Goal: Information Seeking & Learning: Learn about a topic

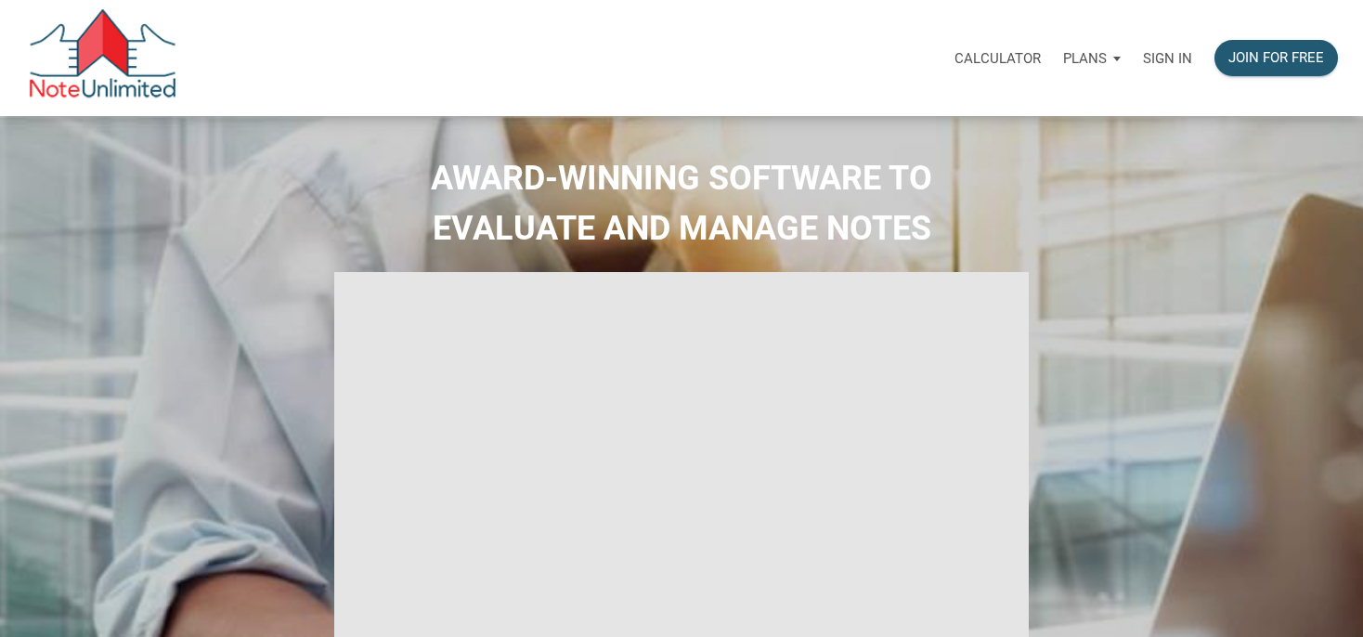
click at [1175, 52] on p "Sign in" at bounding box center [1167, 58] width 49 height 17
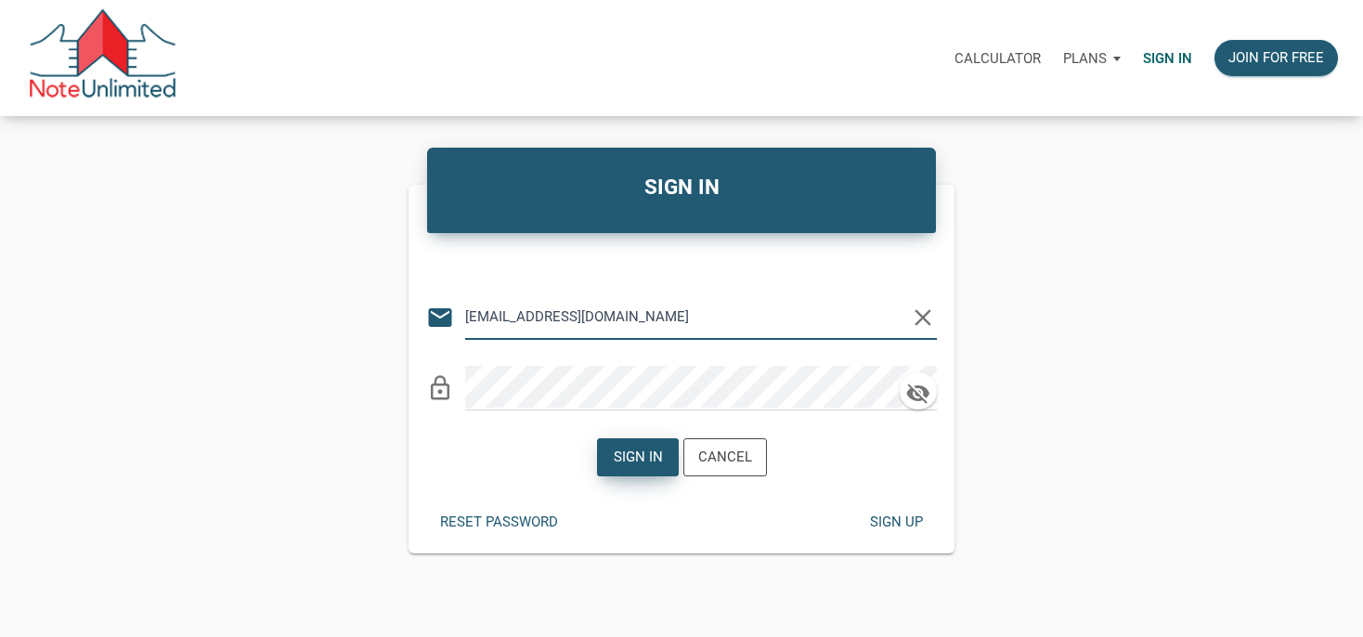
type input "[EMAIL_ADDRESS][DOMAIN_NAME]"
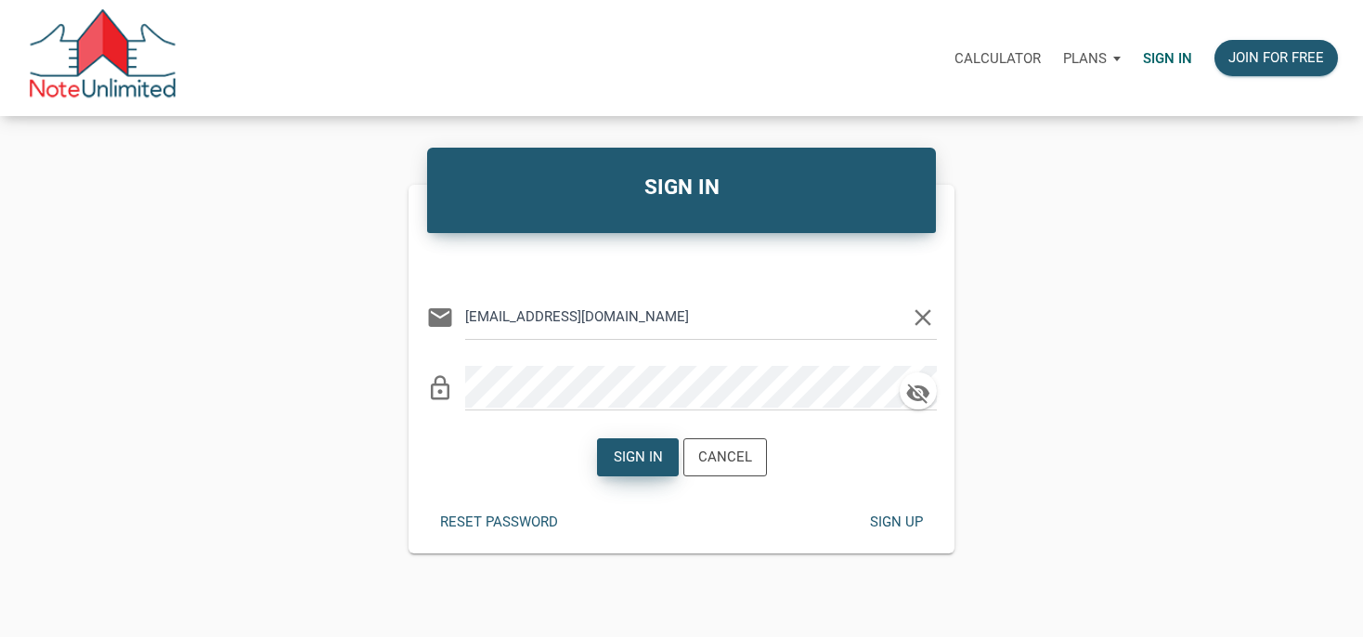
click at [663, 446] on div "Sign in" at bounding box center [638, 457] width 80 height 36
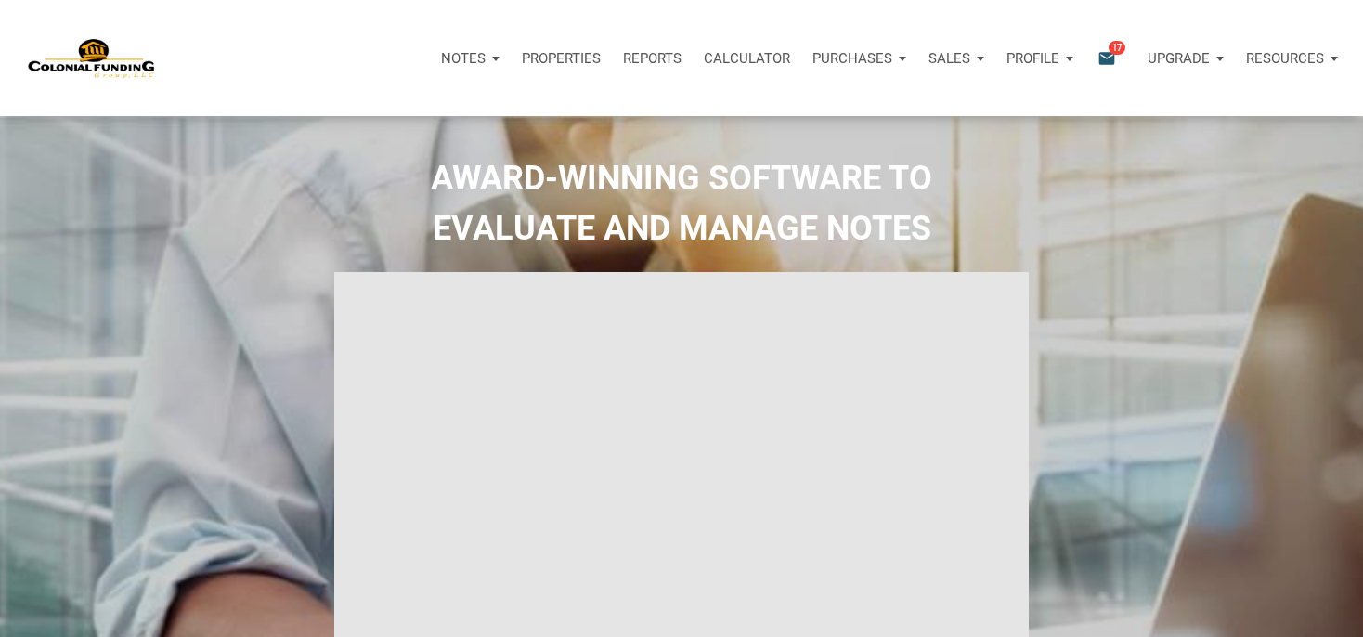
type input "Introduction to new features"
select select
click at [1109, 59] on icon "email" at bounding box center [1107, 57] width 22 height 21
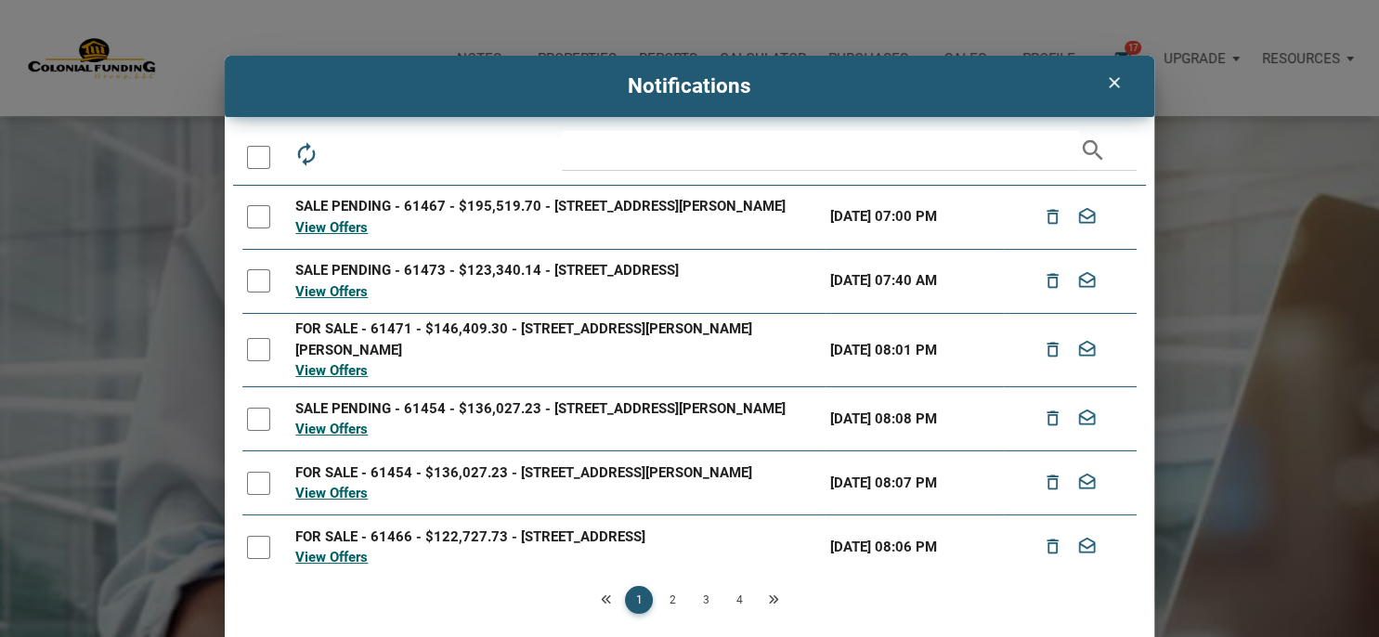
click at [1102, 88] on icon "clear" at bounding box center [1113, 82] width 22 height 19
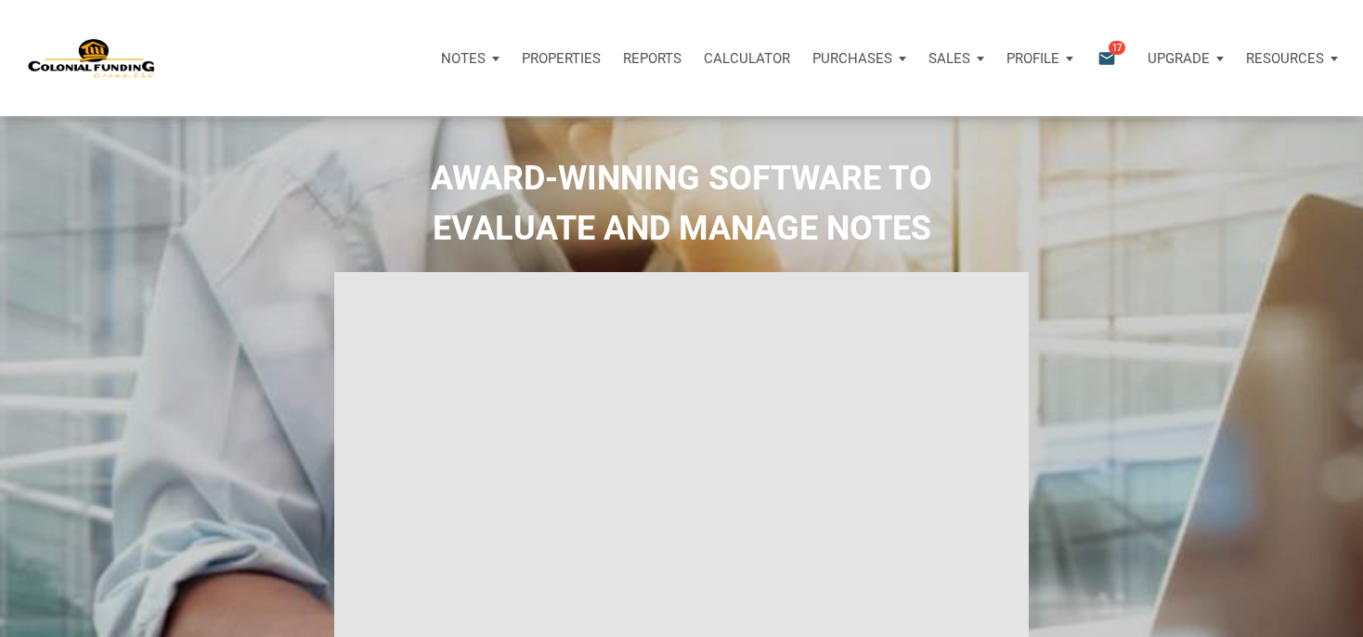
click at [540, 58] on p "Properties" at bounding box center [561, 58] width 79 height 17
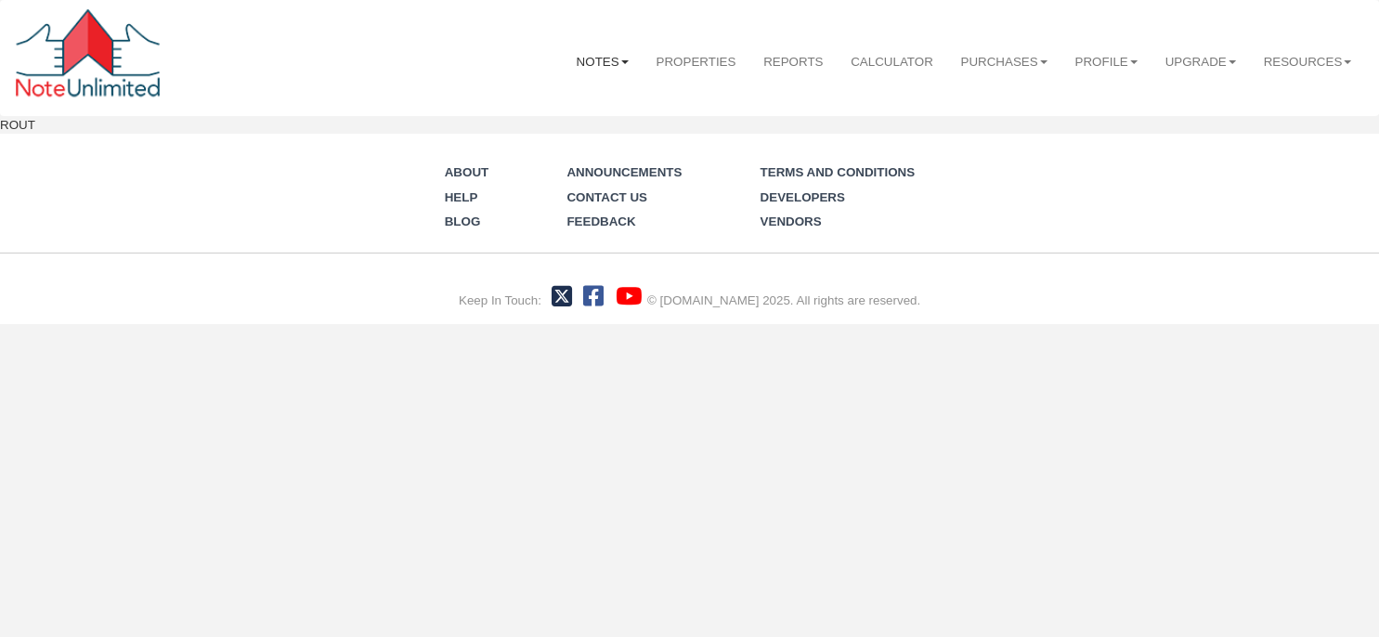
click at [587, 59] on link "Notes" at bounding box center [603, 62] width 80 height 46
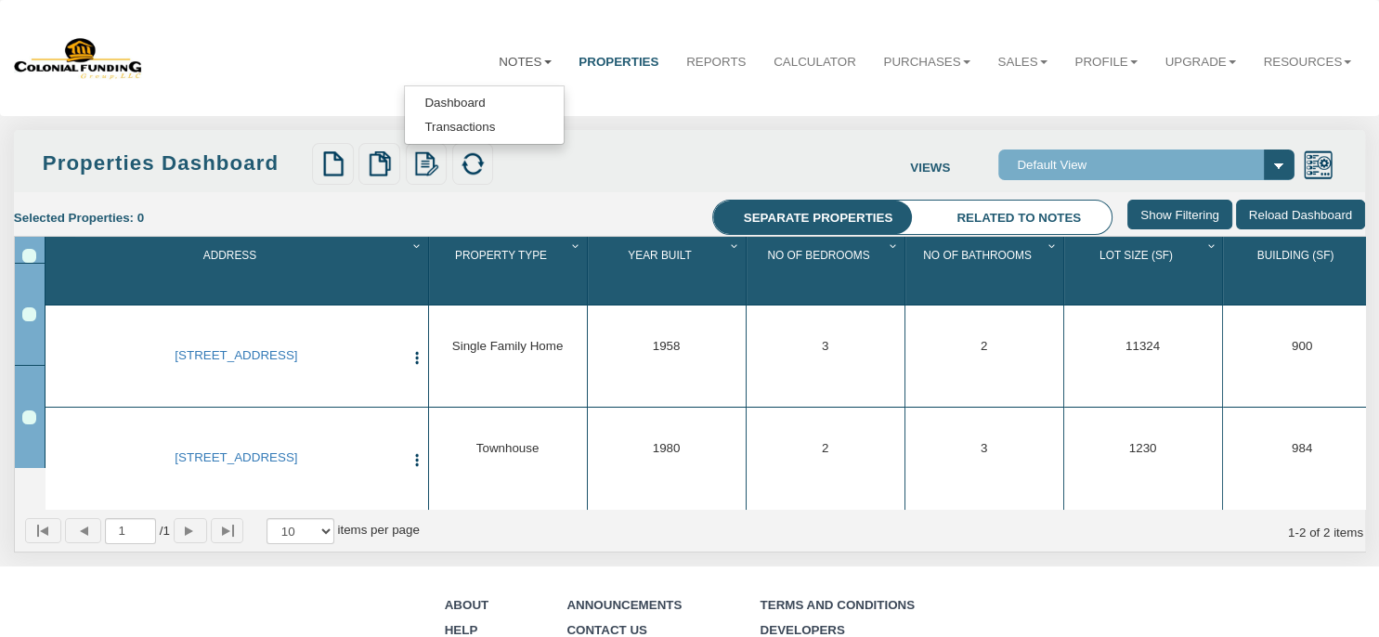
select select "138"
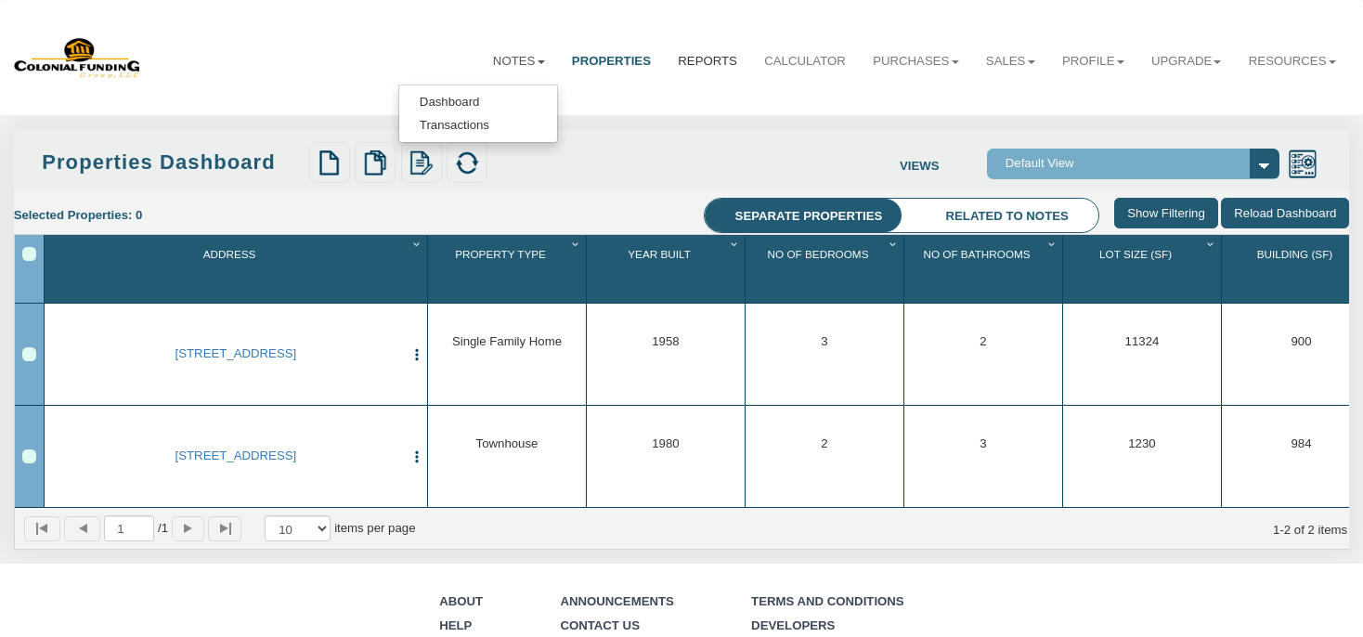
click at [665, 61] on link "Reports" at bounding box center [708, 61] width 86 height 45
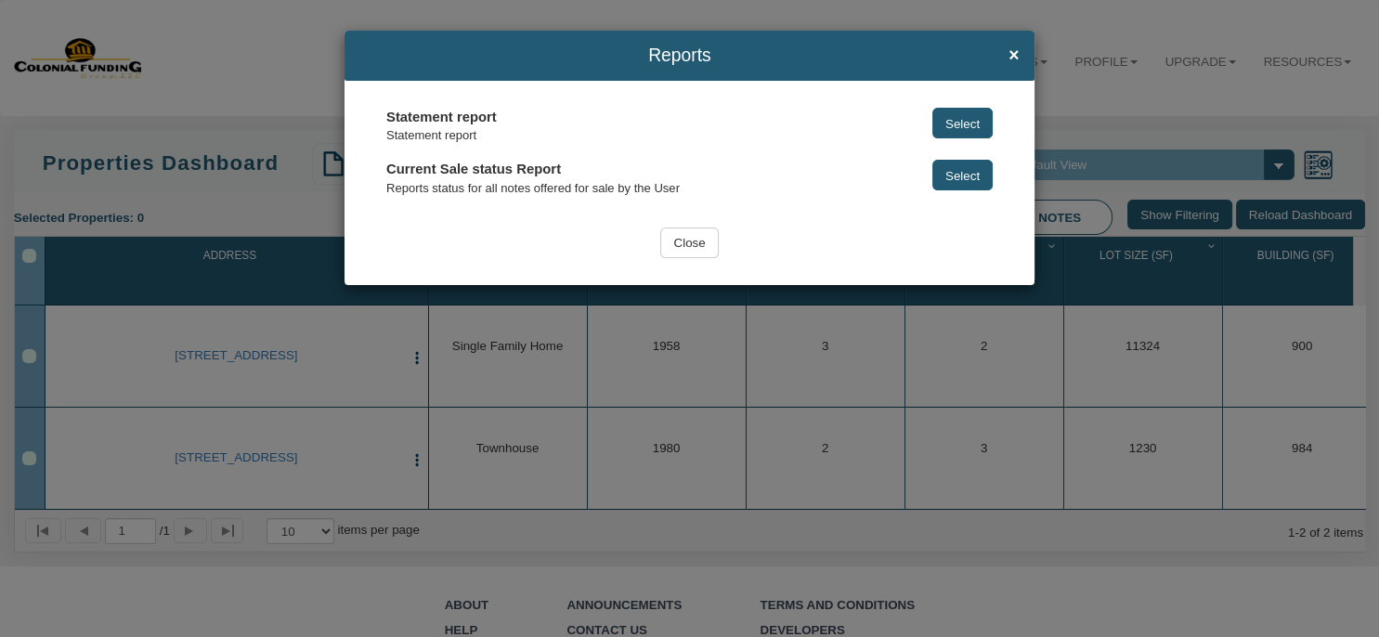
click at [1008, 55] on h4 "Reports ×" at bounding box center [689, 54] width 659 height 19
click at [1012, 54] on span "×" at bounding box center [1013, 54] width 10 height 19
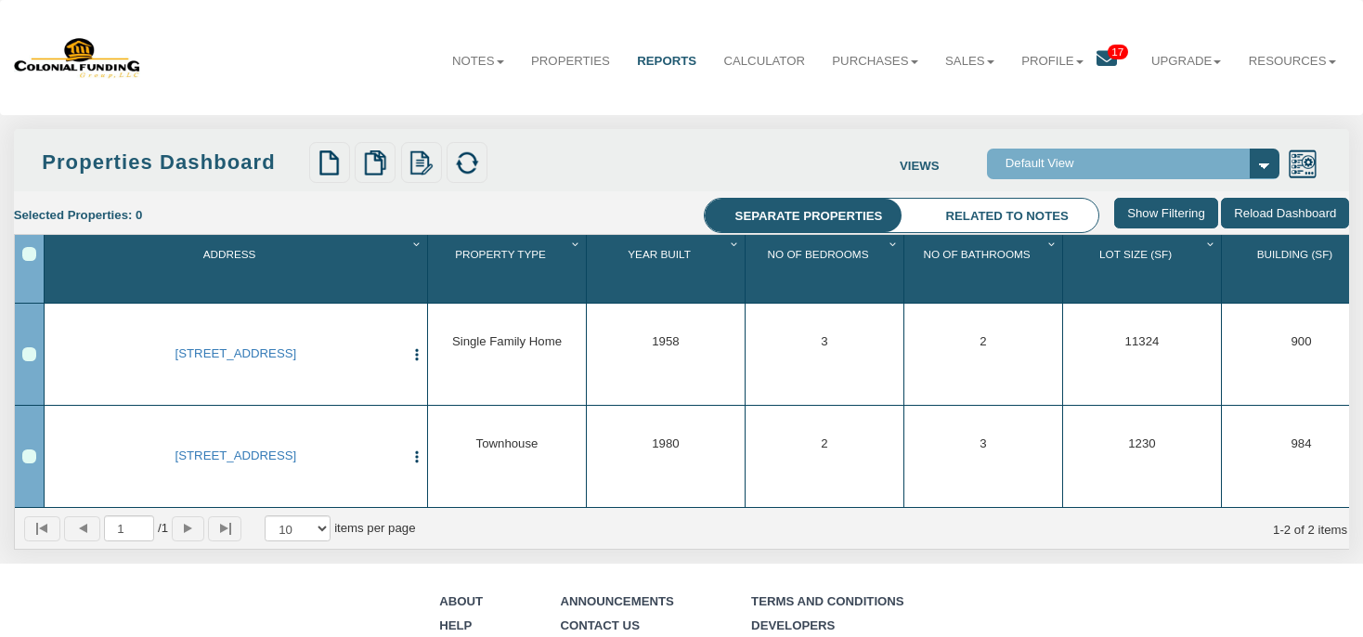
click at [1098, 54] on icon at bounding box center [1107, 58] width 20 height 20
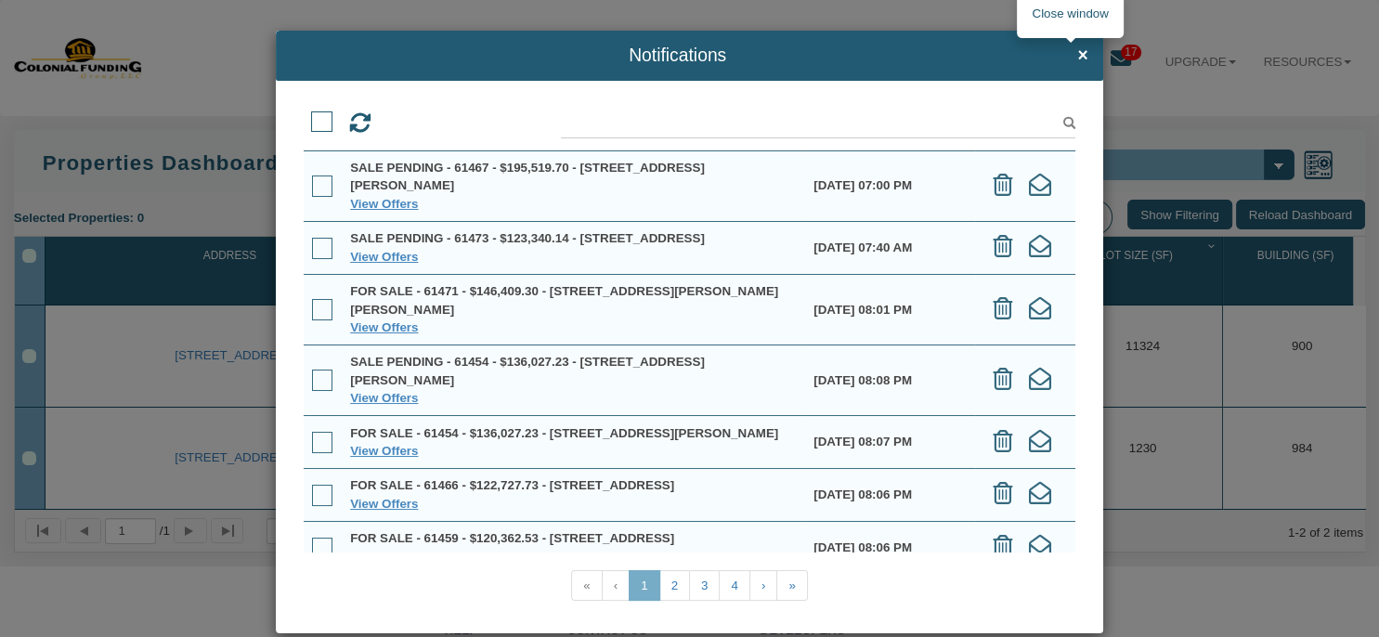
click at [1077, 56] on span "×" at bounding box center [1082, 54] width 10 height 19
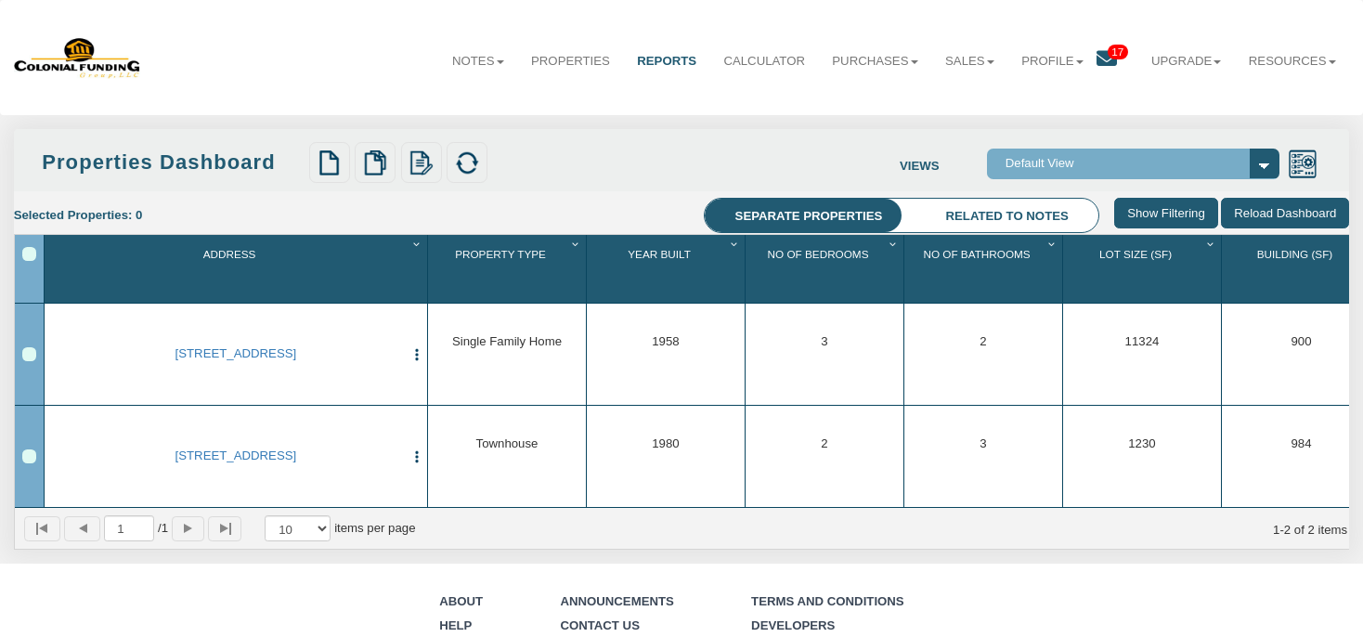
click at [1104, 58] on icon at bounding box center [1107, 58] width 20 height 20
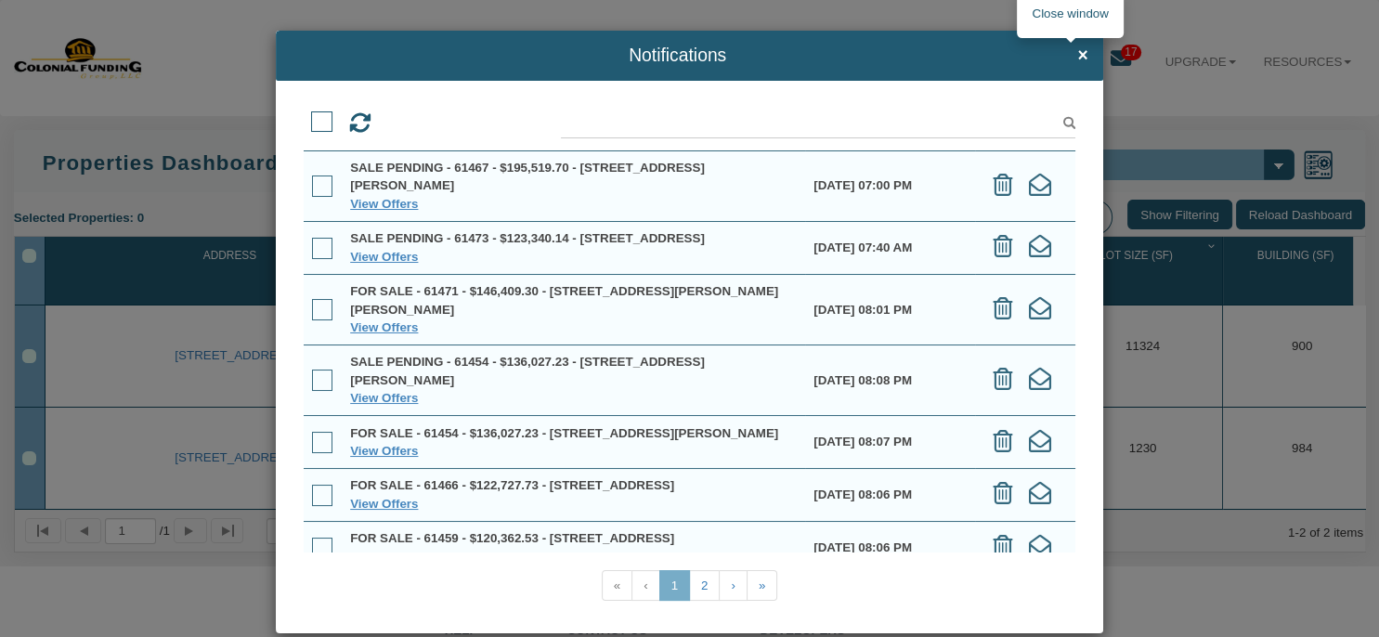
click at [1077, 56] on span "×" at bounding box center [1082, 54] width 10 height 19
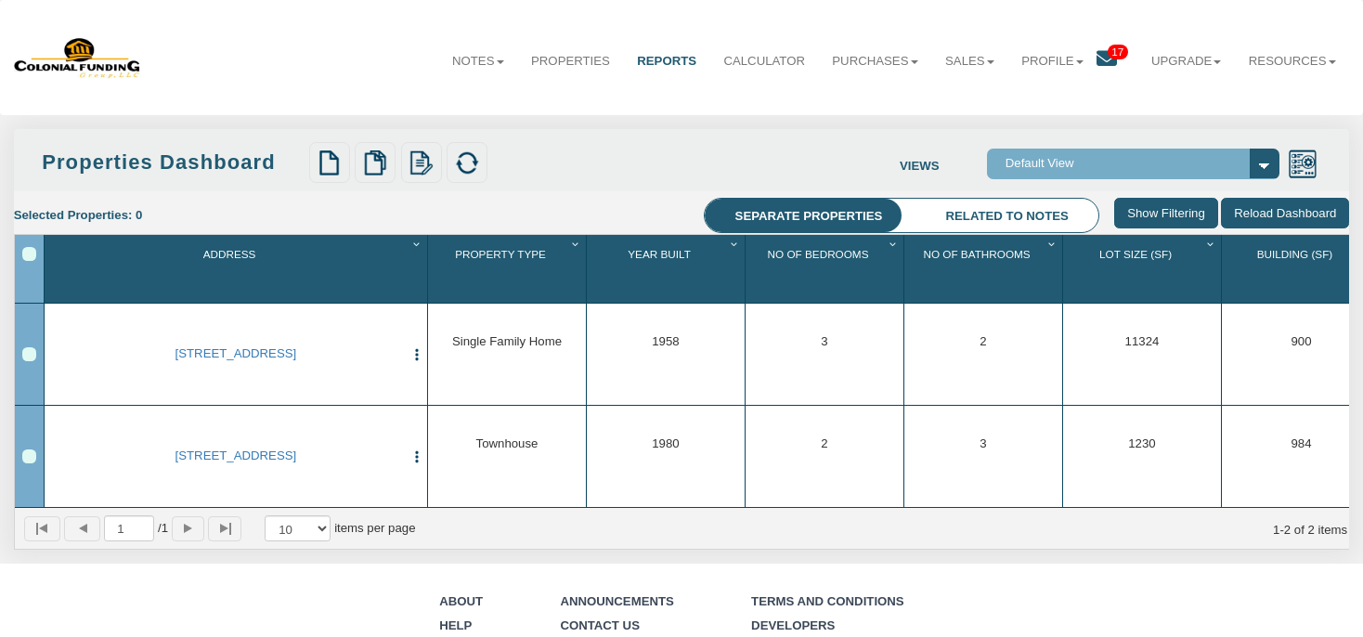
click at [1105, 61] on icon at bounding box center [1107, 58] width 20 height 20
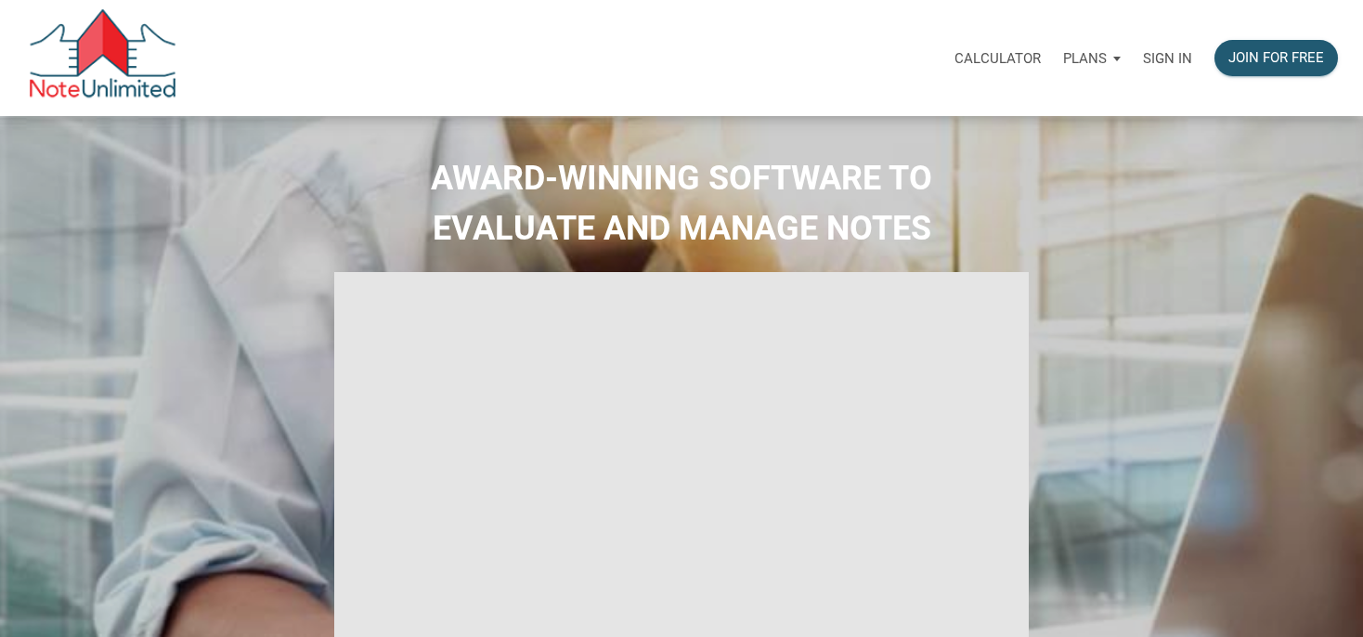
click at [1171, 63] on p "Sign in" at bounding box center [1167, 58] width 49 height 17
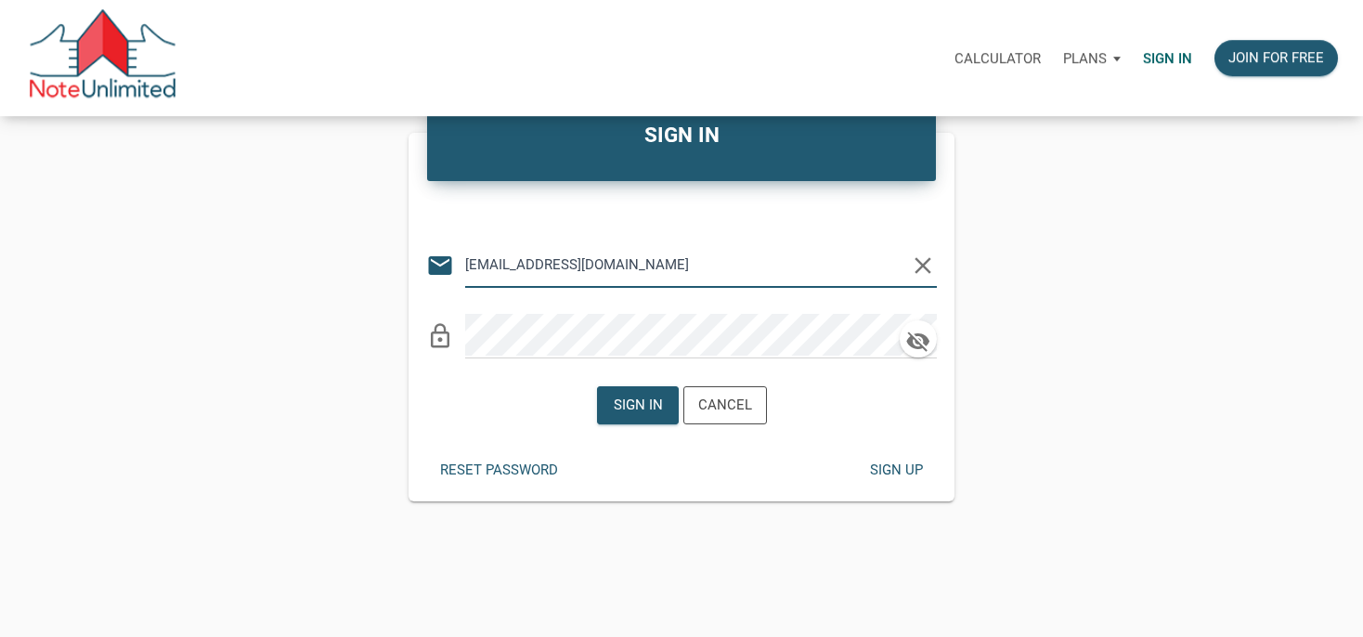
scroll to position [97, 0]
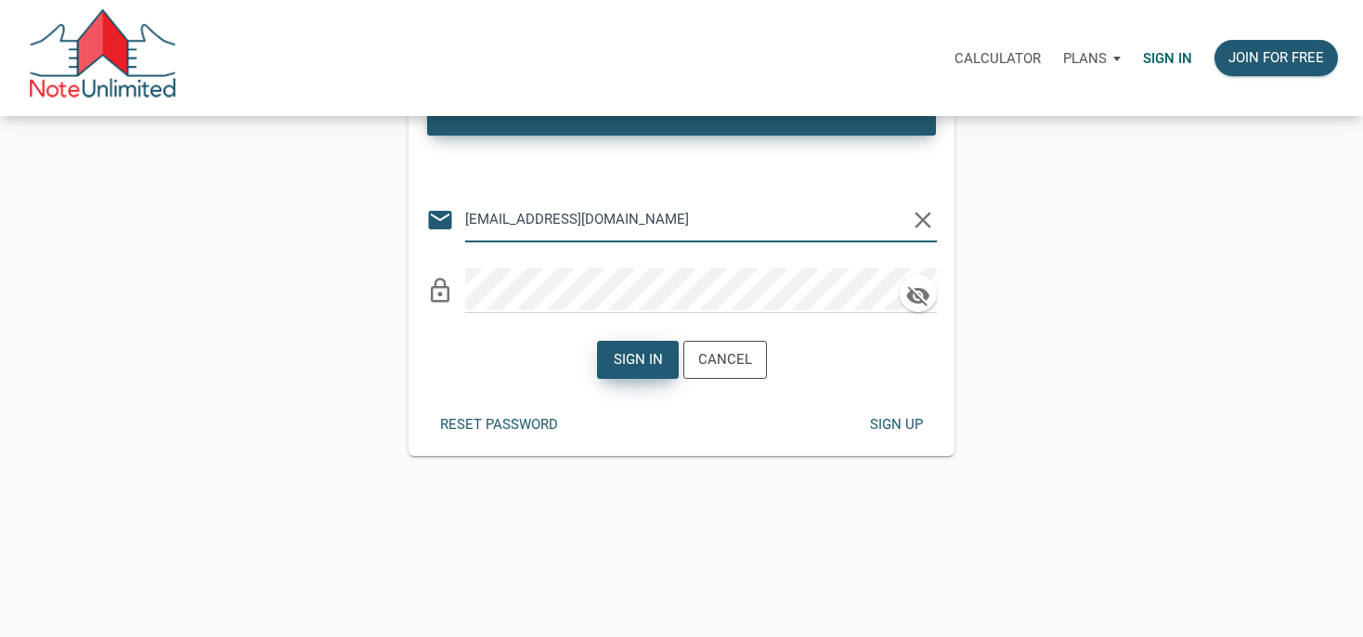
type input "[EMAIL_ADDRESS][DOMAIN_NAME]"
click at [653, 358] on div "Sign in" at bounding box center [637, 359] width 49 height 21
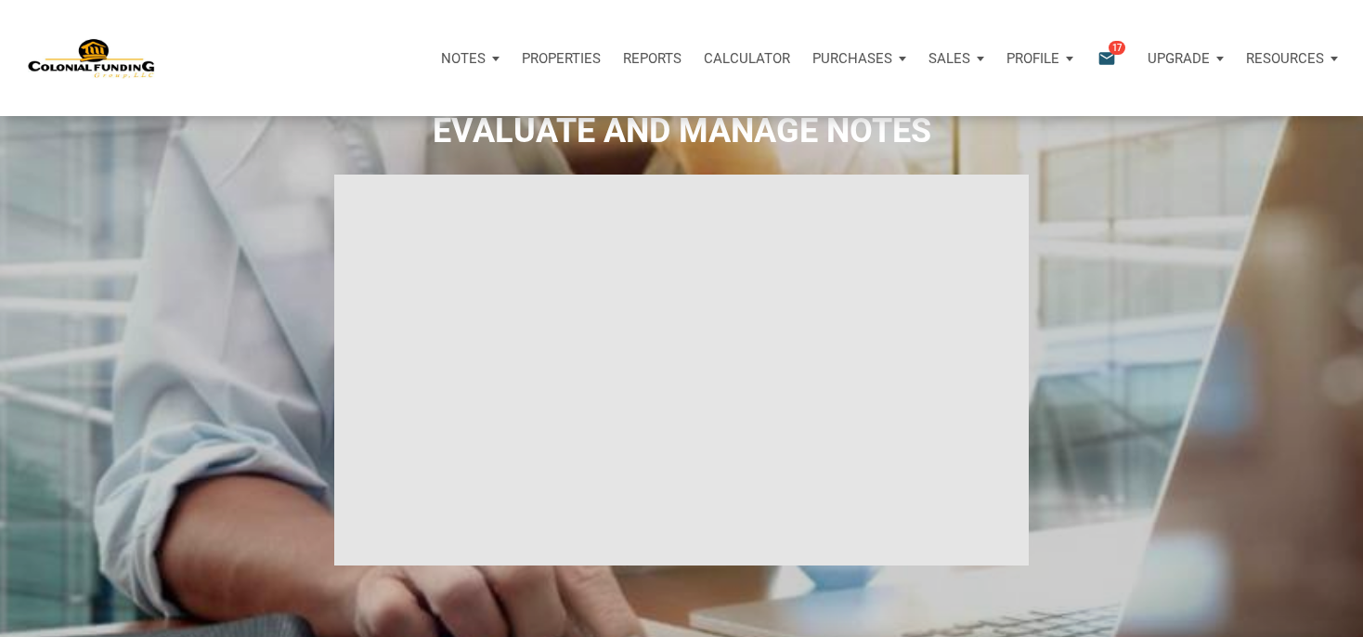
type input "Introduction to new features"
select select
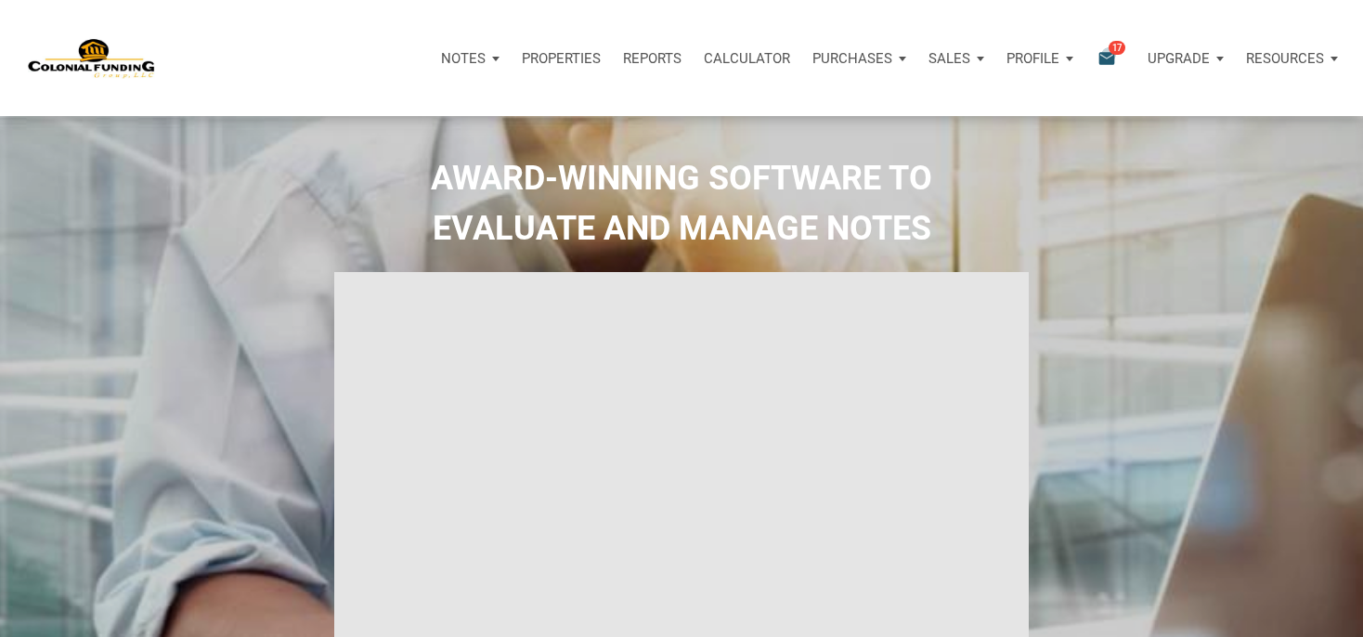
click at [1109, 54] on icon "email" at bounding box center [1107, 57] width 22 height 21
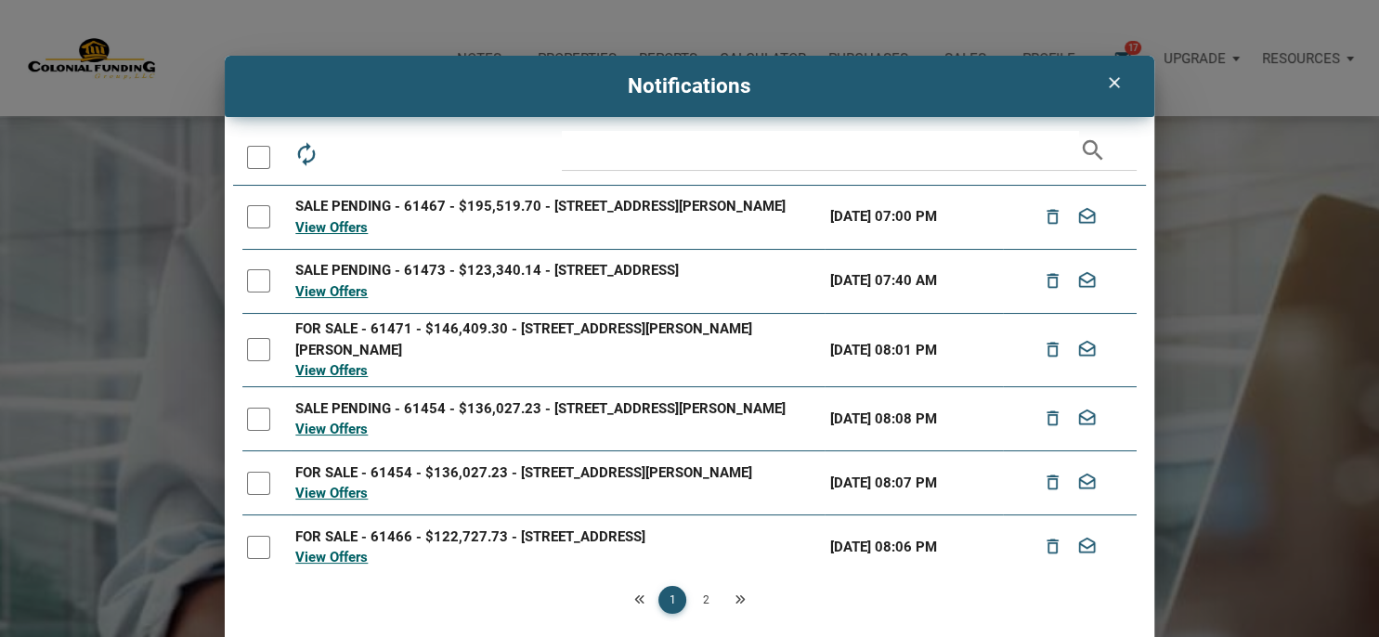
click at [701, 600] on link "2" at bounding box center [706, 600] width 28 height 28
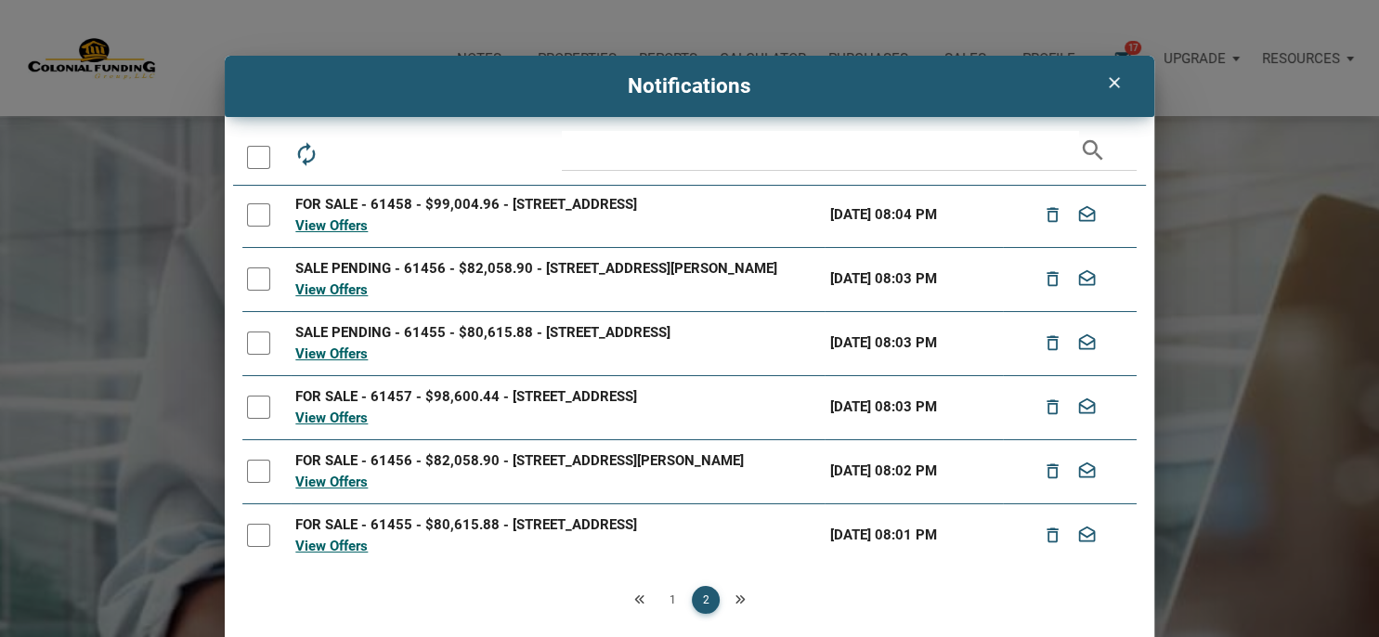
click at [253, 541] on div at bounding box center [258, 535] width 23 height 23
click at [248, 477] on div at bounding box center [258, 471] width 23 height 23
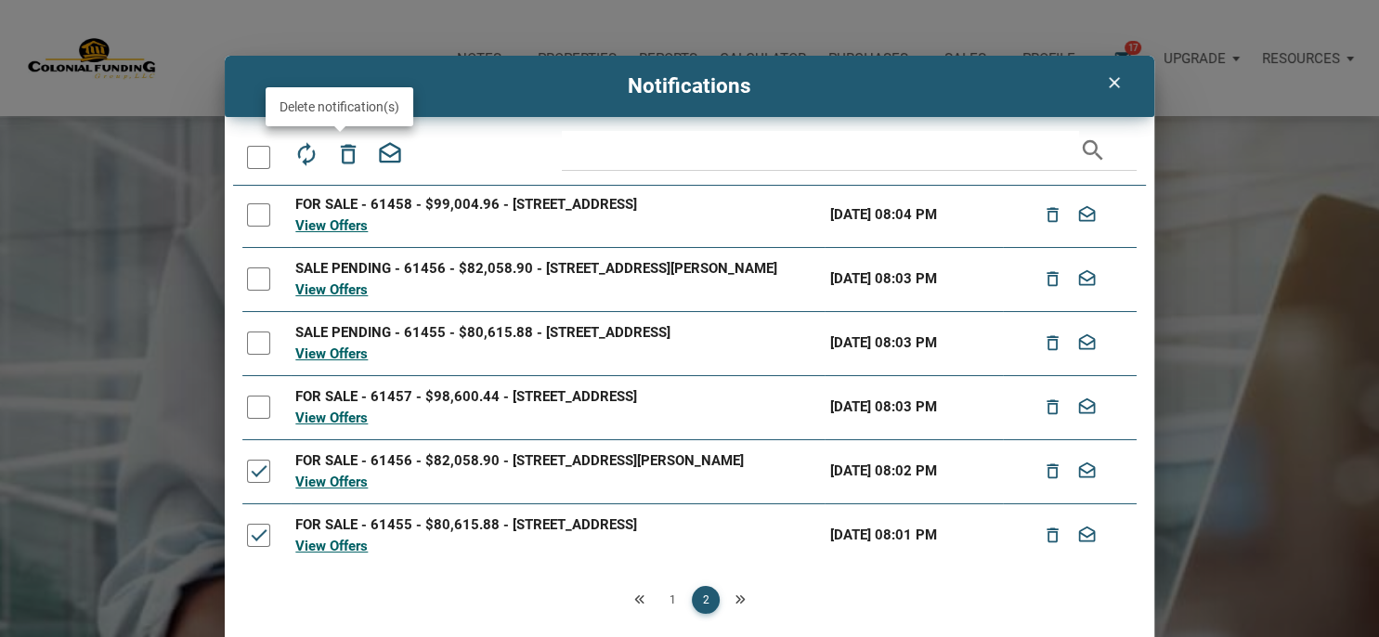
click at [344, 158] on icon "delete_outline" at bounding box center [347, 154] width 26 height 26
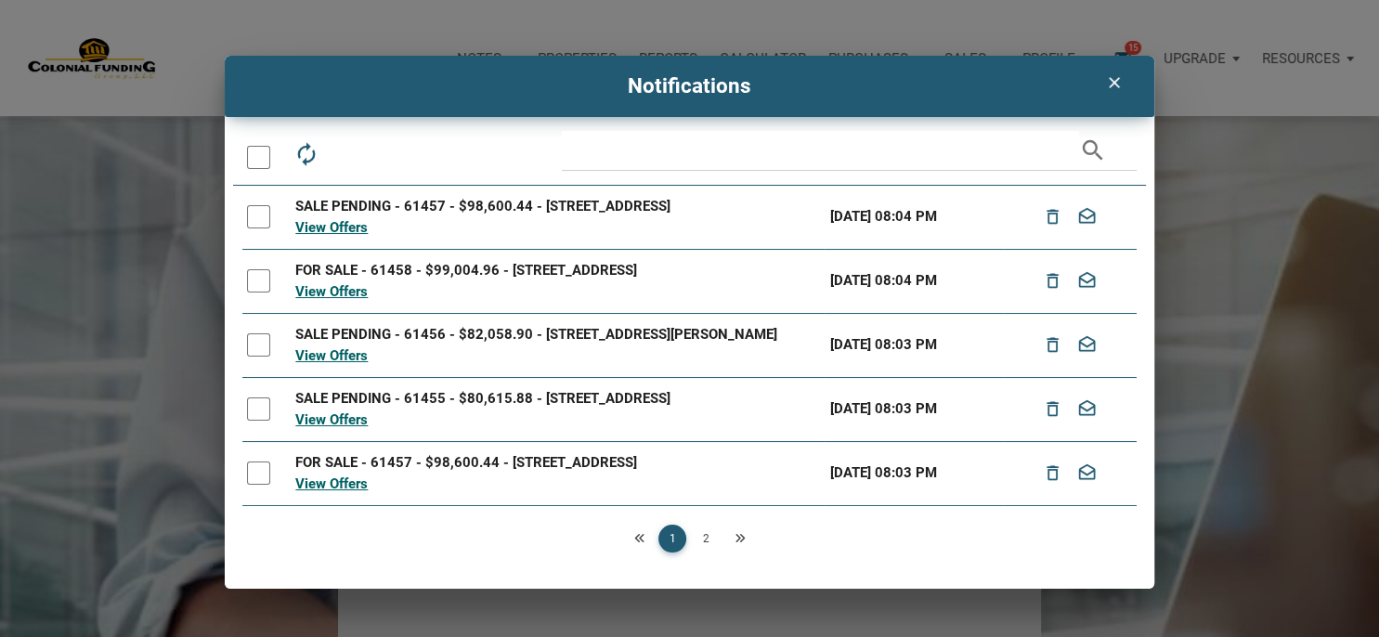
click at [1115, 88] on icon "clear" at bounding box center [1113, 82] width 22 height 19
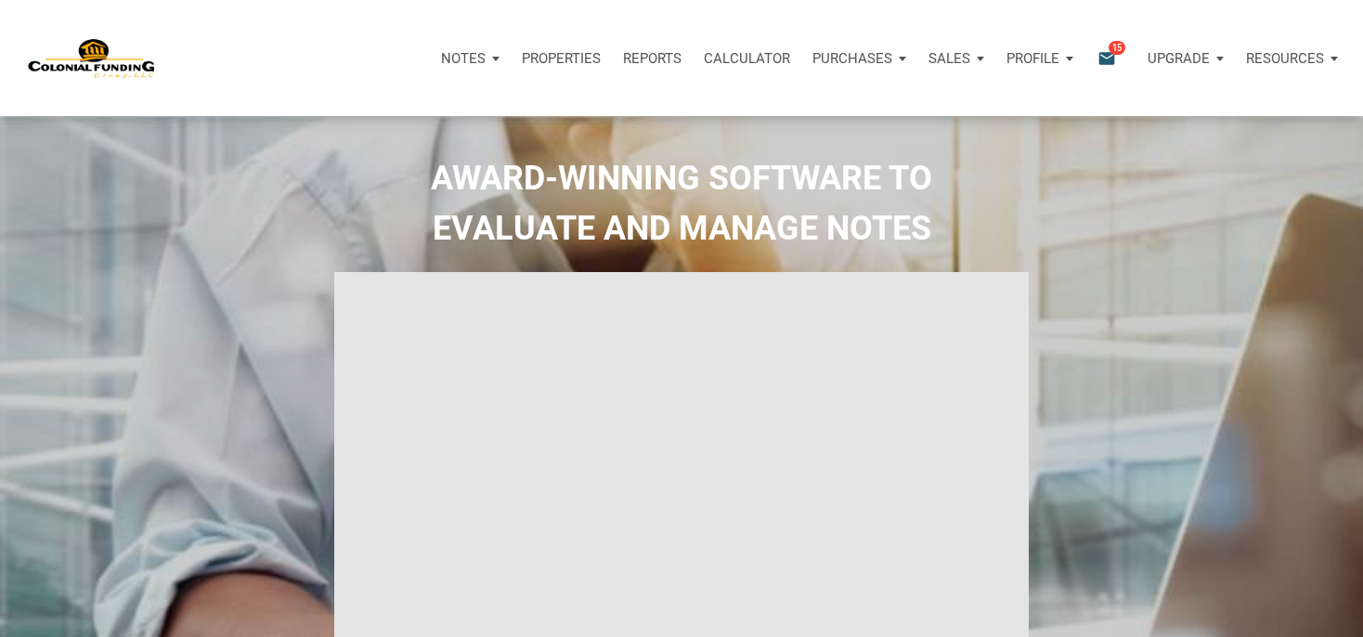
click at [470, 56] on p "Notes" at bounding box center [463, 58] width 45 height 17
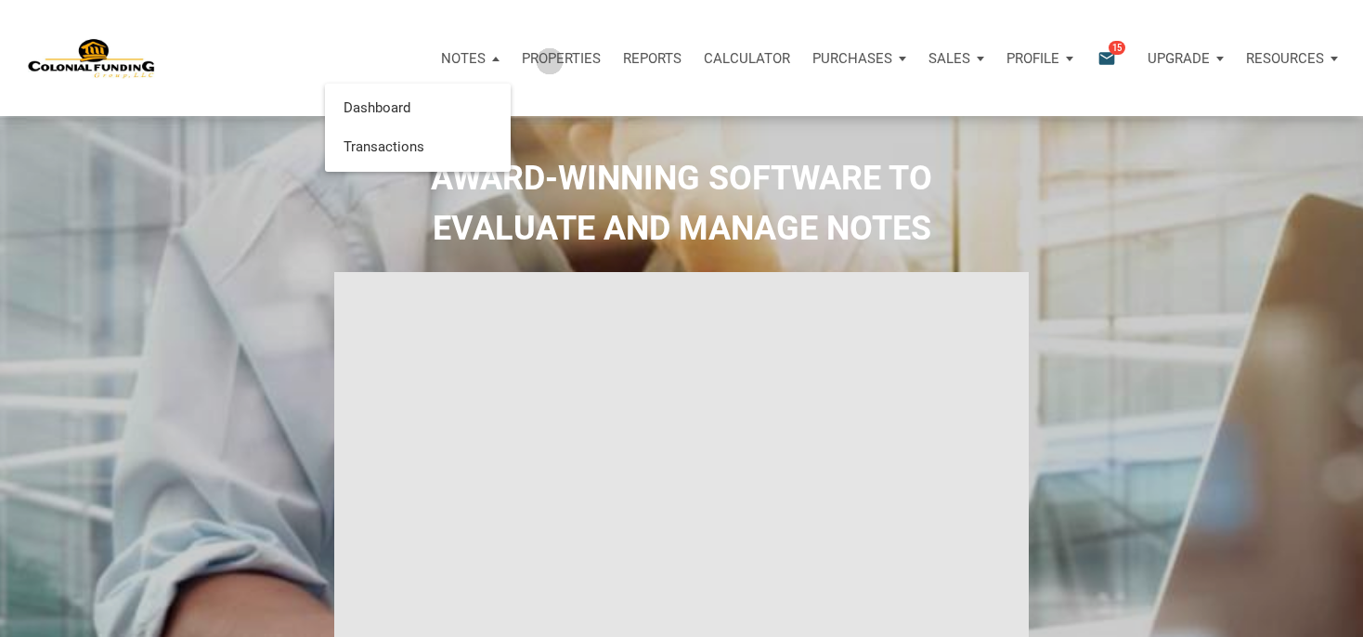
click at [550, 61] on p "Properties" at bounding box center [561, 58] width 79 height 17
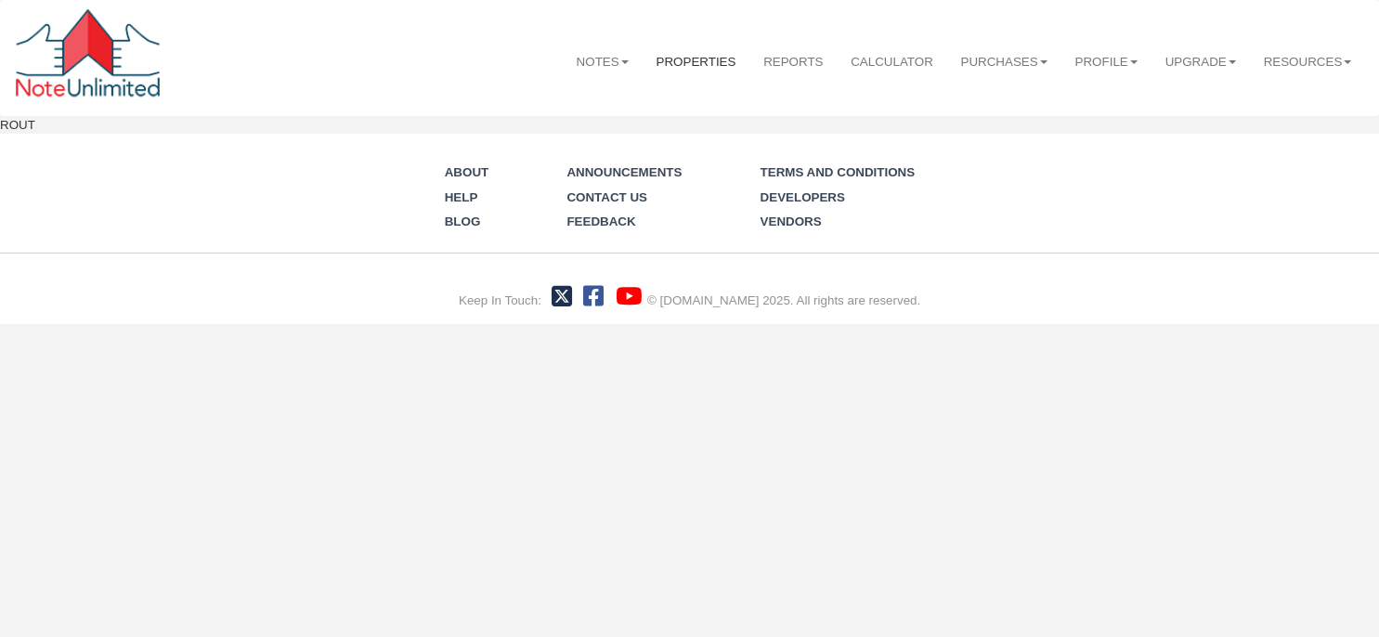
click at [674, 54] on link "Properties" at bounding box center [697, 62] width 108 height 46
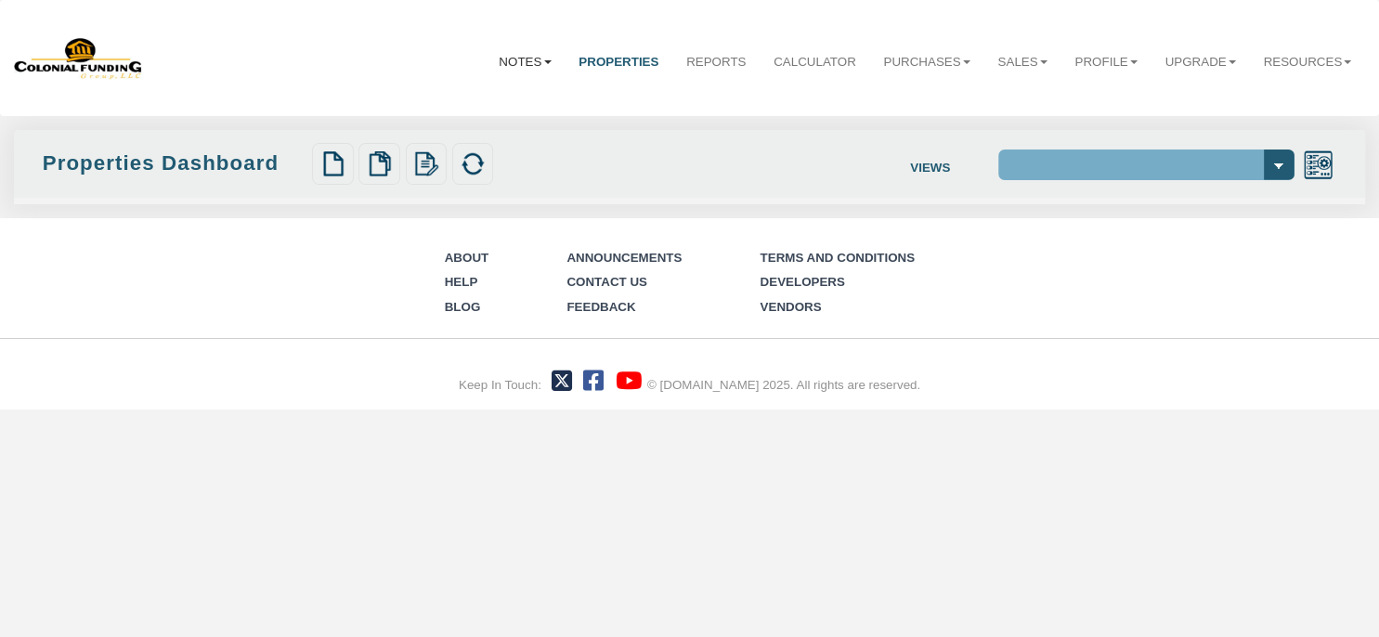
click at [514, 57] on link "Notes" at bounding box center [525, 62] width 80 height 46
click at [452, 128] on link "Transactions" at bounding box center [485, 127] width 160 height 24
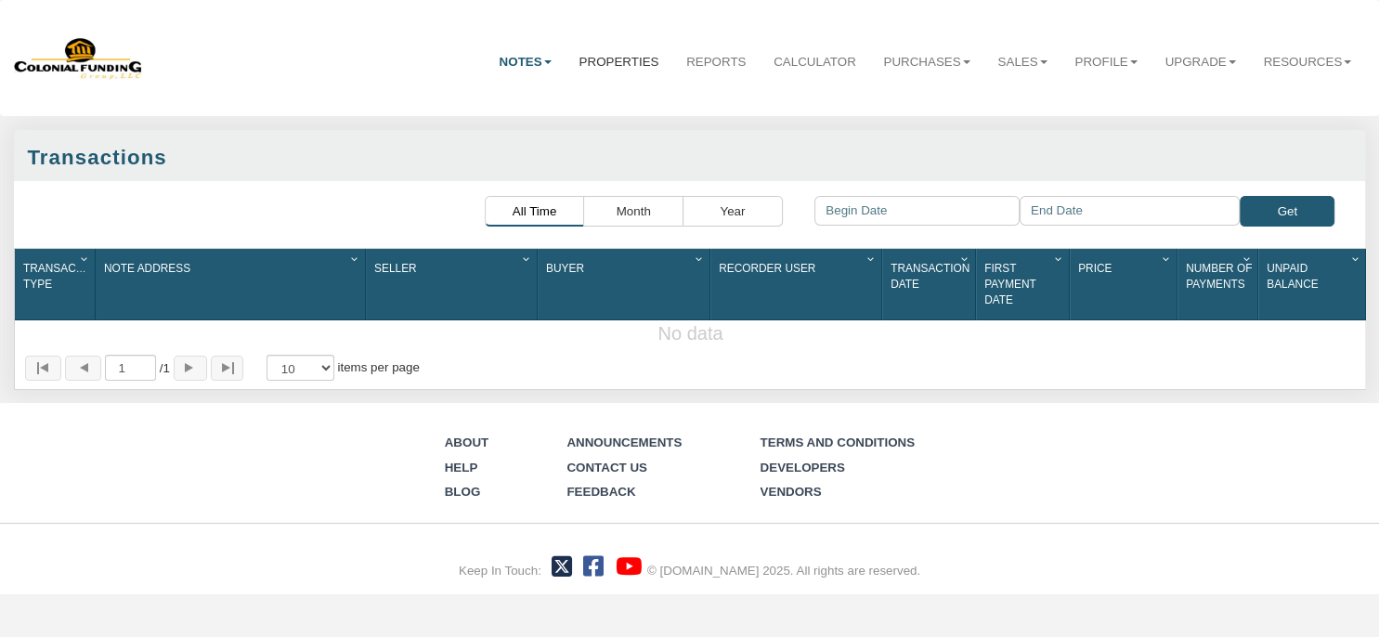
click at [590, 59] on link "Properties" at bounding box center [619, 62] width 108 height 46
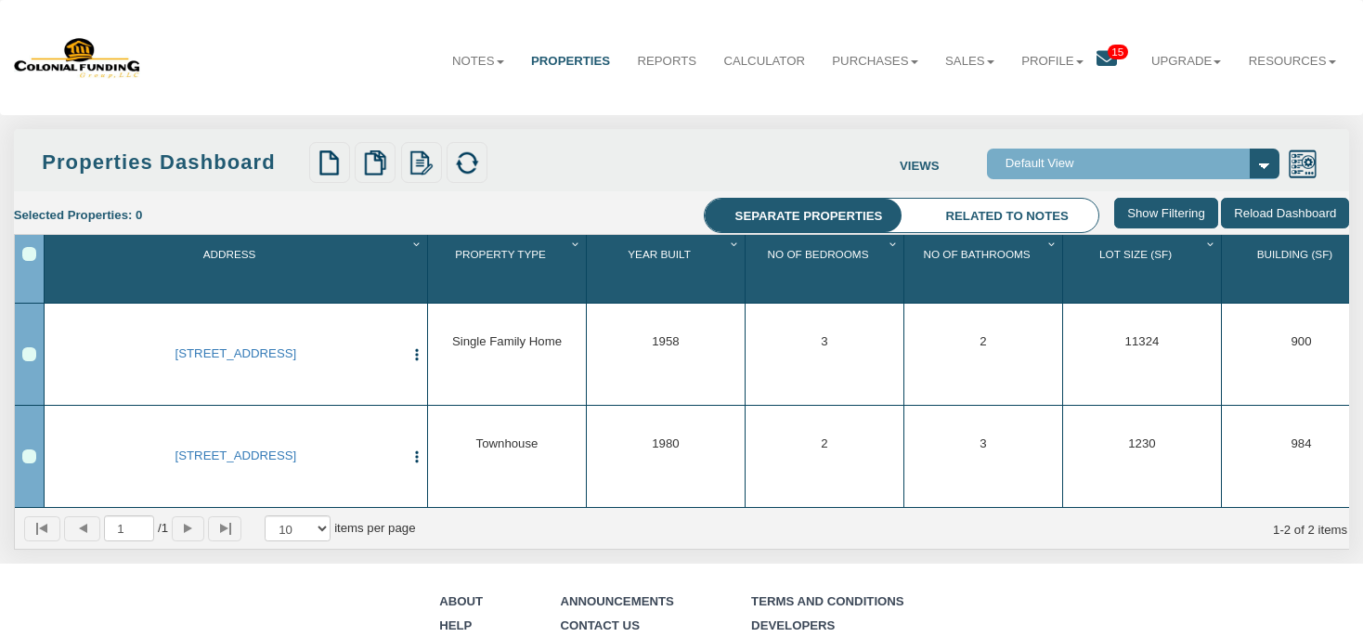
scroll to position [2, 0]
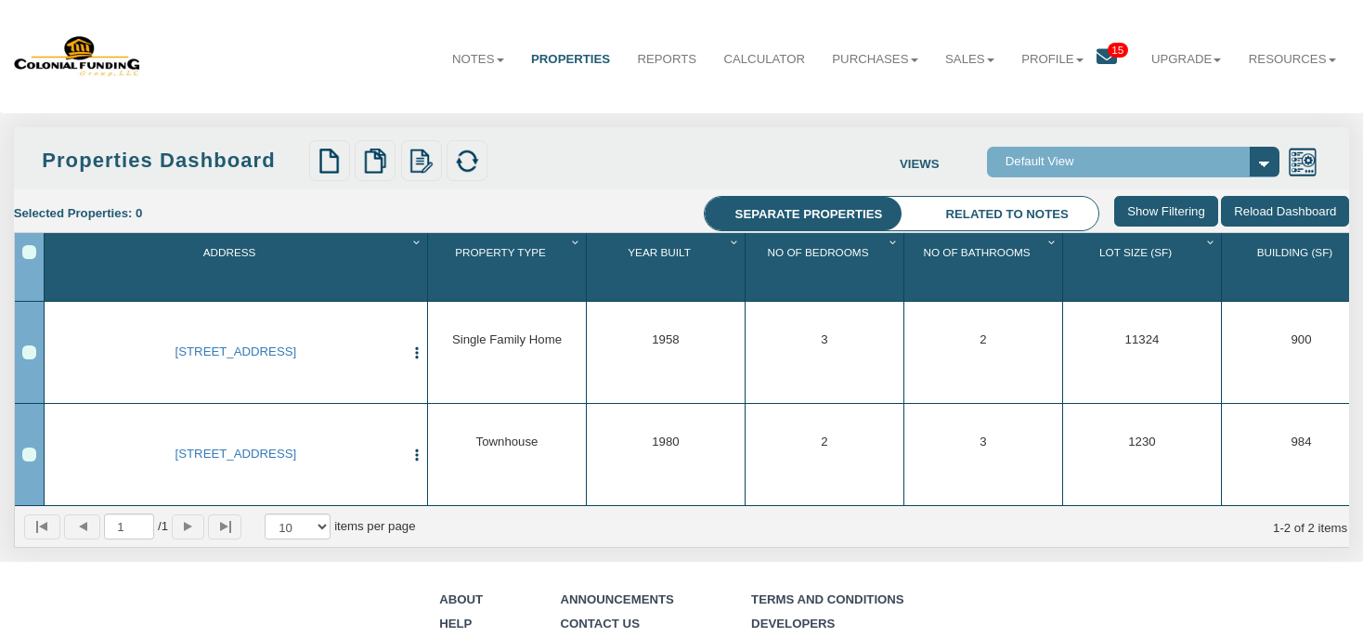
click at [1100, 58] on icon at bounding box center [1107, 56] width 20 height 20
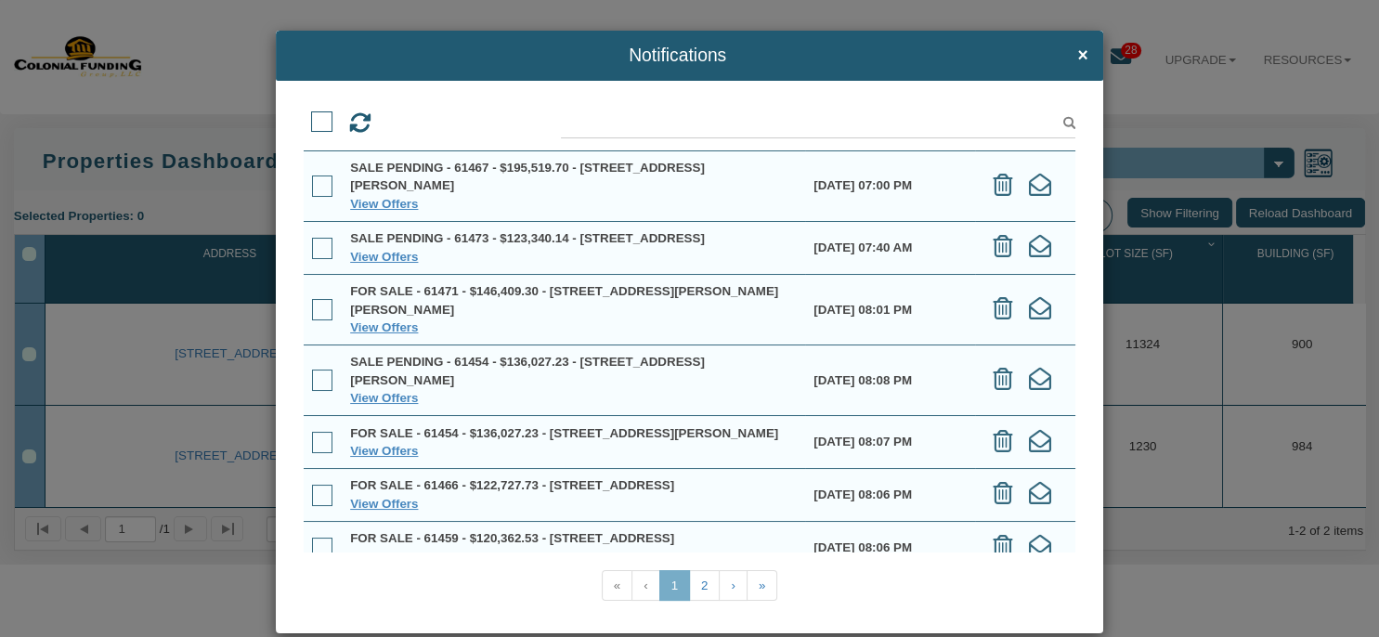
click at [1118, 54] on div "Notifications × View Offers View Offers" at bounding box center [689, 318] width 1379 height 637
click at [1120, 53] on div "Notifications × View Offers View Offers" at bounding box center [689, 318] width 1379 height 637
click at [1077, 61] on span "×" at bounding box center [1082, 54] width 10 height 19
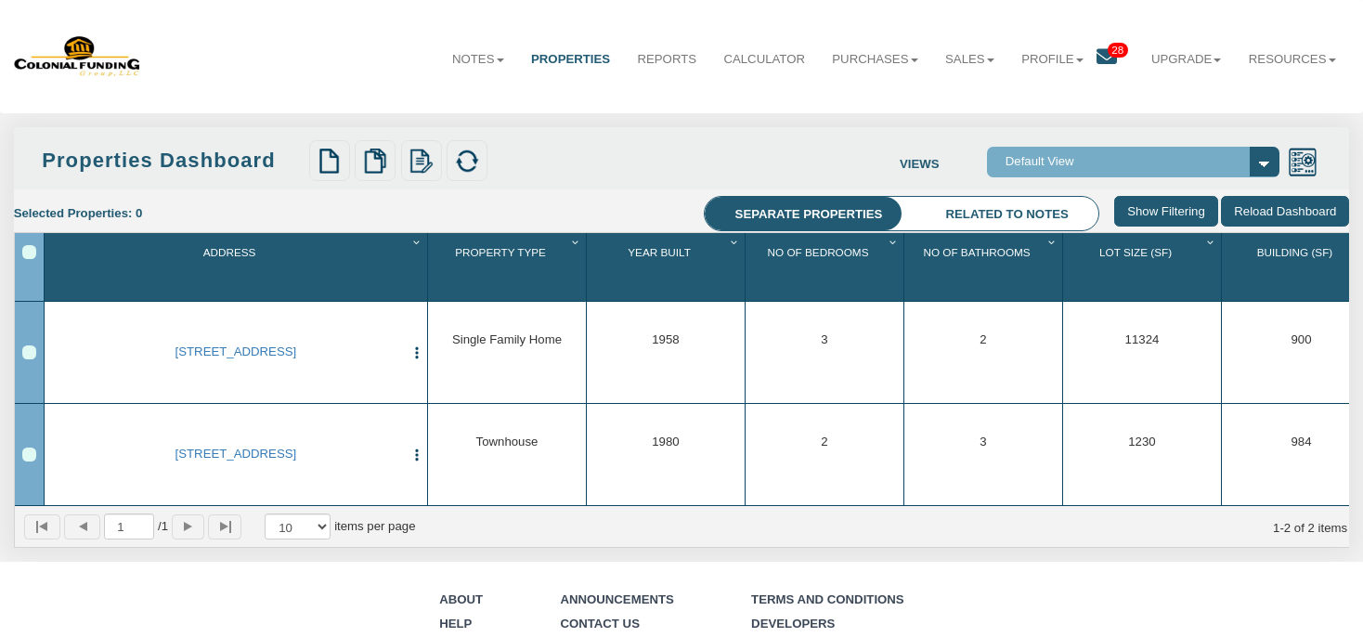
click at [1098, 54] on icon at bounding box center [1107, 56] width 20 height 20
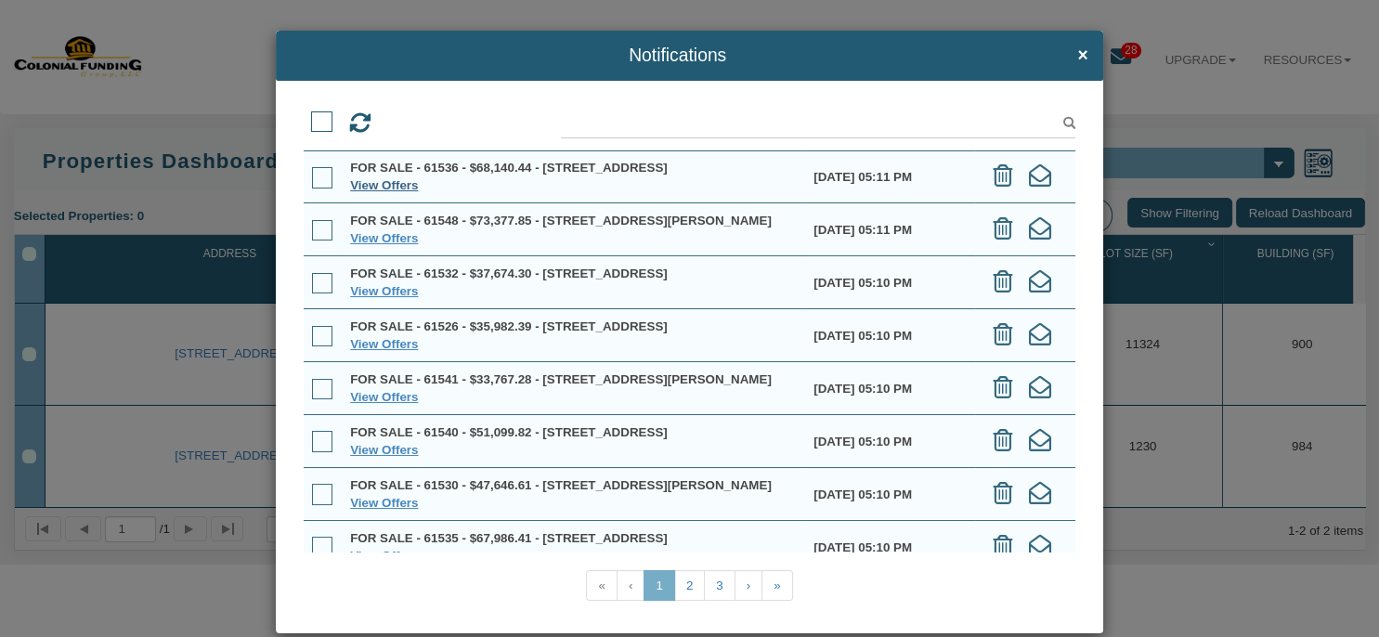
click at [394, 192] on link "View Offers" at bounding box center [384, 185] width 68 height 14
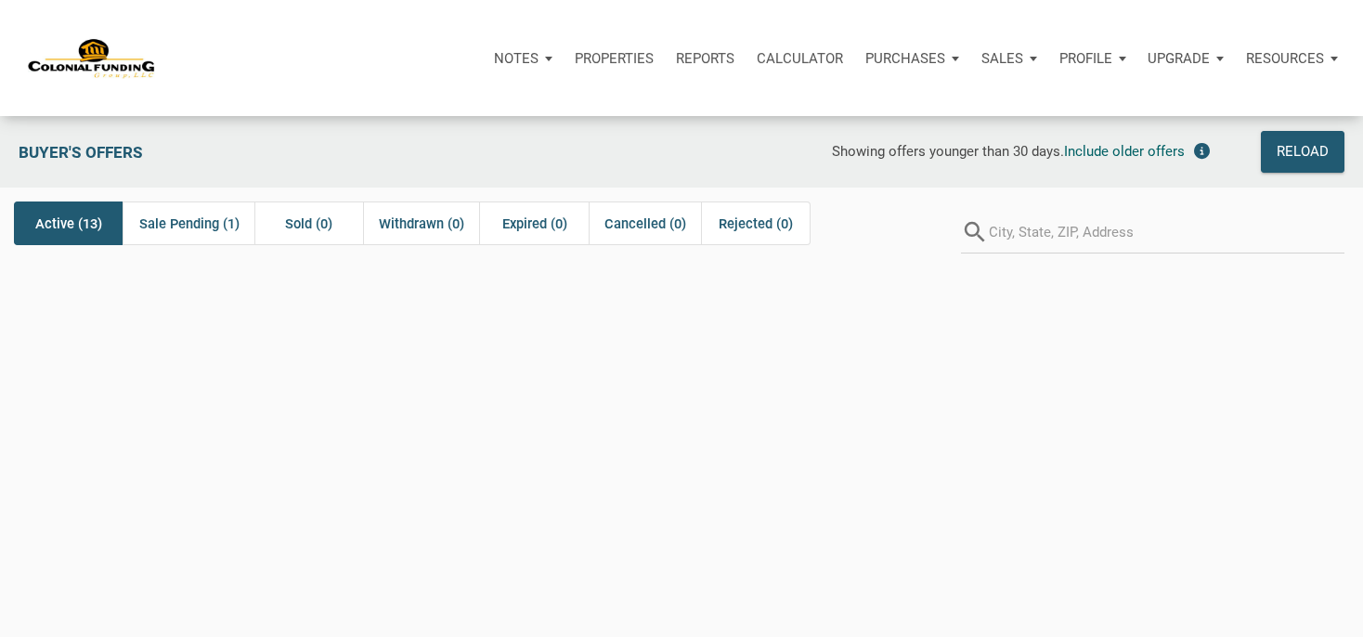
click at [105, 221] on div "Active (13)" at bounding box center [68, 223] width 109 height 44
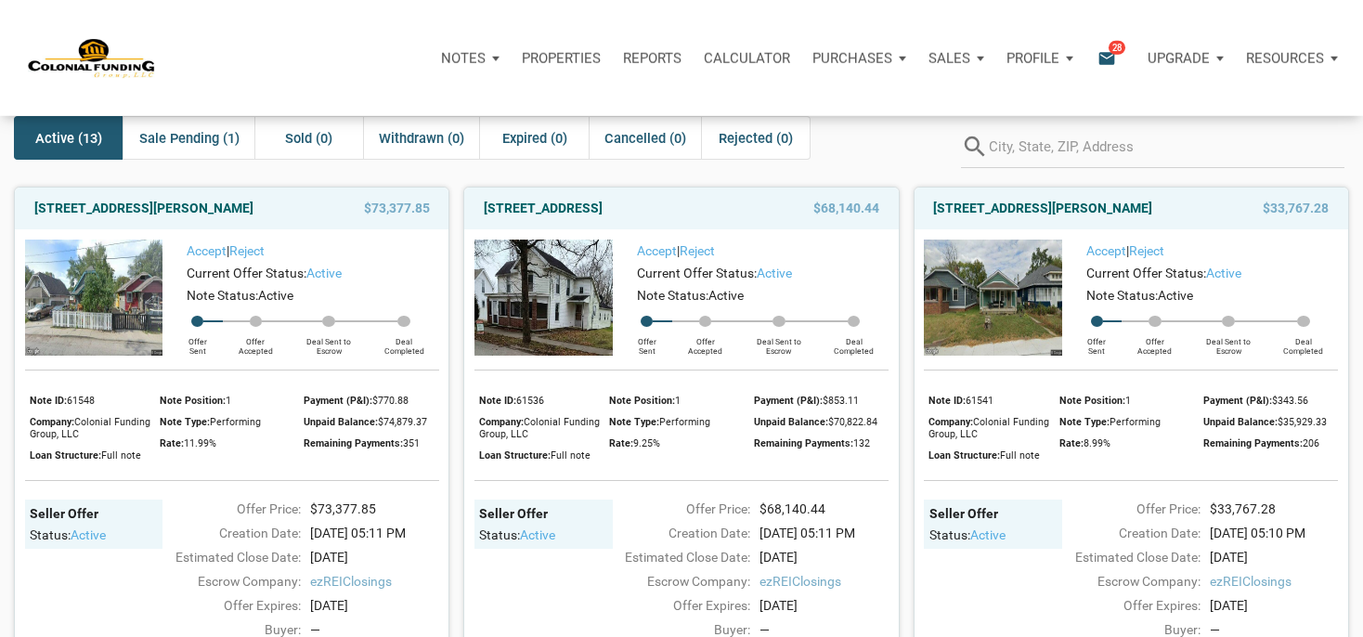
scroll to position [97, 0]
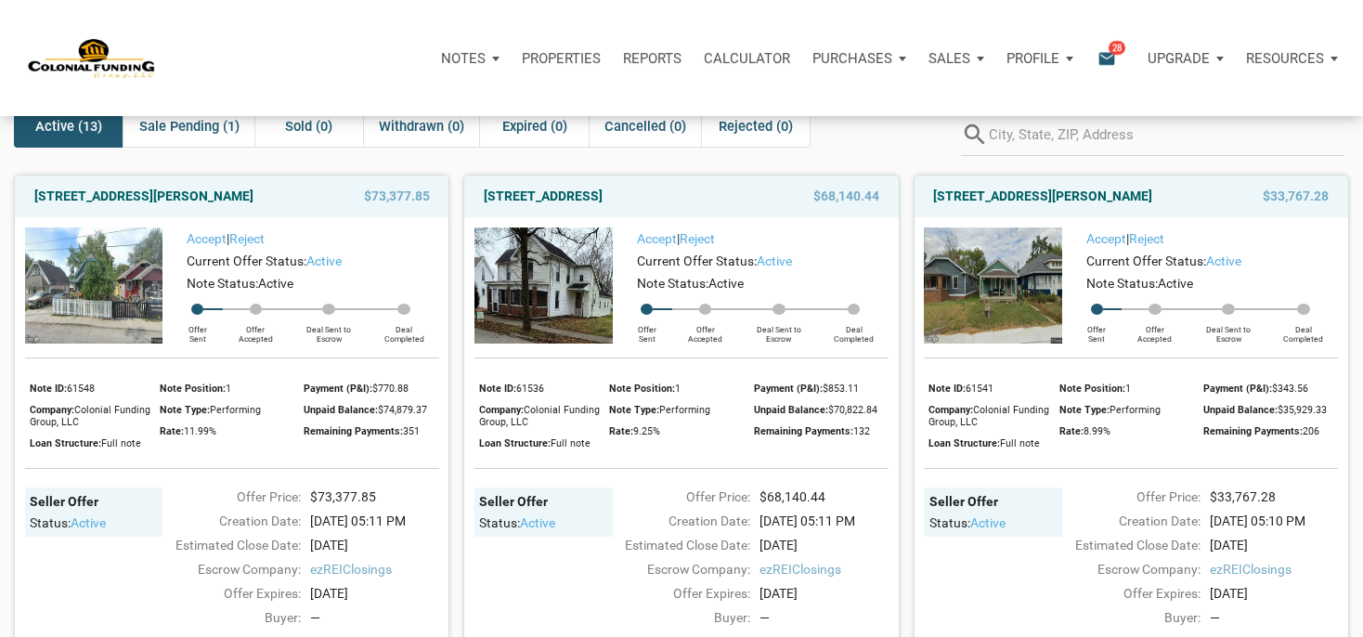
click at [393, 201] on span "$73,377.85" at bounding box center [397, 196] width 66 height 22
click at [253, 192] on link "[STREET_ADDRESS][PERSON_NAME]" at bounding box center [143, 196] width 219 height 22
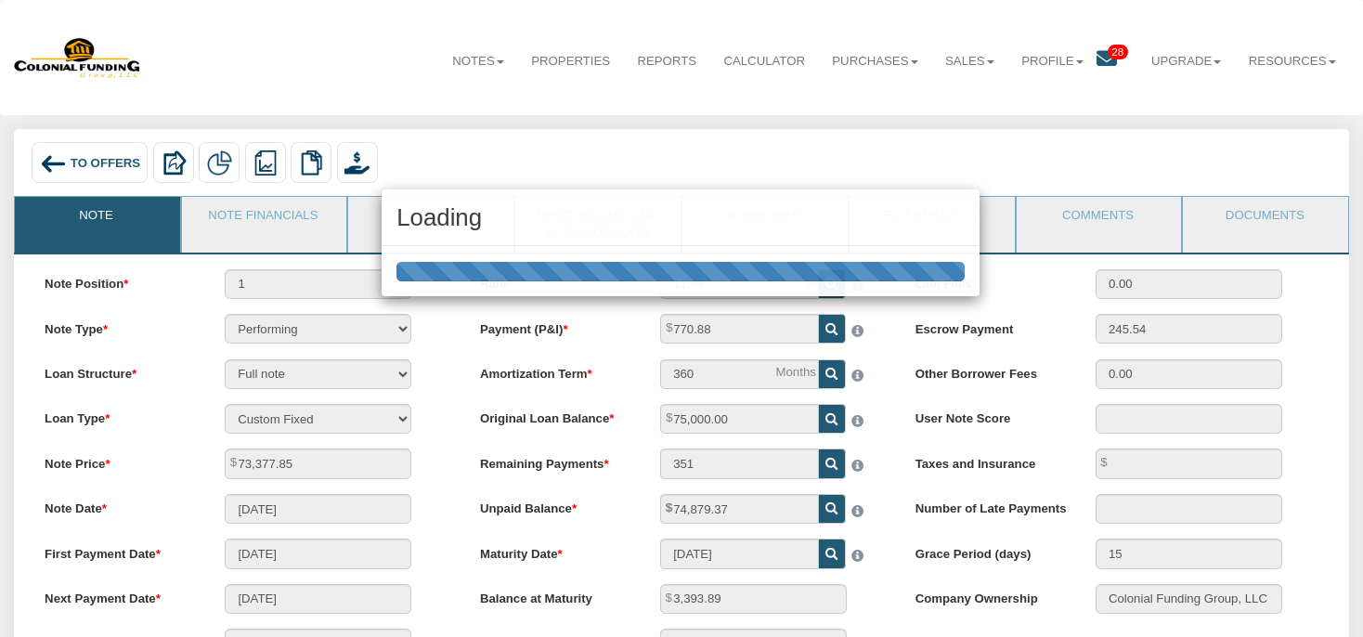
click at [563, 56] on div "Loading" at bounding box center [681, 318] width 1363 height 637
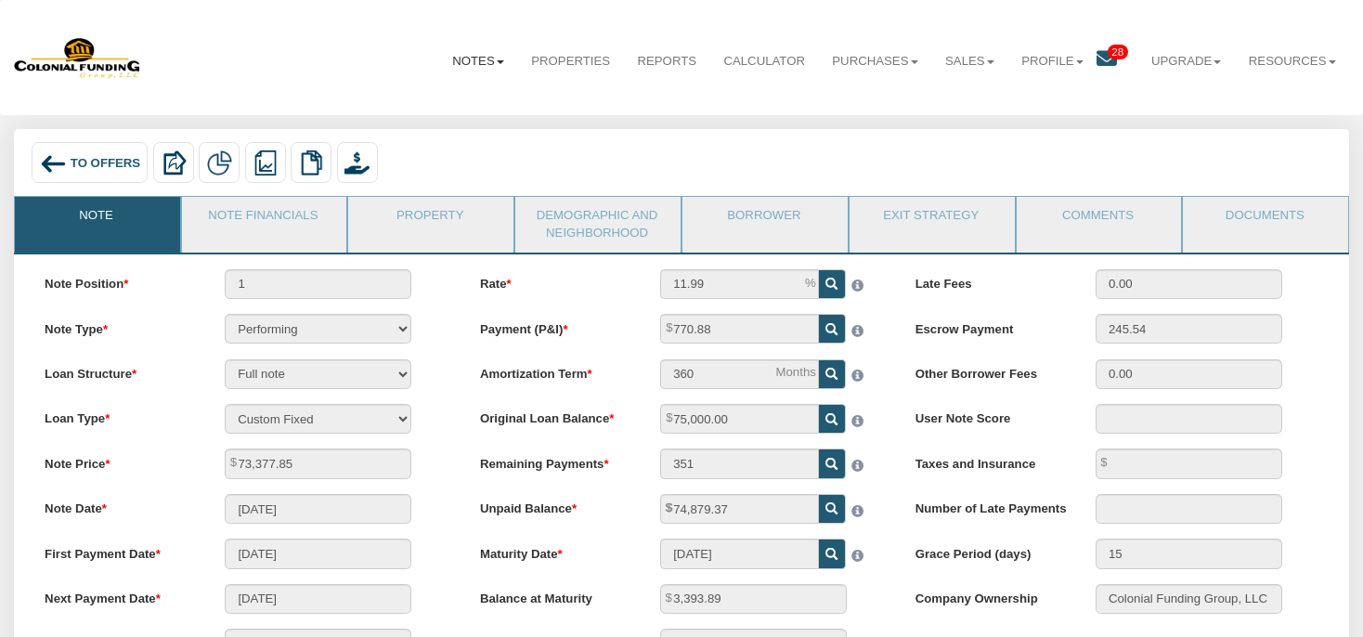
click at [457, 60] on link "Notes" at bounding box center [478, 61] width 79 height 45
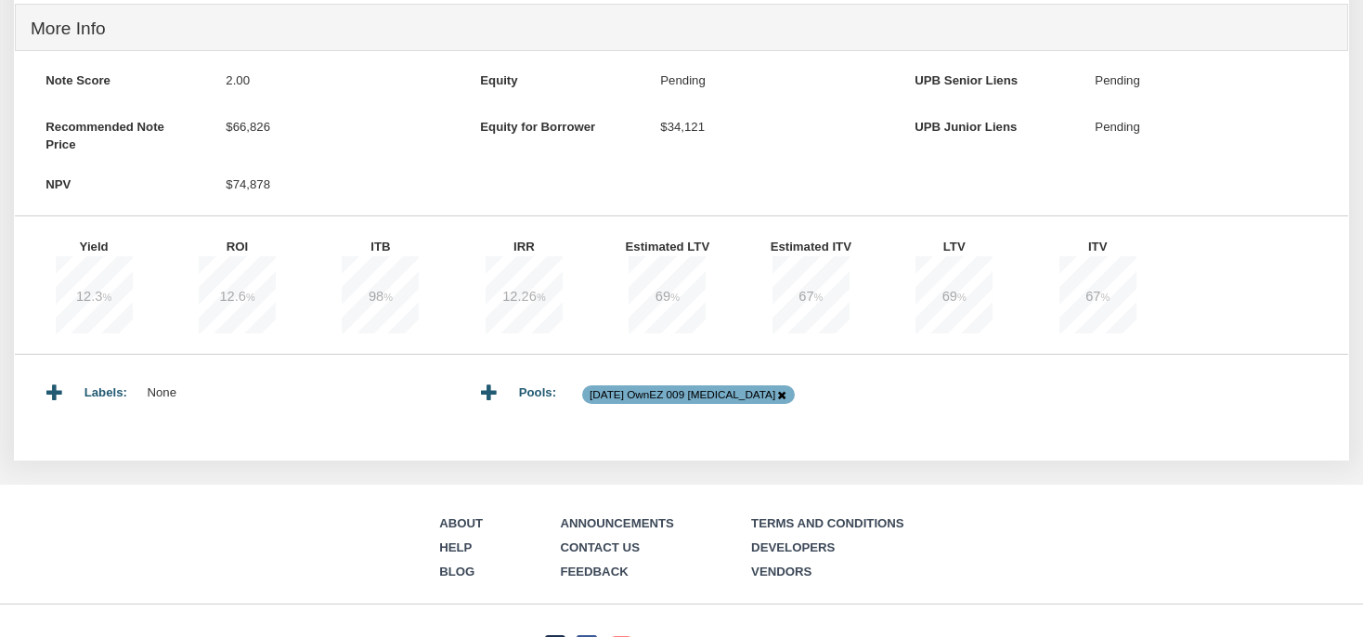
scroll to position [765, 0]
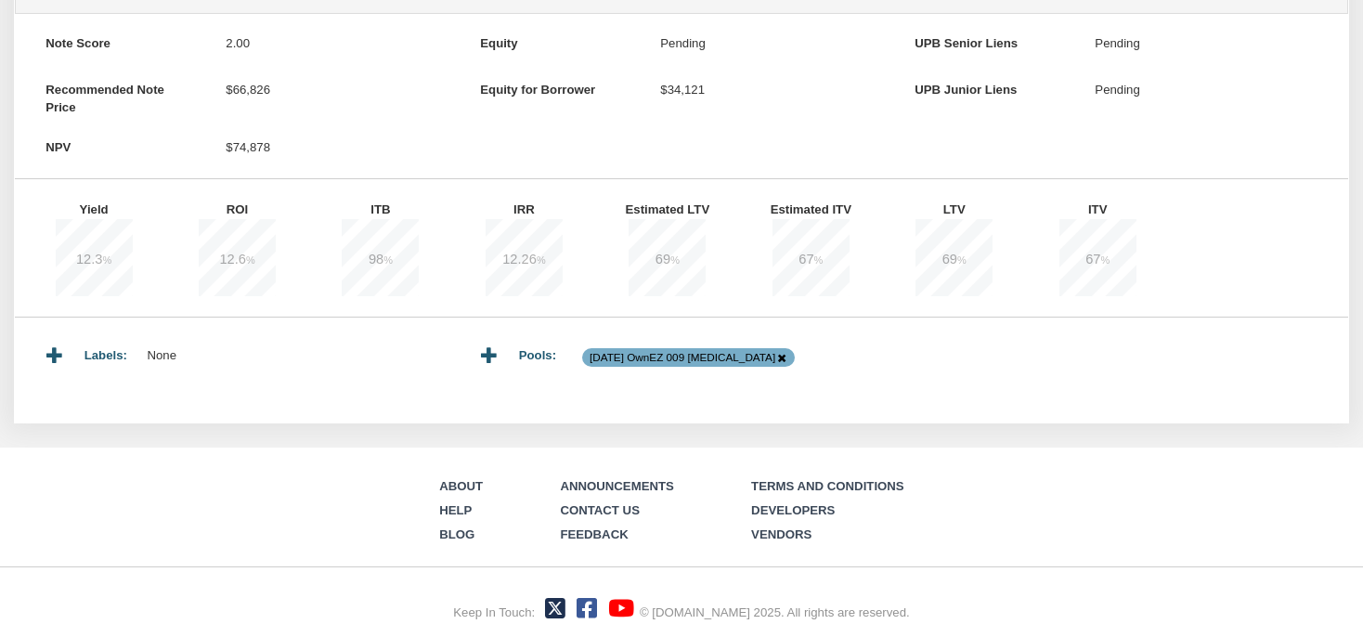
click at [968, 318] on div "More Info Note Score 2.00 Recommended Note Price $66,826 NPV Equity Yield % %" at bounding box center [681, 173] width 1333 height 413
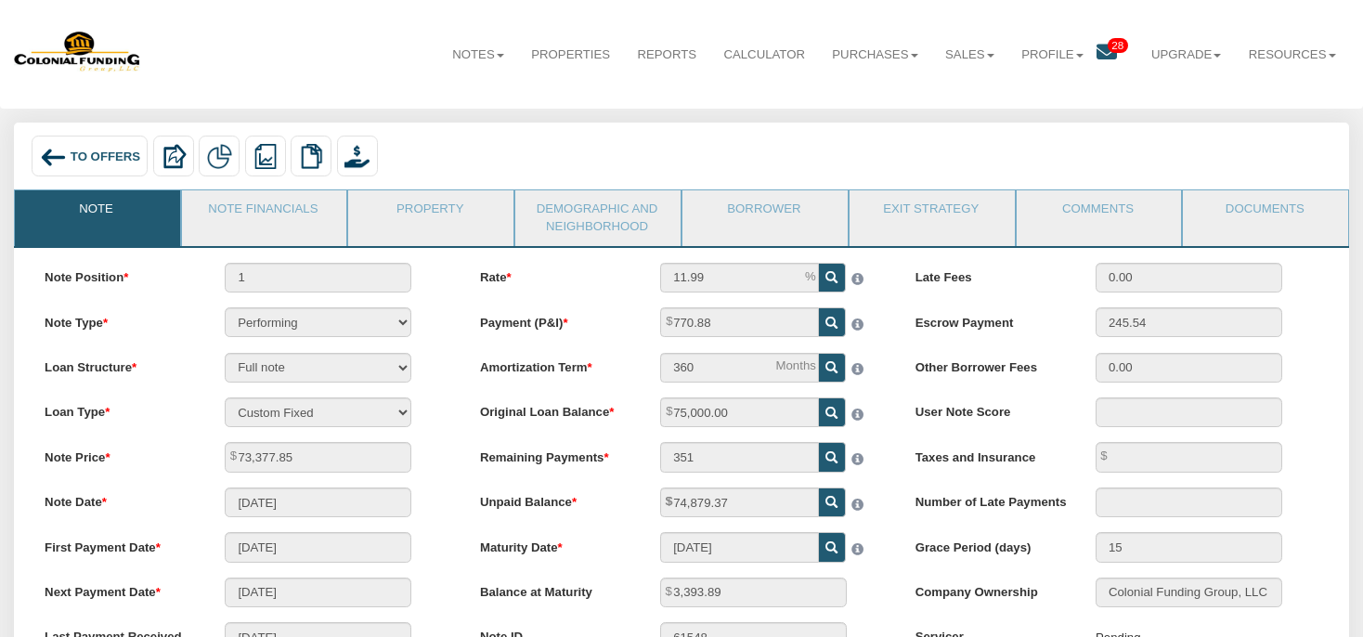
scroll to position [0, 0]
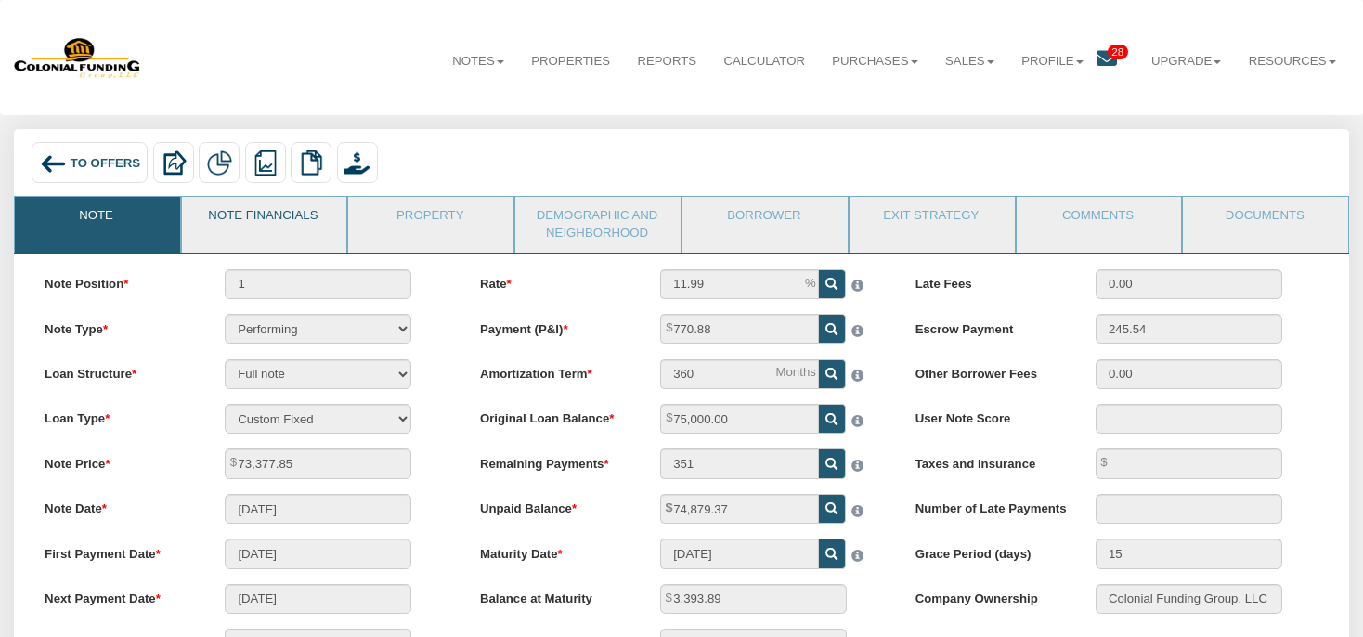
click at [298, 229] on link "Note Financials" at bounding box center [263, 220] width 163 height 46
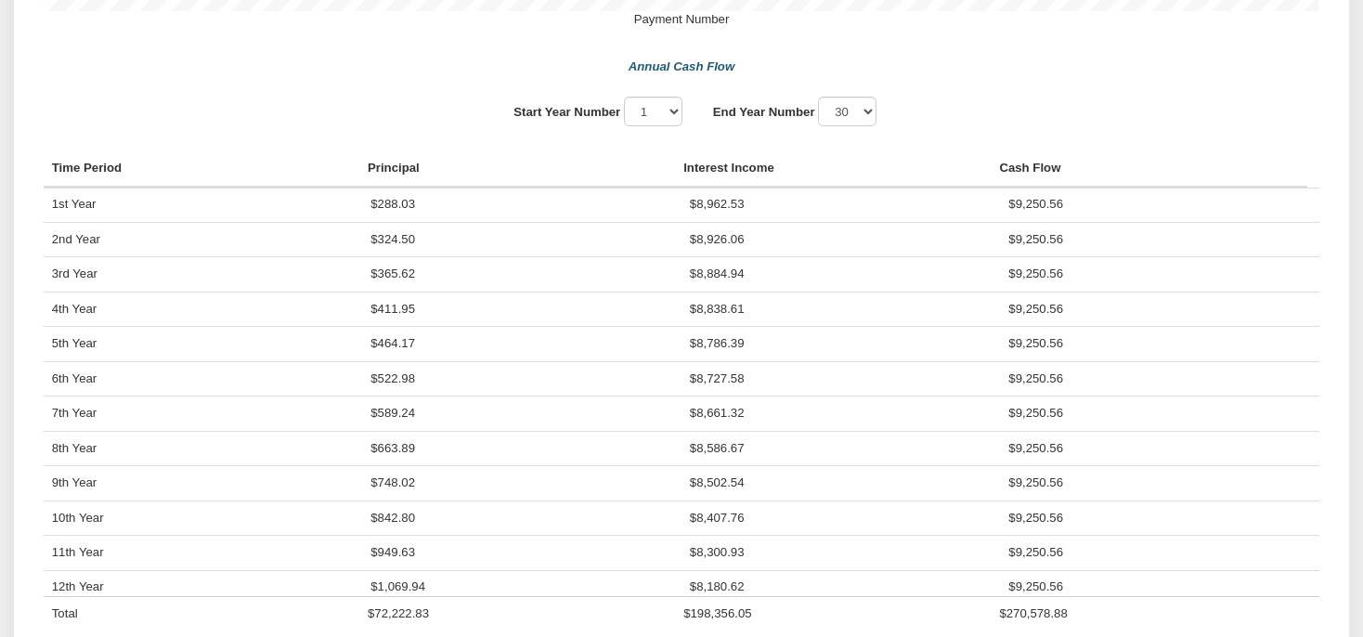
scroll to position [1372, 0]
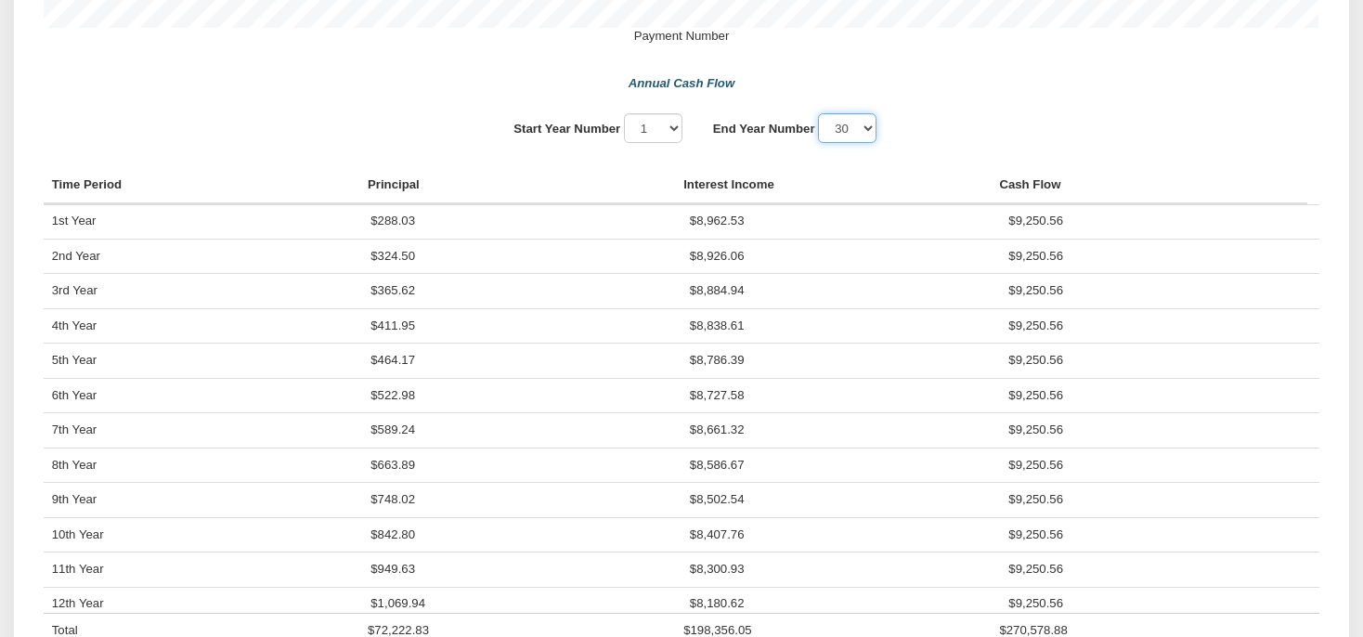
click at [818, 113] on select "1 2 3 4 5 6 7 8 9 10 11 12" at bounding box center [847, 128] width 58 height 30
click option "5" at bounding box center [0, 0] width 0 height 0
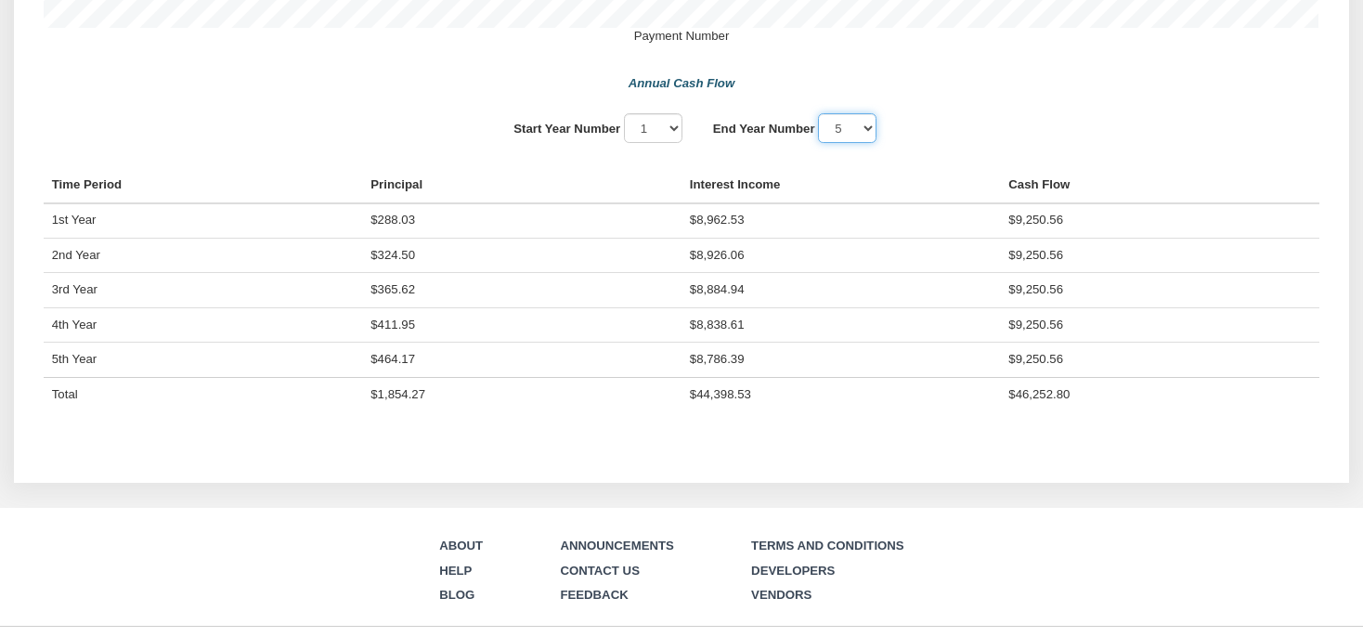
click at [818, 113] on select "1 2 3 4 5 6 7 8 9 10 11 12" at bounding box center [847, 128] width 58 height 30
select select "8"
click option "8" at bounding box center [0, 0] width 0 height 0
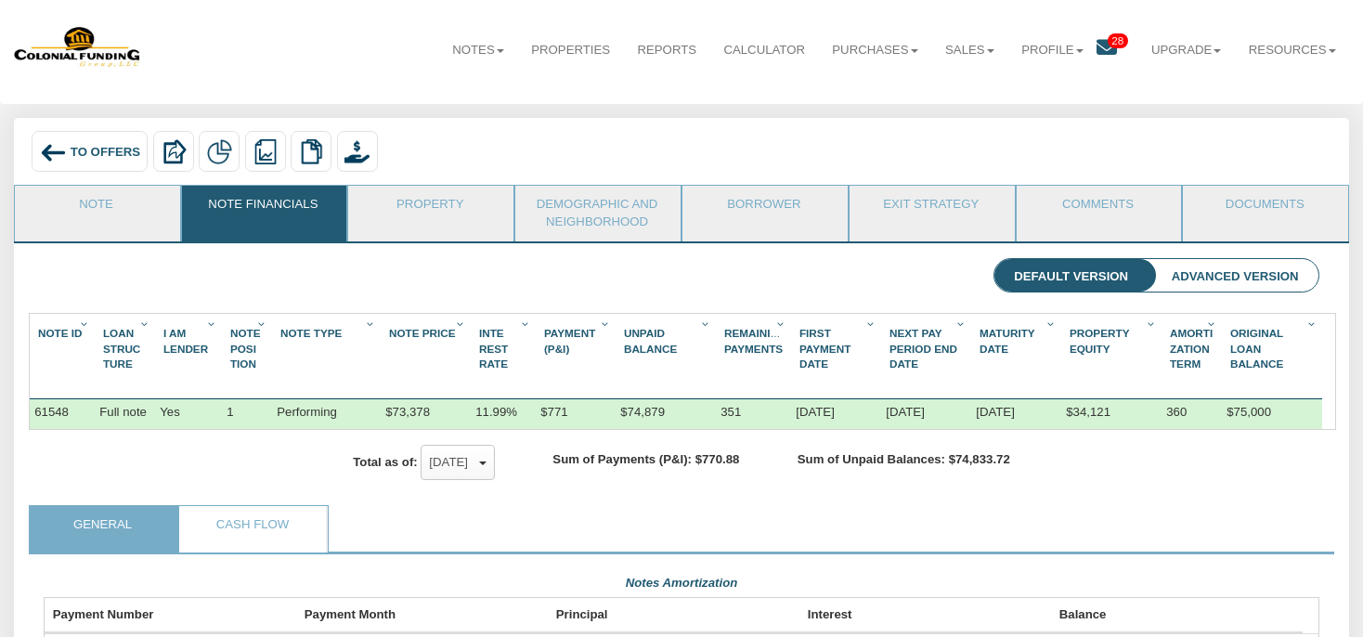
scroll to position [0, 0]
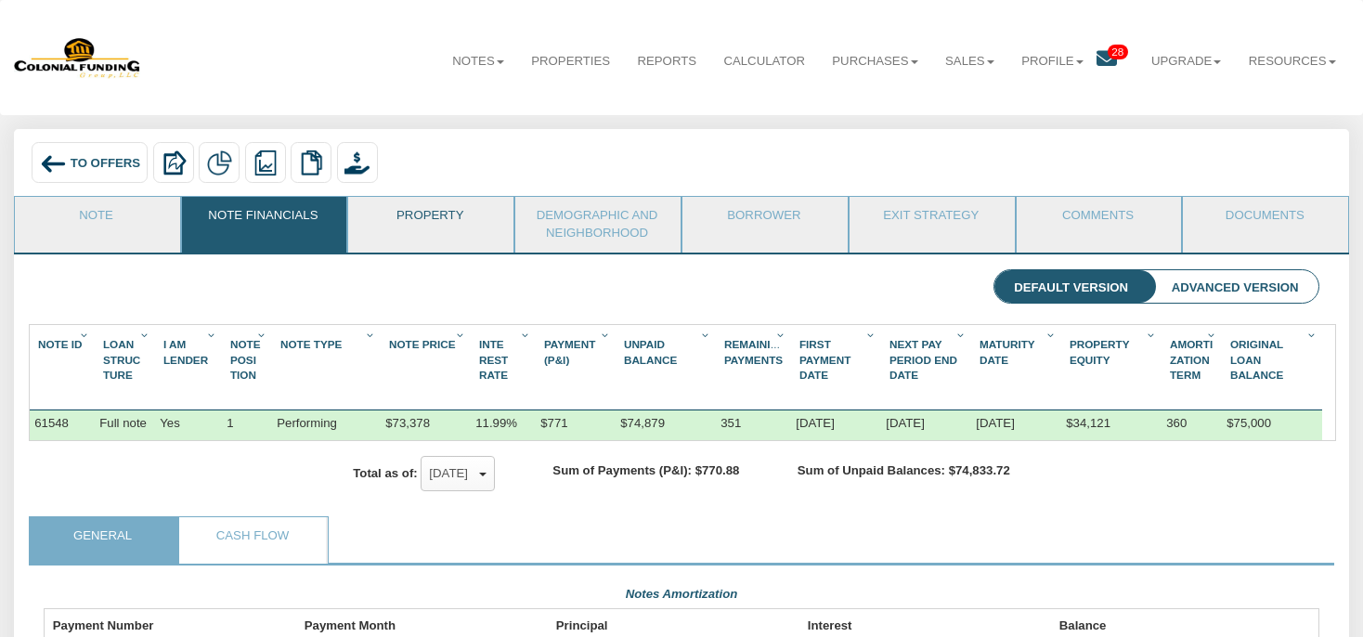
click at [458, 236] on link "Property" at bounding box center [429, 220] width 163 height 46
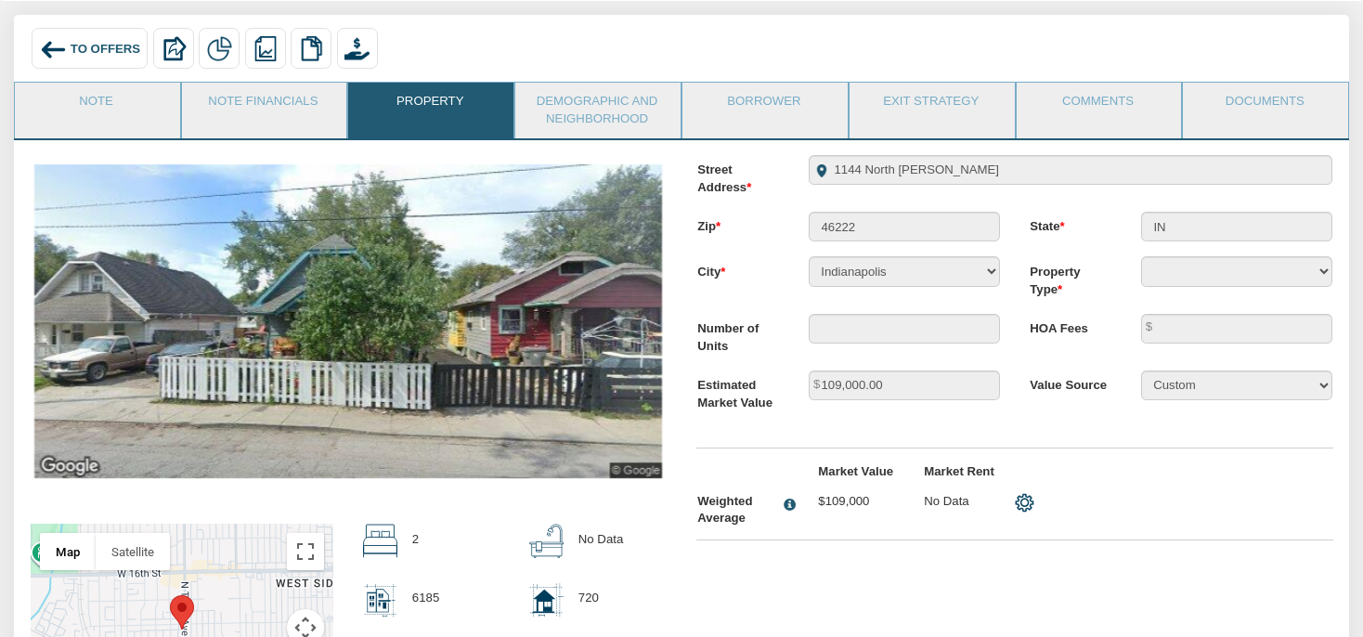
scroll to position [196, 0]
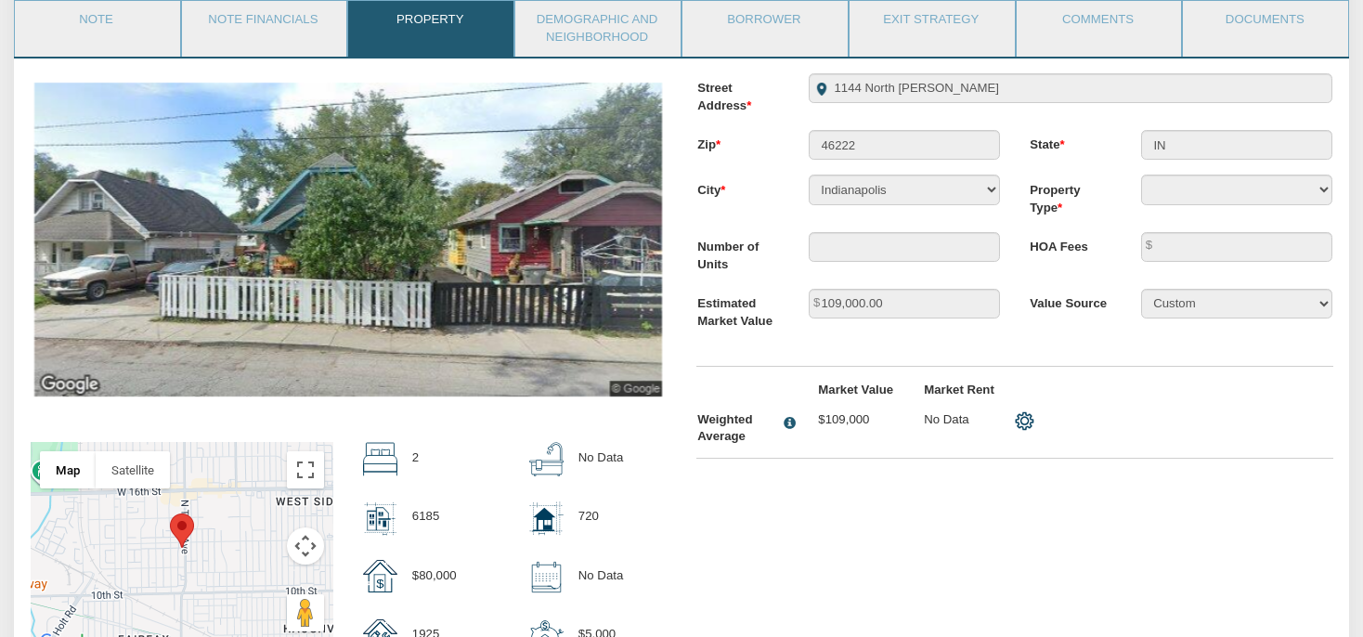
click at [656, 275] on img at bounding box center [347, 240] width 627 height 314
click at [587, 22] on link "Demographic and Neighborhood" at bounding box center [596, 28] width 163 height 55
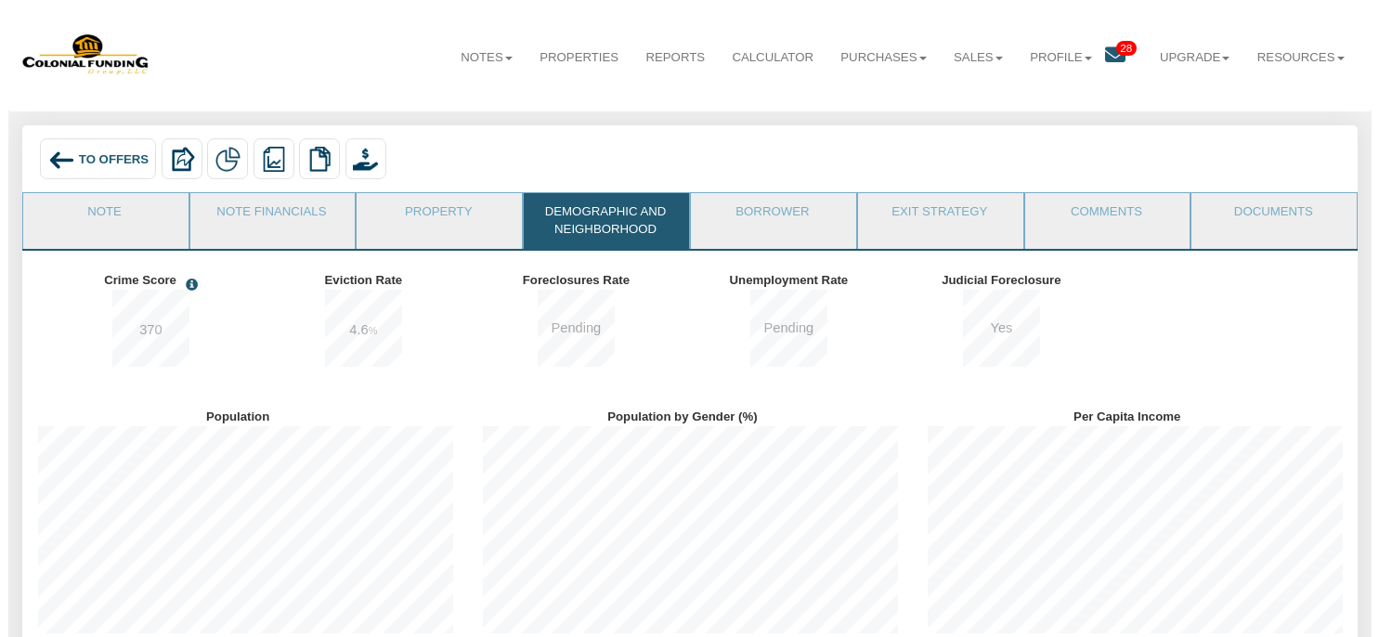
scroll to position [0, 0]
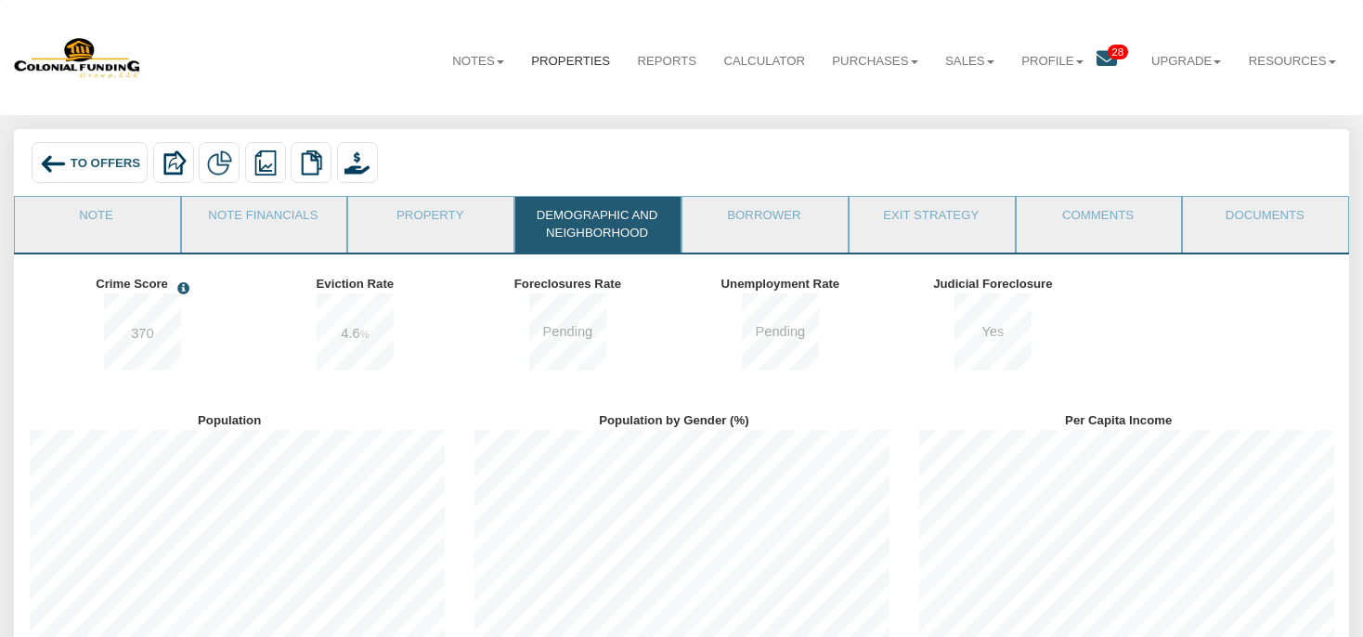
click at [537, 58] on link "Properties" at bounding box center [571, 61] width 106 height 45
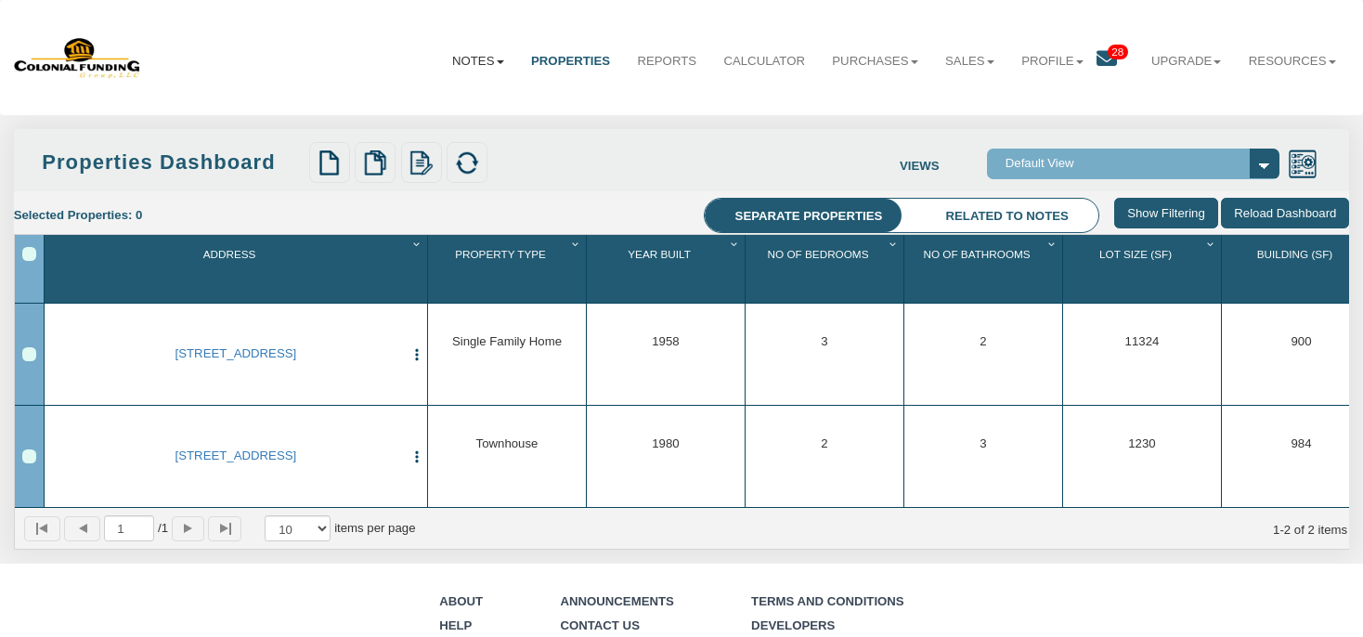
click at [451, 61] on link "Notes" at bounding box center [477, 61] width 79 height 45
click at [1097, 57] on icon at bounding box center [1107, 58] width 20 height 20
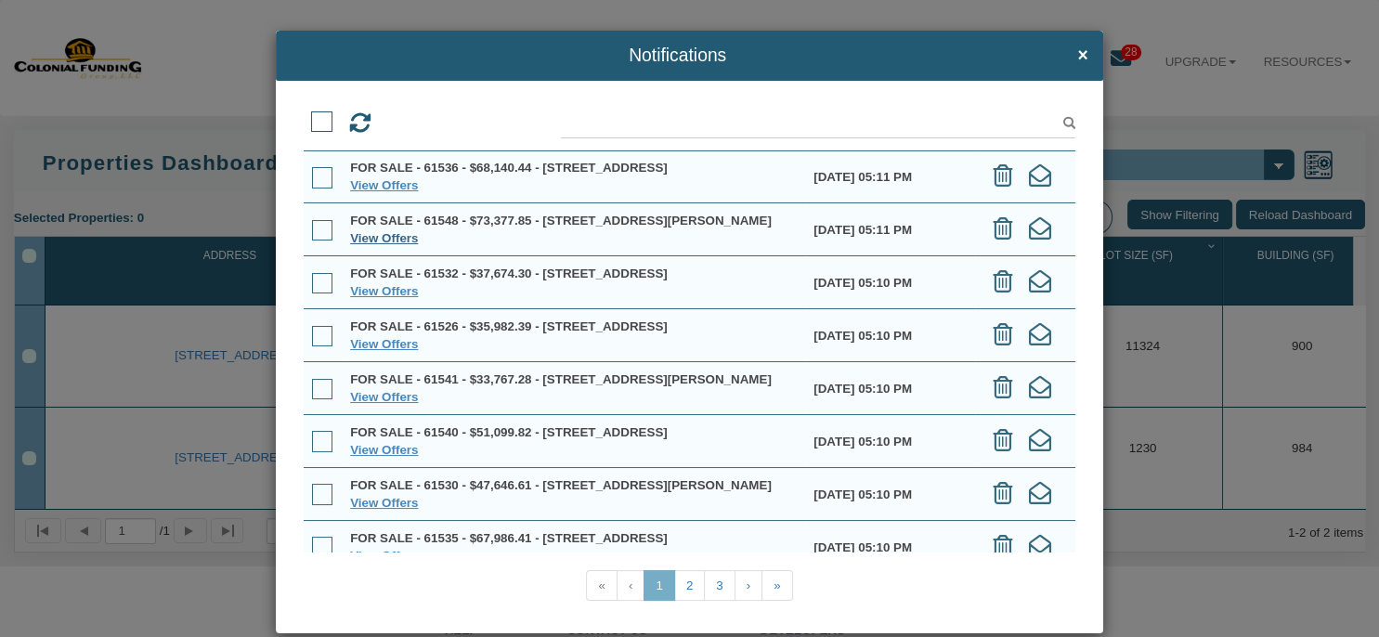
click at [396, 245] on link "View Offers" at bounding box center [384, 238] width 68 height 14
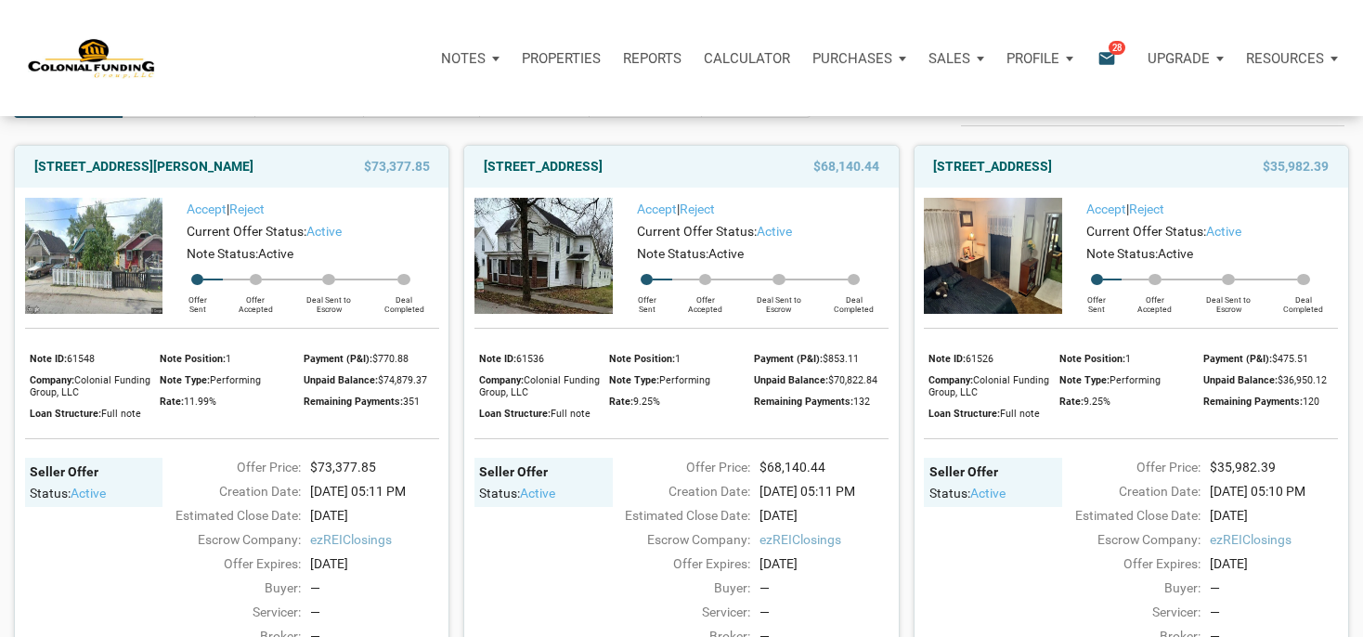
scroll to position [97, 0]
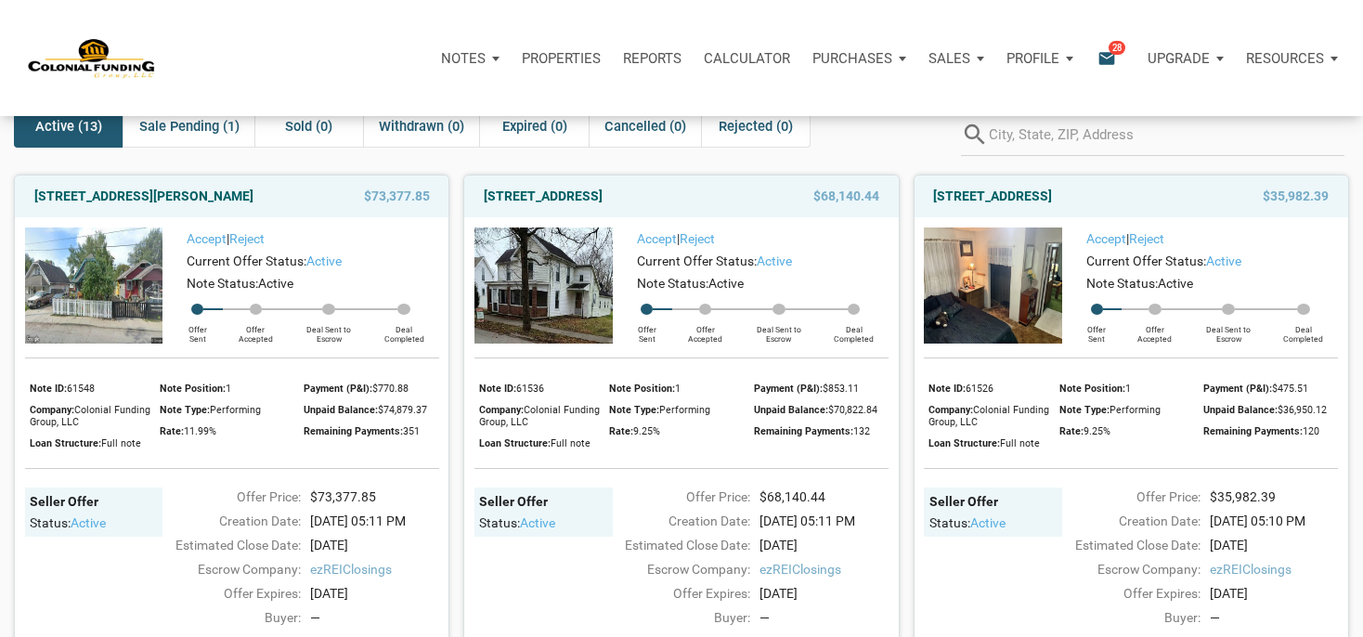
click at [105, 272] on img at bounding box center [94, 285] width 138 height 116
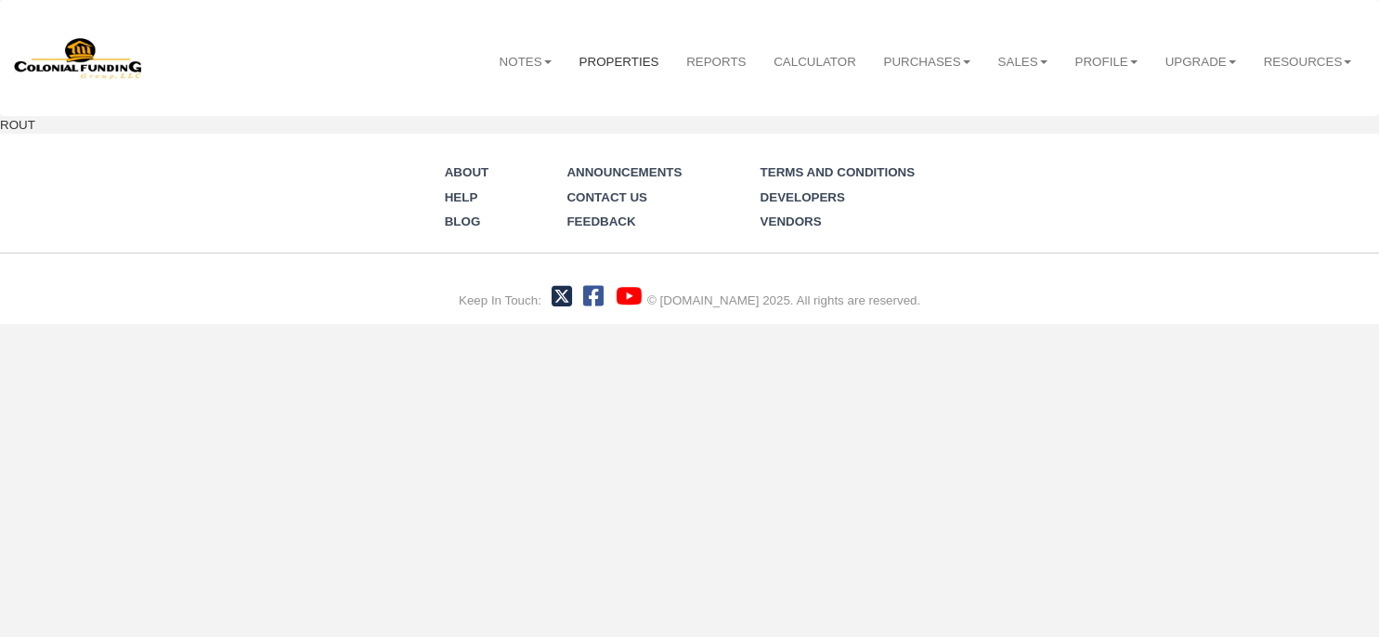
click at [610, 54] on link "Properties" at bounding box center [619, 62] width 108 height 46
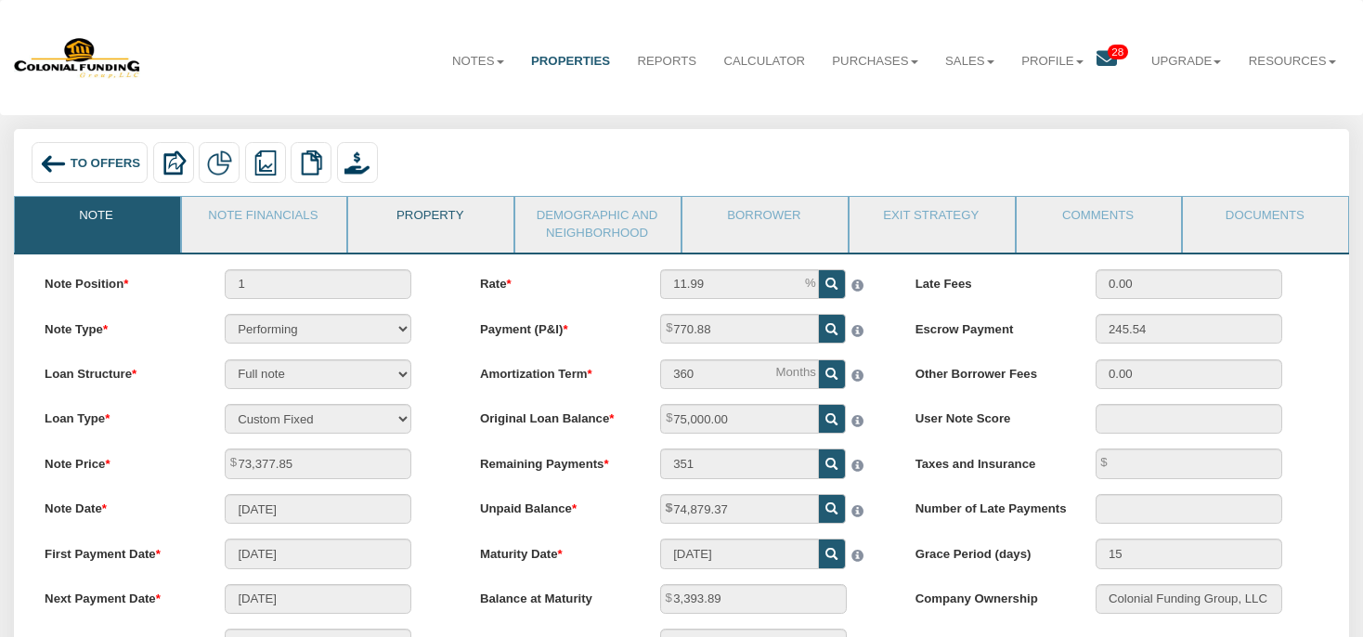
click at [426, 219] on link "Property" at bounding box center [429, 220] width 163 height 46
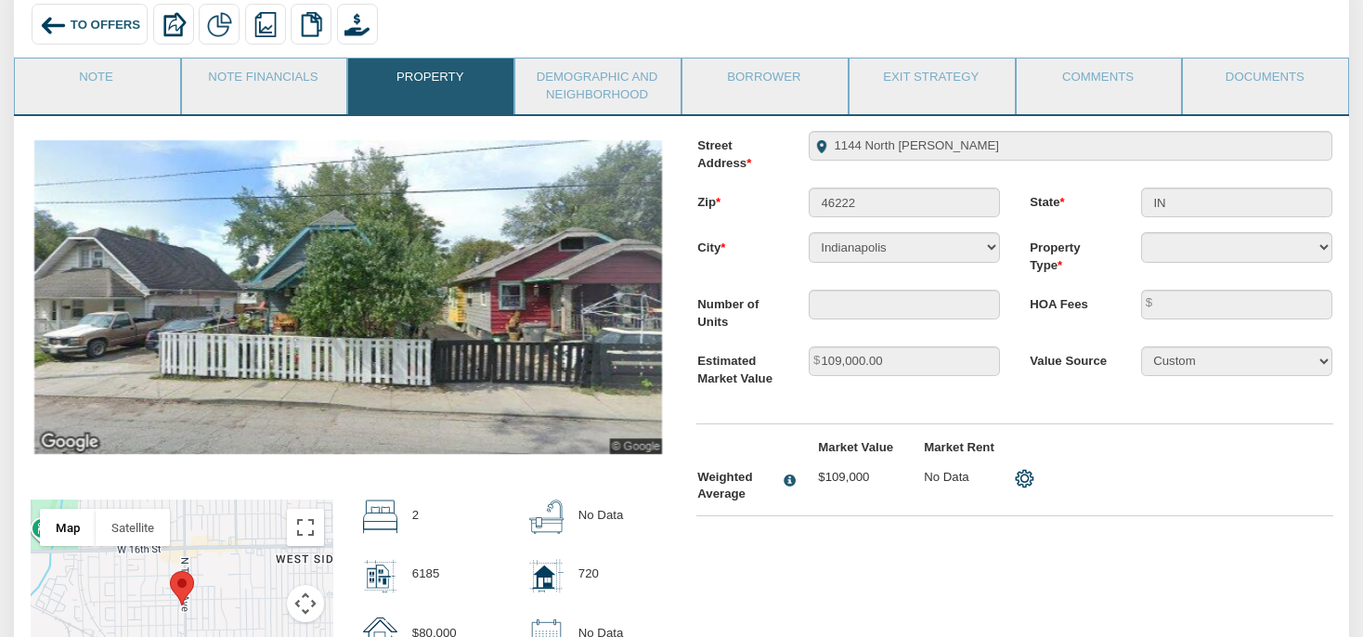
scroll to position [97, 0]
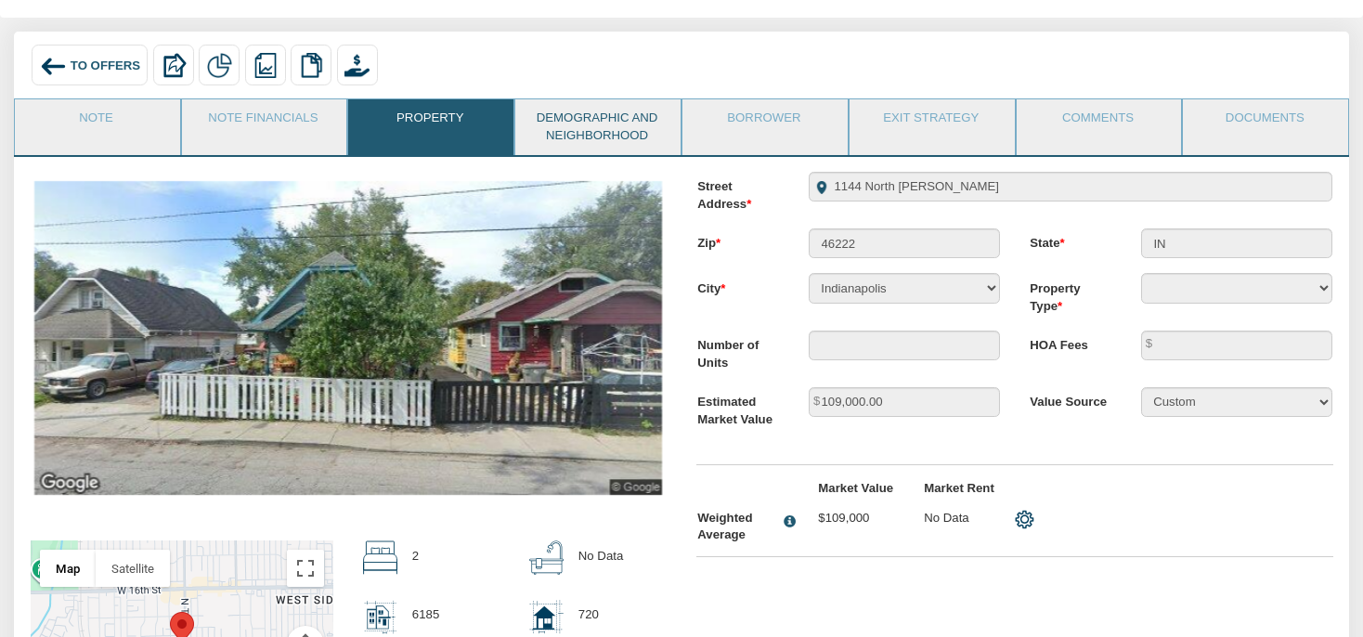
click at [608, 139] on link "Demographic and Neighborhood" at bounding box center [596, 126] width 163 height 55
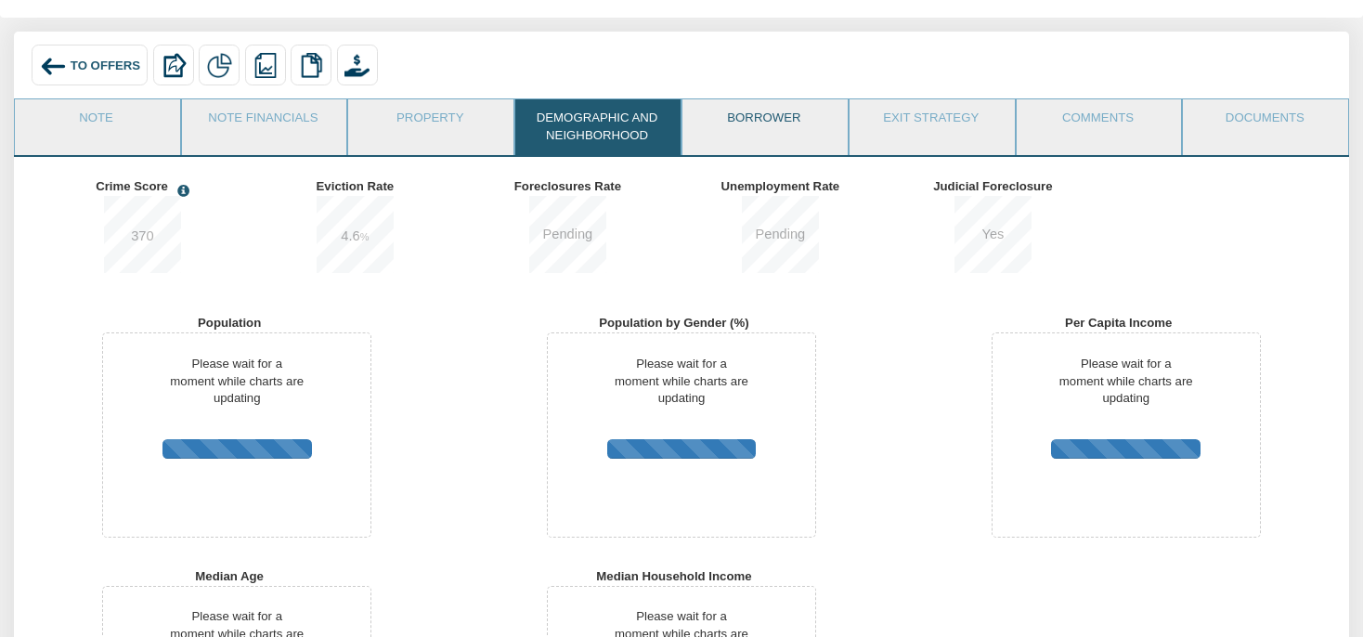
click at [726, 131] on link "Borrower" at bounding box center [763, 122] width 163 height 46
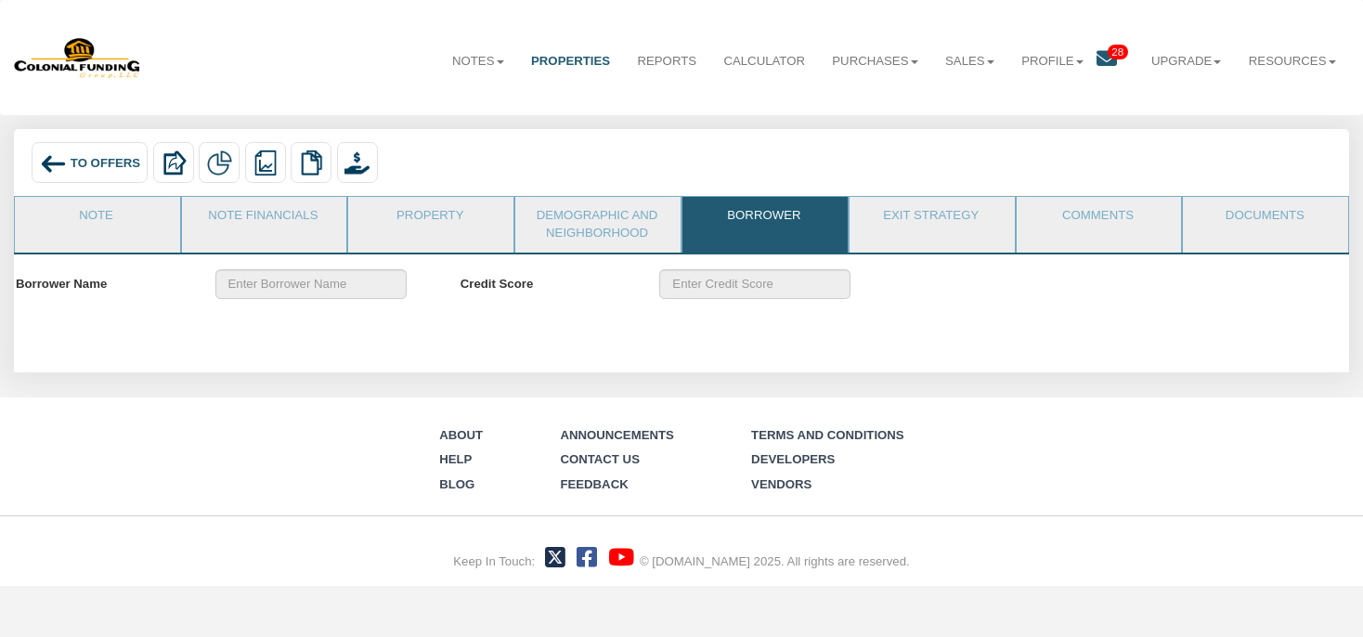
scroll to position [0, 0]
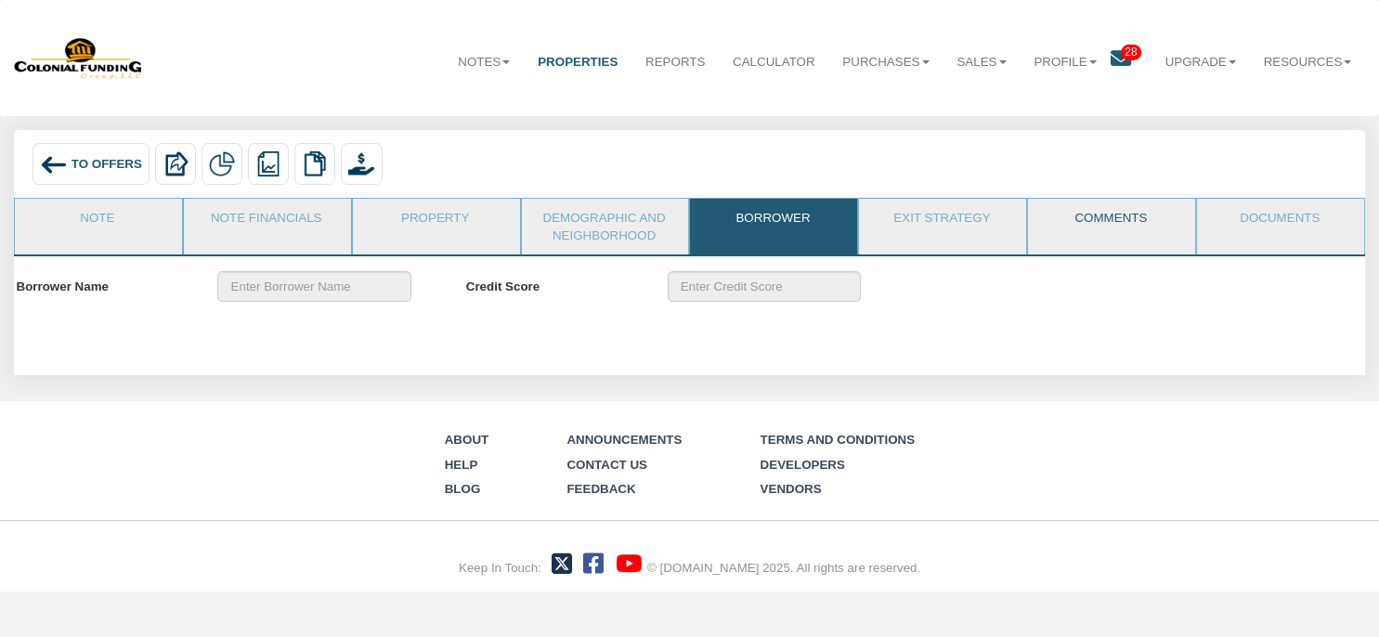
click at [1098, 237] on link "Comments" at bounding box center [1110, 222] width 165 height 46
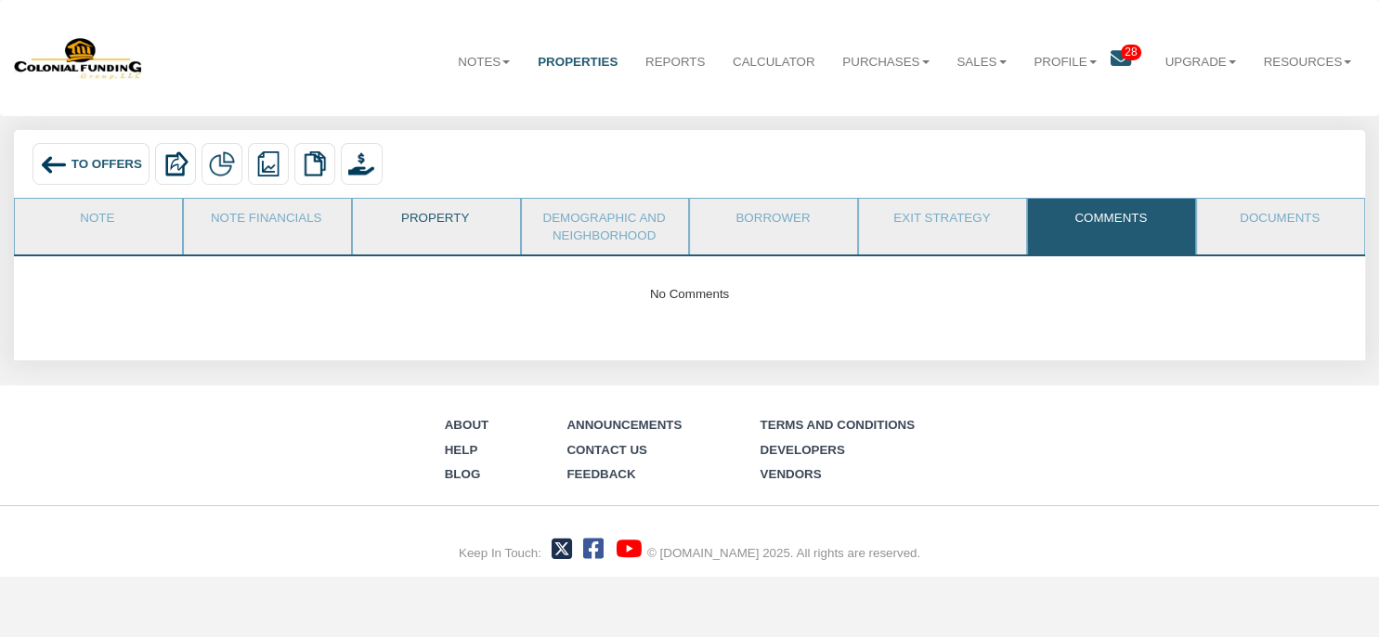
click at [450, 242] on link "Property" at bounding box center [435, 222] width 165 height 46
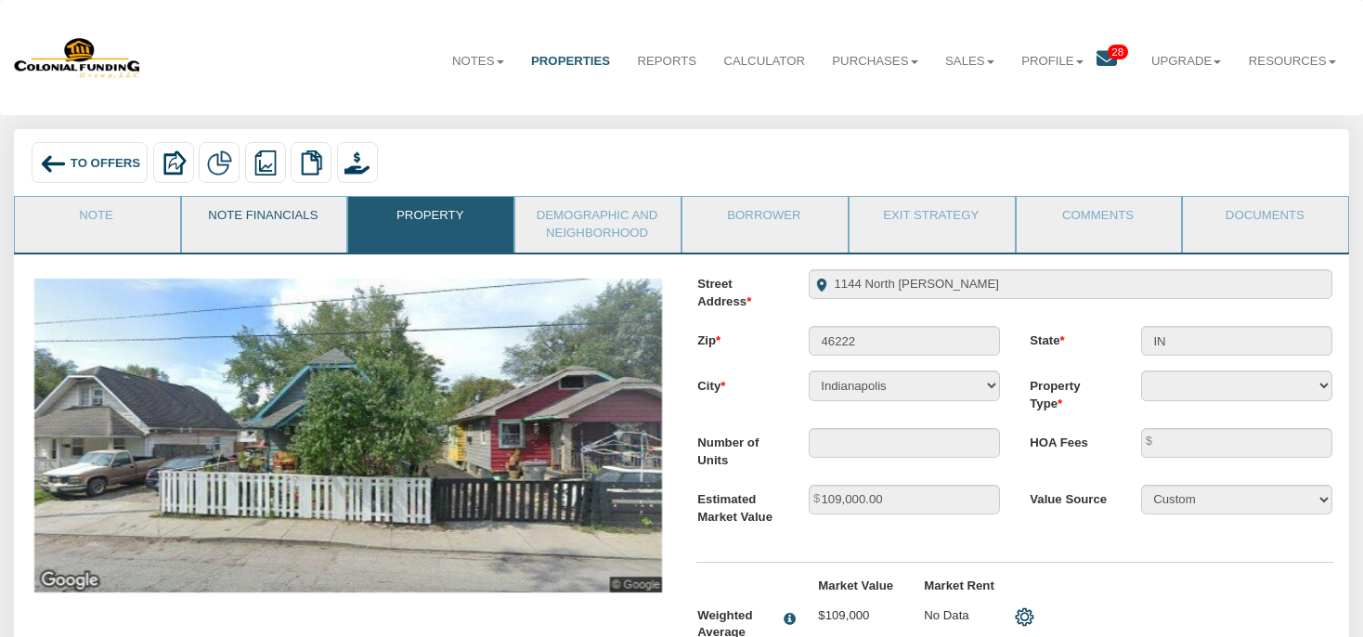
click at [296, 233] on link "Note Financials" at bounding box center [263, 220] width 163 height 46
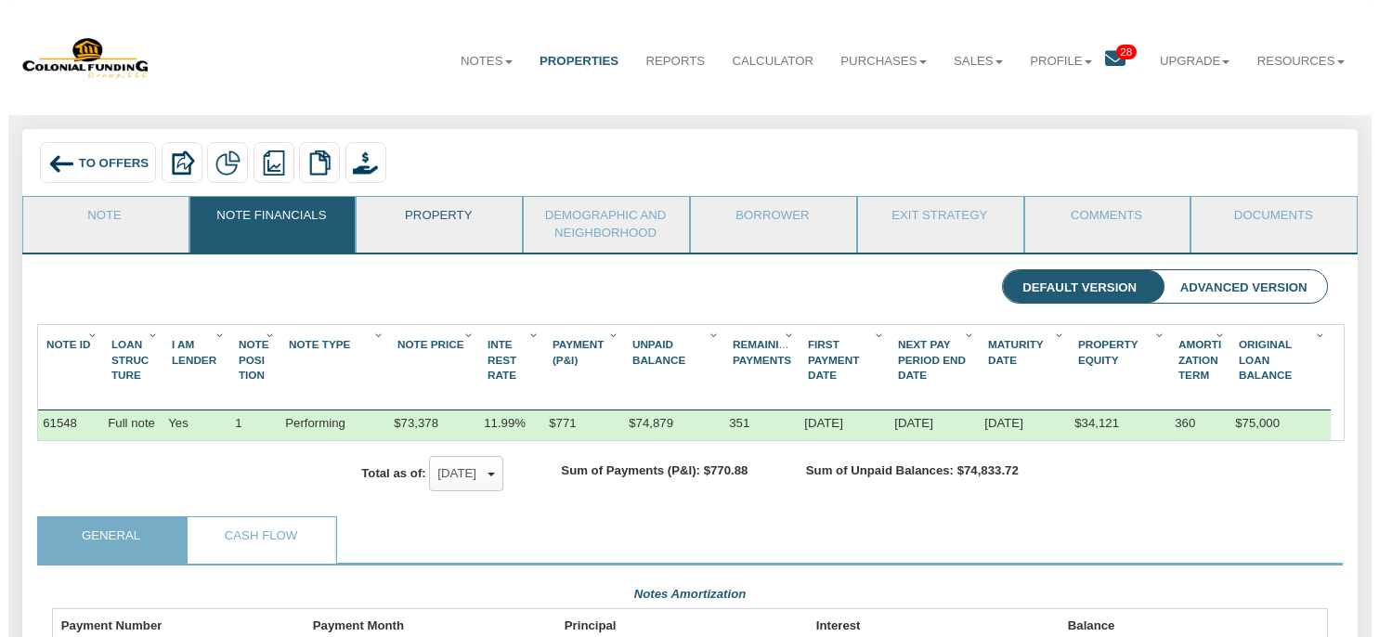
scroll to position [320, 1275]
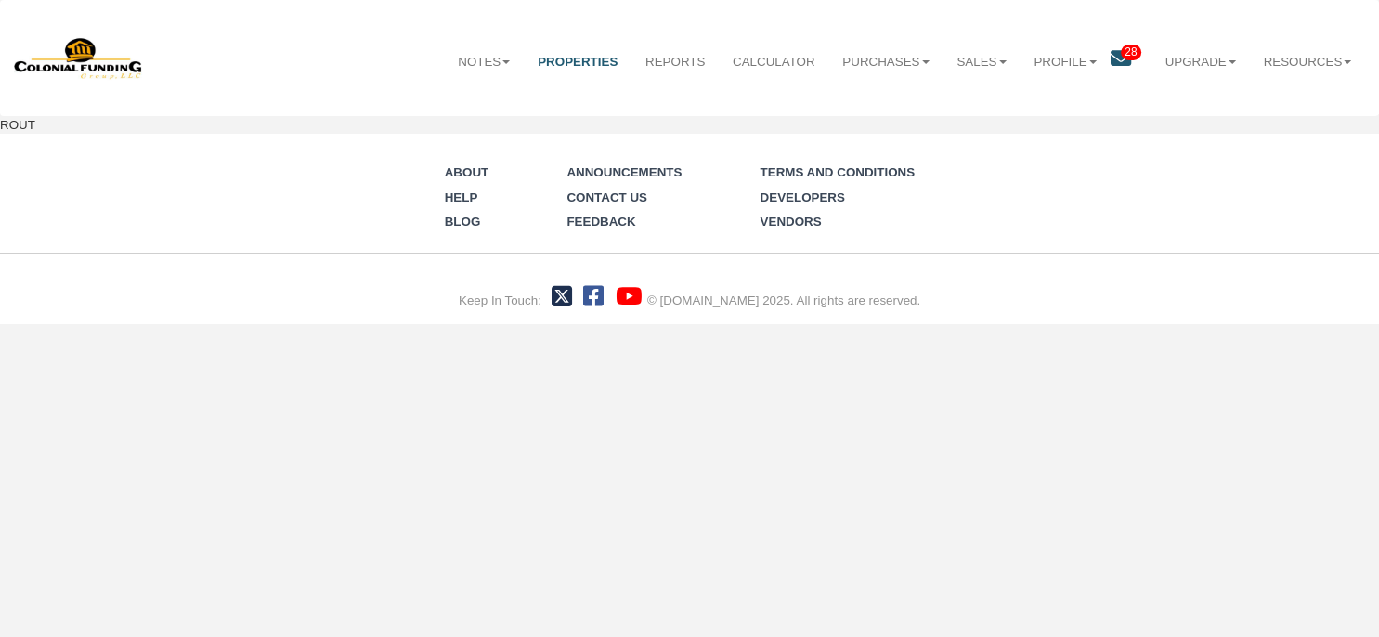
click at [1111, 58] on link "28" at bounding box center [1131, 62] width 41 height 46
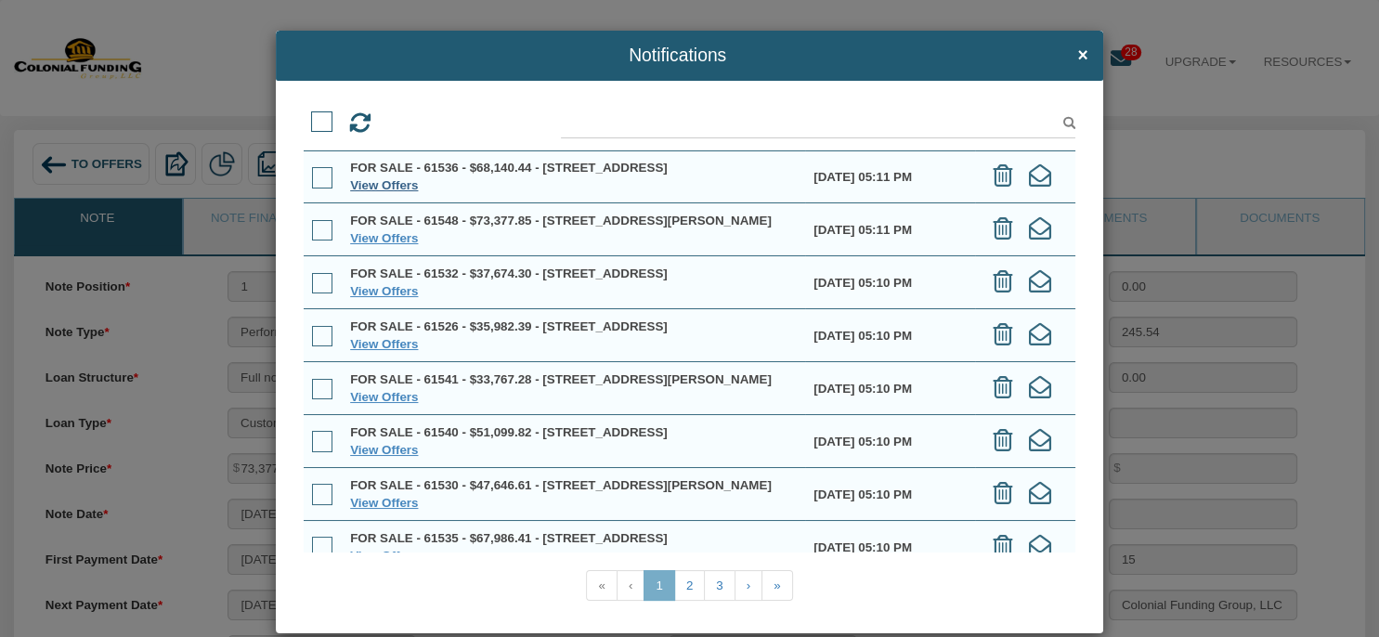
click at [400, 192] on link "View Offers" at bounding box center [384, 185] width 68 height 14
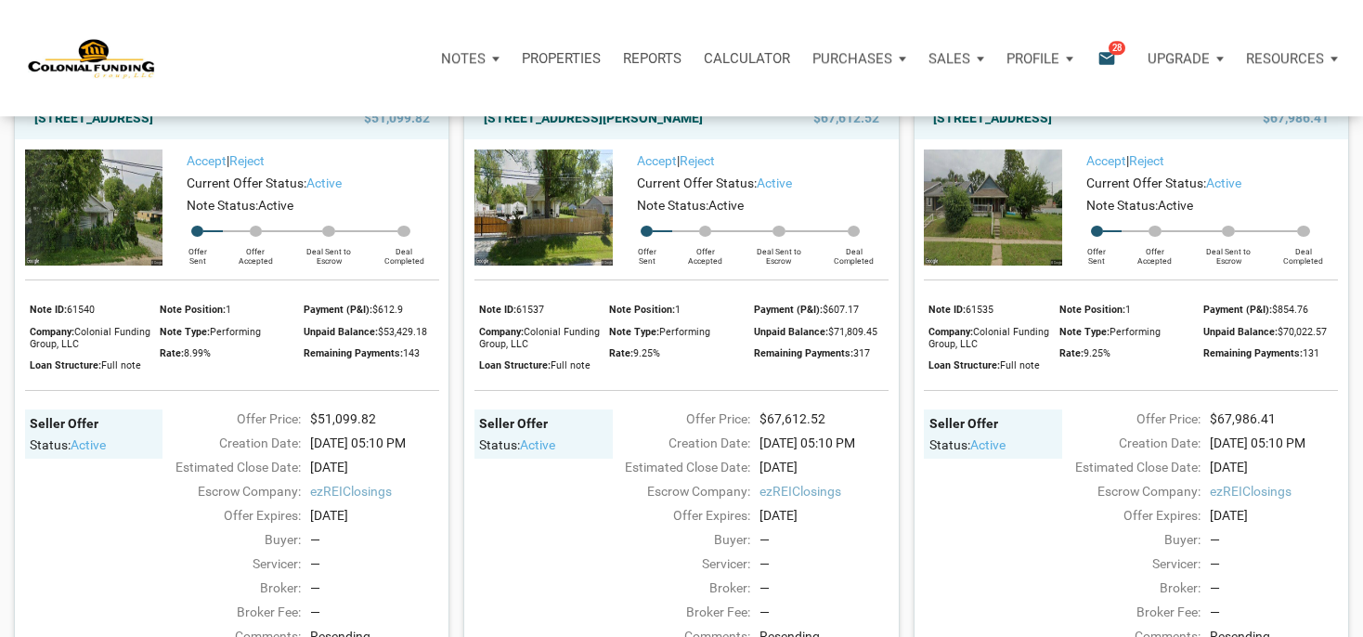
scroll to position [1372, 0]
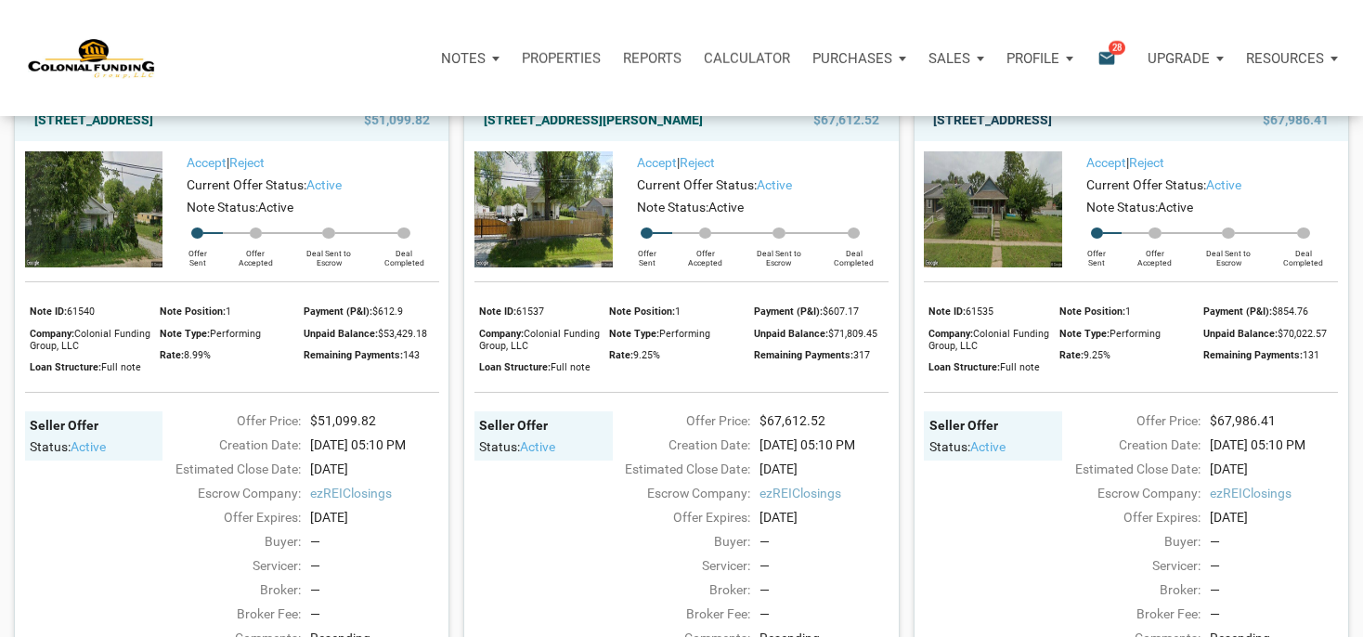
click at [1052, 131] on link "1015 North Tremont Street, Indianapolis, IN, 46222" at bounding box center [992, 120] width 119 height 22
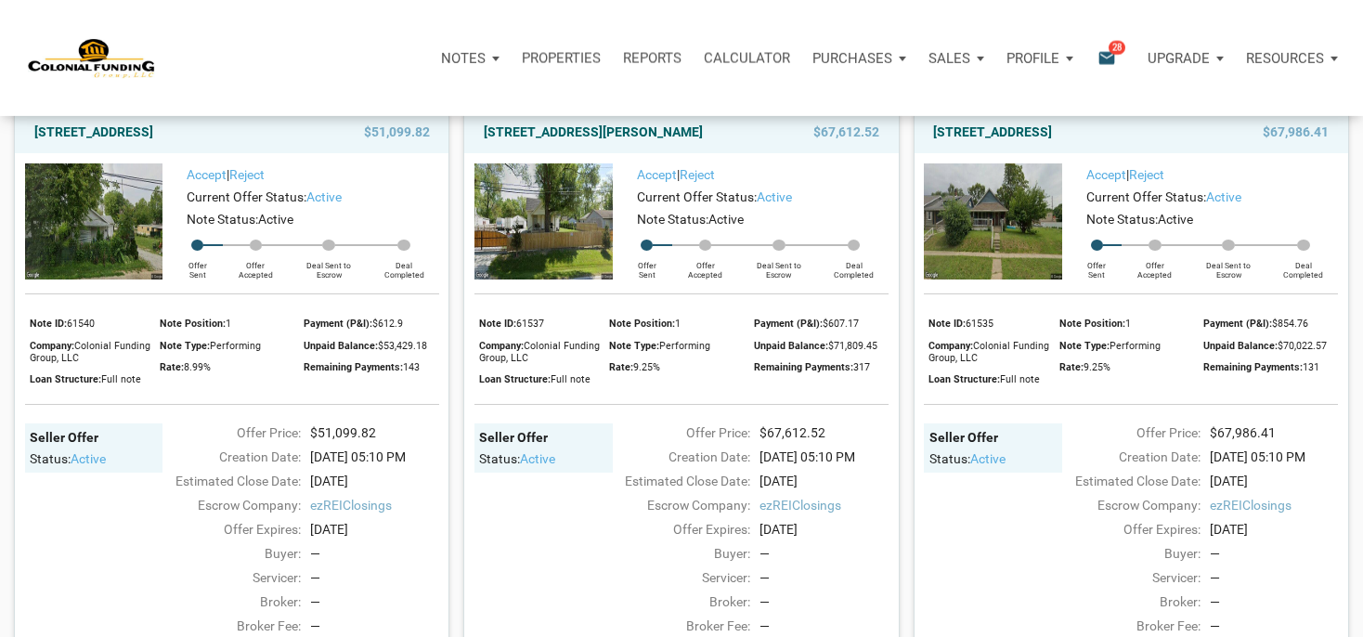
scroll to position [1274, 0]
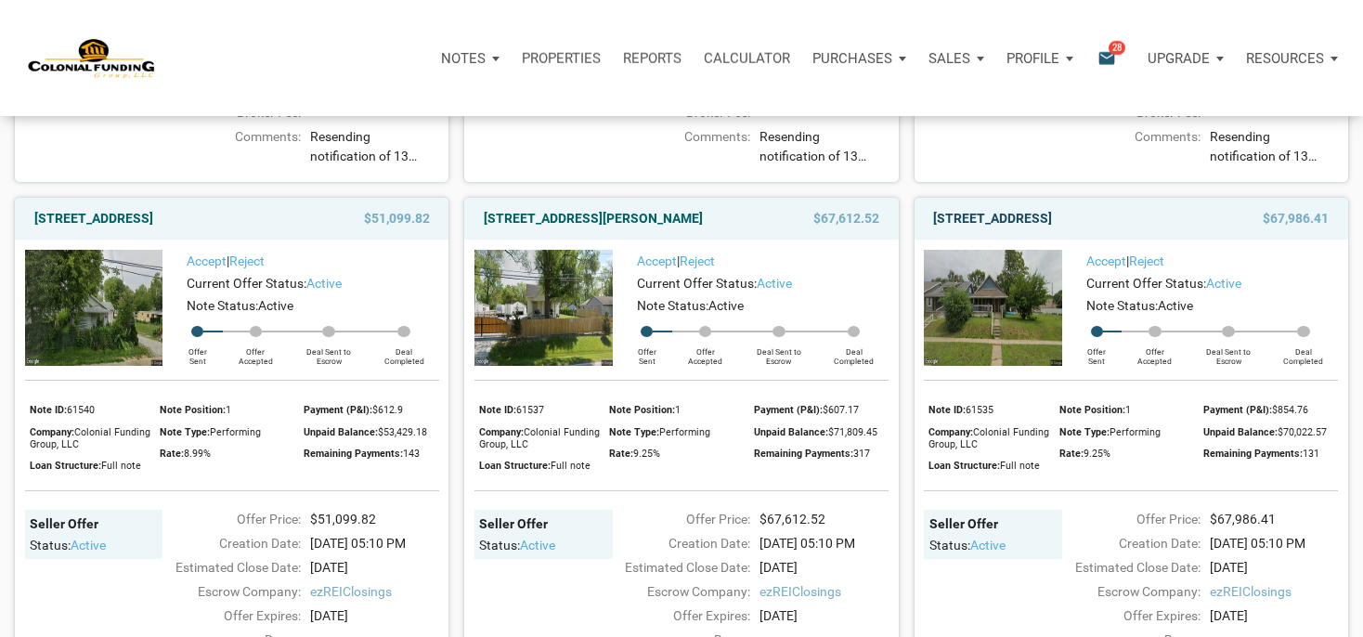
click at [1023, 229] on link "1015 North Tremont Street, Indianapolis, IN, 46222" at bounding box center [992, 218] width 119 height 22
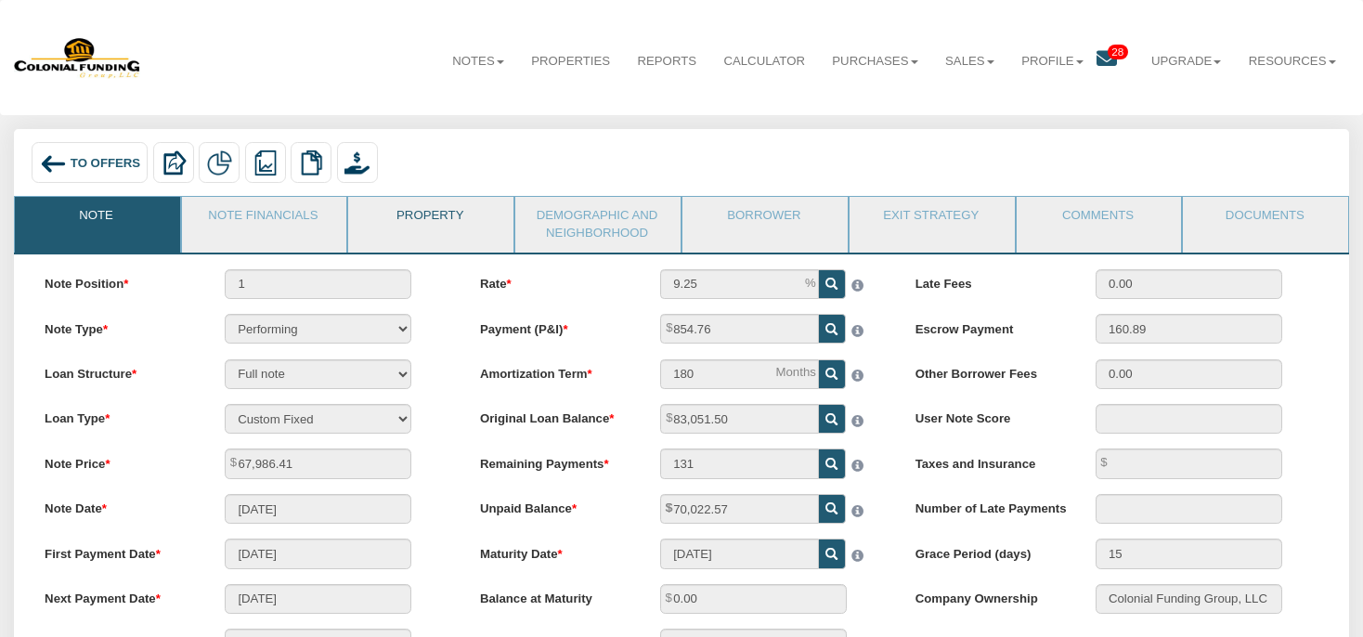
click at [401, 228] on link "Property" at bounding box center [429, 220] width 163 height 46
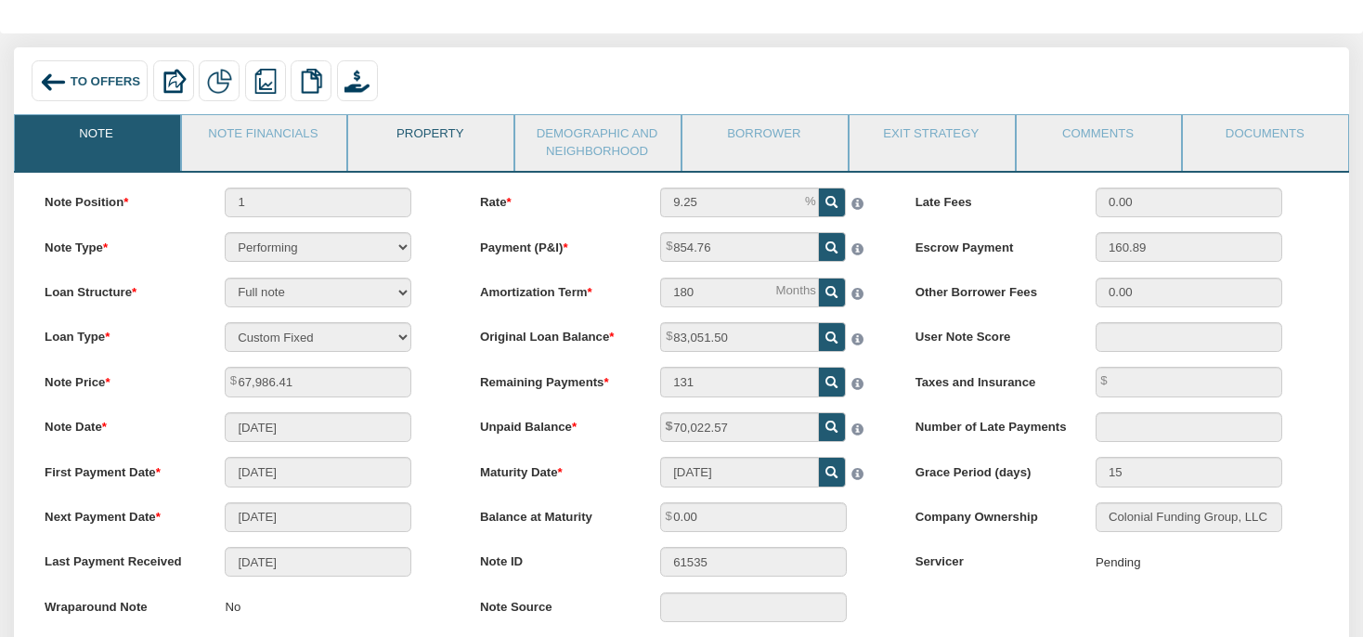
scroll to position [97, 0]
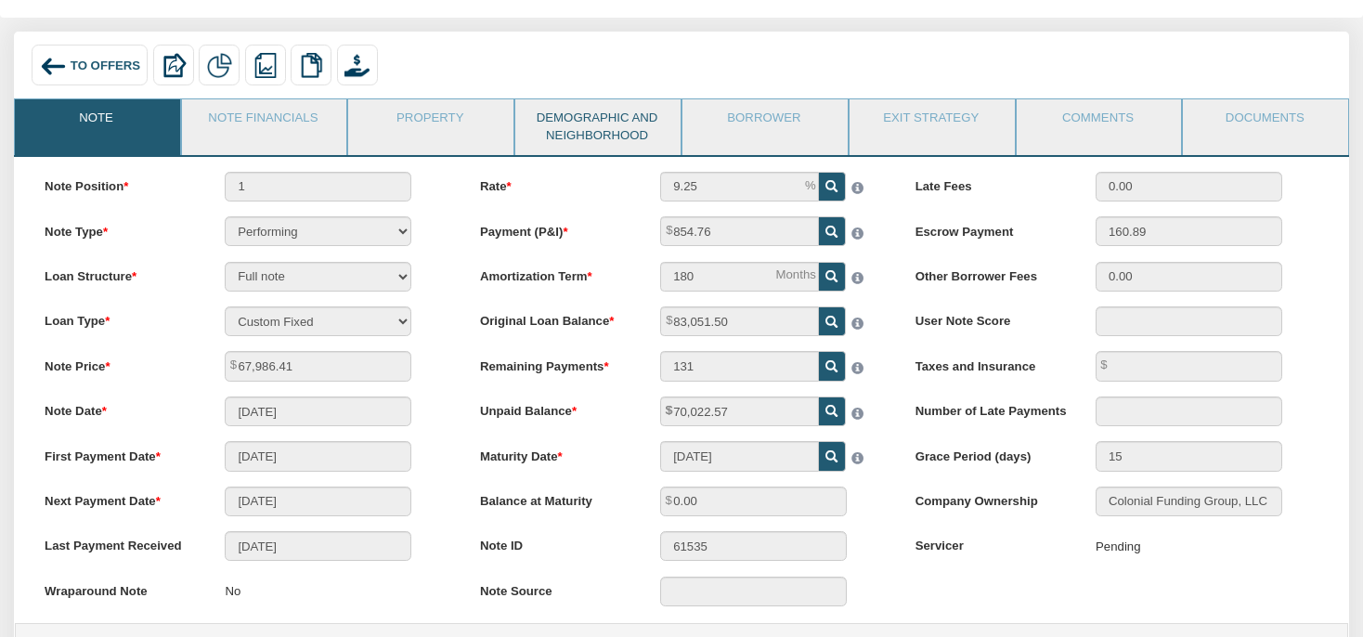
click at [552, 134] on link "Demographic and Neighborhood" at bounding box center [596, 126] width 163 height 55
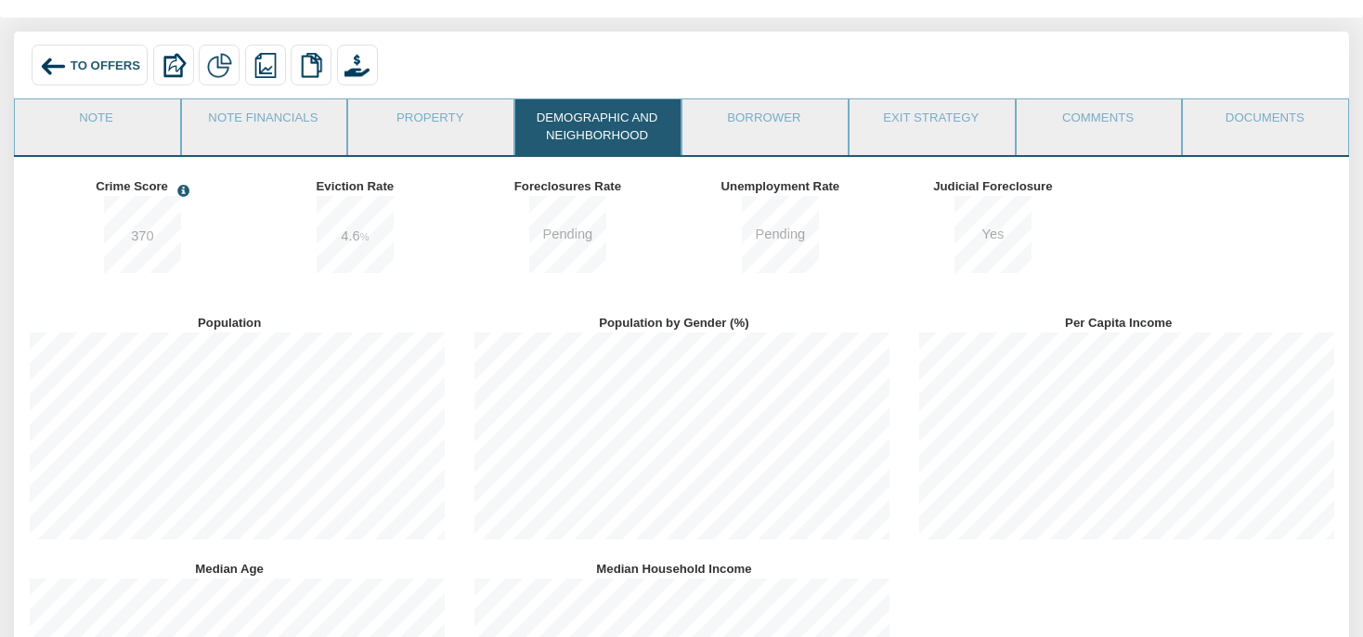
scroll to position [246, 444]
click at [734, 126] on link "Borrower" at bounding box center [763, 122] width 163 height 46
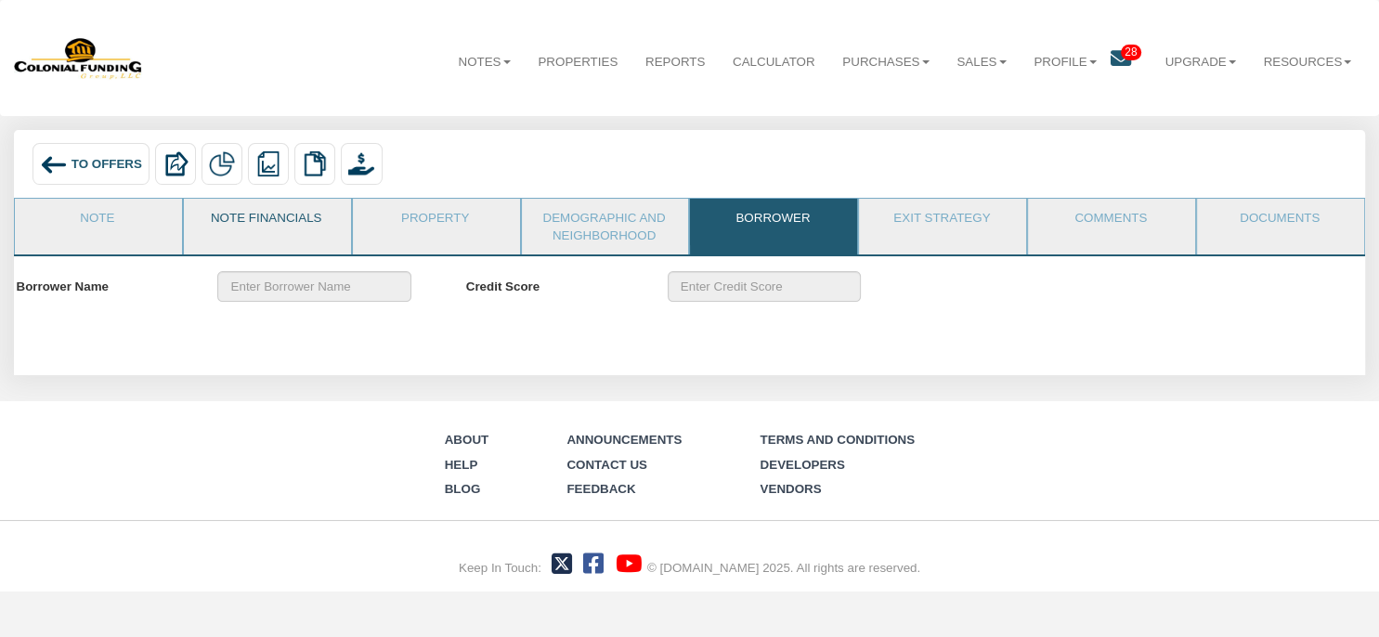
click at [286, 232] on link "Note Financials" at bounding box center [266, 222] width 165 height 46
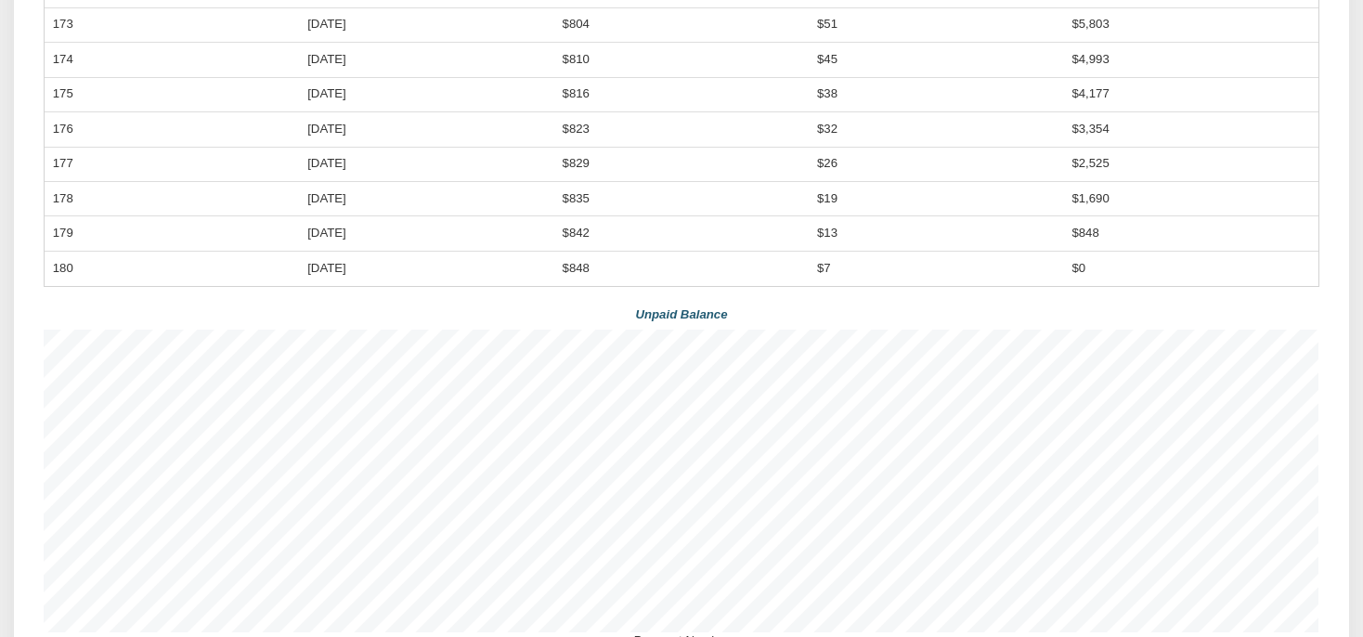
scroll to position [1454, 0]
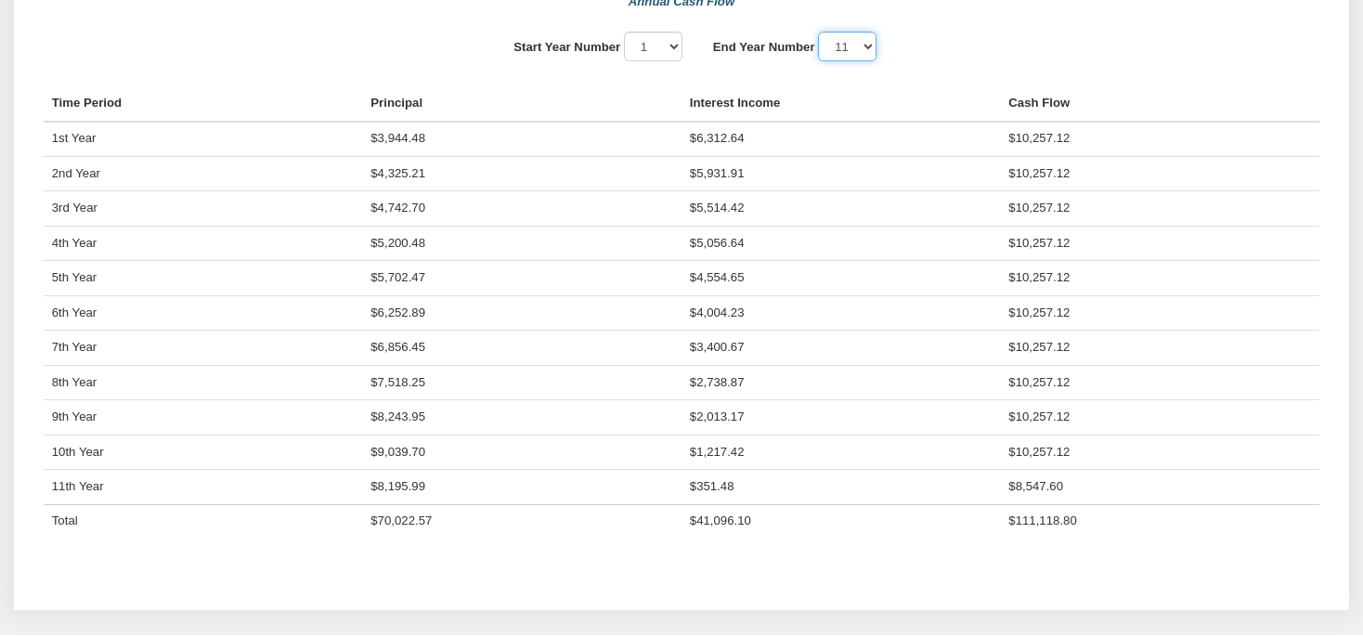
click at [818, 32] on select "1 2 3 4 5 6 7 8 9 10 11" at bounding box center [847, 47] width 58 height 30
click option "5" at bounding box center [0, 0] width 0 height 0
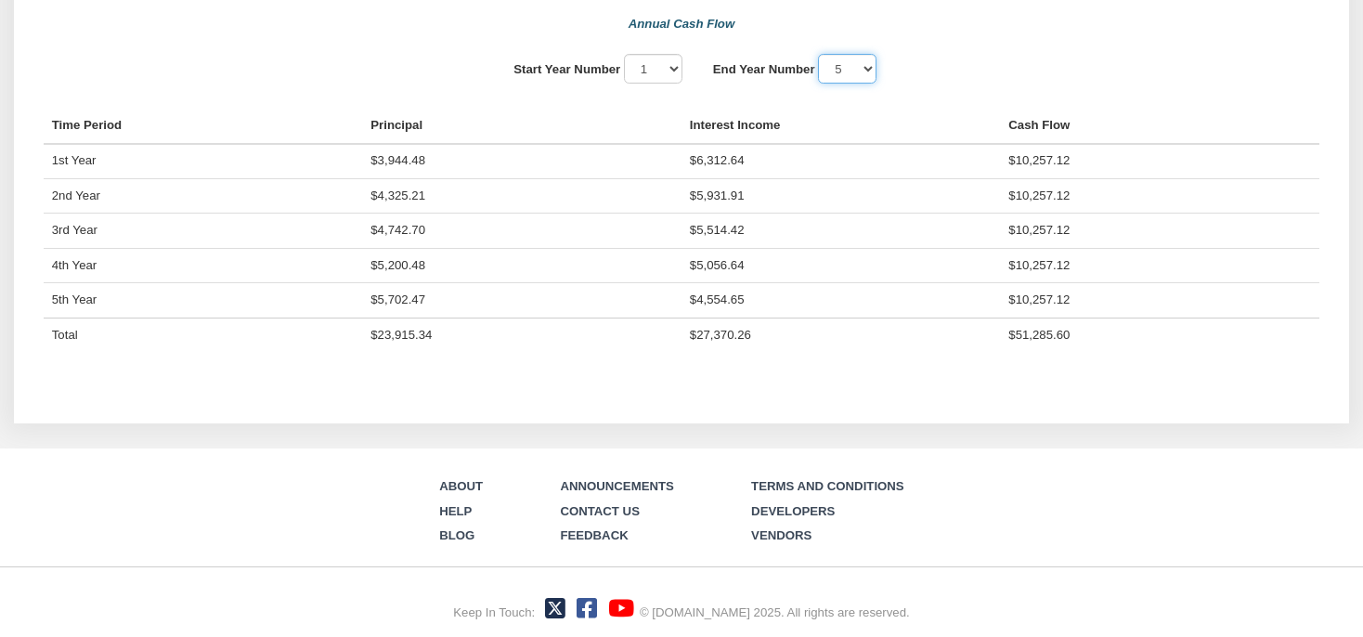
scroll to position [1447, 0]
click at [818, 54] on select "1 2 3 4 5 6 7 8 9 10 11" at bounding box center [847, 69] width 58 height 30
click option "6" at bounding box center [0, 0] width 0 height 0
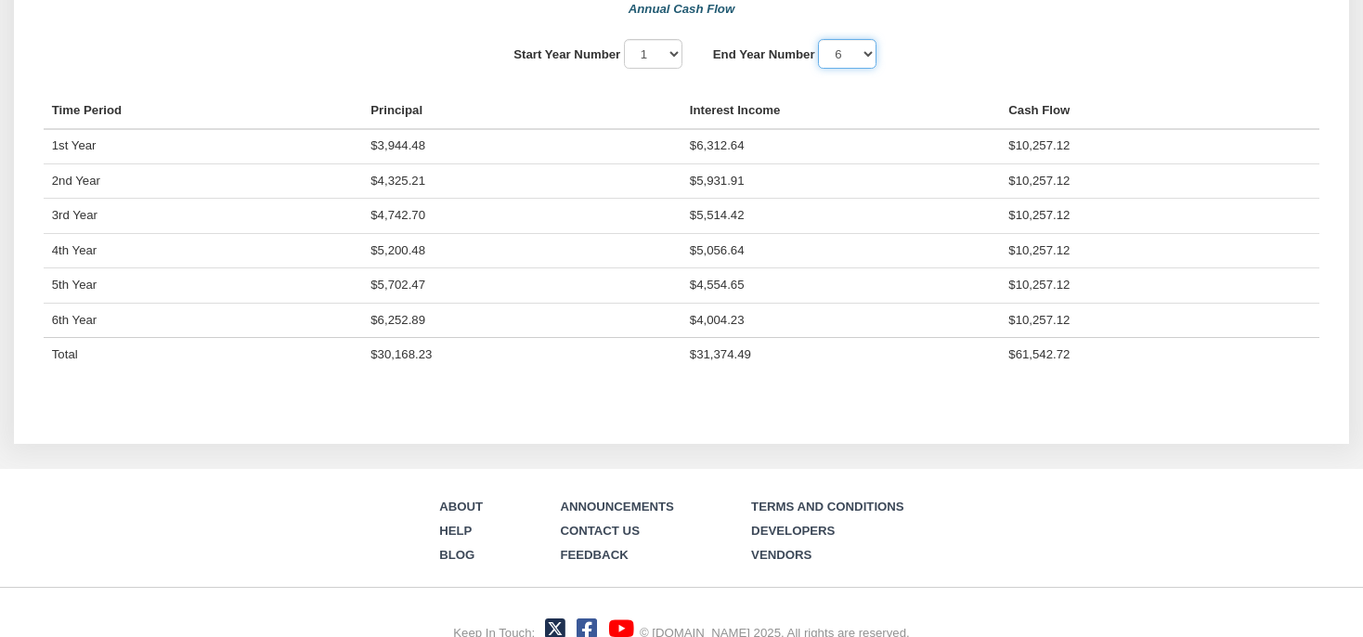
click at [818, 39] on select "1 2 3 4 5 6 7 8 9 10 11" at bounding box center [847, 54] width 58 height 30
click option "7" at bounding box center [0, 0] width 0 height 0
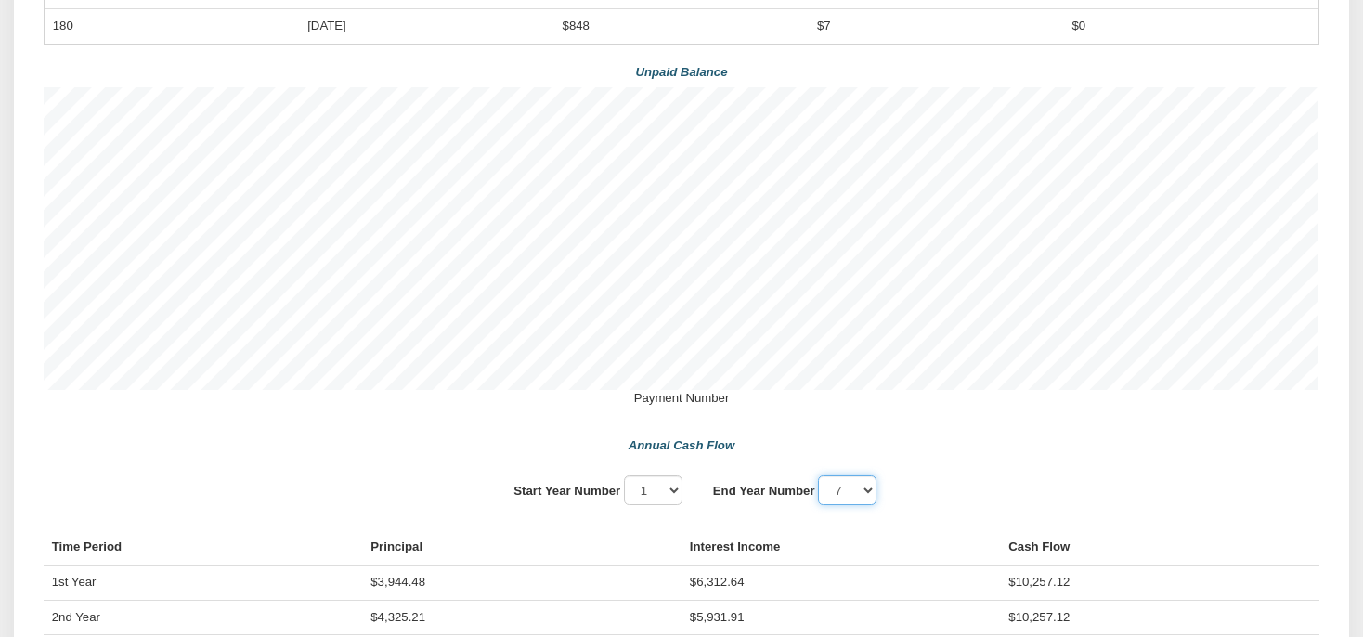
scroll to position [1026, 0]
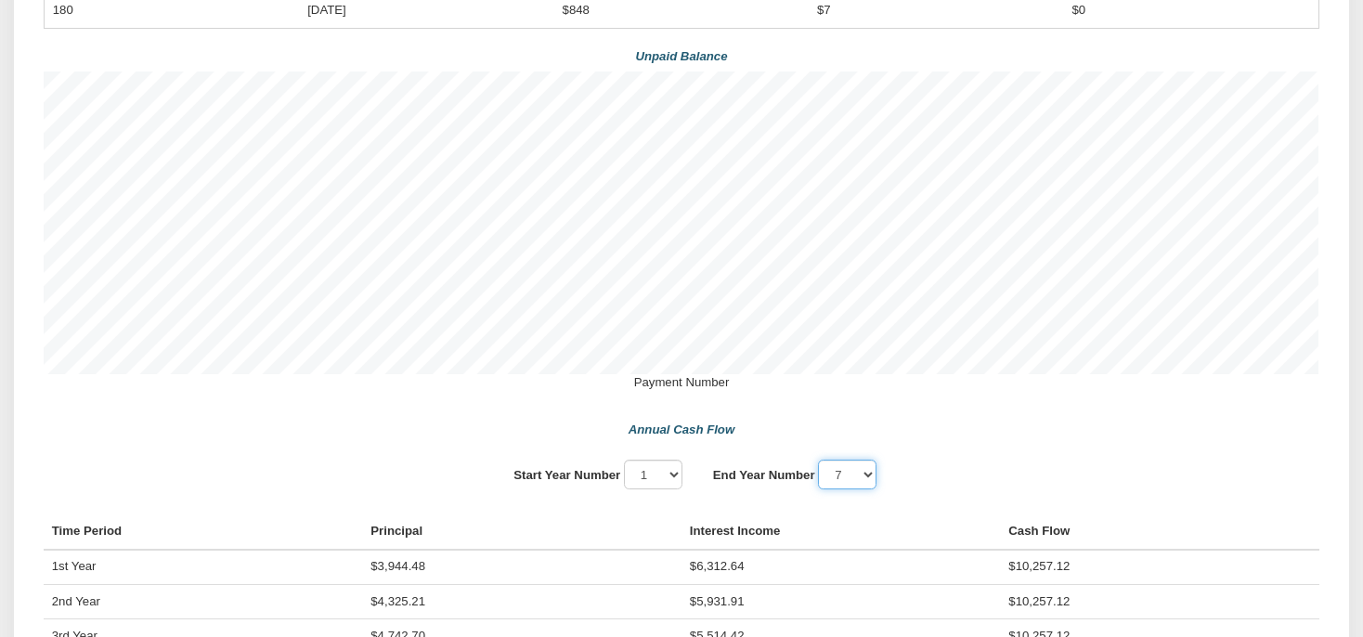
click at [818, 460] on select "1 2 3 4 5 6 7 8 9 10 11" at bounding box center [847, 475] width 58 height 30
select select "11"
click option "11" at bounding box center [0, 0] width 0 height 0
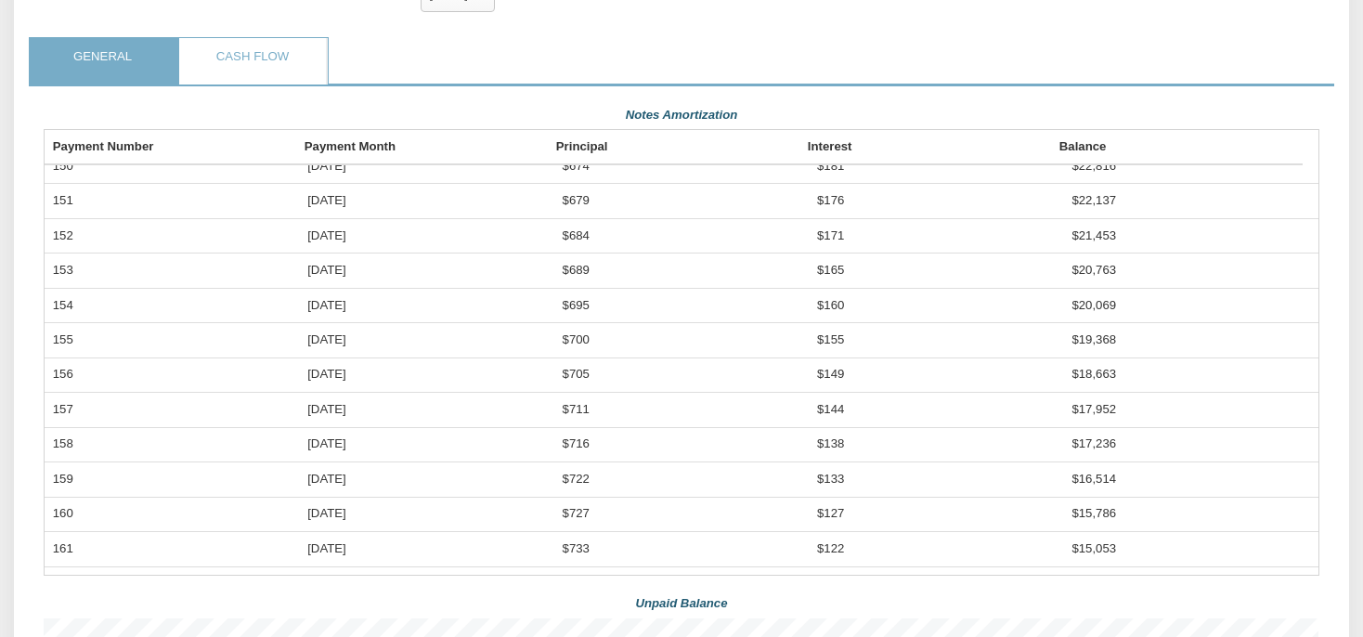
scroll to position [3371, 0]
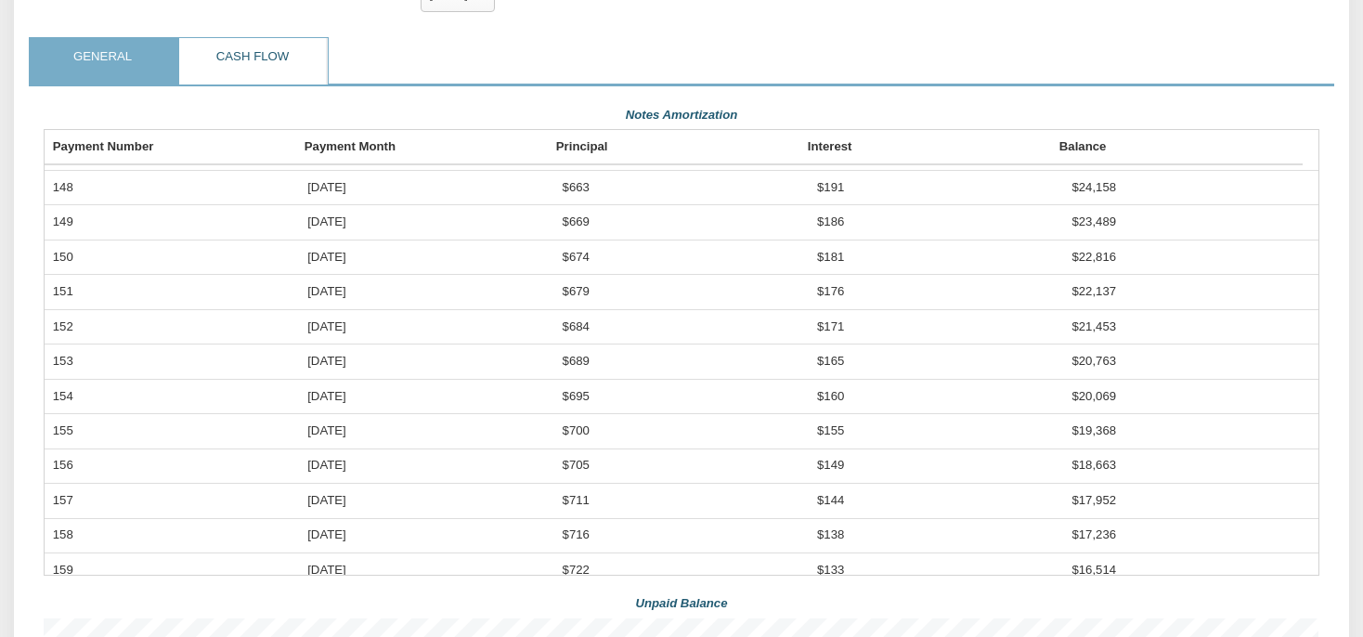
click at [258, 73] on link "Cash Flow" at bounding box center [252, 61] width 146 height 46
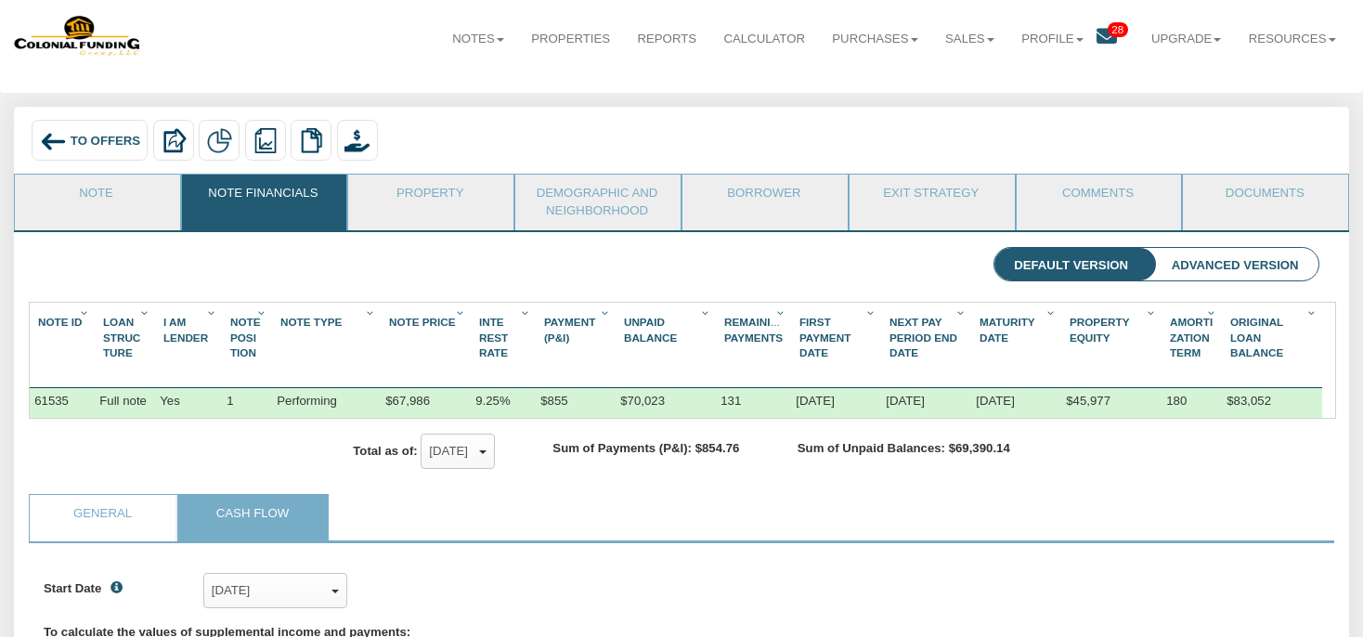
scroll to position [0, 0]
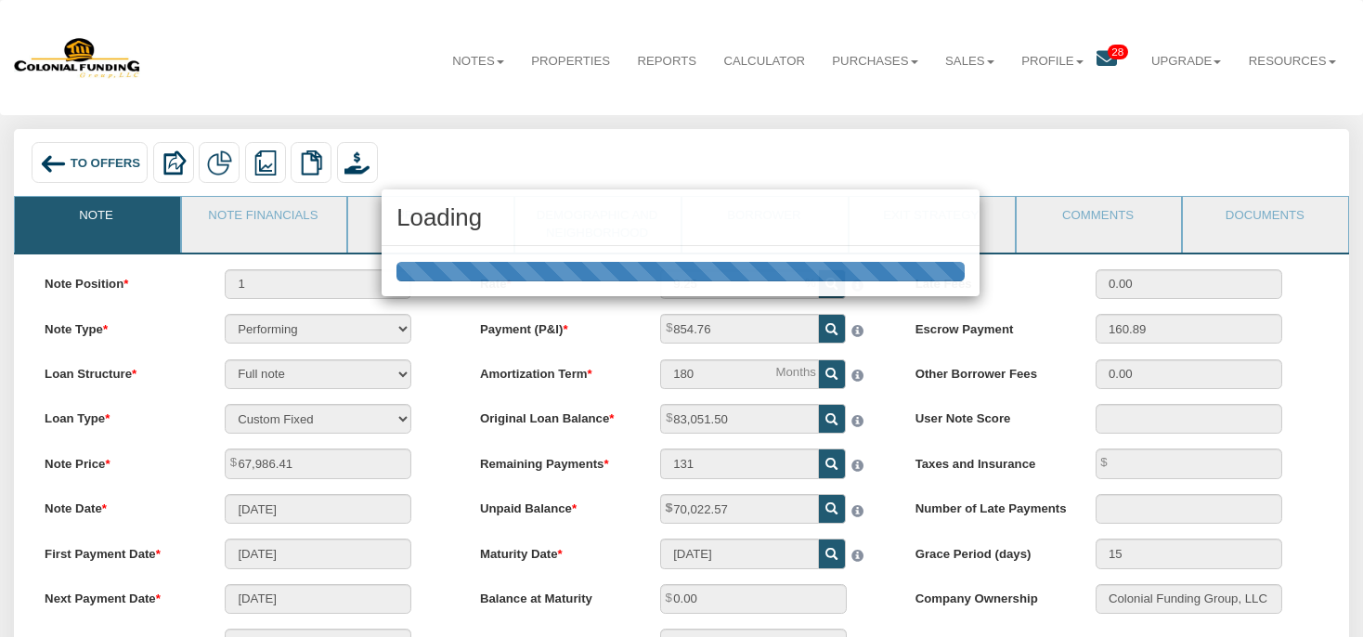
click at [1262, 215] on div "Loading" at bounding box center [681, 318] width 1363 height 637
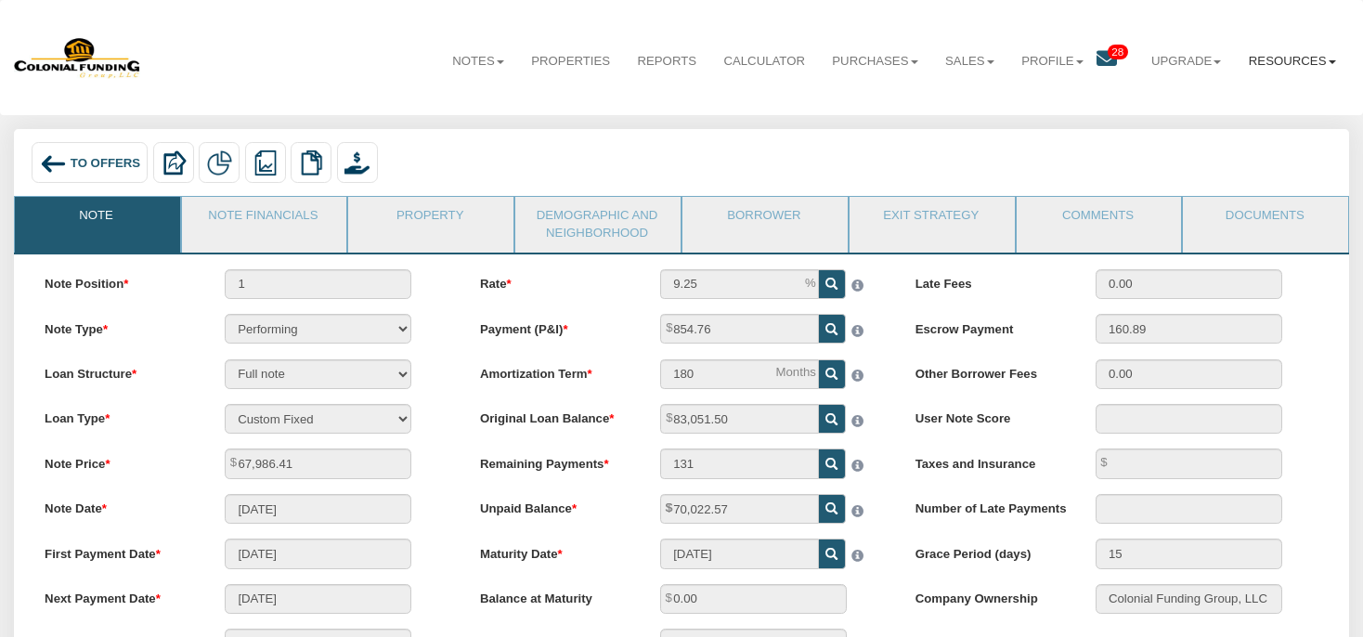
click at [1273, 61] on link "Resources" at bounding box center [1292, 61] width 114 height 45
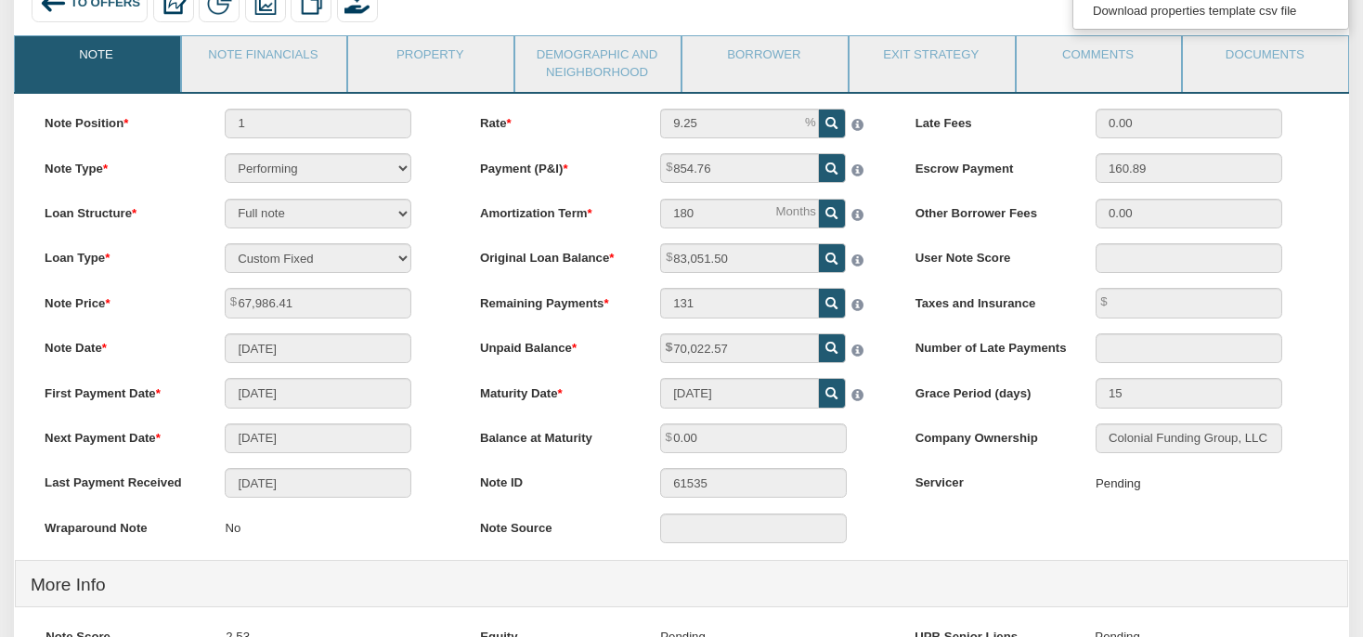
scroll to position [176, 0]
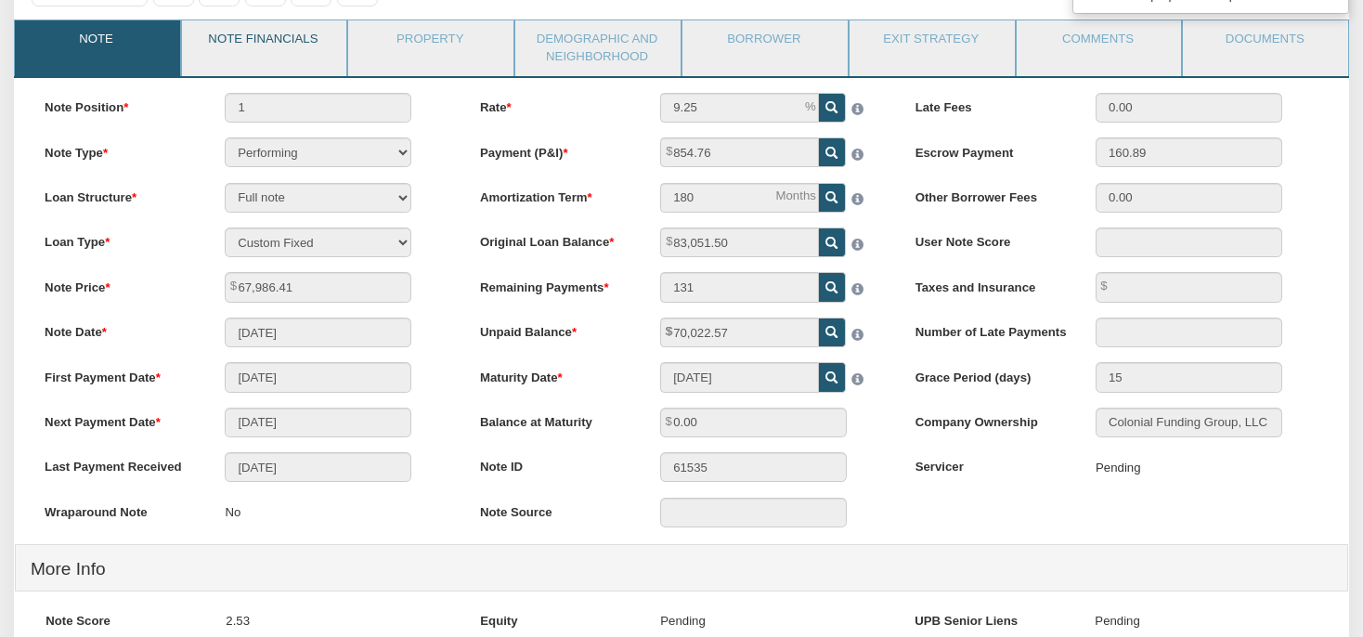
click at [284, 58] on link "Note Financials" at bounding box center [263, 43] width 163 height 46
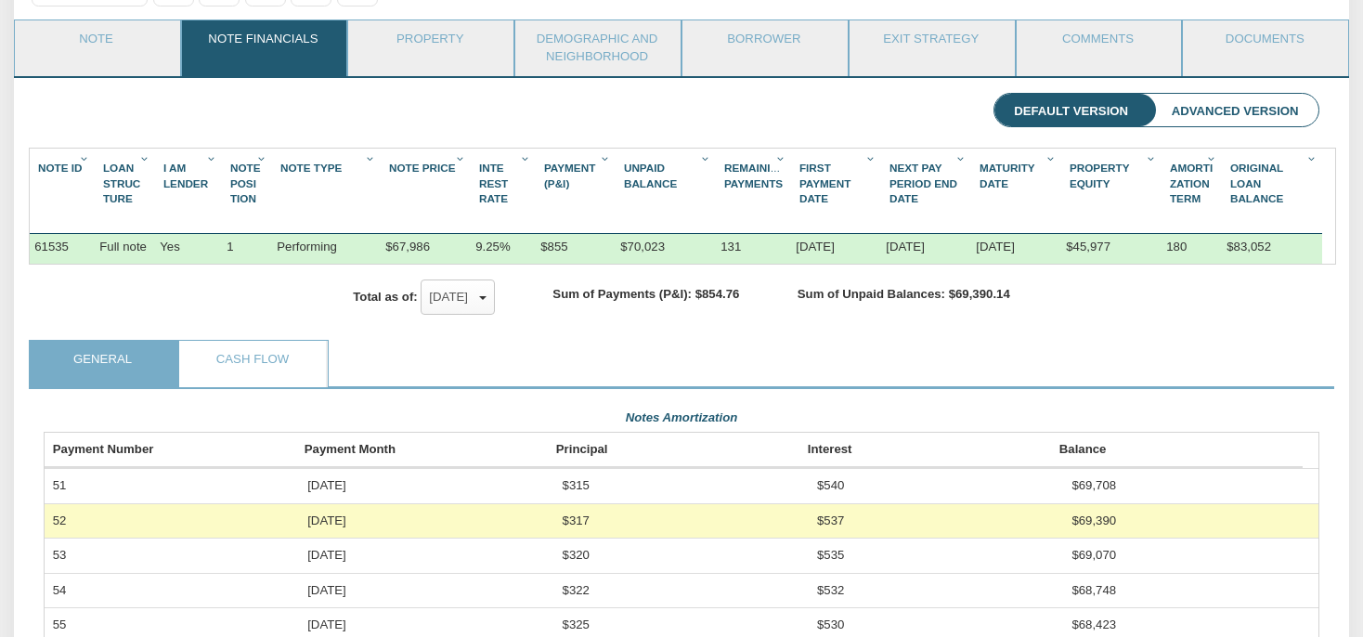
scroll to position [320, 1275]
click at [455, 58] on link "Property" at bounding box center [429, 43] width 163 height 46
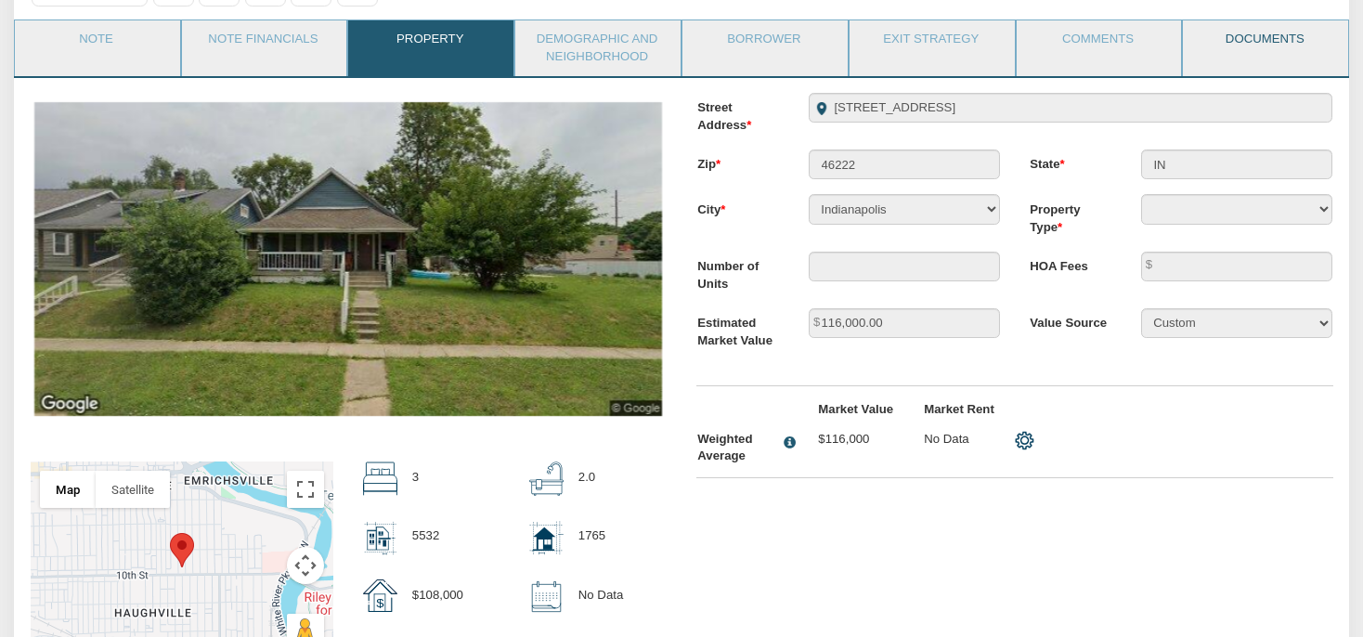
click at [1228, 58] on link "Documents" at bounding box center [1264, 43] width 163 height 46
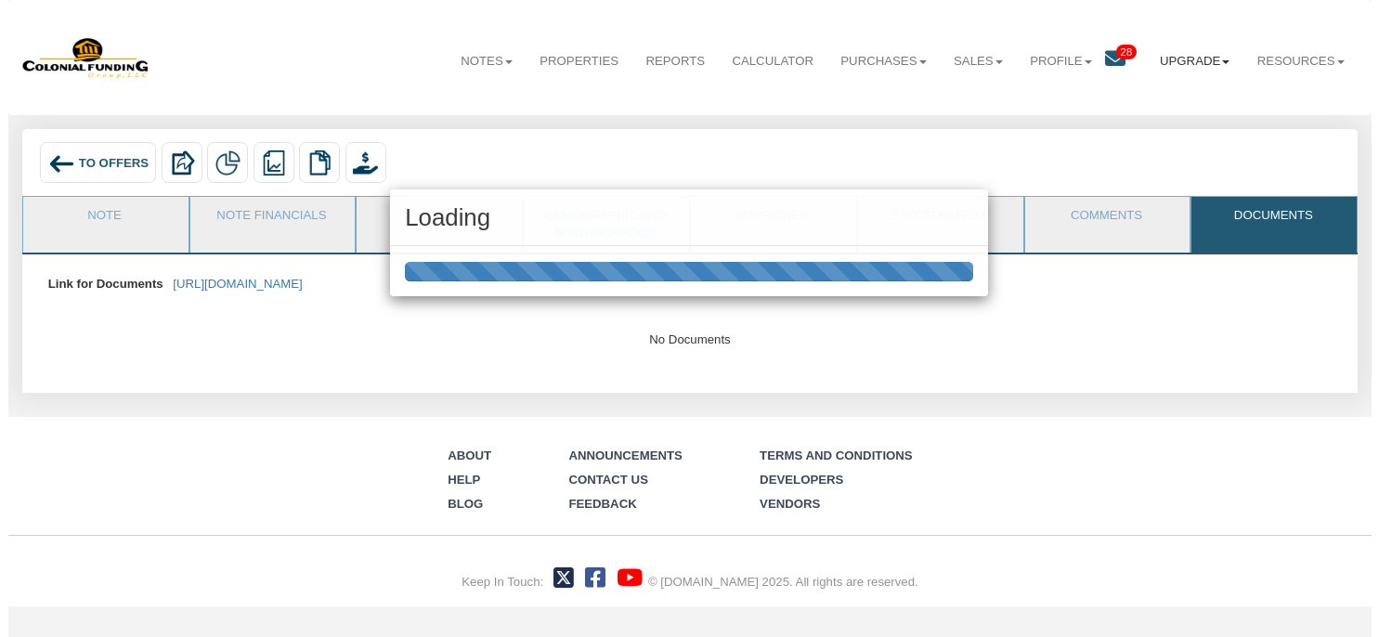
scroll to position [0, 0]
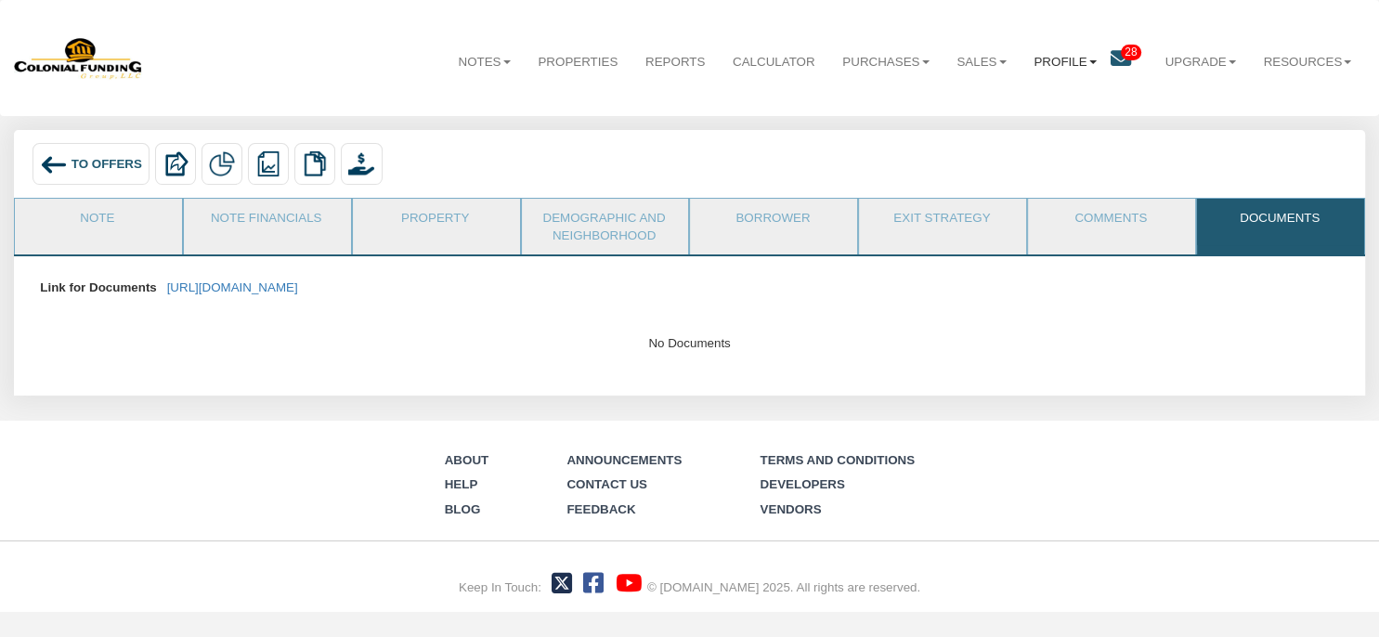
click at [1099, 62] on link "Profile" at bounding box center [1065, 62] width 90 height 46
click at [1121, 52] on span "28" at bounding box center [1131, 53] width 20 height 16
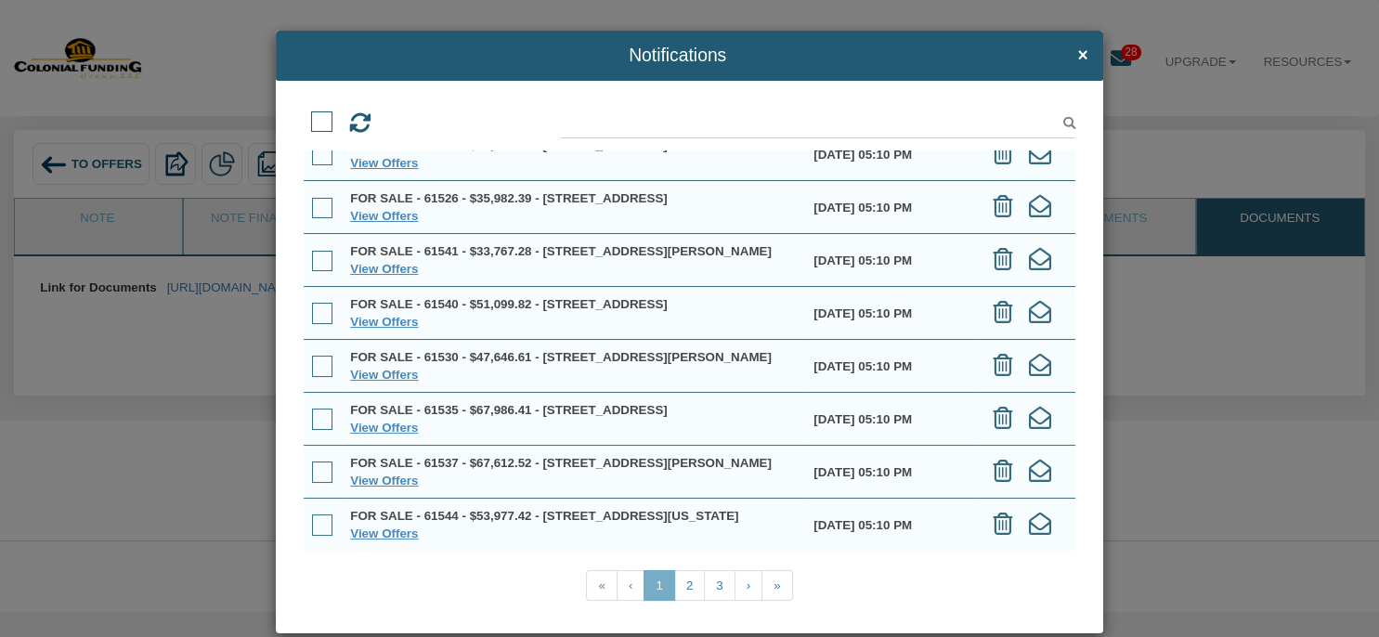
scroll to position [253, 0]
click at [397, 425] on link "View Offers" at bounding box center [384, 428] width 68 height 14
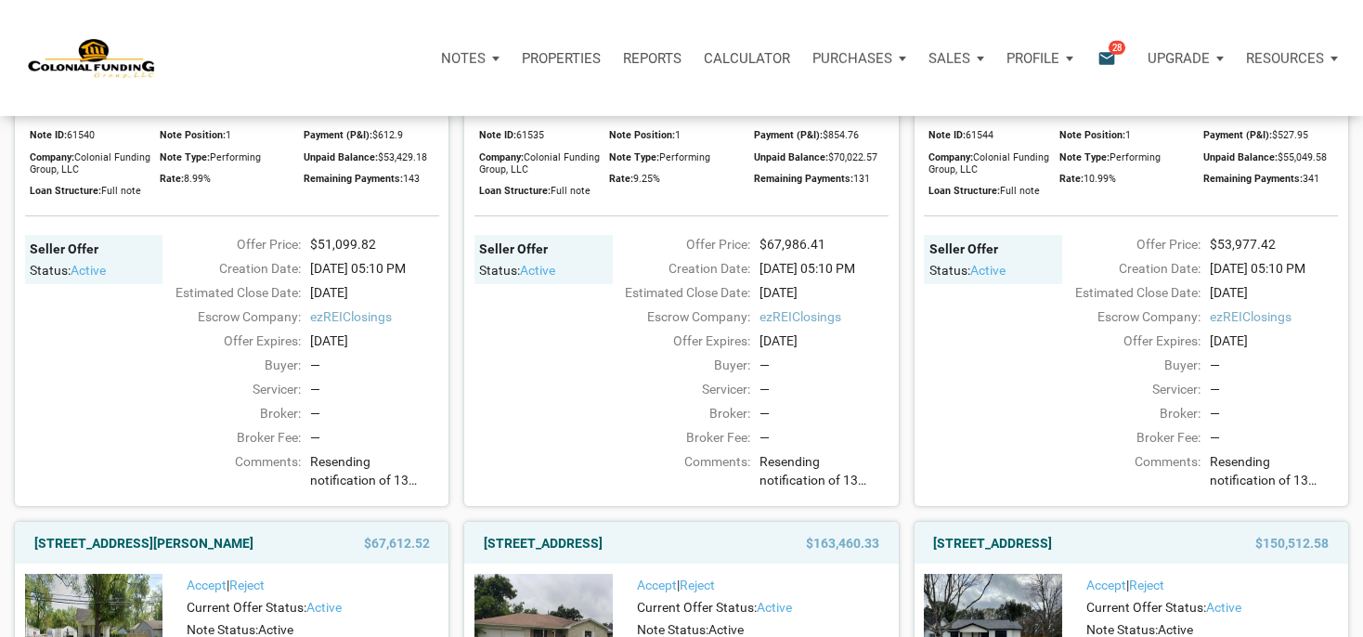
scroll to position [1568, 0]
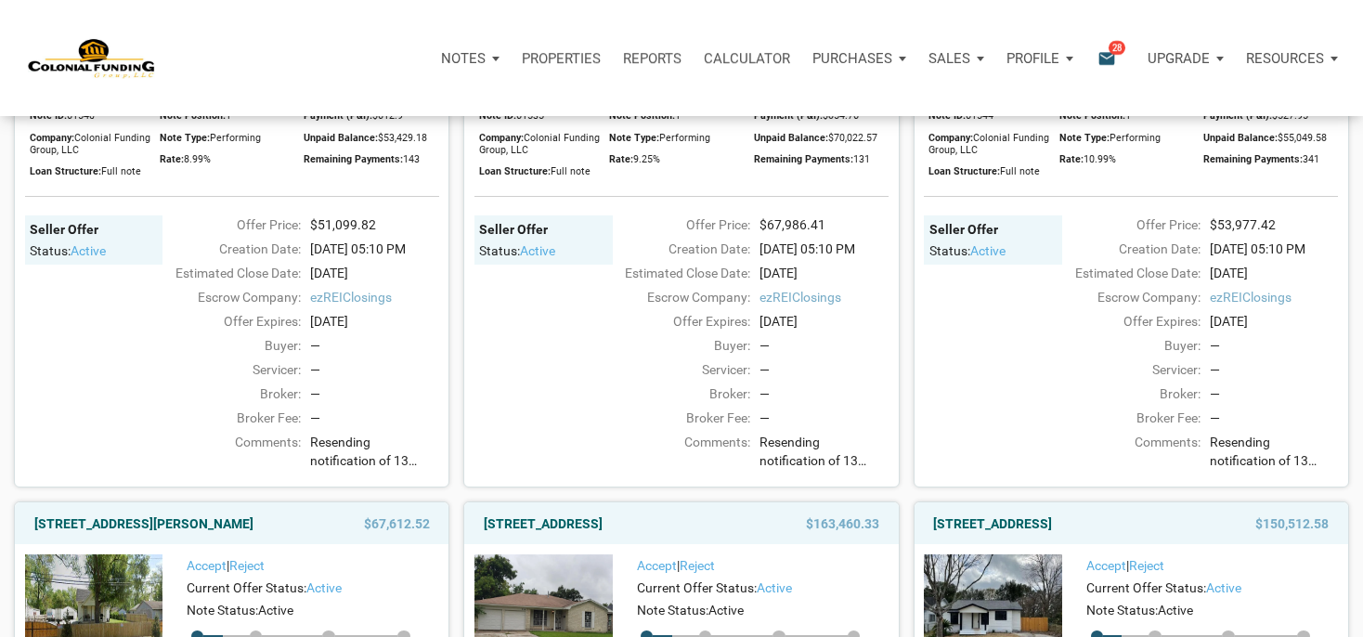
click at [814, 472] on span "Resending notification of 13 notes available for purchase." at bounding box center [824, 452] width 129 height 39
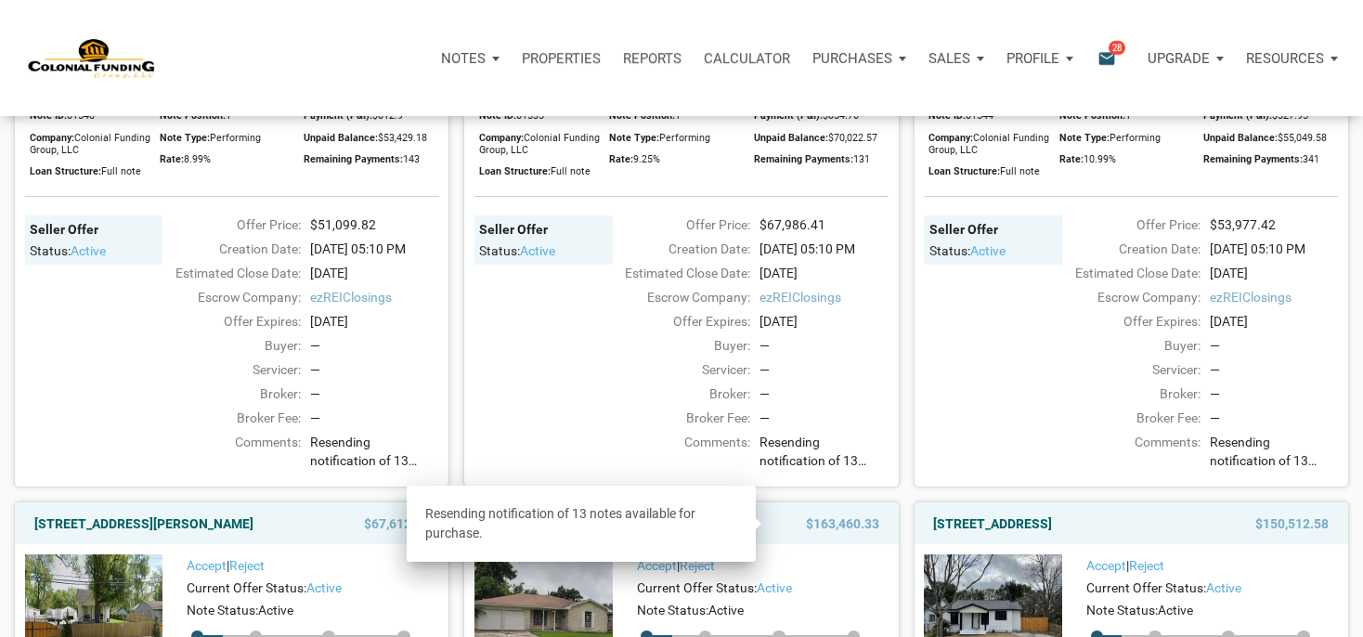
click at [580, 448] on div "Seller Offer Status: active" at bounding box center [543, 331] width 138 height 232
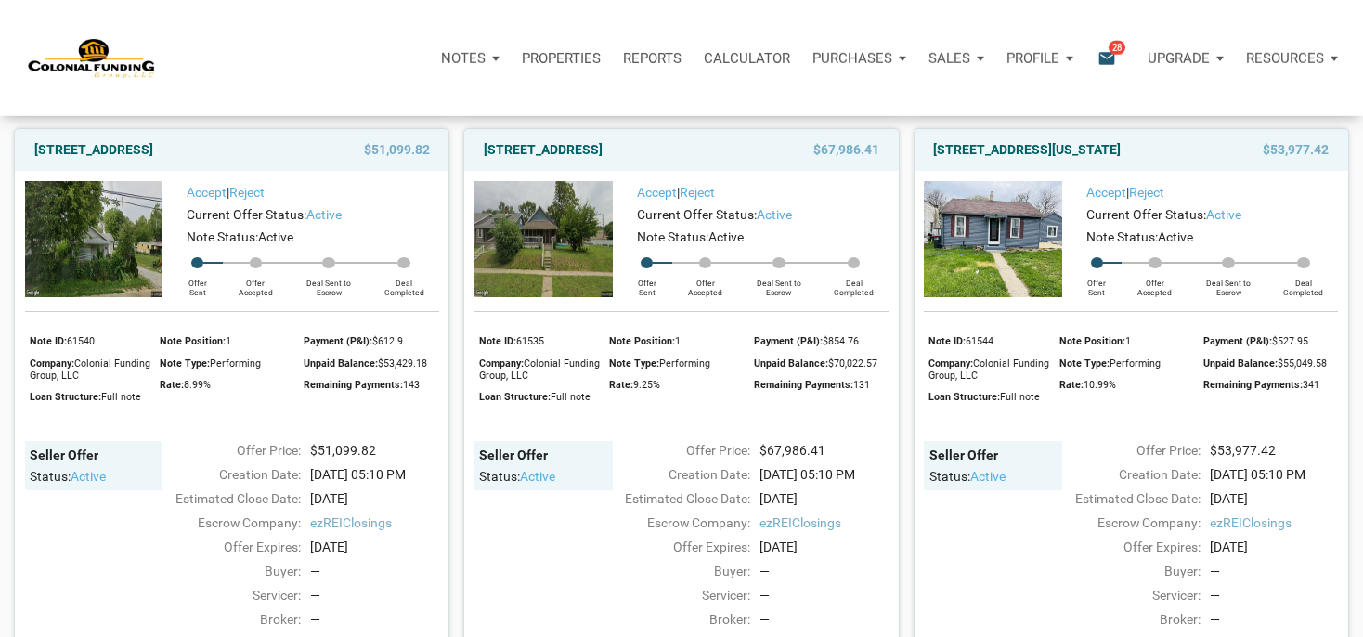
scroll to position [1274, 0]
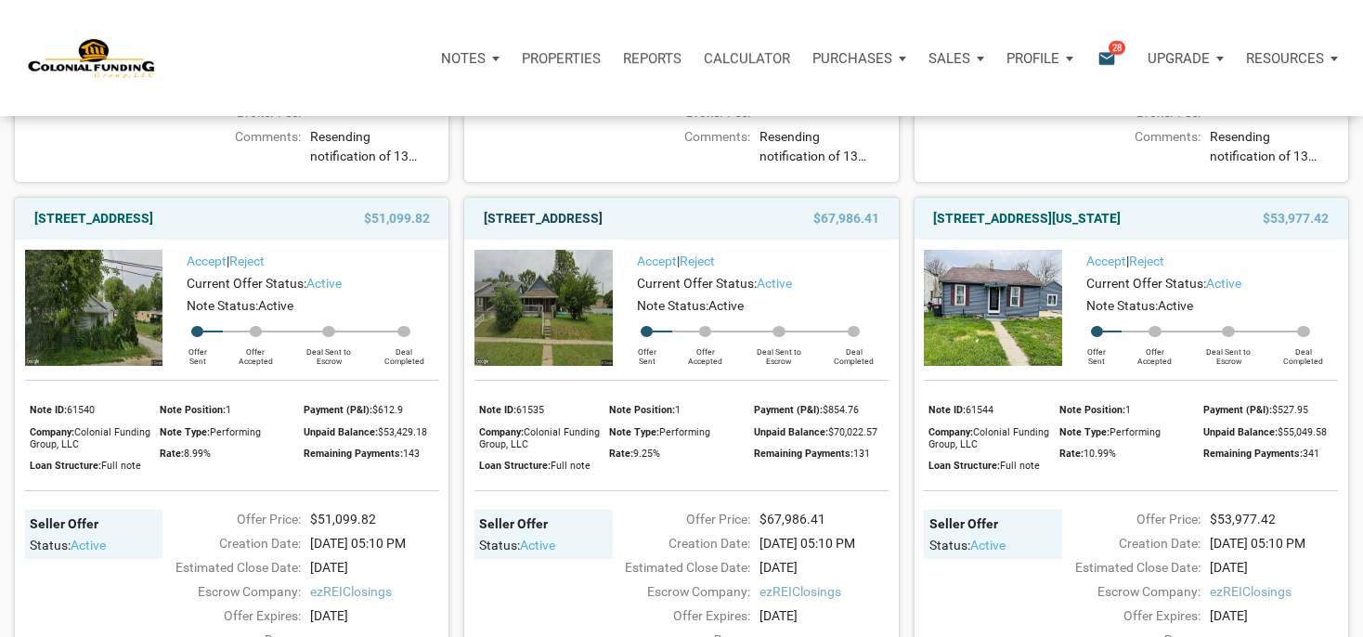
click at [603, 229] on link "1015 North Tremont Street, Indianapolis, IN, 46222" at bounding box center [543, 218] width 119 height 22
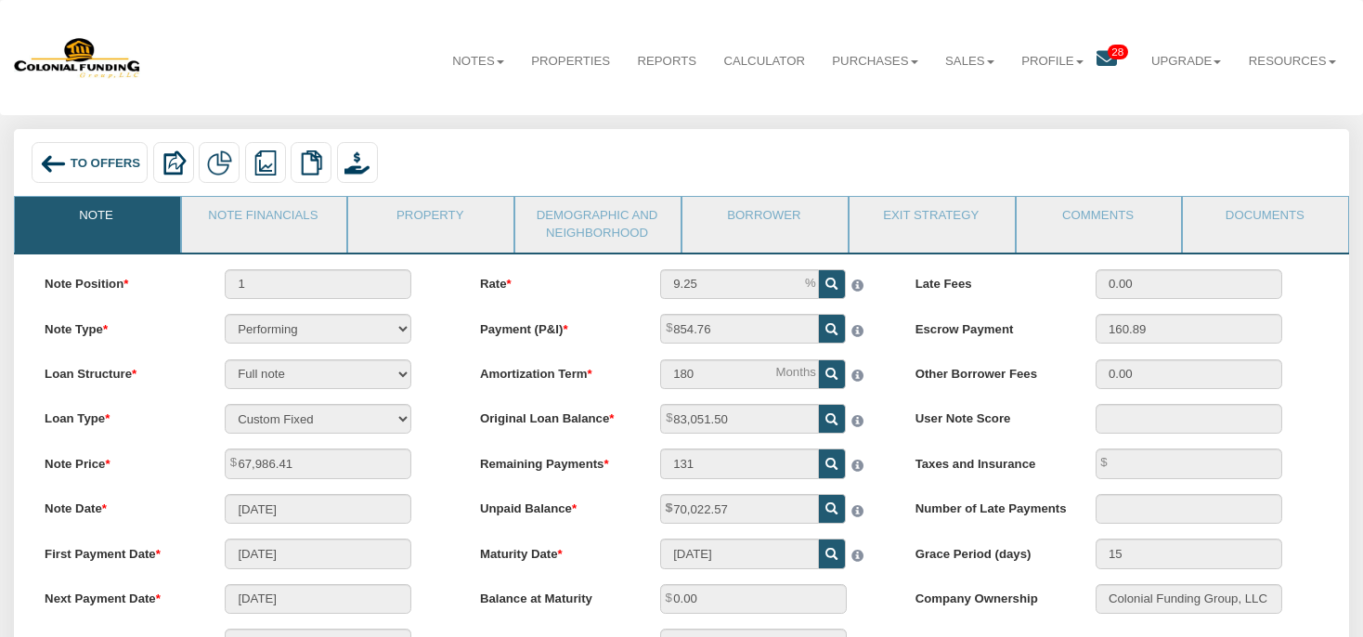
click at [1097, 59] on icon at bounding box center [1107, 58] width 20 height 20
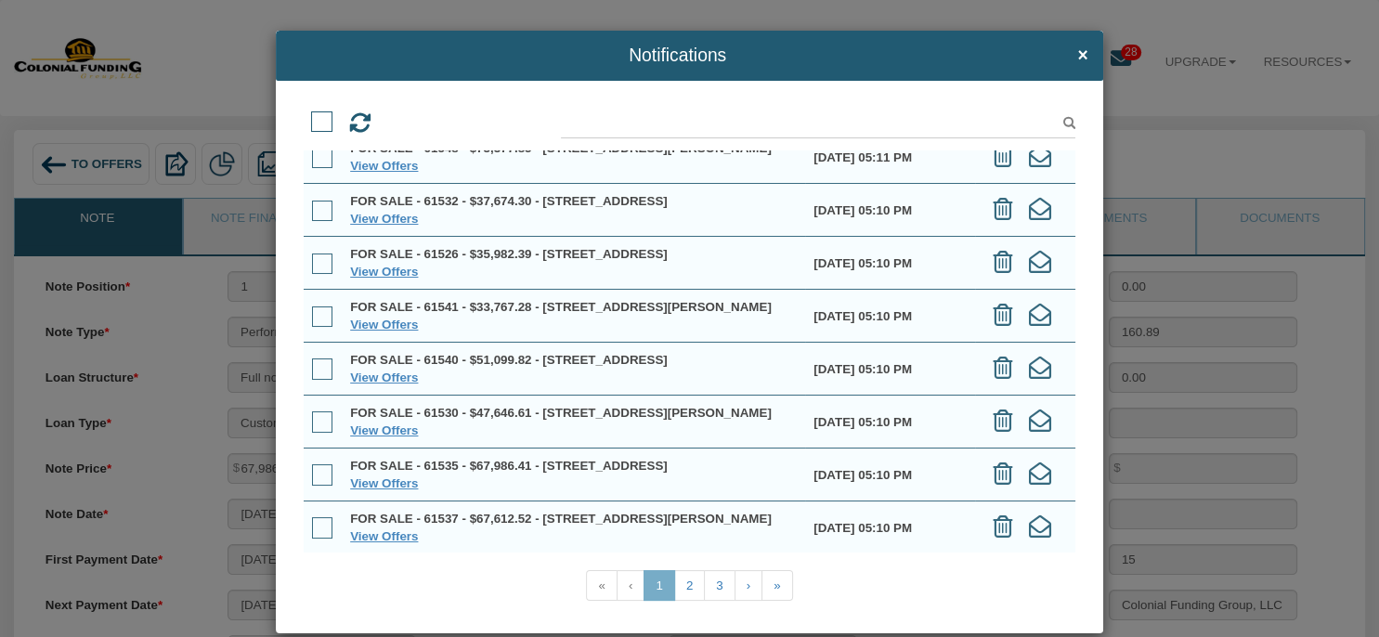
scroll to position [84, 0]
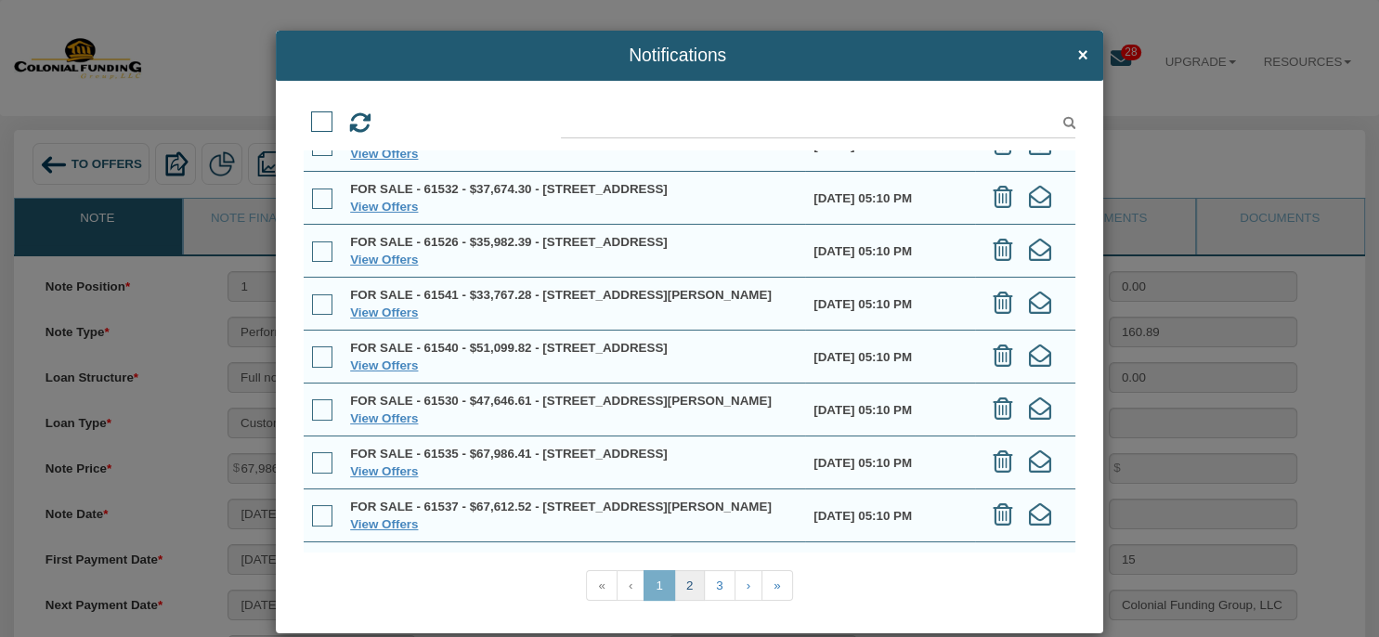
click at [682, 582] on link "2" at bounding box center [689, 585] width 31 height 31
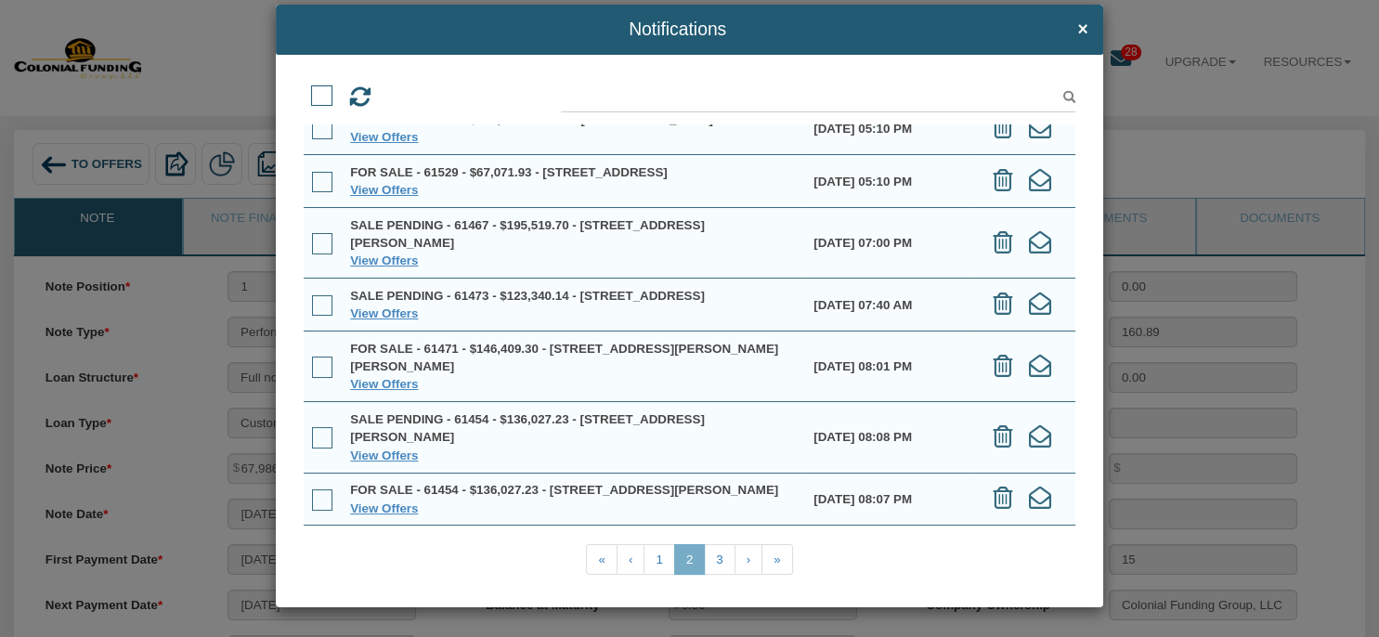
scroll to position [0, 0]
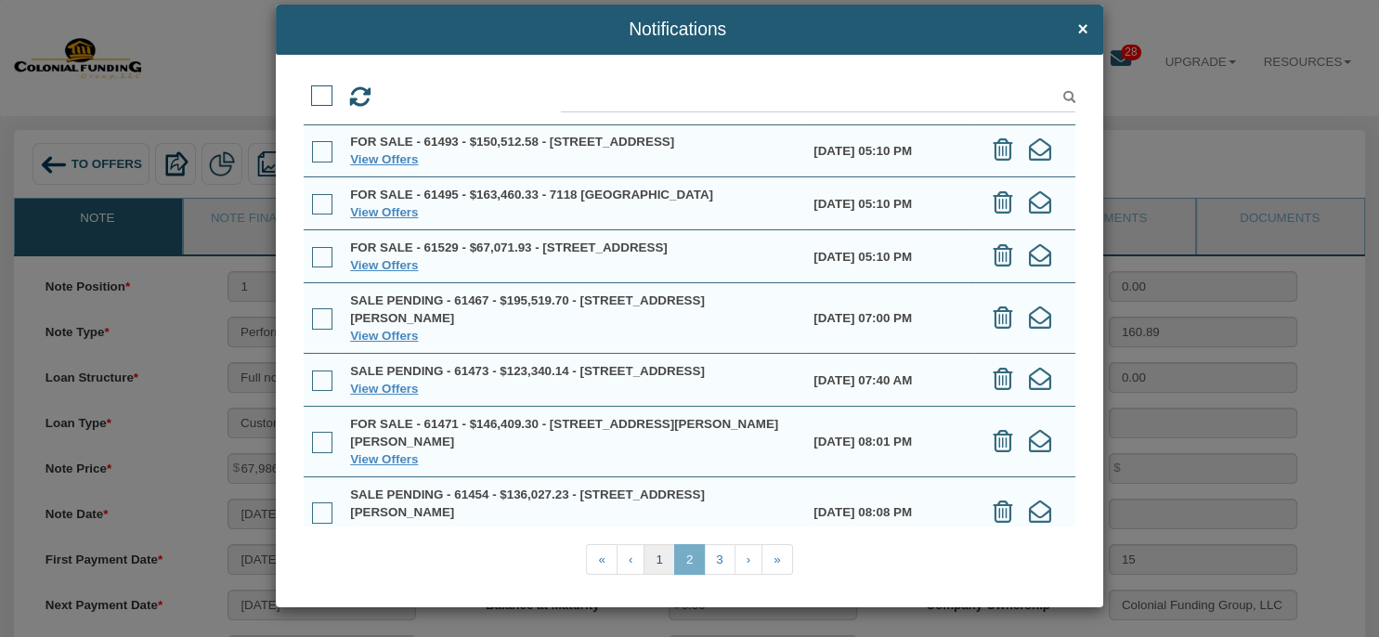
click at [653, 559] on link "1" at bounding box center [658, 559] width 31 height 31
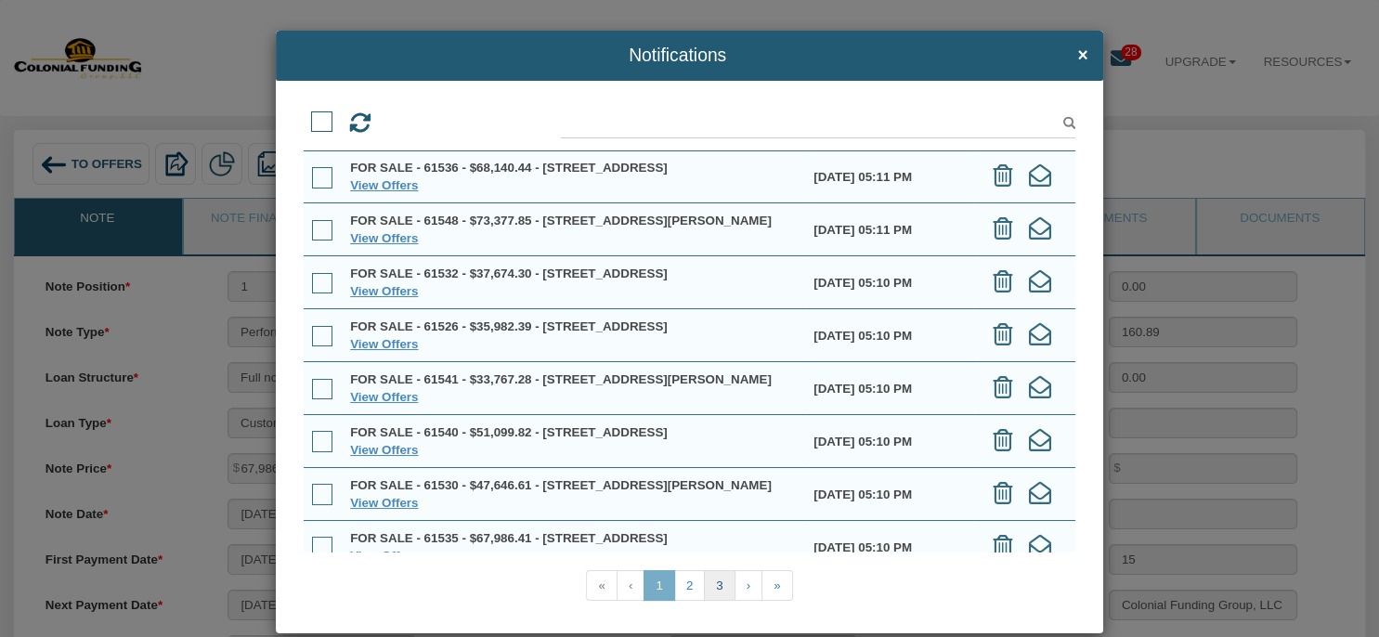
click at [707, 585] on link "3" at bounding box center [719, 585] width 31 height 31
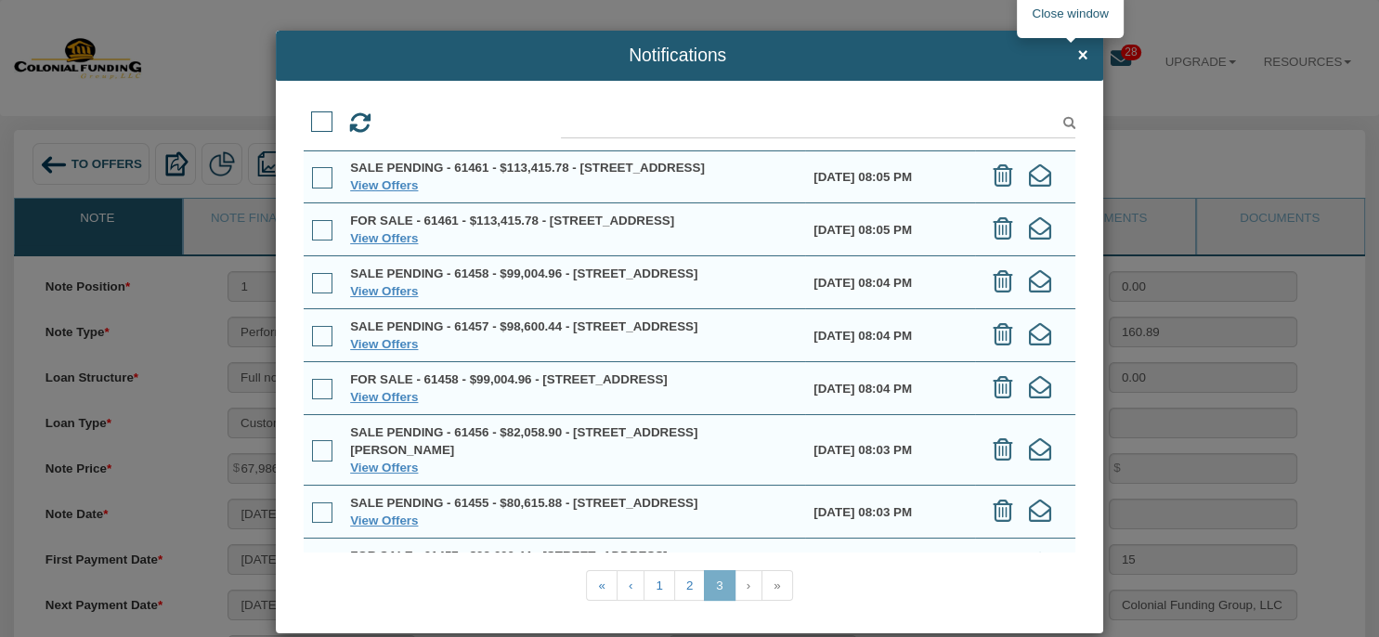
click at [1077, 58] on span "×" at bounding box center [1082, 54] width 10 height 19
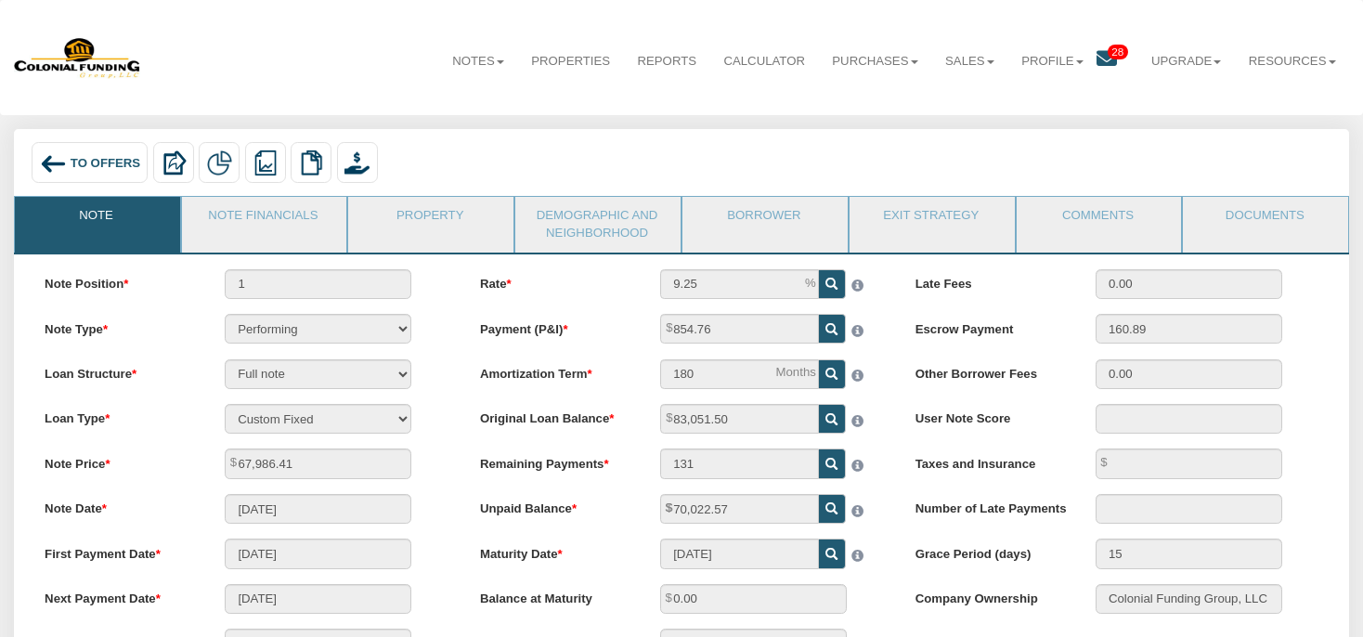
click at [1097, 52] on icon at bounding box center [1107, 58] width 20 height 20
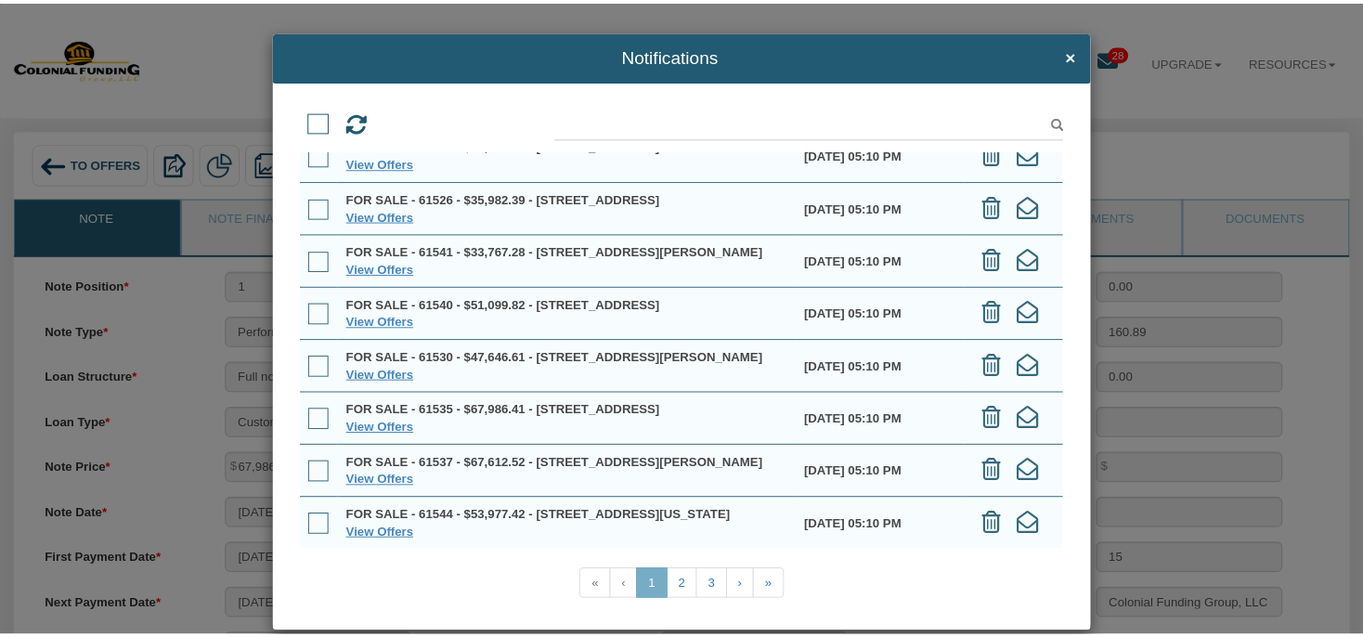
scroll to position [285, 0]
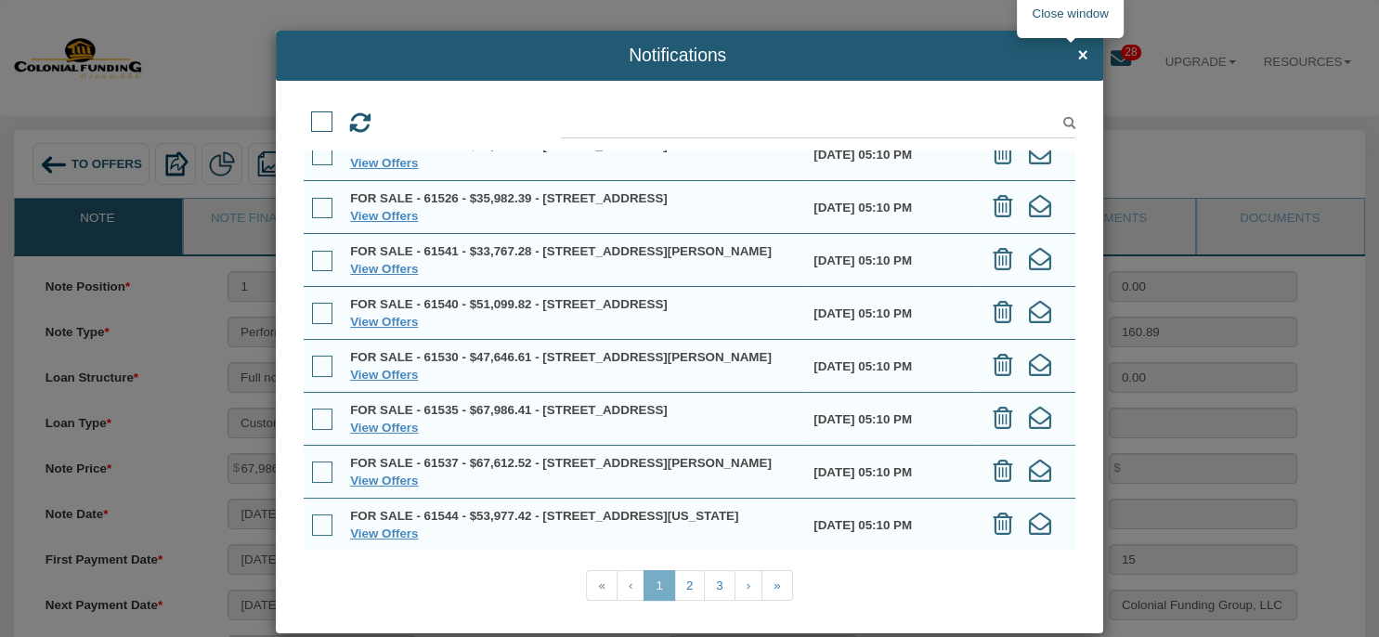
click at [1077, 50] on span "×" at bounding box center [1082, 54] width 10 height 19
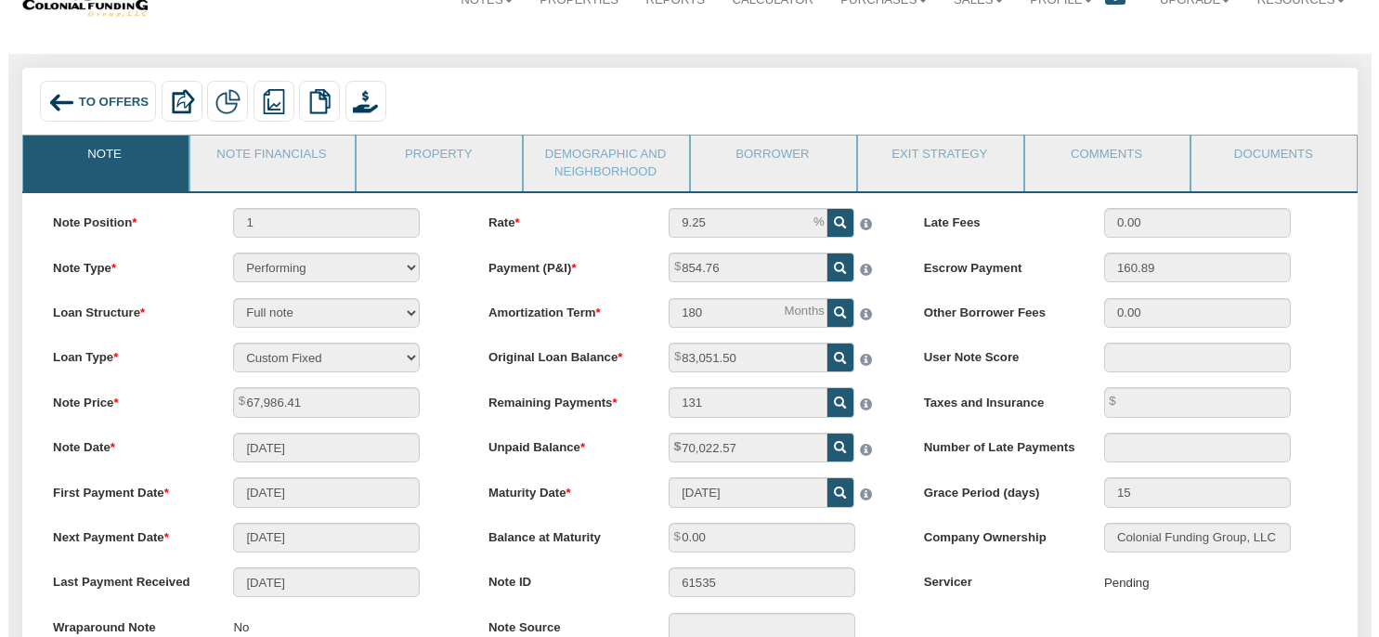
scroll to position [0, 0]
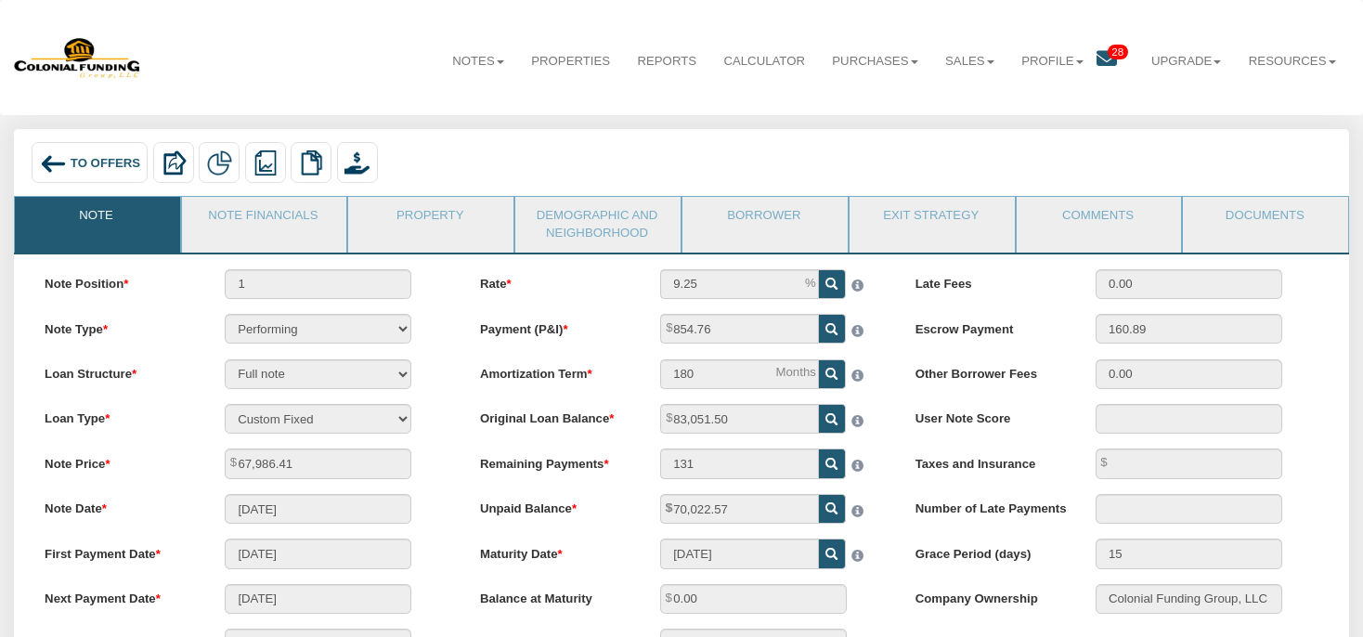
click at [1098, 58] on icon at bounding box center [1107, 58] width 20 height 20
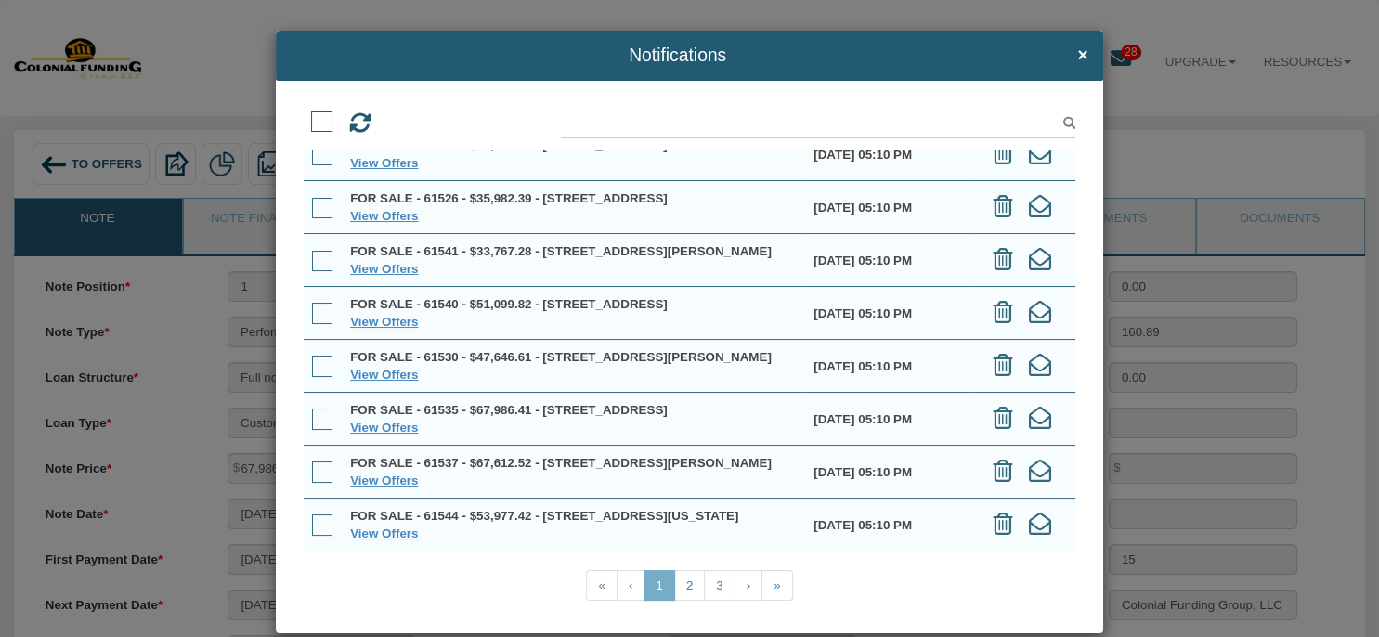
scroll to position [253, 0]
click at [375, 424] on link "View Offers" at bounding box center [384, 428] width 68 height 14
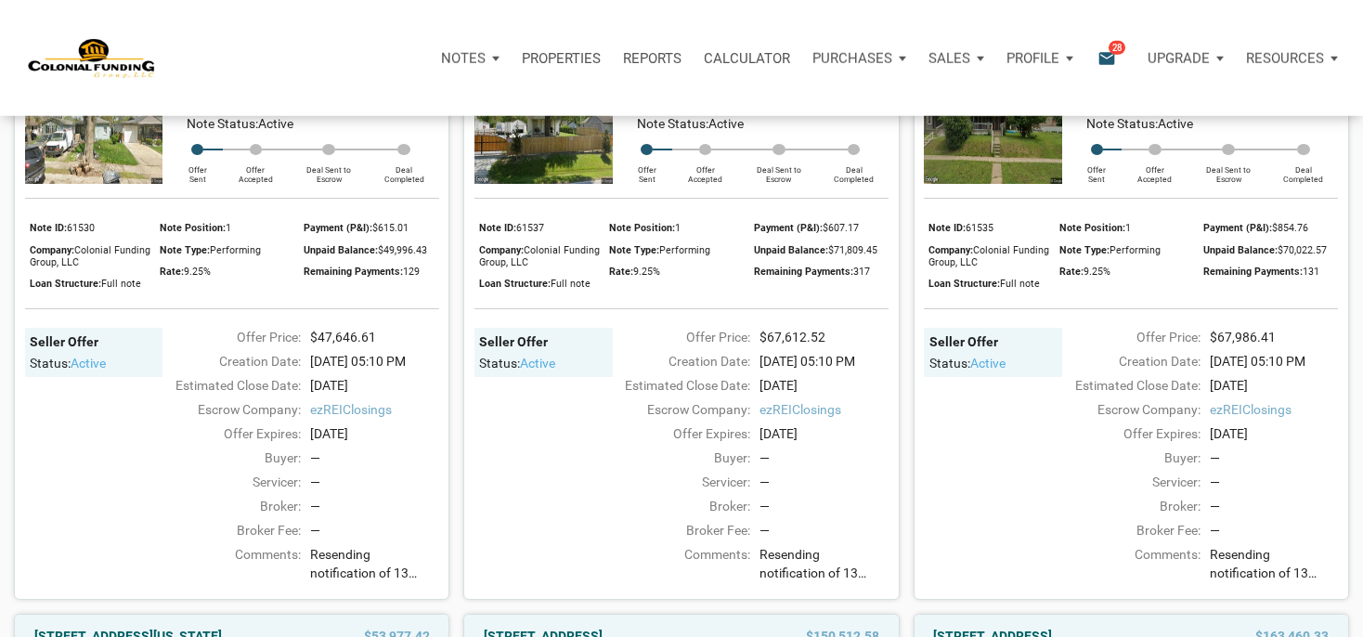
scroll to position [1372, 0]
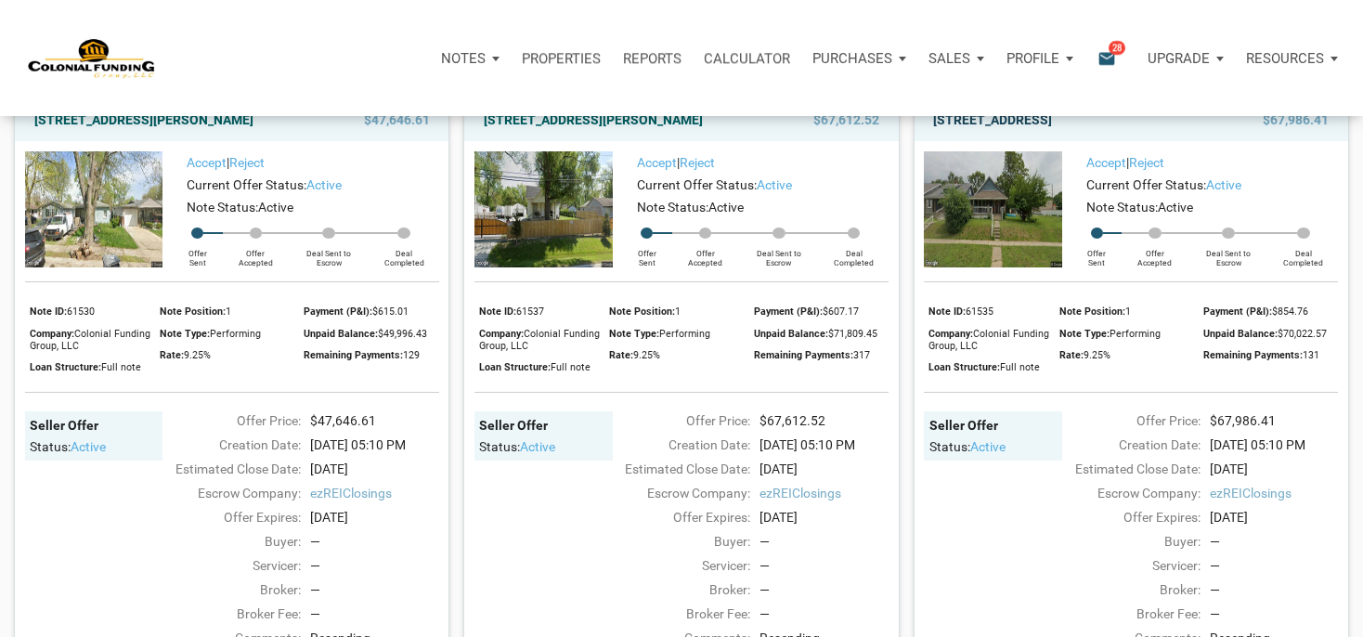
click at [992, 131] on link "[STREET_ADDRESS]" at bounding box center [992, 120] width 119 height 22
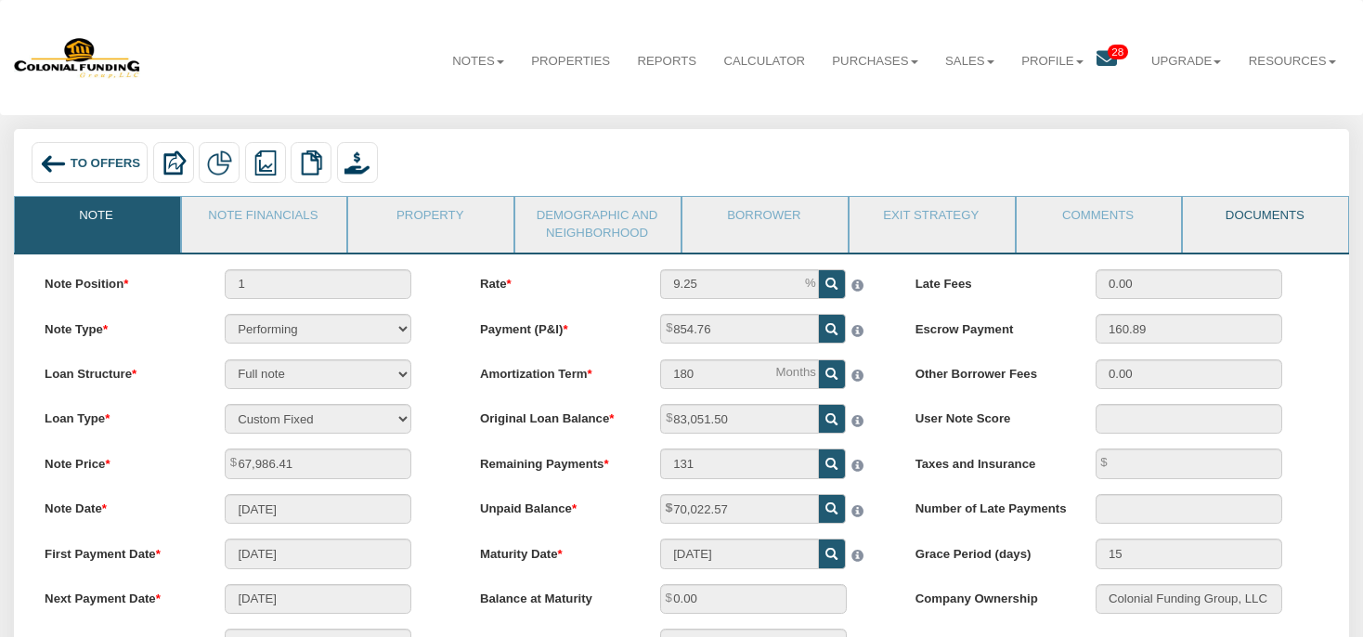
click at [1265, 227] on link "Documents" at bounding box center [1264, 220] width 163 height 46
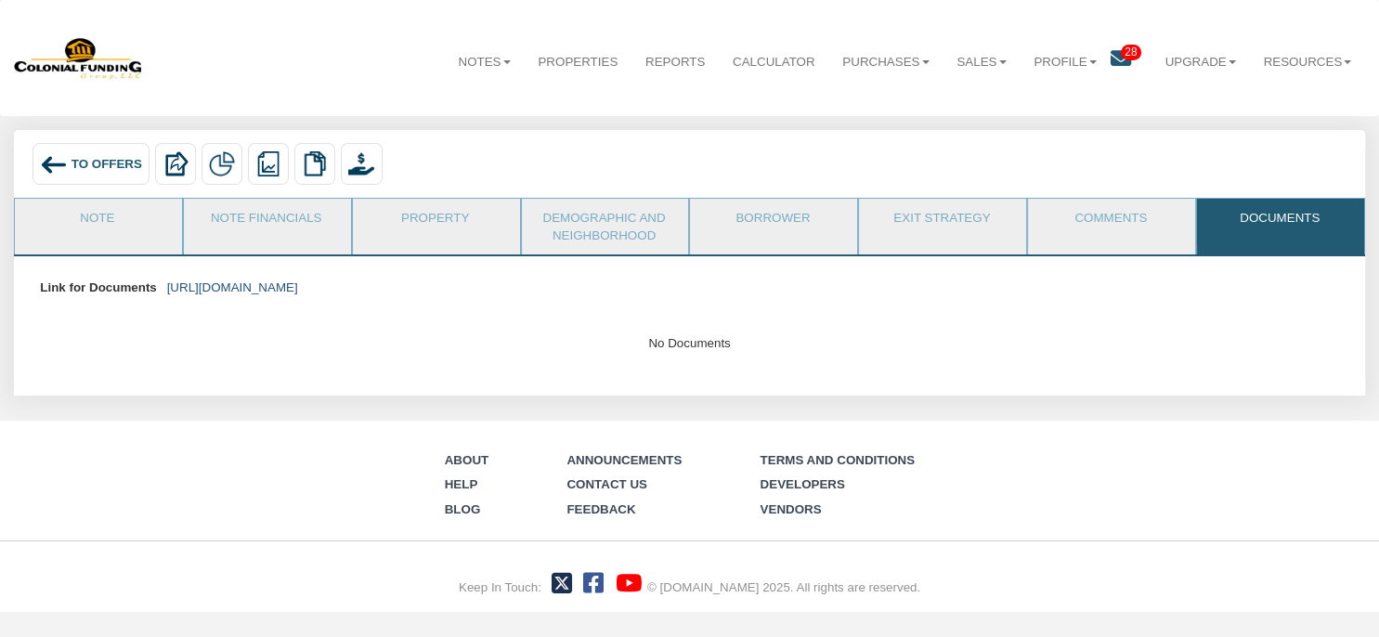
click at [298, 280] on link "[URL][DOMAIN_NAME]" at bounding box center [232, 287] width 131 height 14
click at [1123, 53] on span "28" at bounding box center [1131, 53] width 20 height 16
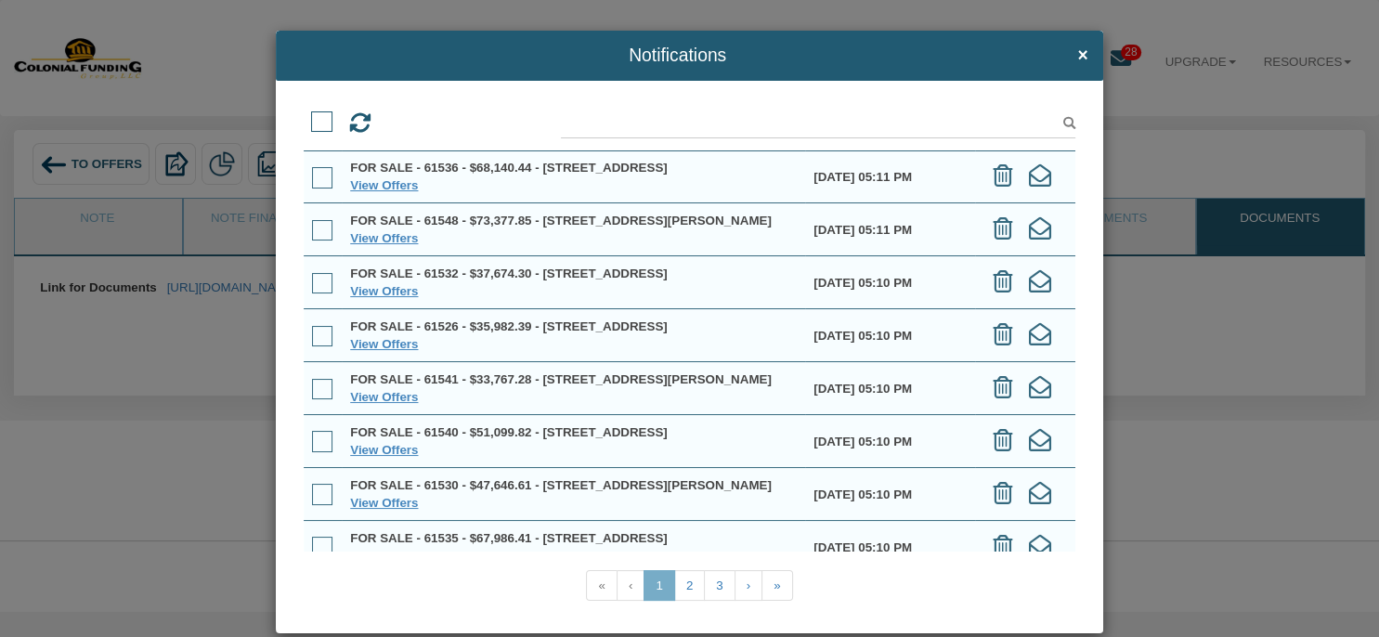
click at [98, 165] on div "Notifications × View Offers View Offers" at bounding box center [689, 318] width 1379 height 637
click at [110, 162] on div "Notifications × View Offers View Offers" at bounding box center [689, 318] width 1379 height 637
click at [364, 192] on link "View Offers" at bounding box center [384, 185] width 68 height 14
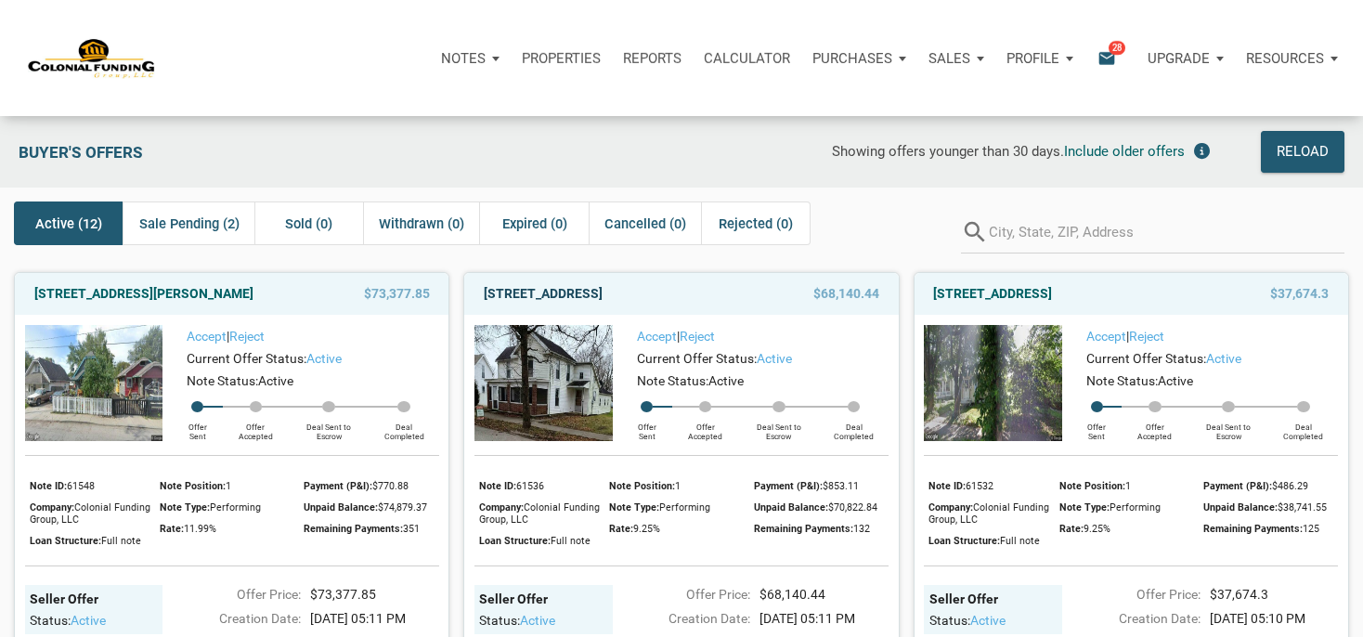
click at [603, 305] on link "112 South Main Street, Greens Fork, IN, 47345" at bounding box center [543, 293] width 119 height 22
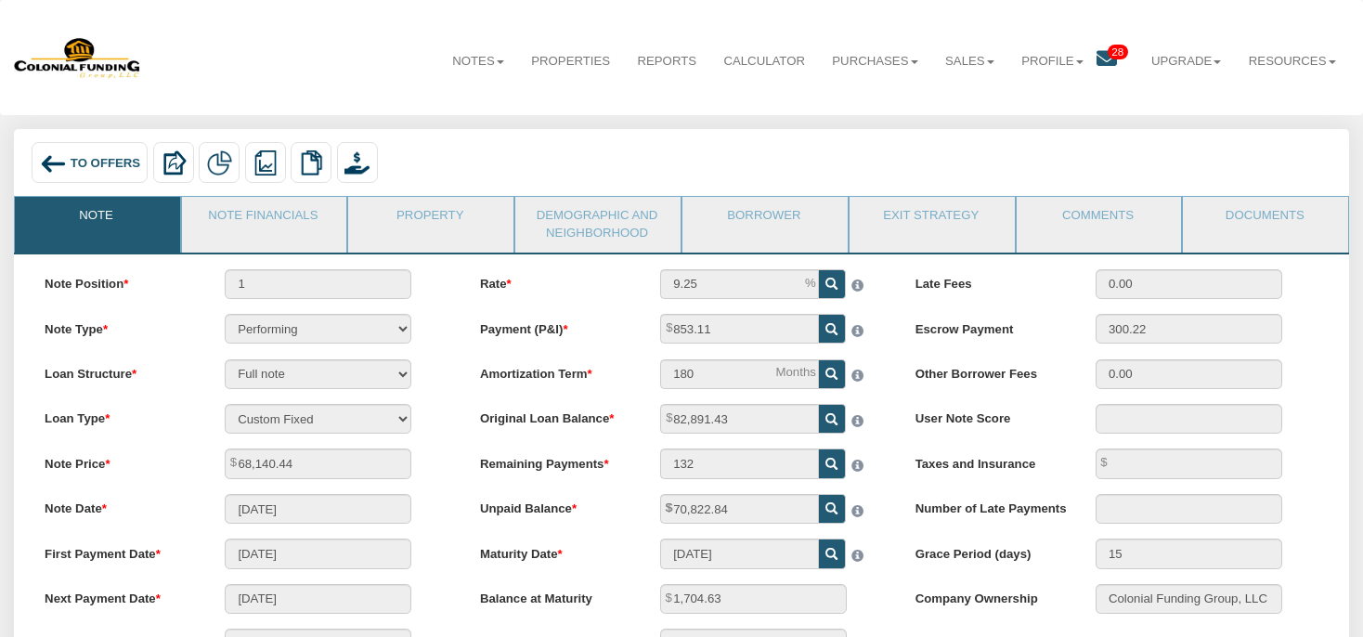
click at [123, 175] on div "To Offers" at bounding box center [90, 162] width 116 height 41
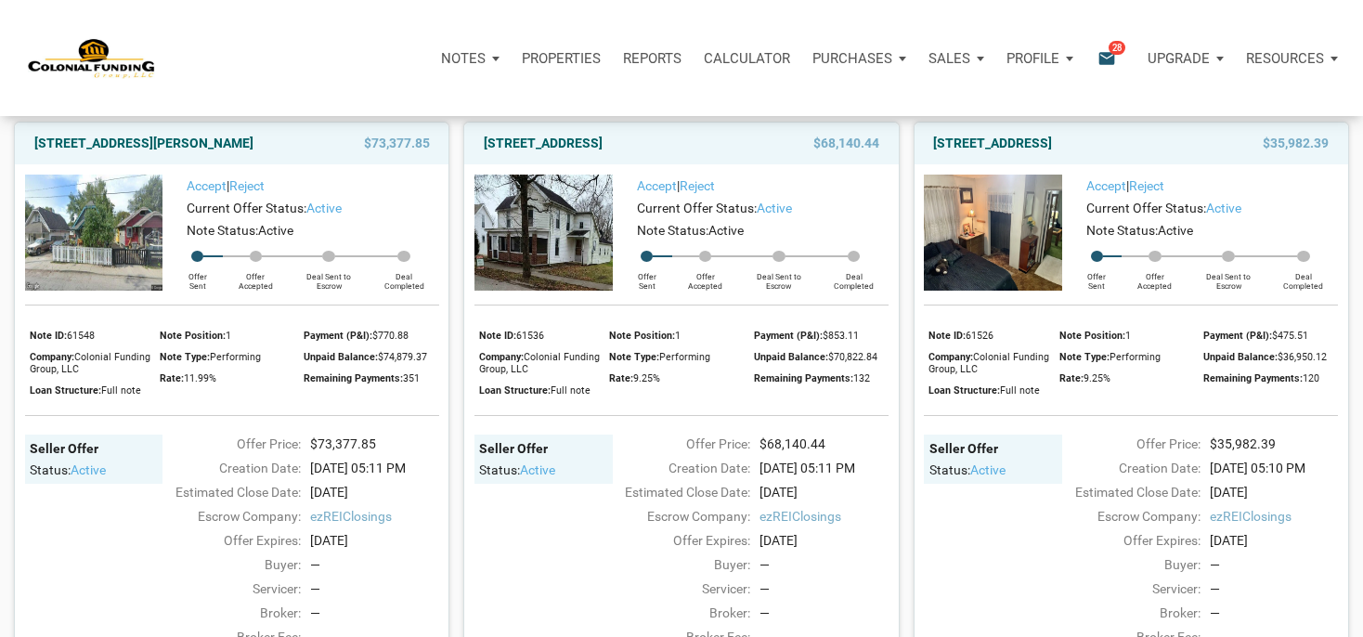
scroll to position [196, 0]
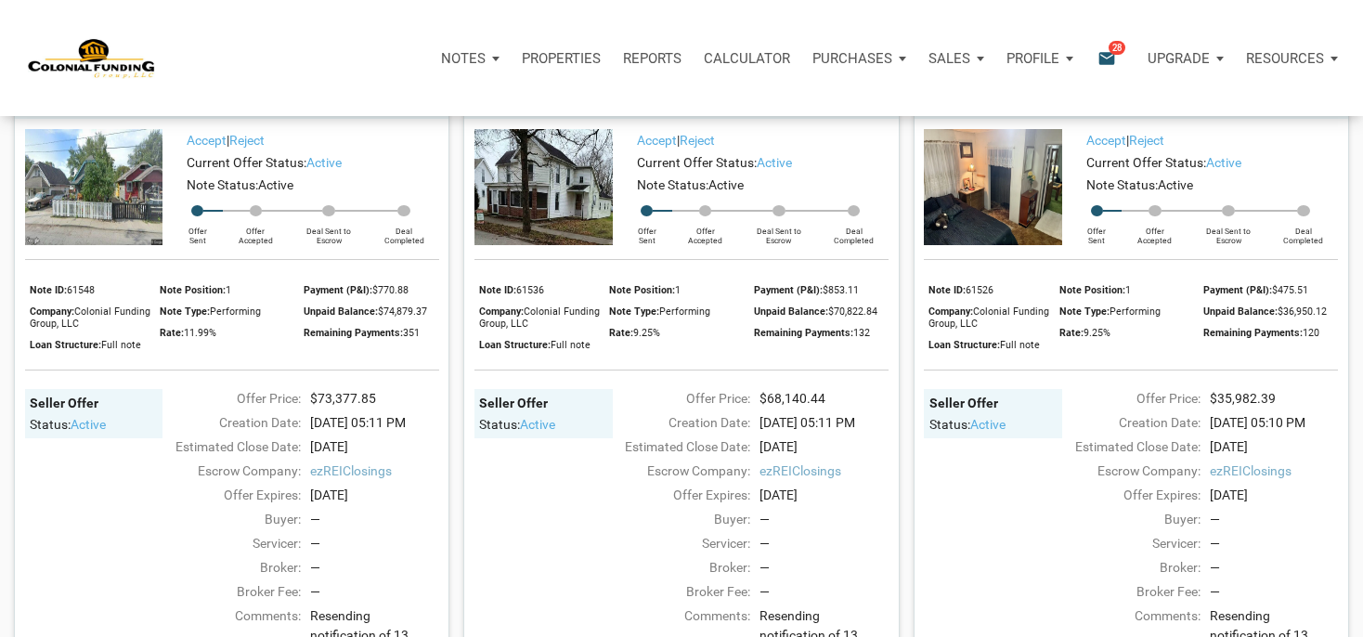
click at [570, 230] on img at bounding box center [543, 187] width 138 height 116
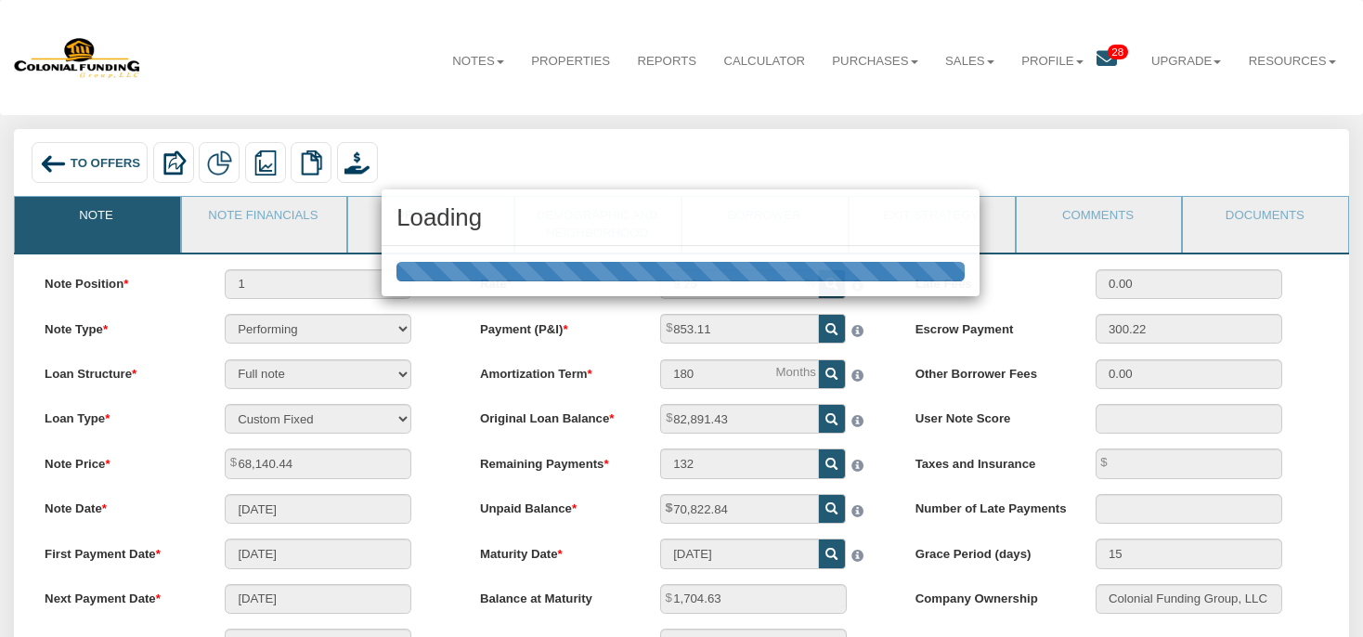
click at [462, 225] on h3 "Loading" at bounding box center [680, 217] width 568 height 26
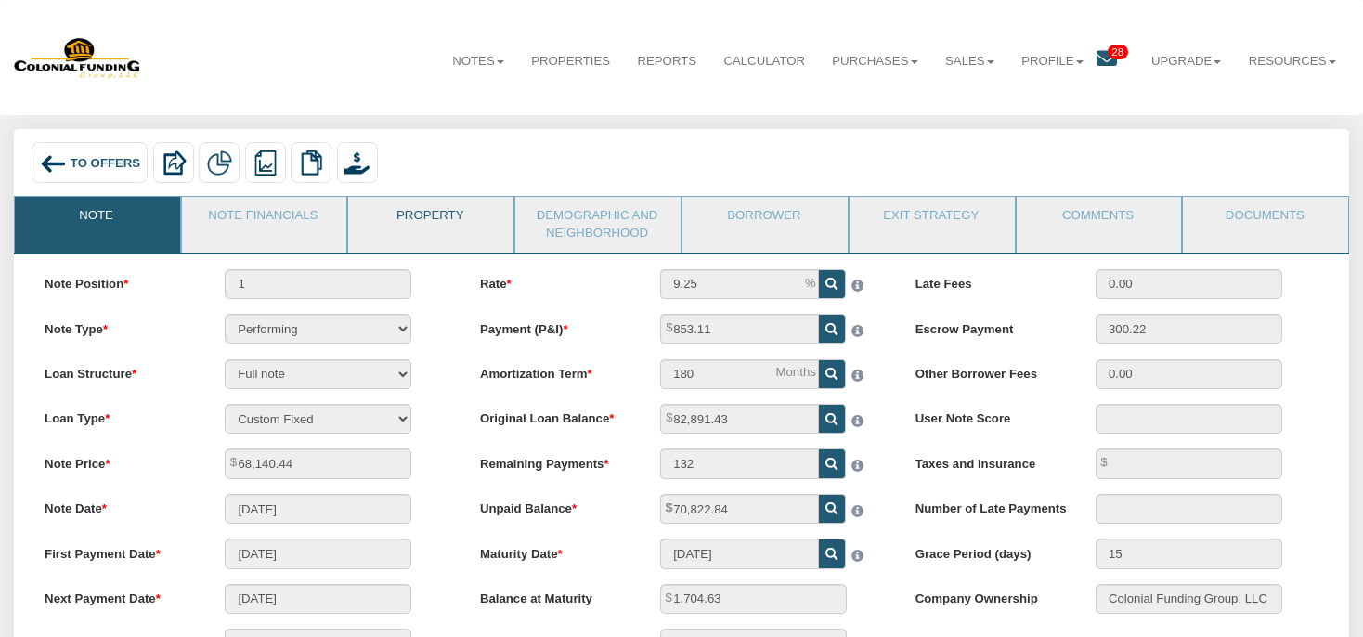
click at [403, 227] on link "Property" at bounding box center [429, 220] width 163 height 46
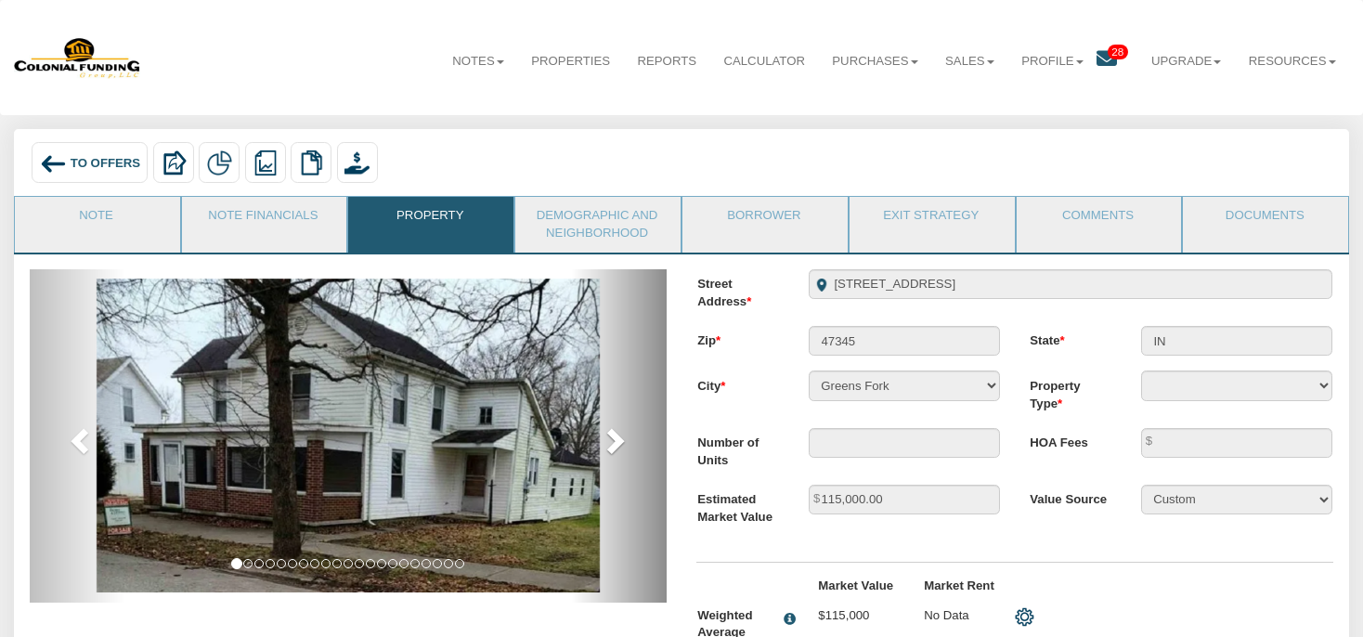
click at [620, 438] on span at bounding box center [614, 440] width 28 height 28
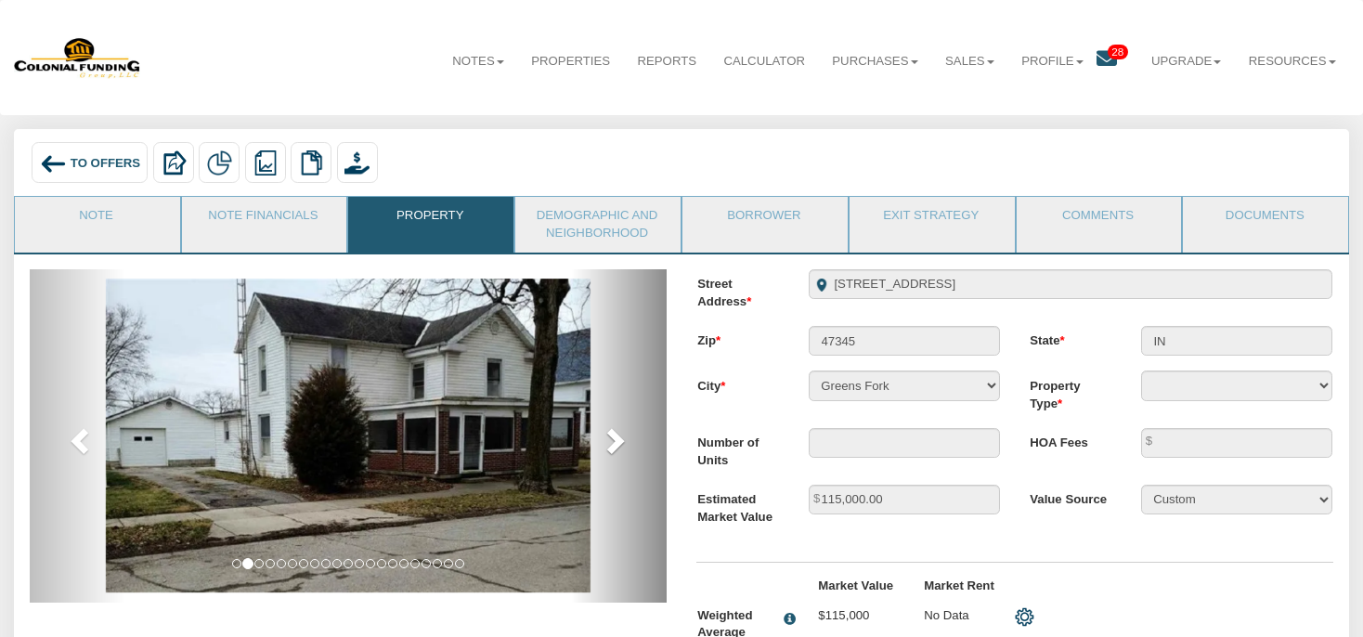
click at [615, 442] on span at bounding box center [614, 440] width 28 height 28
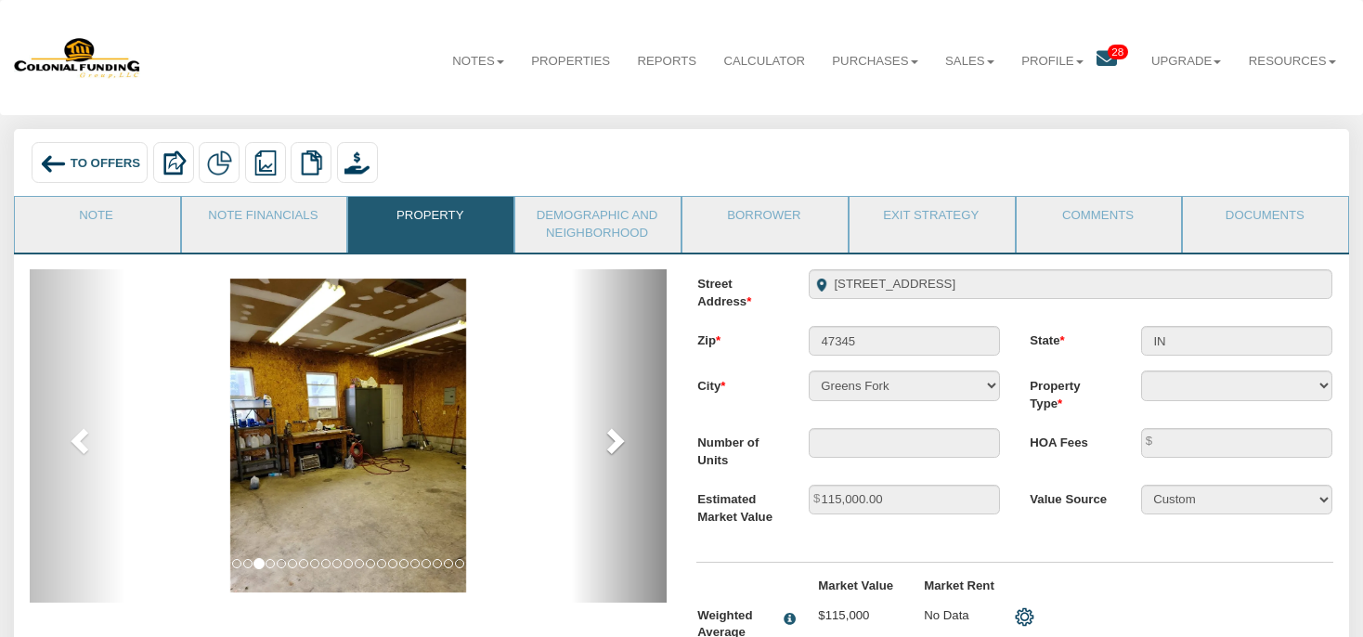
click at [615, 442] on span at bounding box center [614, 440] width 28 height 28
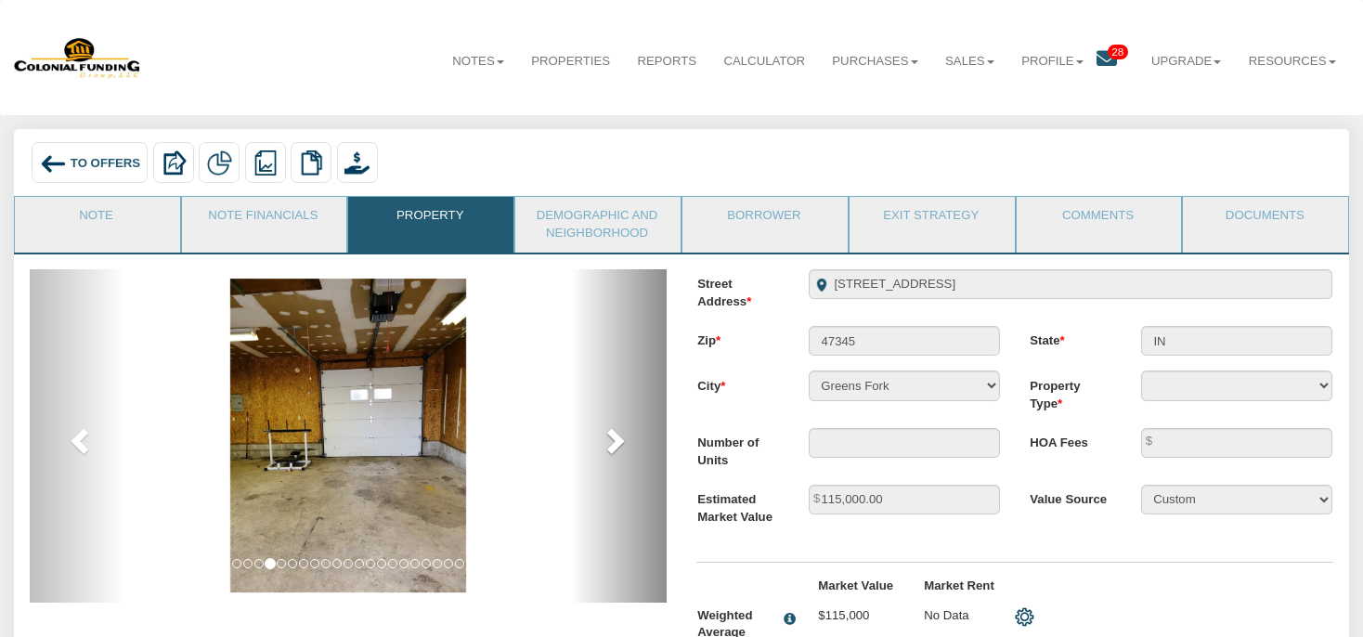
click at [615, 442] on span at bounding box center [614, 440] width 28 height 28
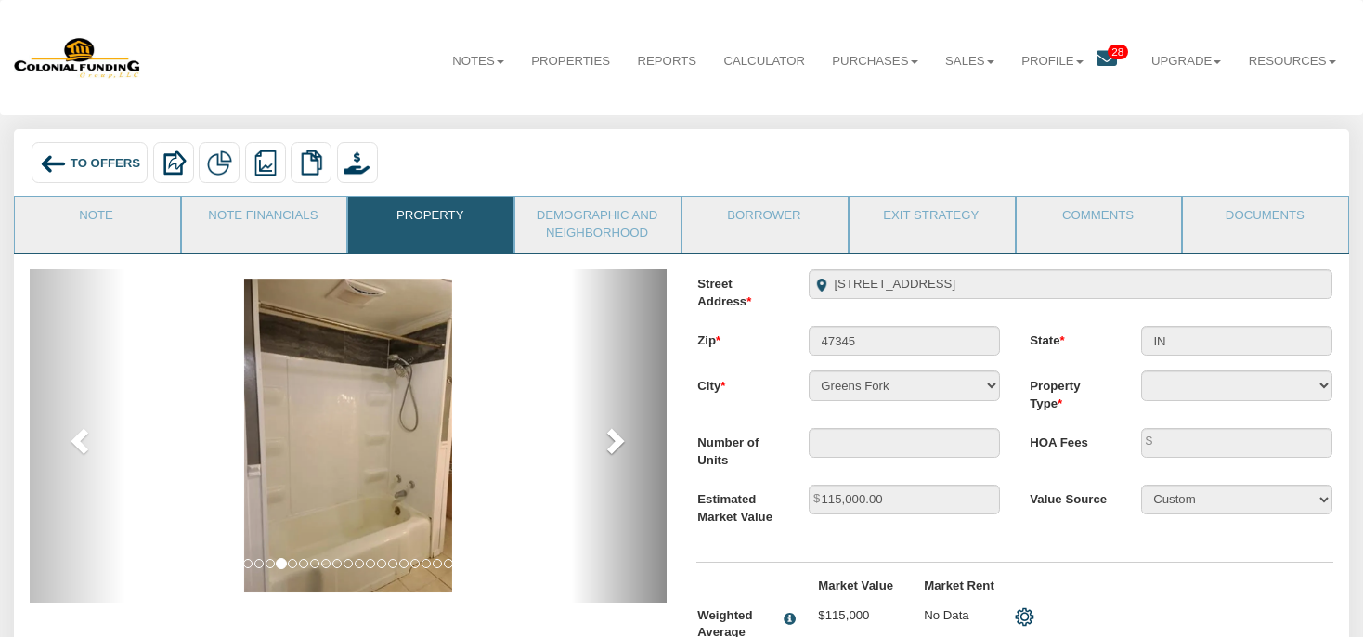
click at [615, 442] on span at bounding box center [614, 440] width 28 height 28
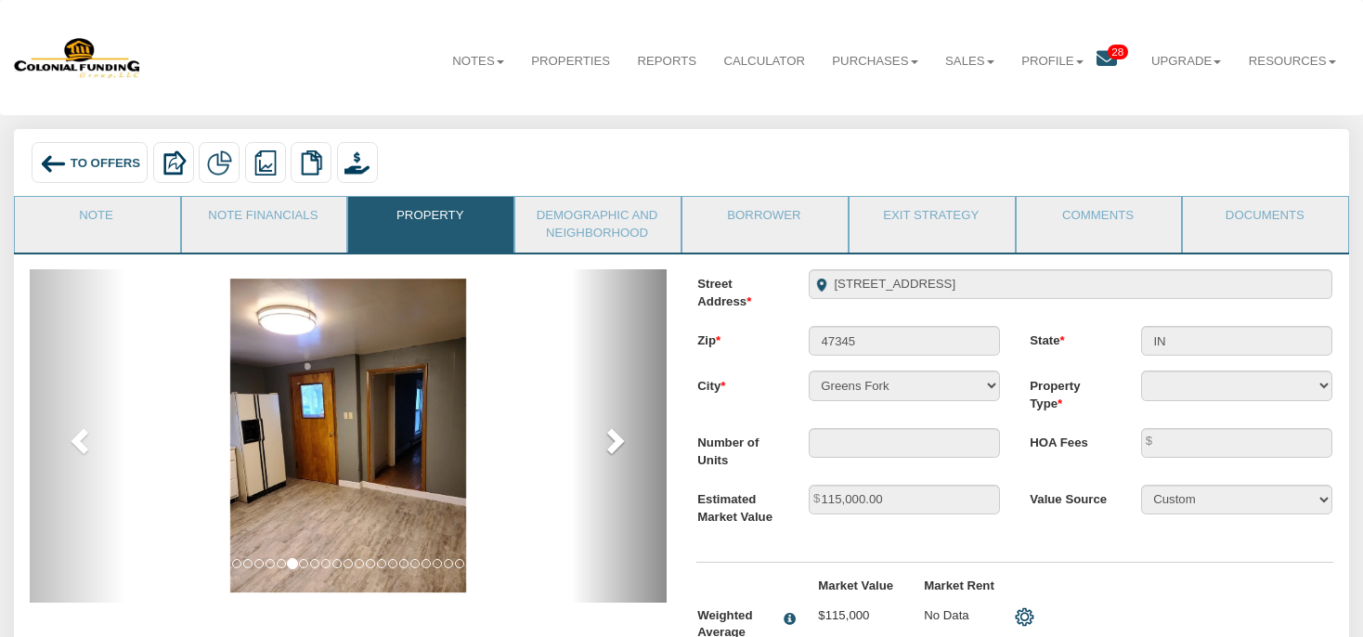
click at [615, 441] on span at bounding box center [614, 440] width 28 height 28
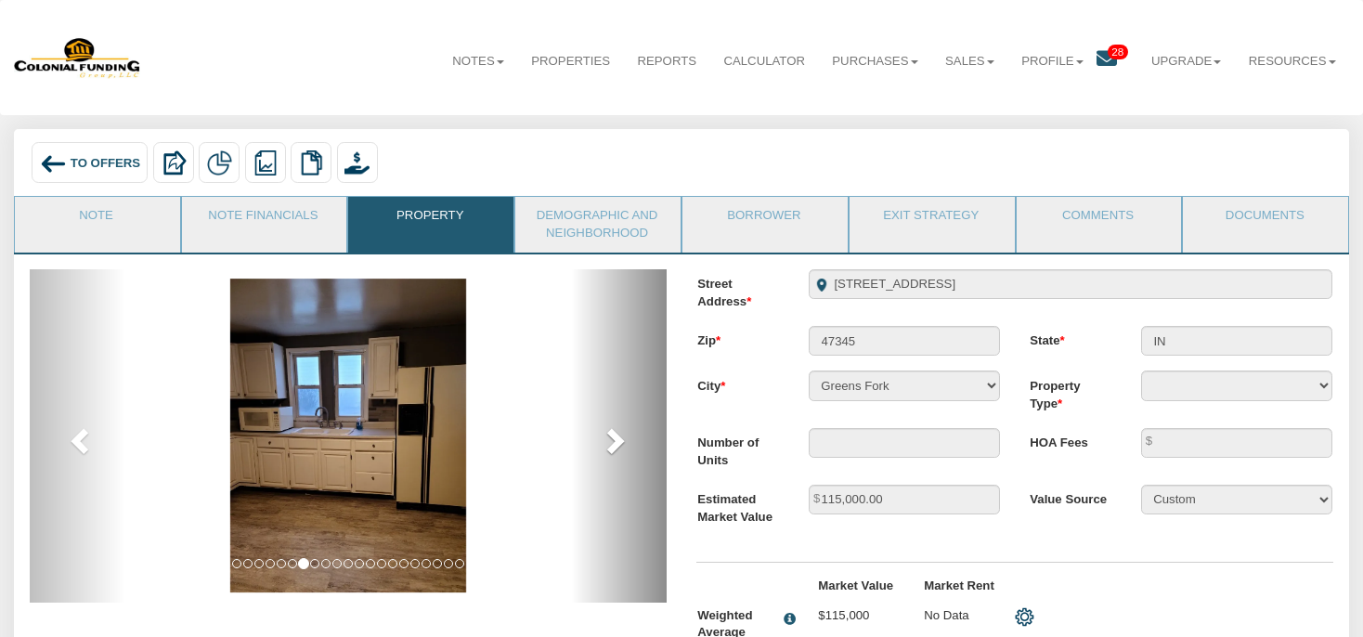
click at [615, 441] on span at bounding box center [614, 440] width 28 height 28
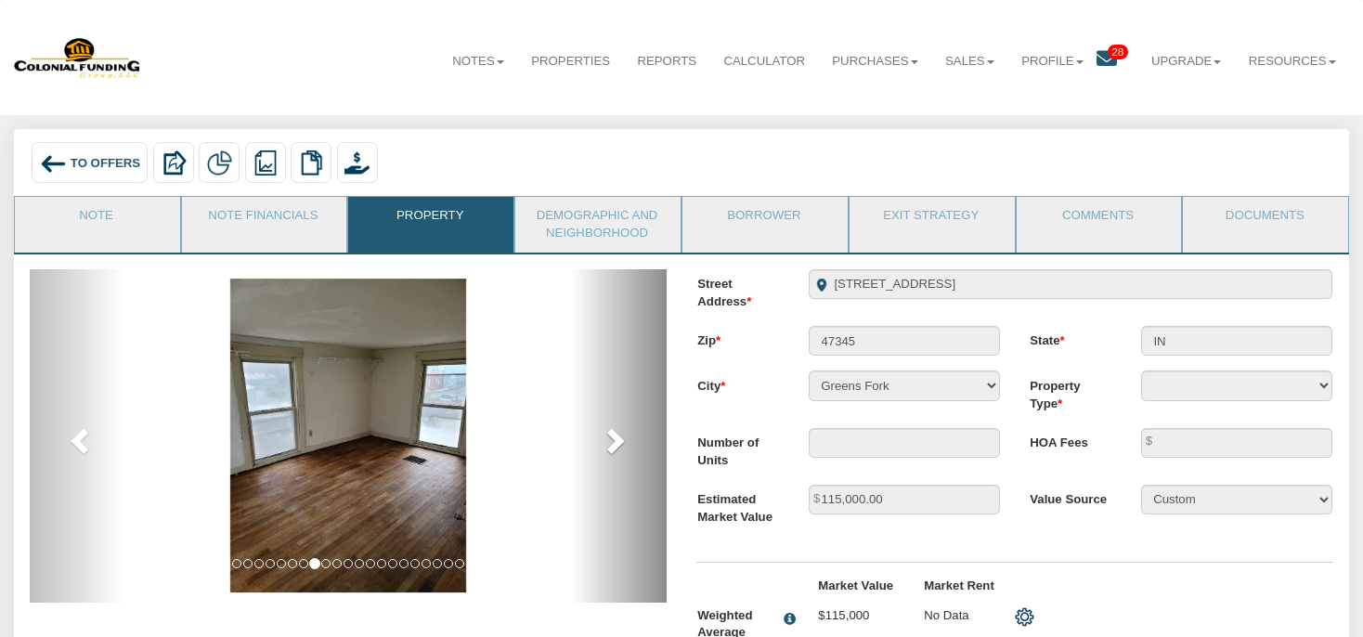
click at [615, 441] on span at bounding box center [614, 440] width 28 height 28
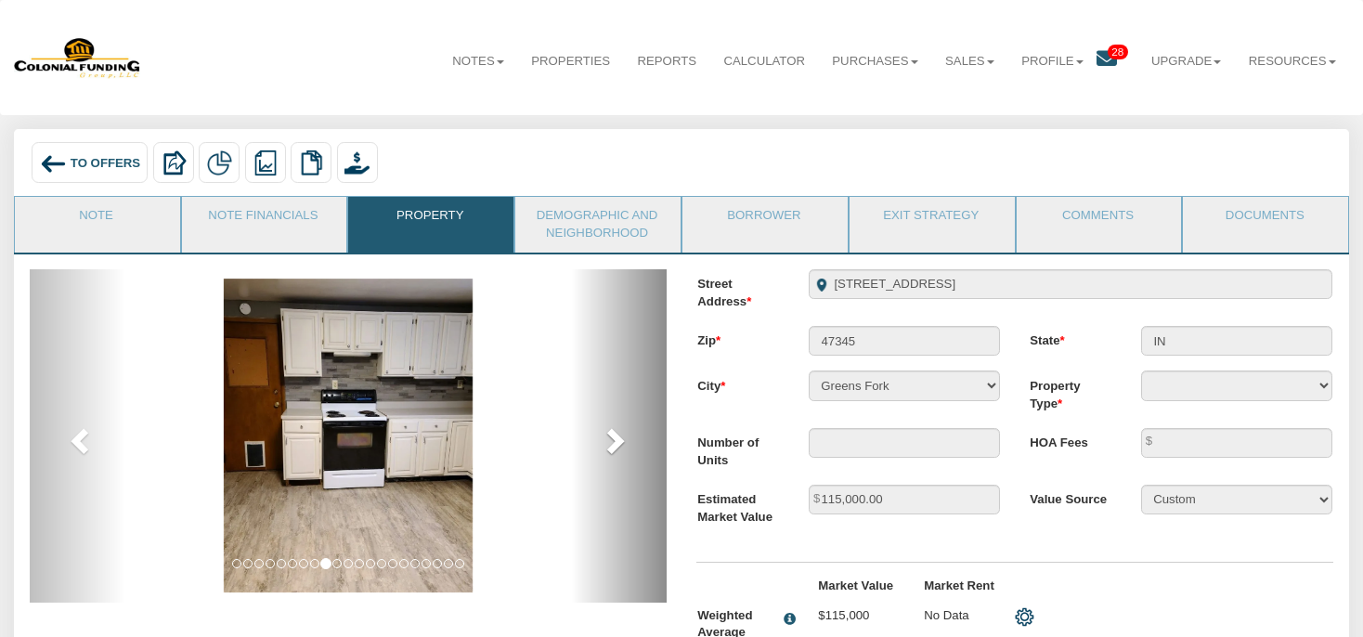
click at [616, 440] on span at bounding box center [614, 440] width 28 height 28
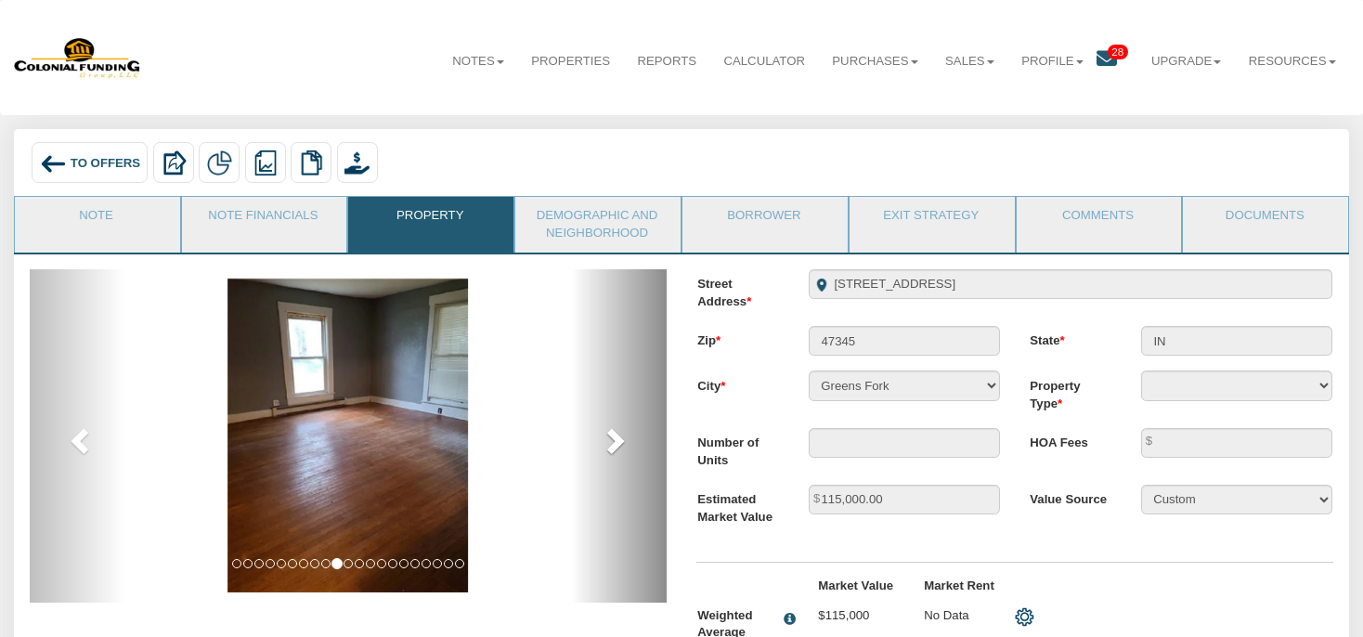
click at [616, 440] on span at bounding box center [614, 440] width 28 height 28
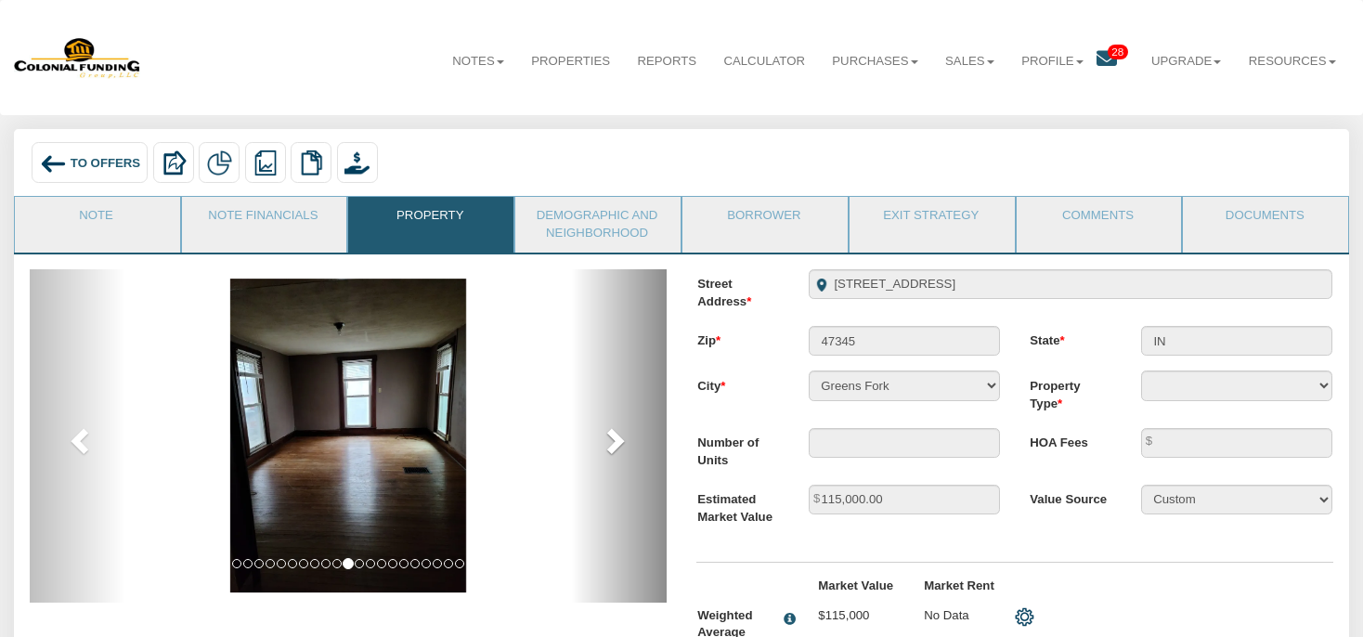
click at [617, 440] on span at bounding box center [614, 440] width 28 height 28
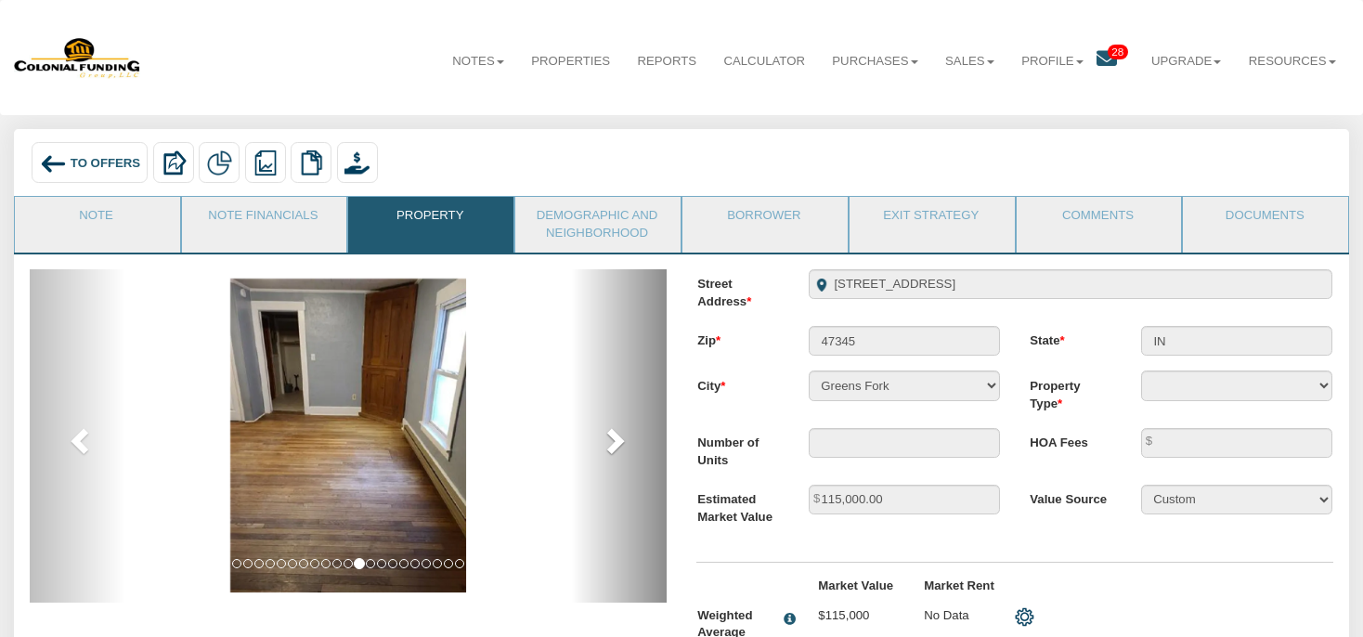
click at [617, 440] on span at bounding box center [614, 440] width 28 height 28
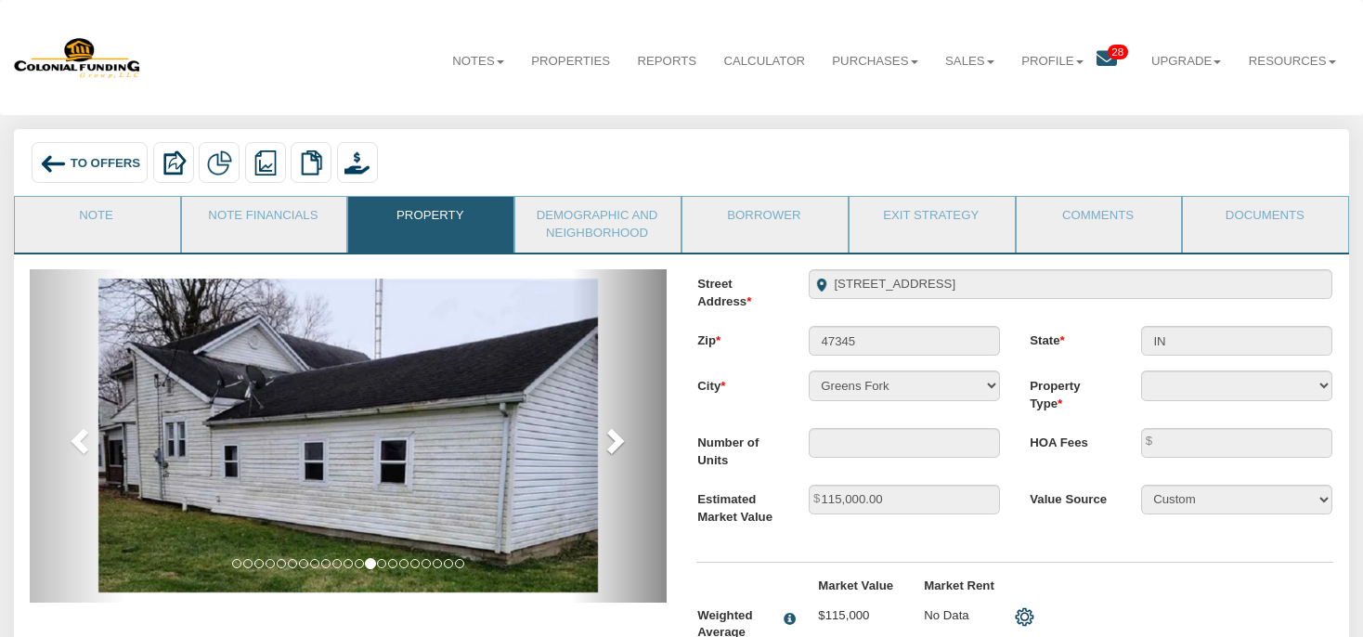
click at [617, 440] on span at bounding box center [614, 440] width 28 height 28
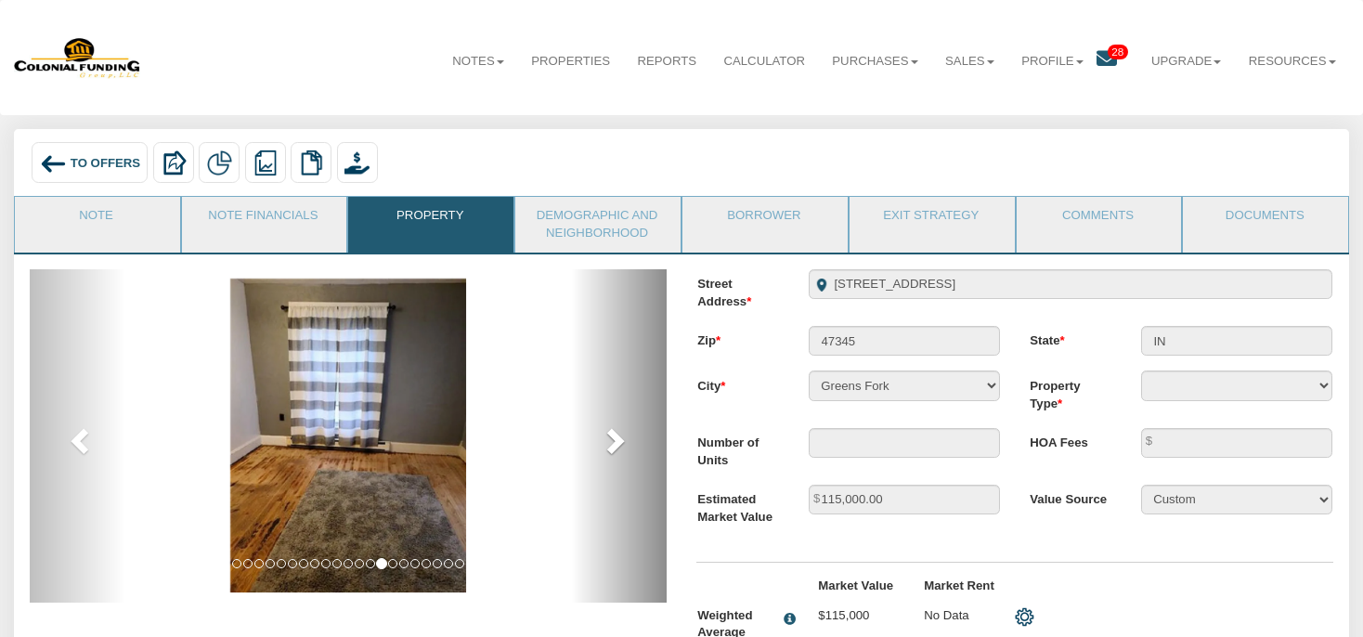
click at [617, 440] on span at bounding box center [614, 440] width 28 height 28
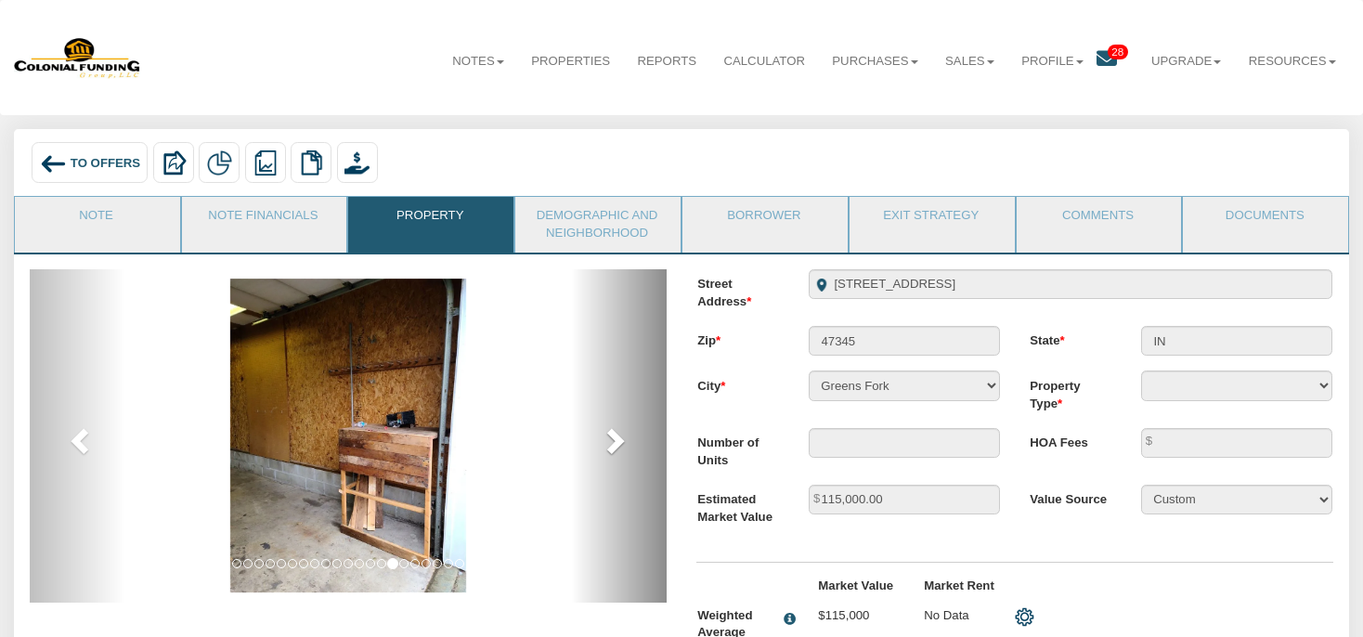
click at [619, 439] on span at bounding box center [614, 440] width 28 height 28
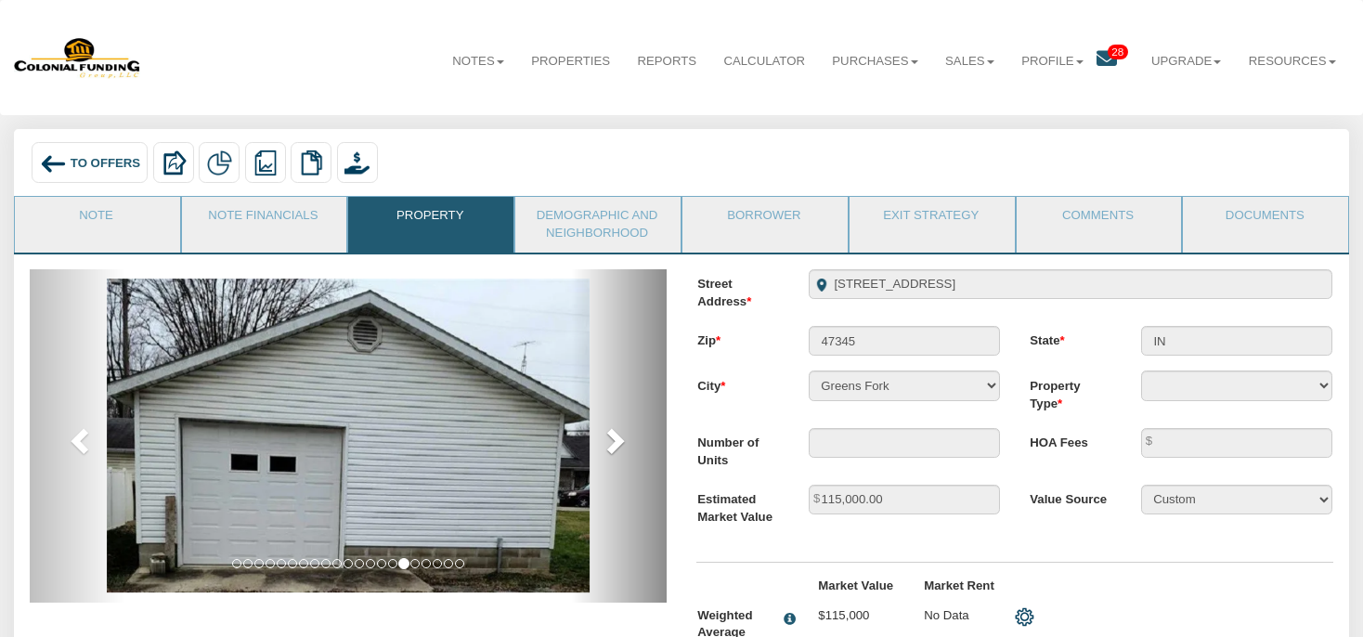
click at [627, 439] on span at bounding box center [614, 440] width 28 height 28
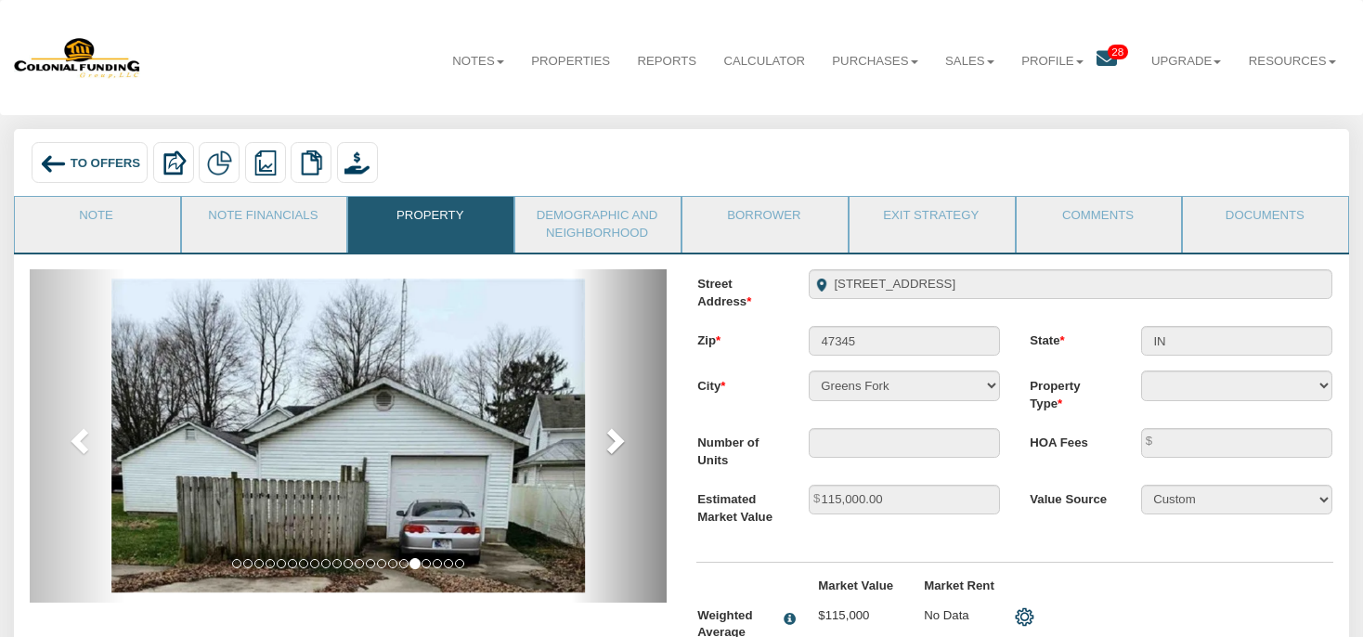
click at [618, 439] on span at bounding box center [614, 440] width 28 height 28
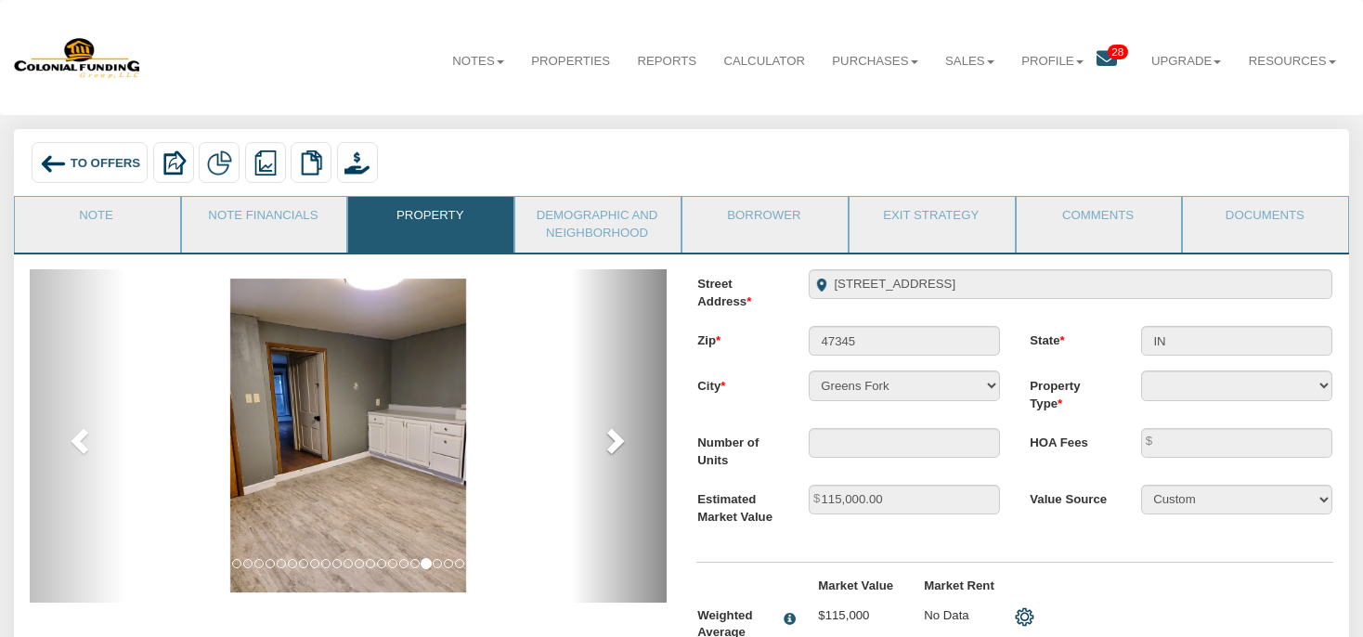
click at [618, 439] on span at bounding box center [614, 440] width 28 height 28
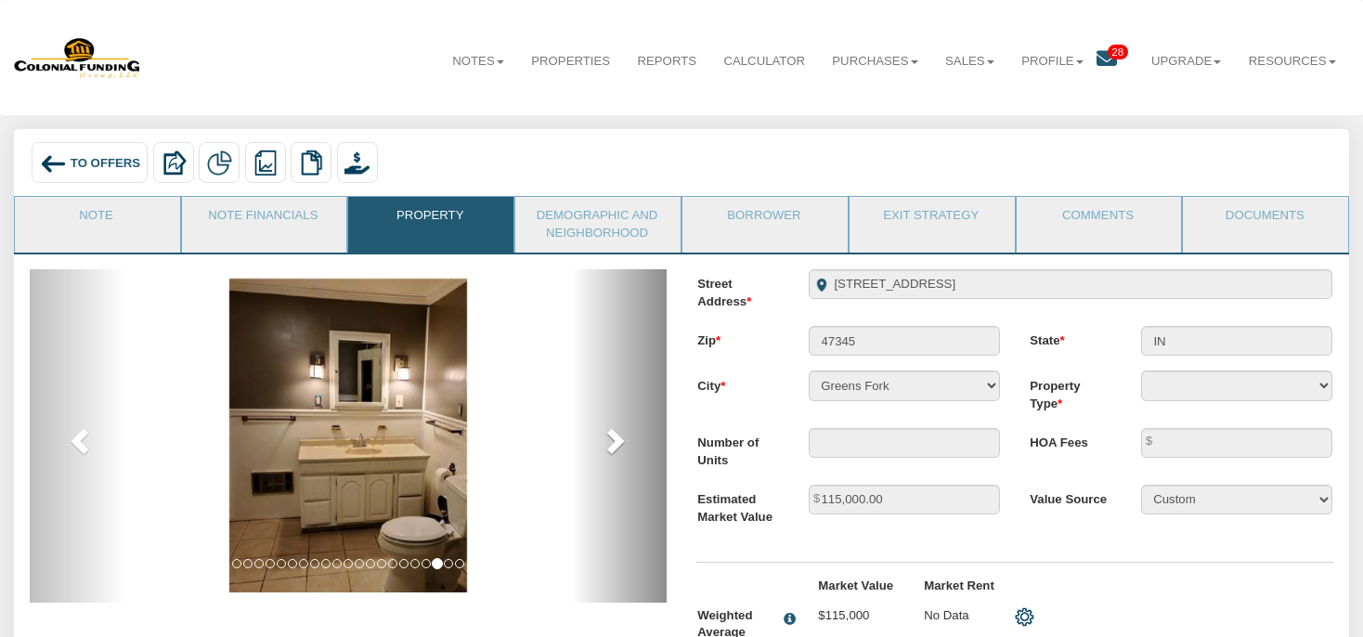
click at [618, 439] on span at bounding box center [614, 440] width 28 height 28
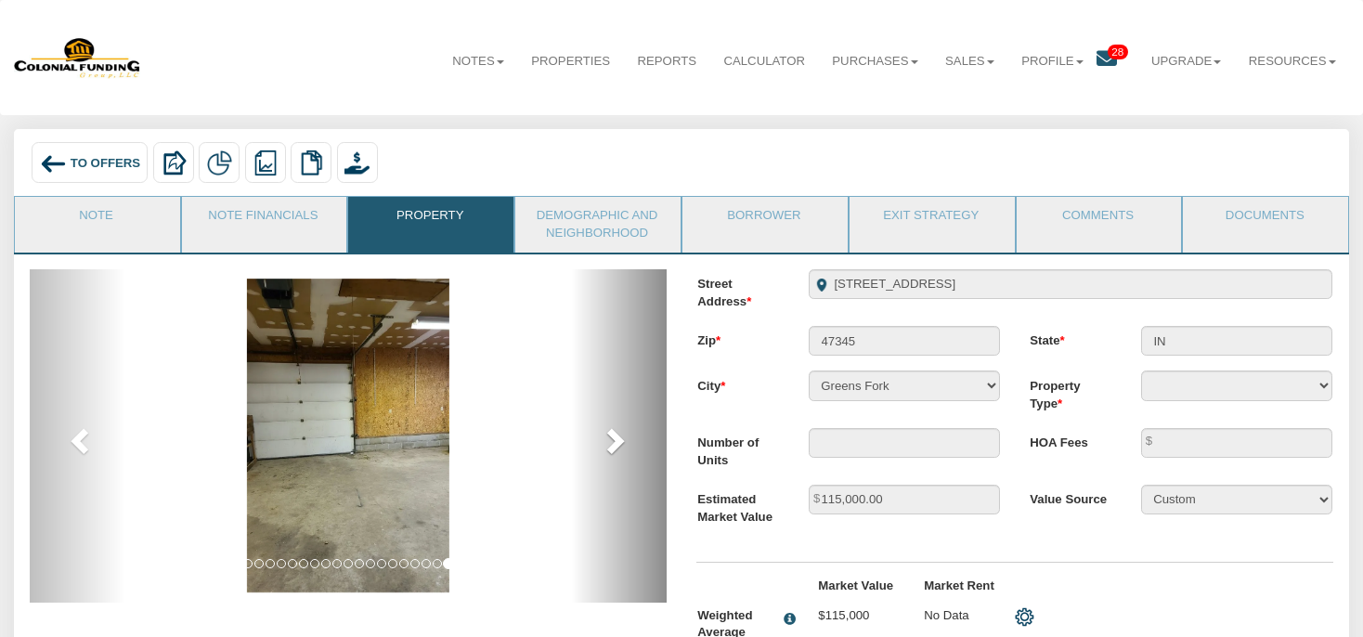
click at [618, 437] on span at bounding box center [614, 440] width 28 height 28
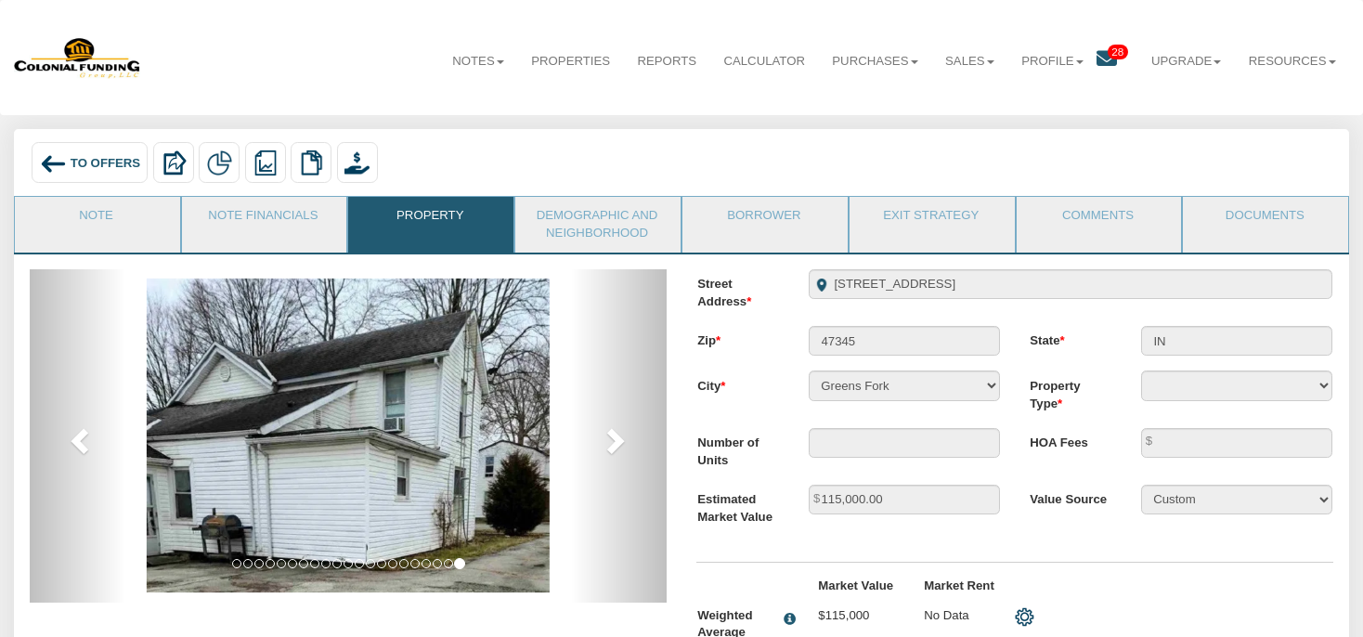
click at [71, 158] on div "To Offers" at bounding box center [90, 162] width 116 height 41
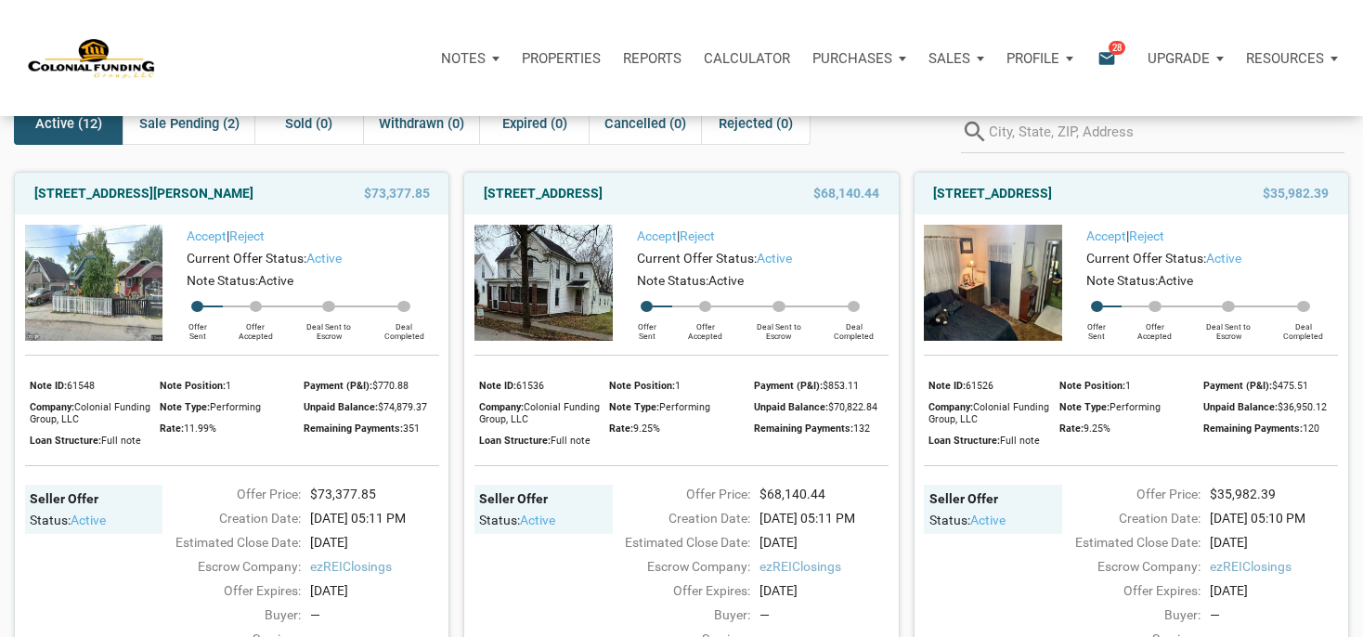
scroll to position [97, 0]
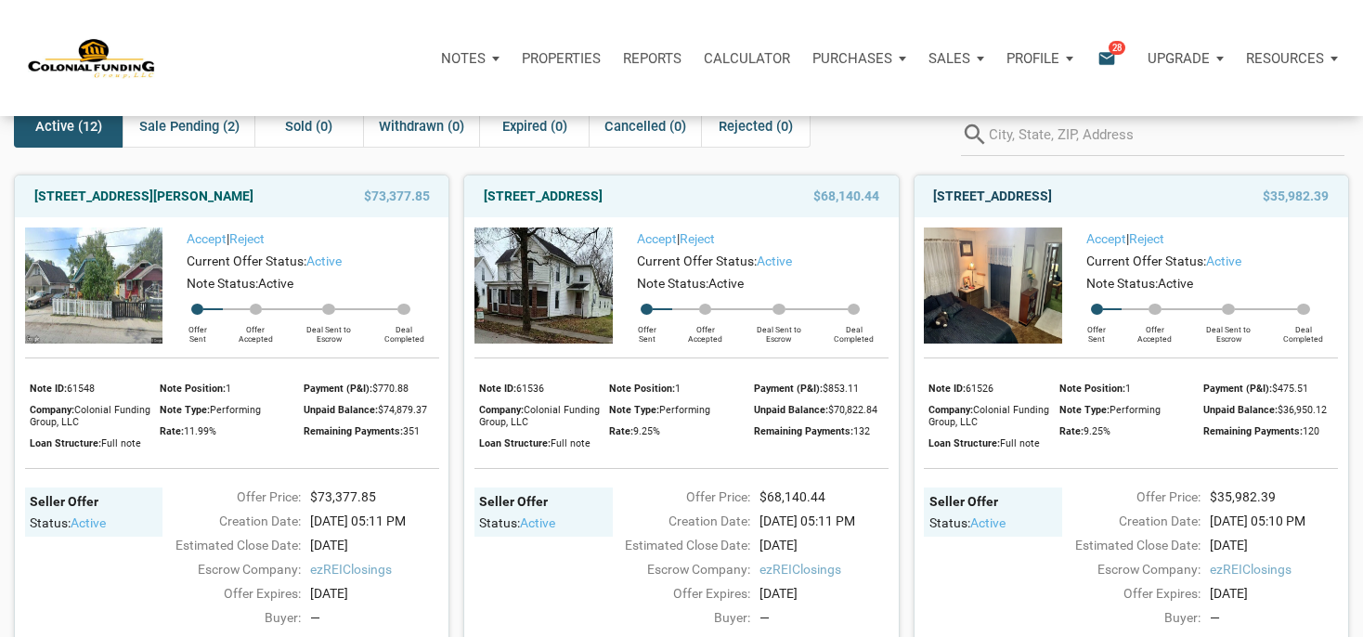
click at [1052, 195] on link "720 North 14th Street, New Castle, IN, 47362" at bounding box center [992, 196] width 119 height 22
click at [1048, 194] on link "720 North 14th Street, New Castle, IN, 47362" at bounding box center [992, 196] width 119 height 22
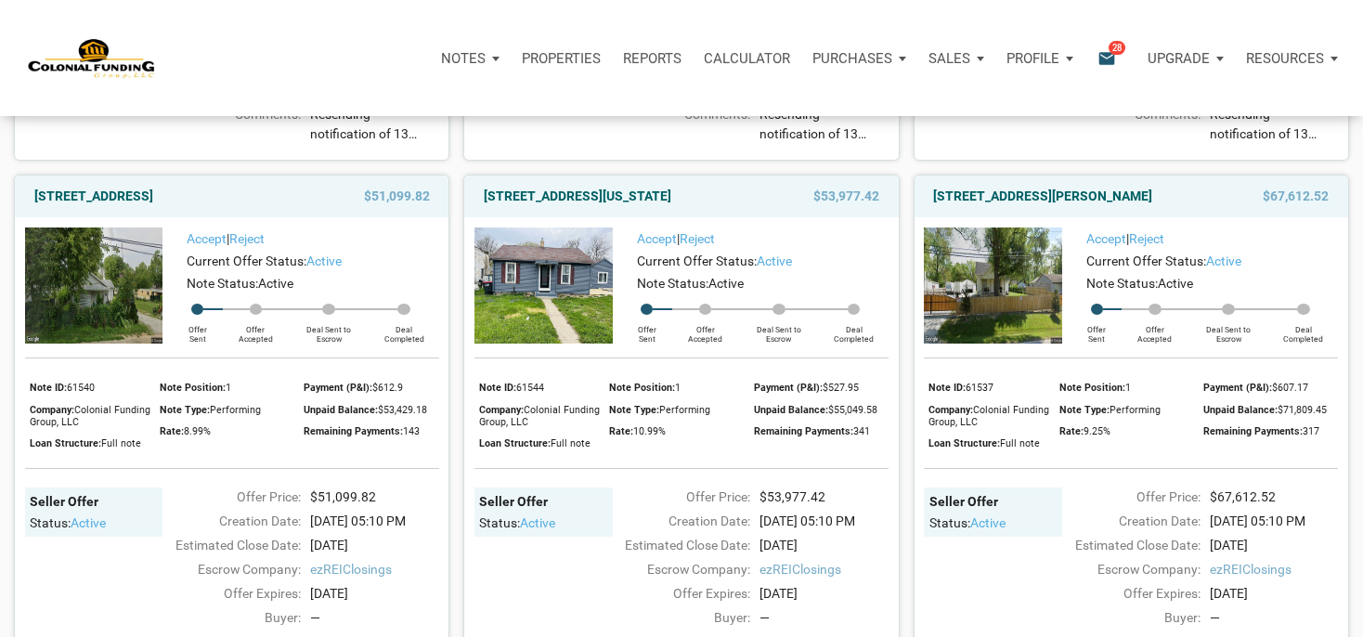
scroll to position [1274, 0]
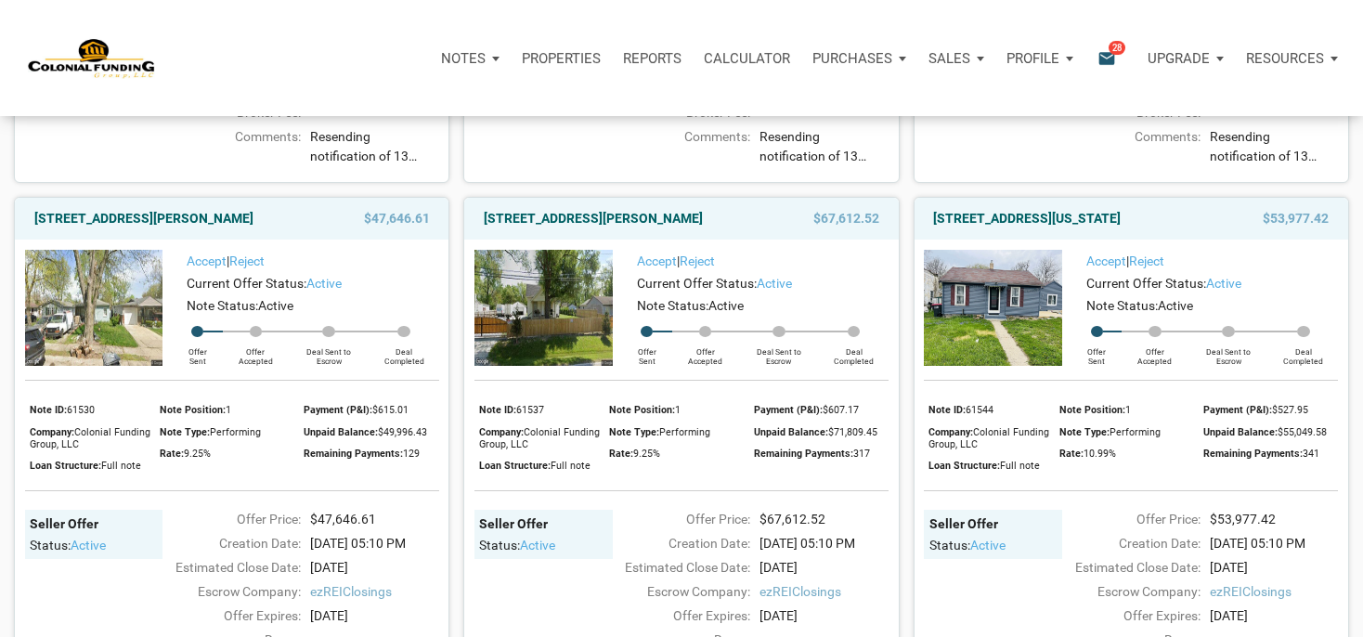
click at [1105, 53] on icon "email" at bounding box center [1107, 57] width 22 height 21
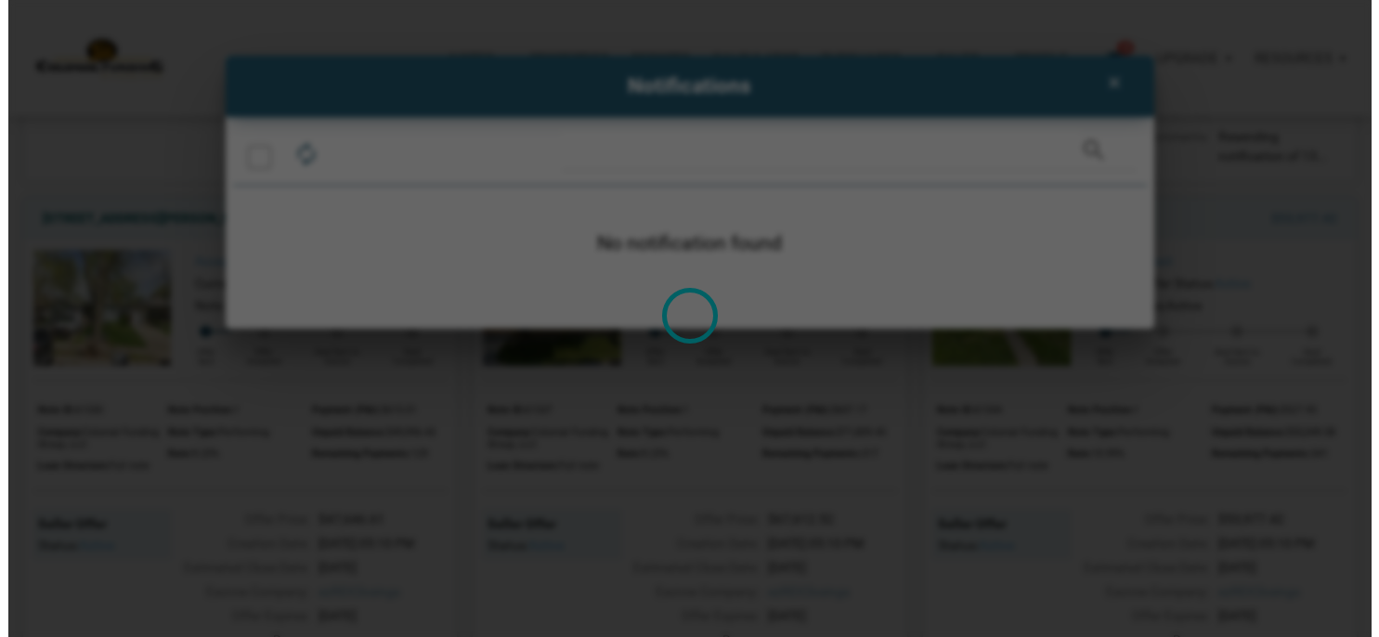
scroll to position [1252, 0]
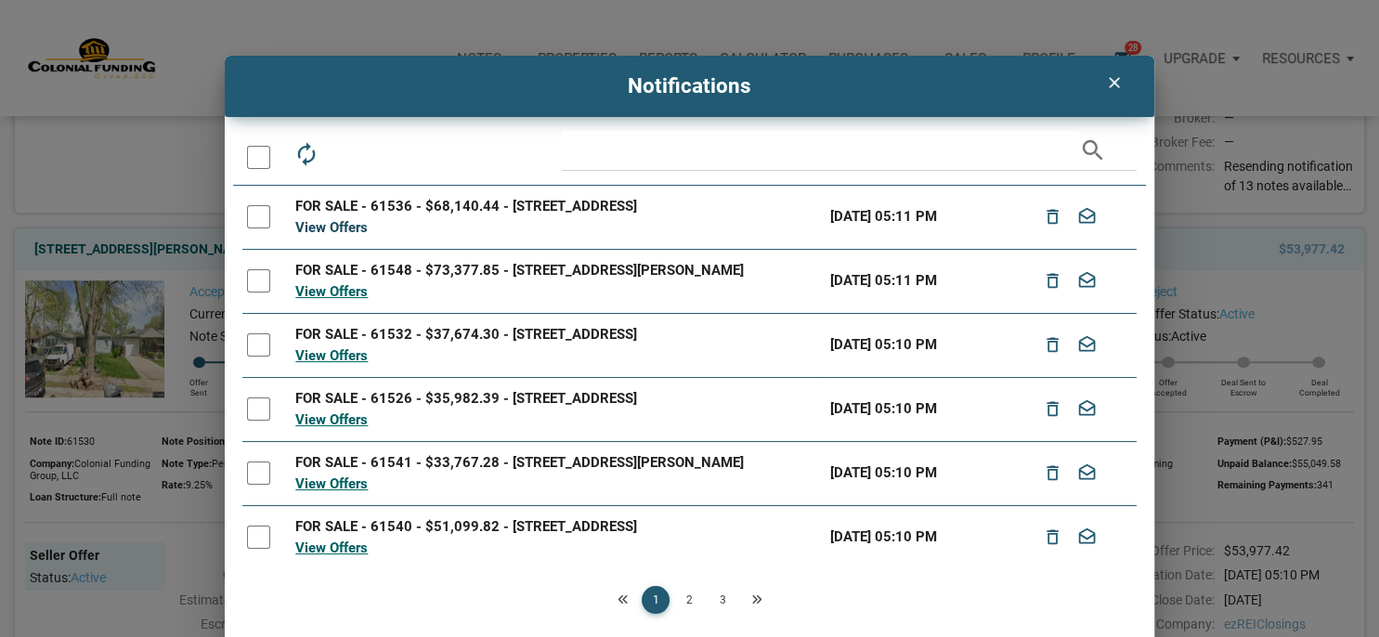
click at [348, 221] on link "View Offers" at bounding box center [331, 227] width 72 height 17
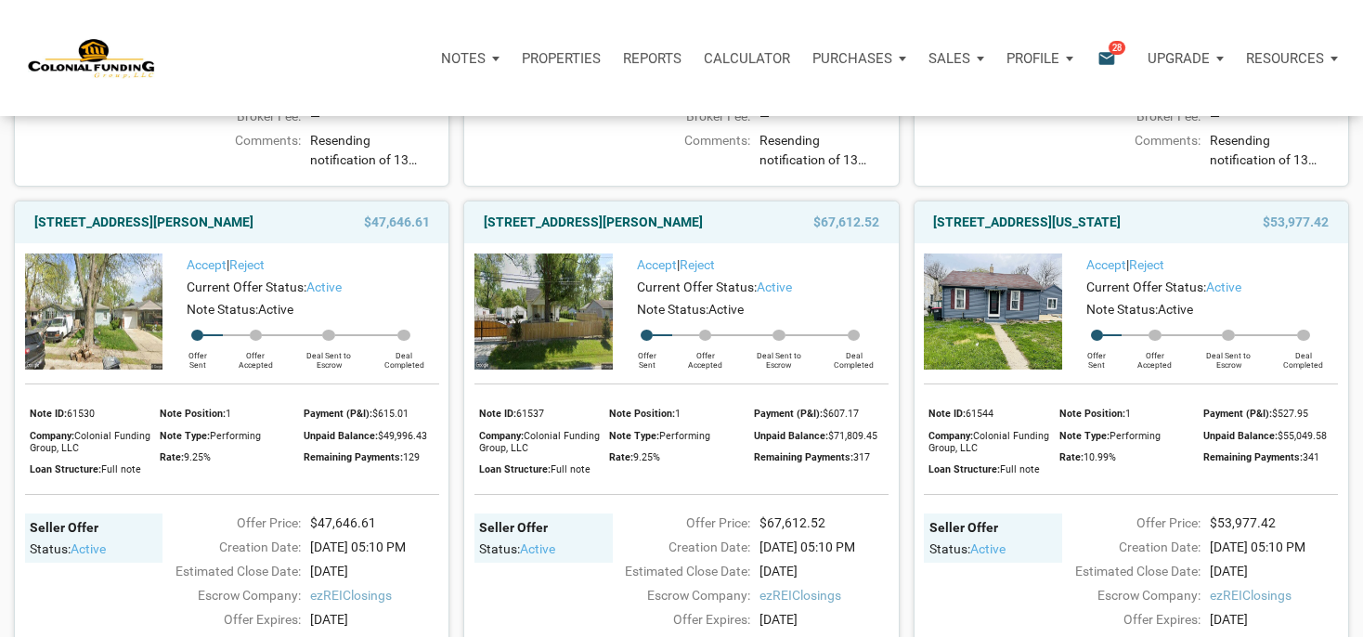
scroll to position [1274, 0]
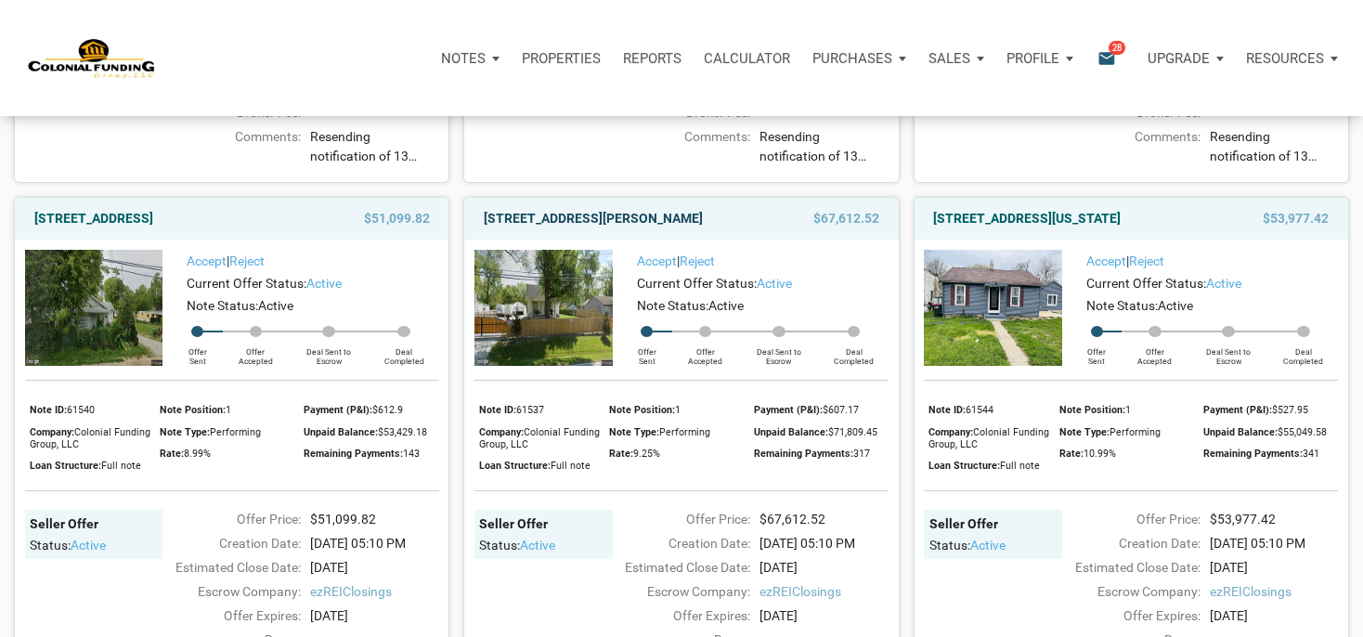
click at [603, 229] on link "2051 Perkins Avenue, Indianapolis, IN, 46203" at bounding box center [593, 218] width 219 height 22
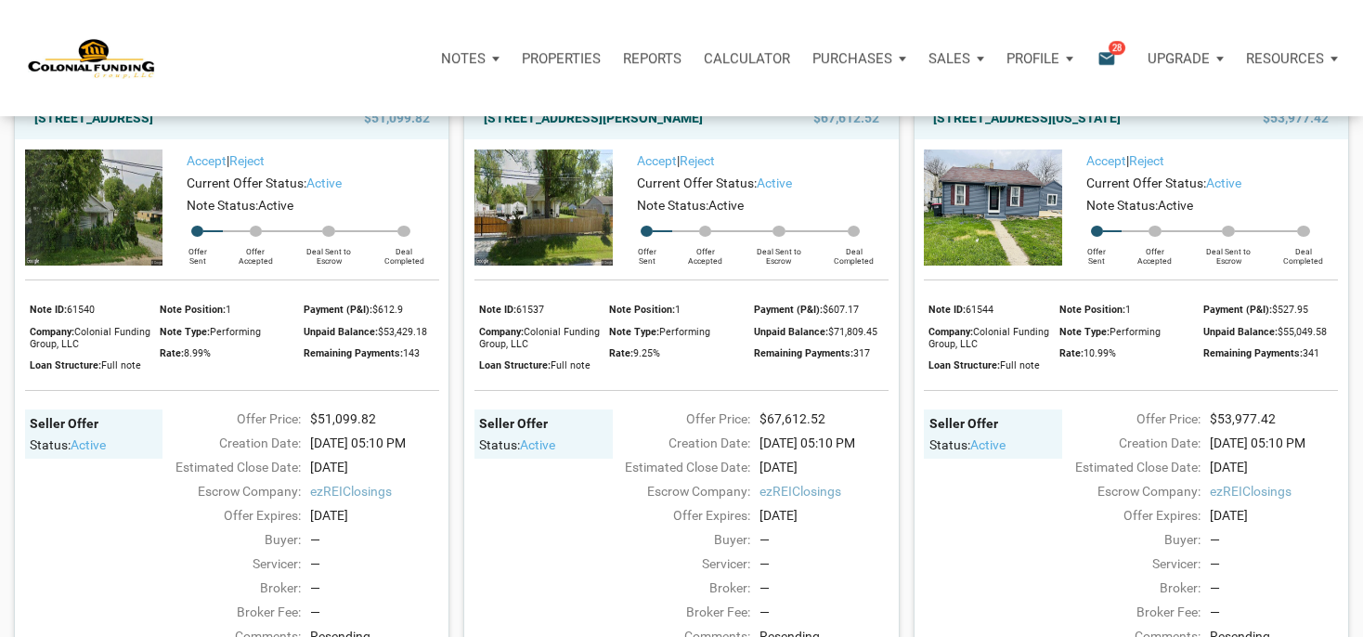
scroll to position [1372, 0]
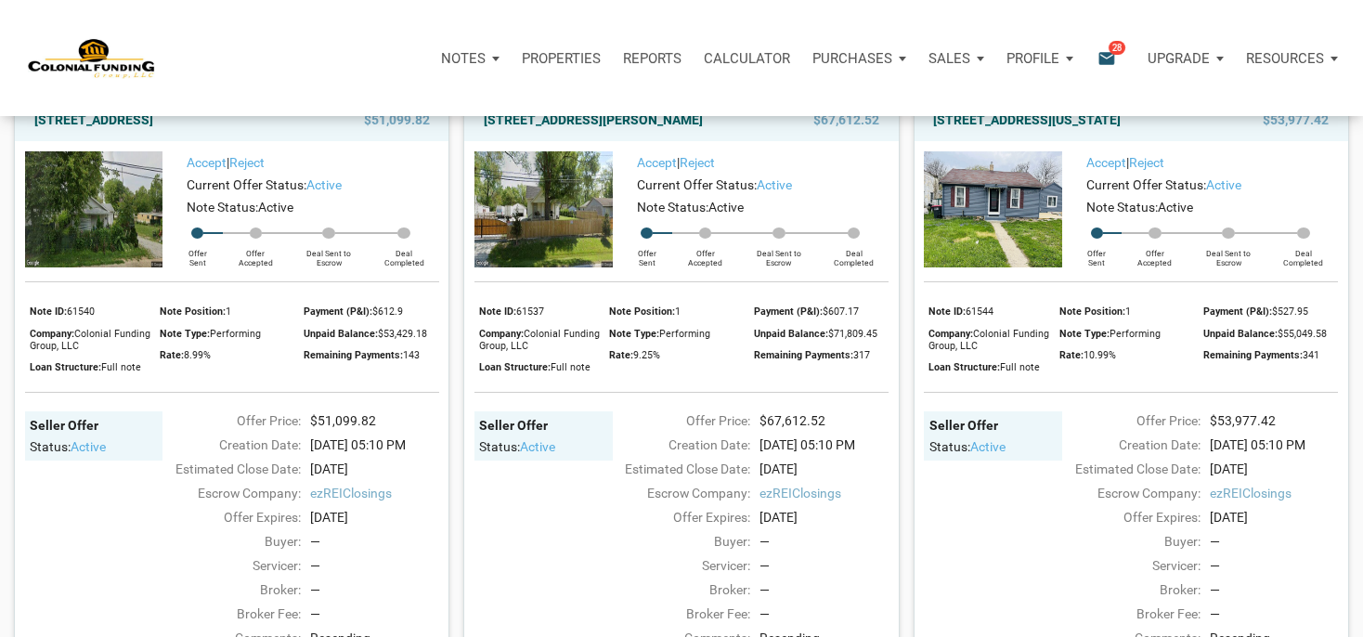
click at [566, 131] on link "2051 Perkins Avenue, Indianapolis, IN, 46203" at bounding box center [593, 120] width 219 height 22
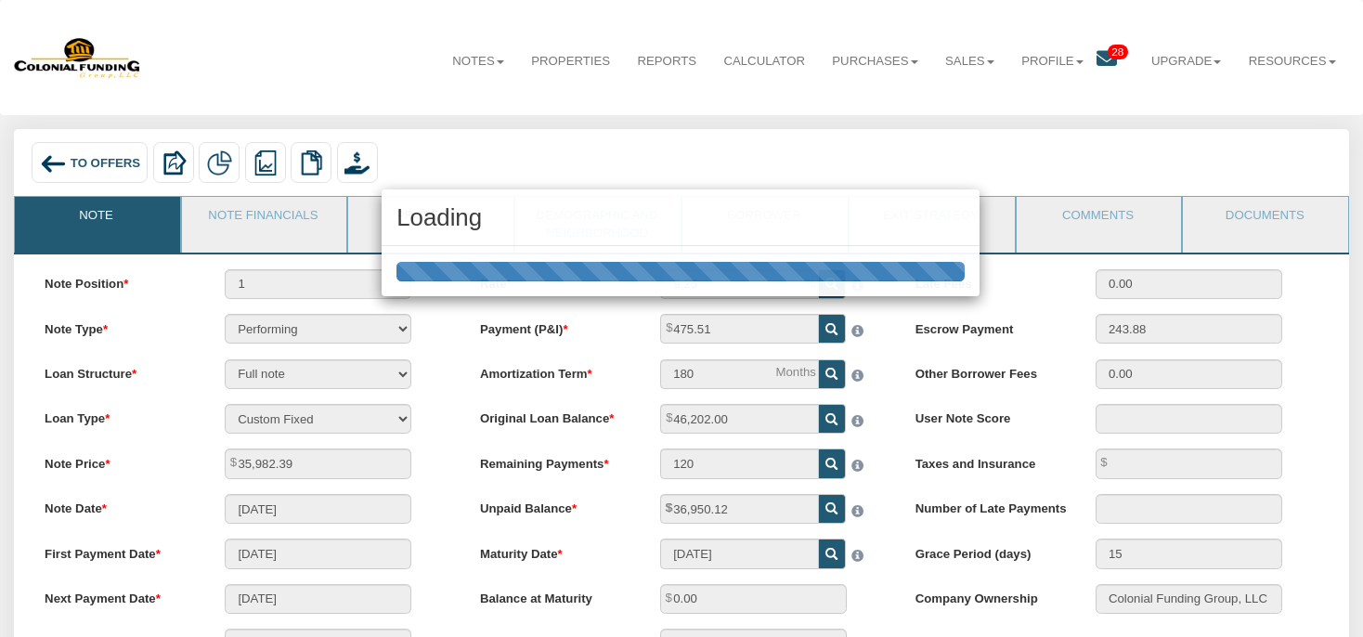
click at [418, 226] on h3 "Loading" at bounding box center [680, 217] width 568 height 26
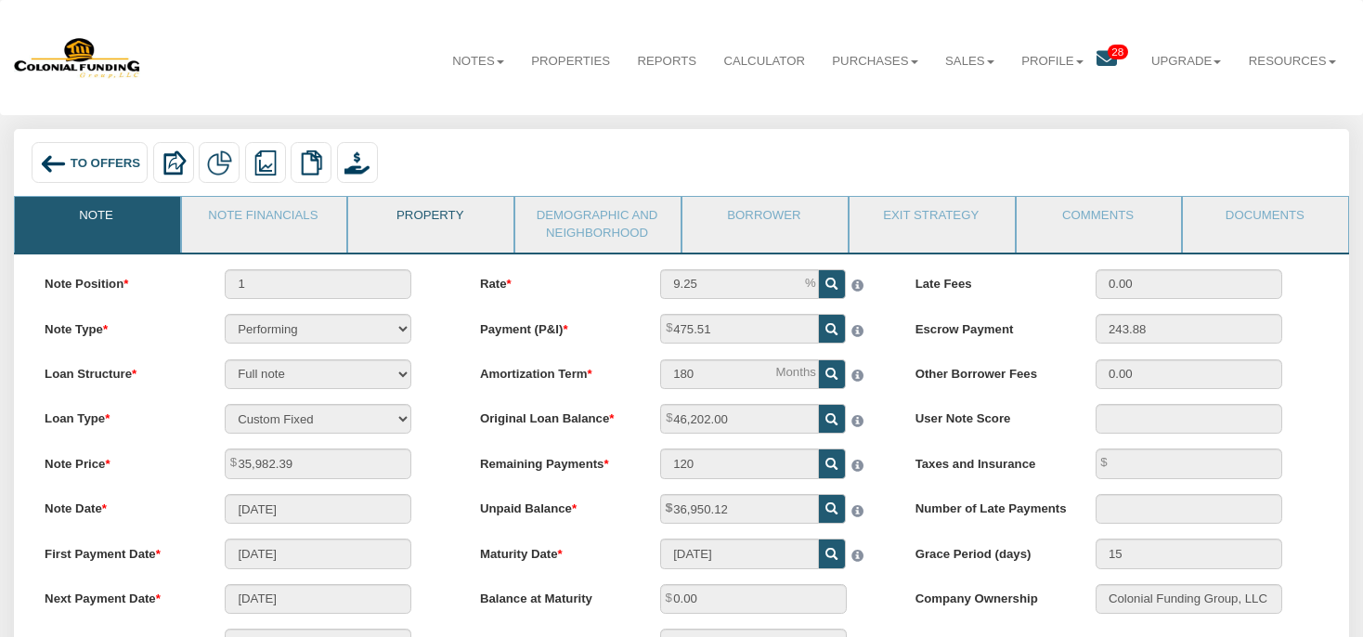
click at [418, 225] on link "Property" at bounding box center [429, 220] width 163 height 46
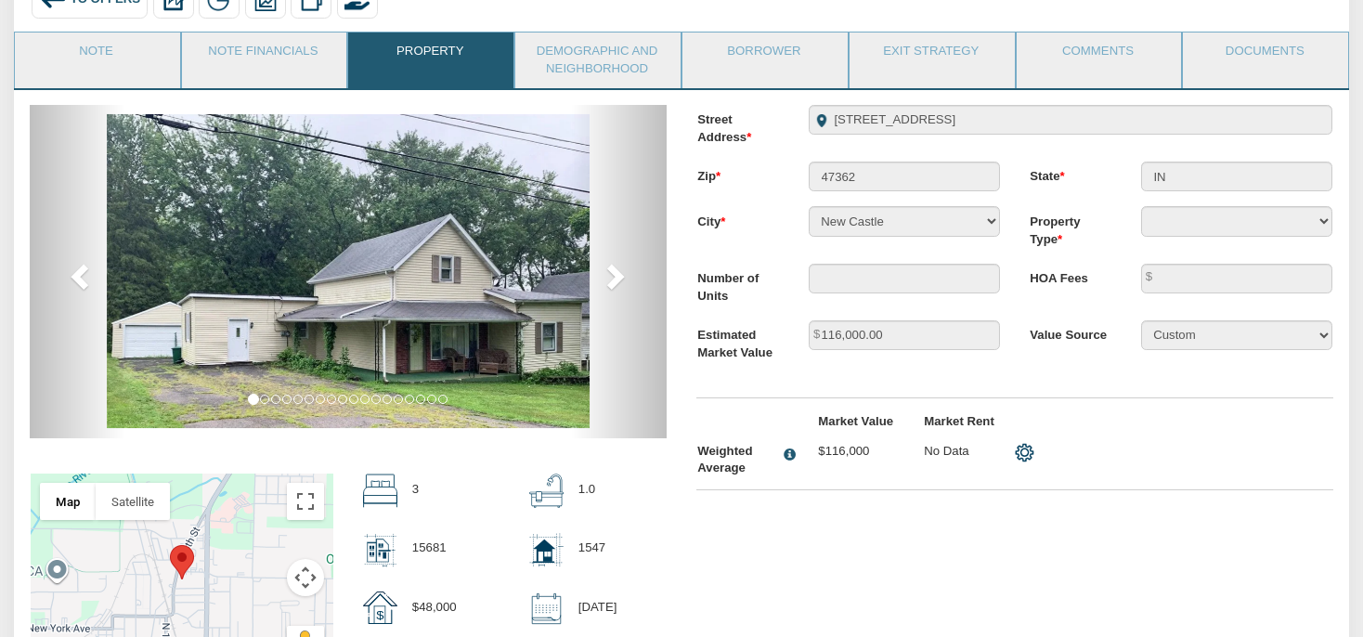
scroll to position [196, 0]
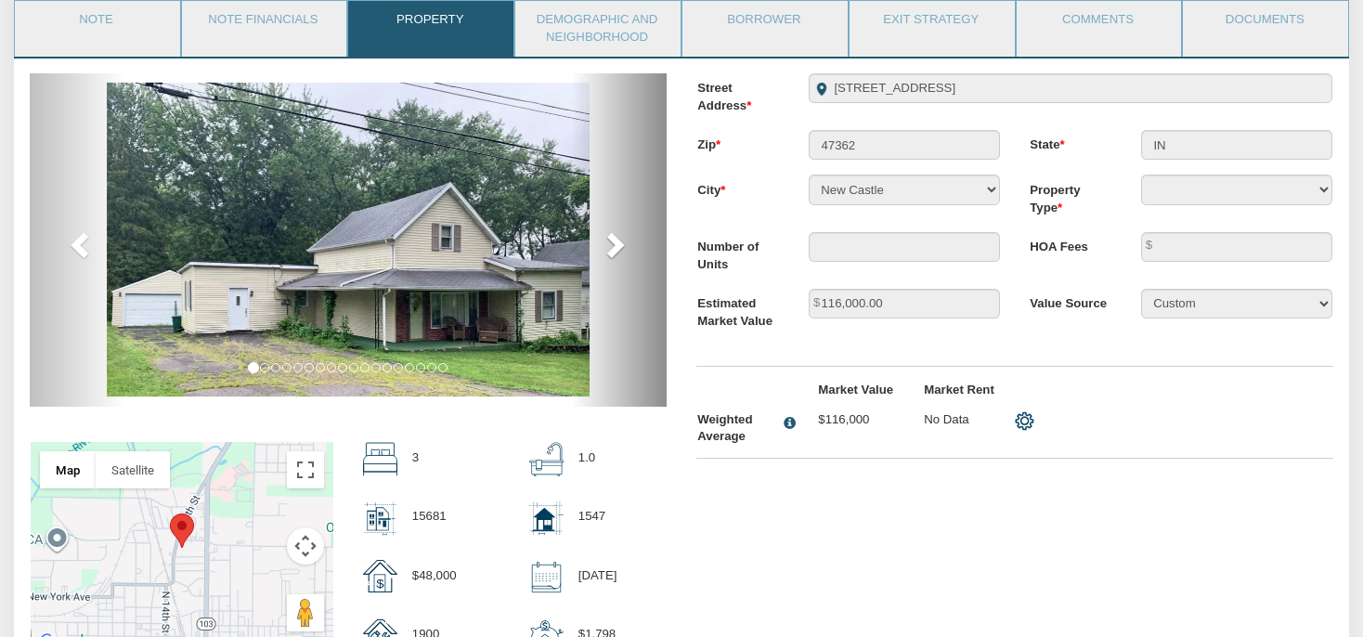
click at [622, 250] on span at bounding box center [614, 244] width 28 height 28
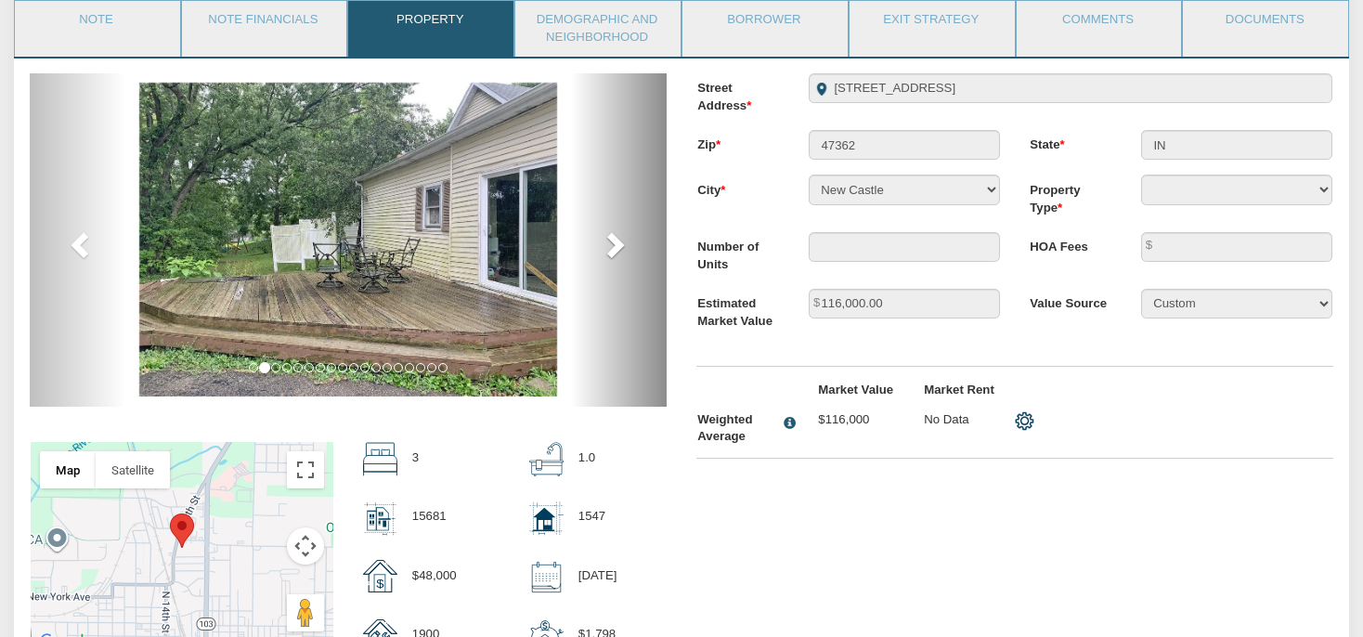
click at [622, 249] on span at bounding box center [614, 244] width 28 height 28
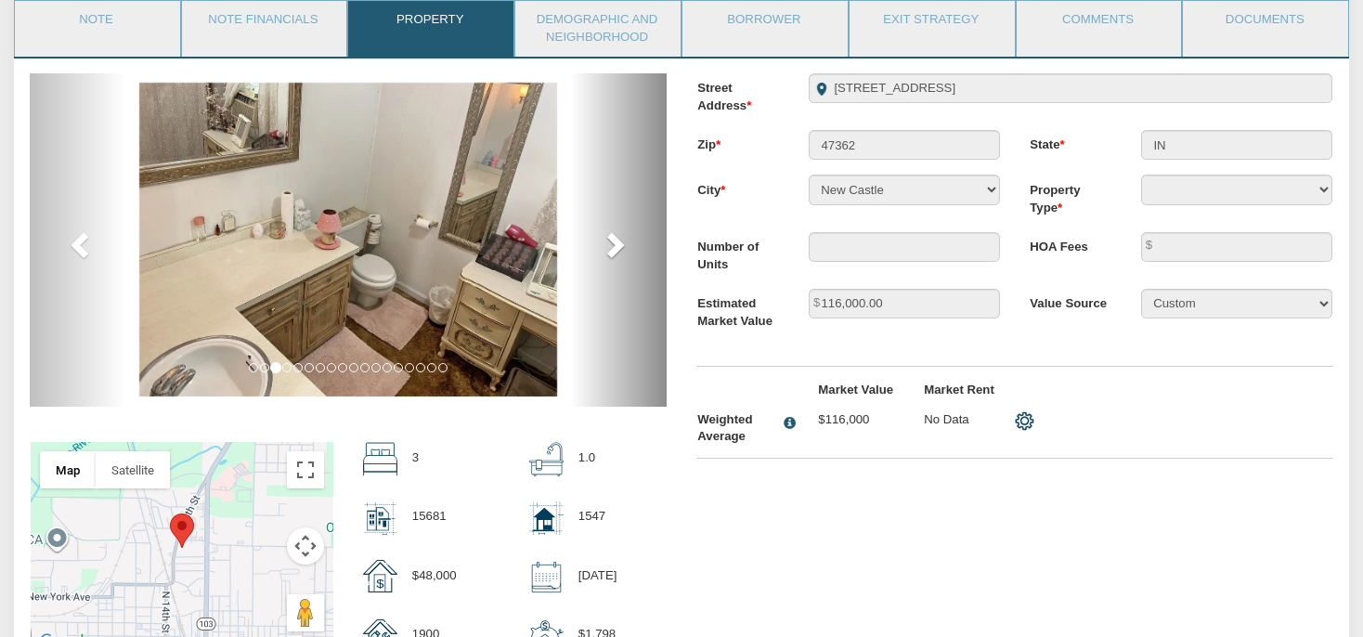
click at [622, 249] on span at bounding box center [614, 244] width 28 height 28
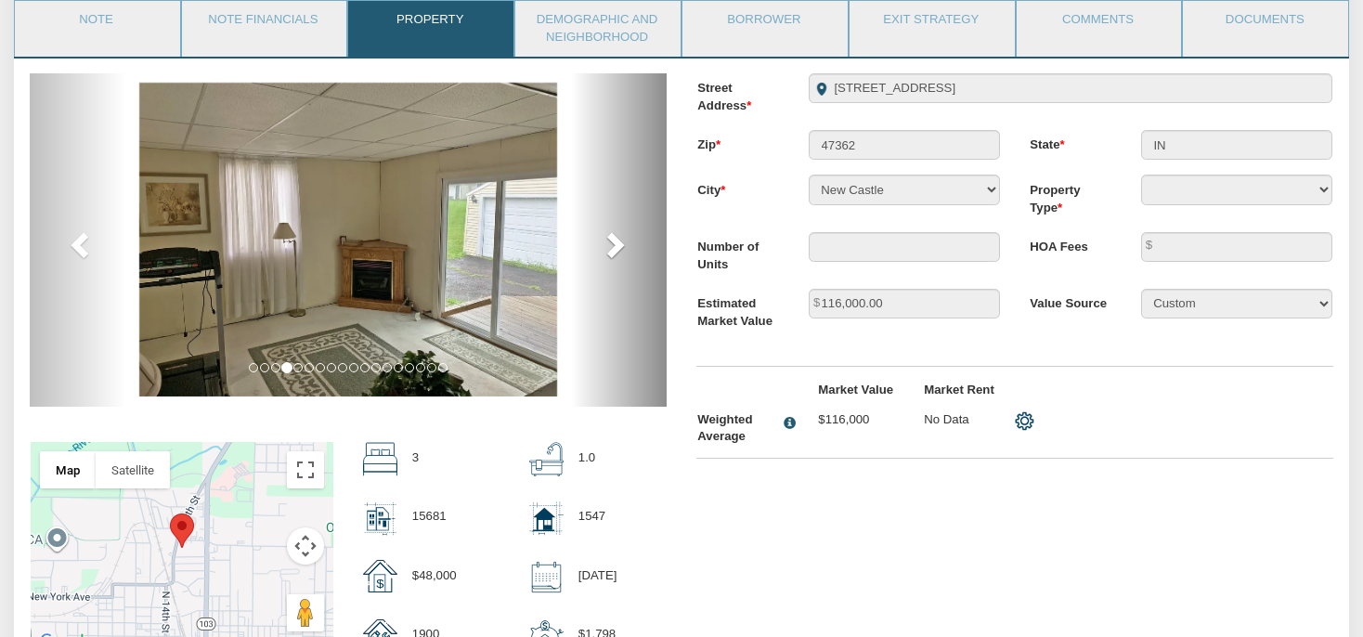
click at [622, 249] on span at bounding box center [614, 244] width 28 height 28
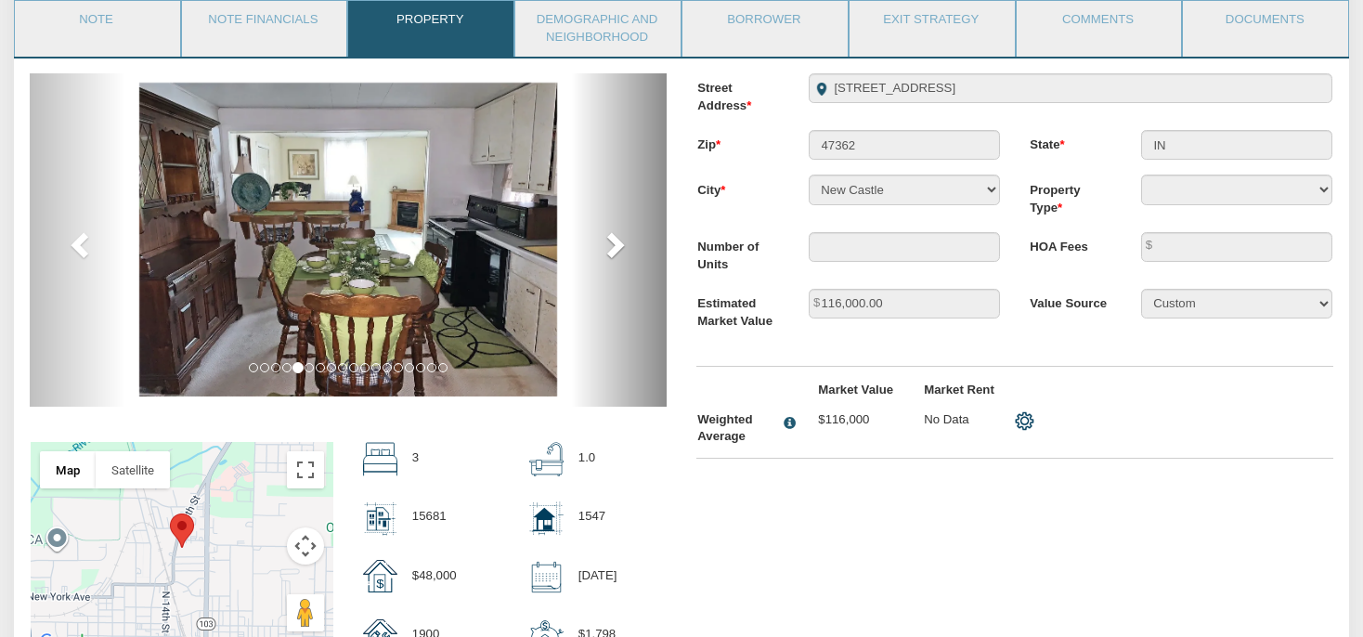
click at [622, 249] on span at bounding box center [614, 244] width 28 height 28
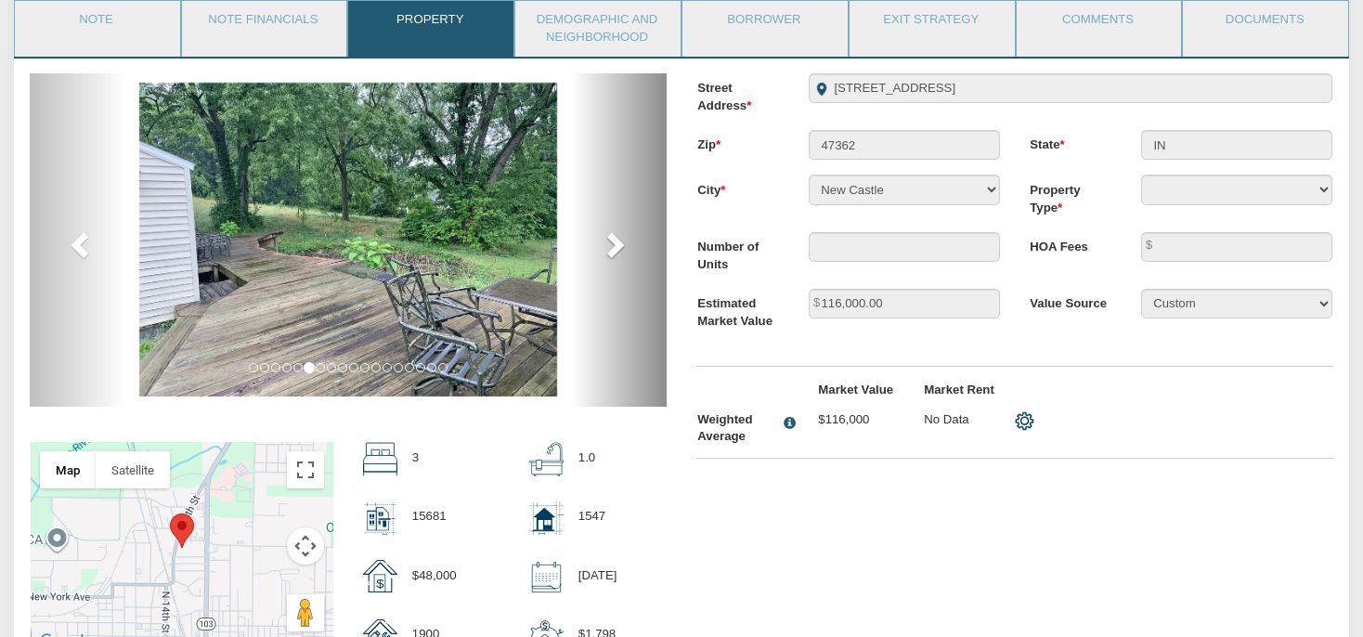
click at [622, 249] on span at bounding box center [614, 244] width 28 height 28
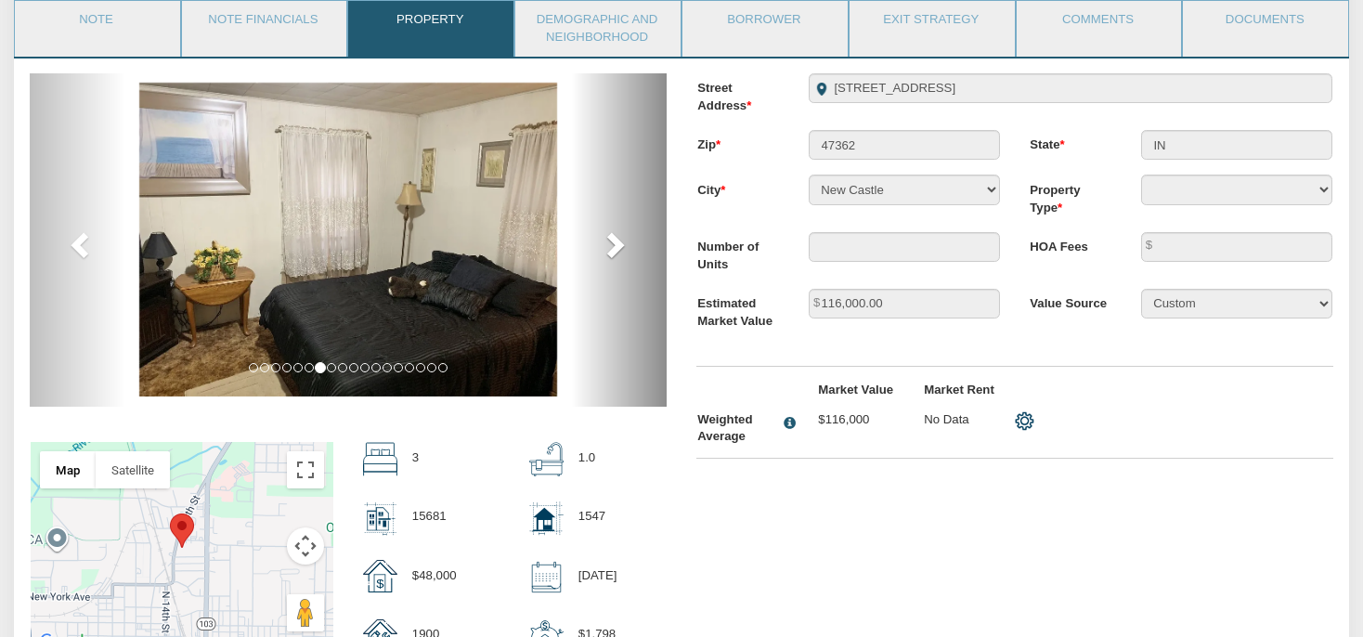
click at [622, 249] on span at bounding box center [614, 244] width 28 height 28
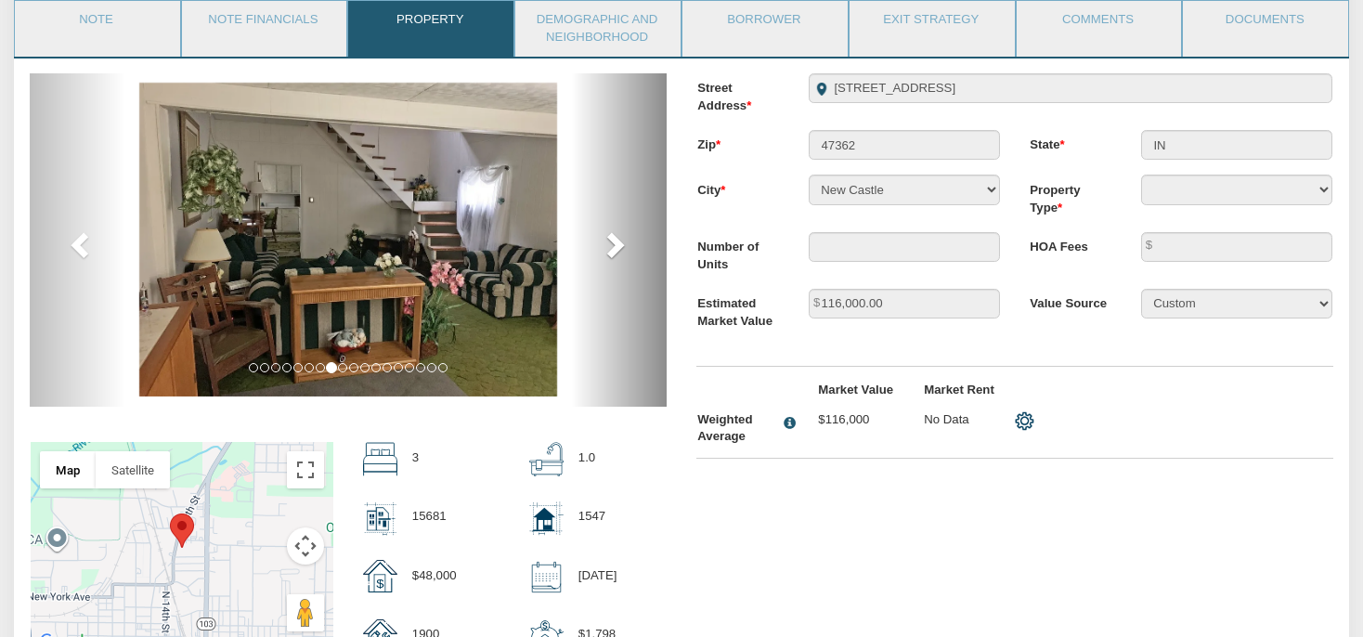
click at [622, 248] on span at bounding box center [614, 244] width 28 height 28
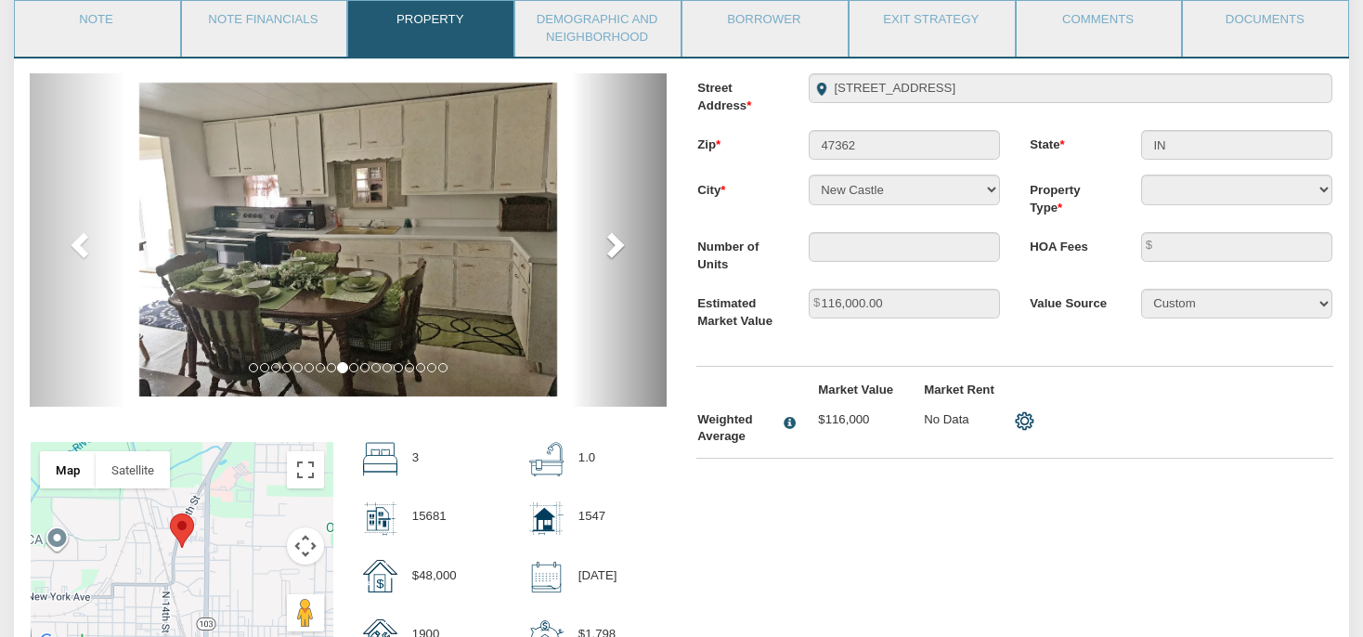
click at [622, 248] on span at bounding box center [614, 244] width 28 height 28
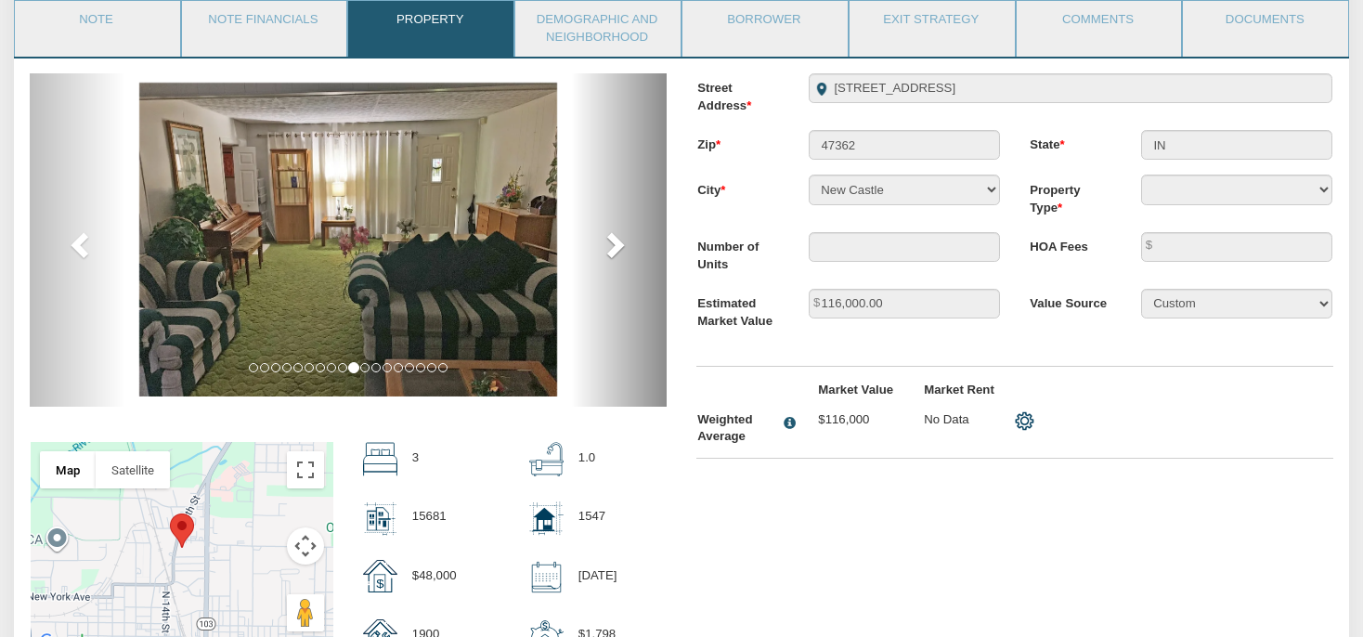
click at [622, 248] on span at bounding box center [614, 244] width 28 height 28
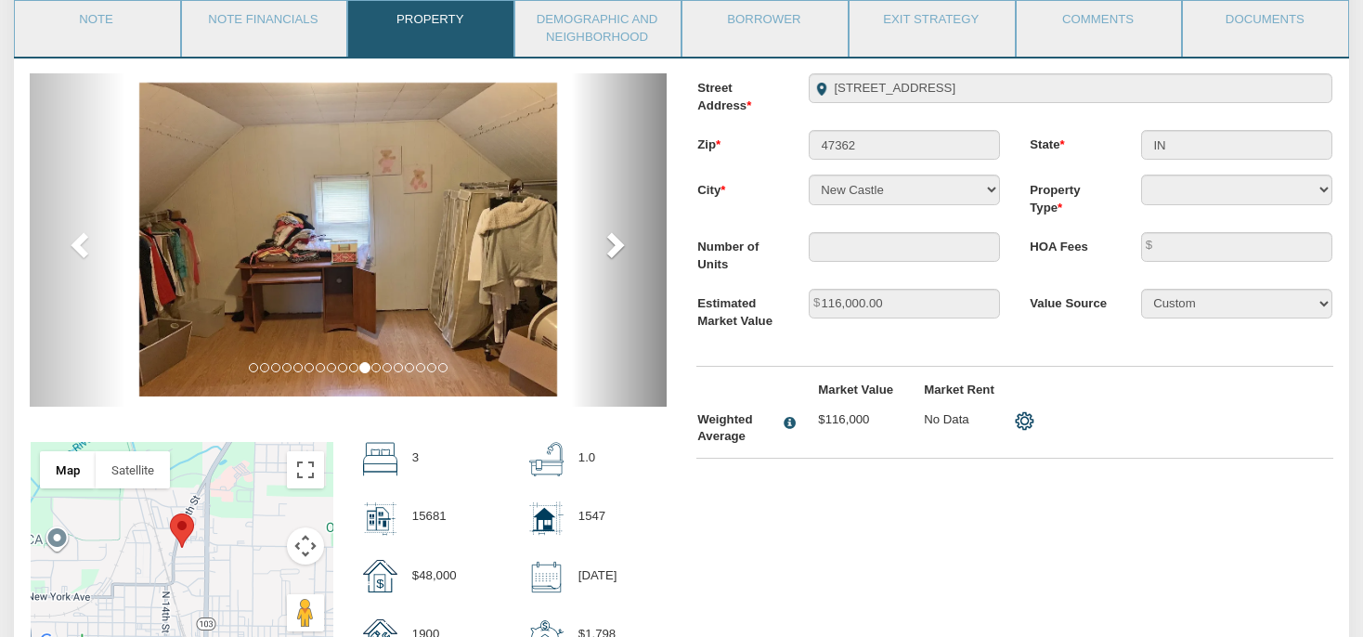
click at [622, 248] on span at bounding box center [614, 244] width 28 height 28
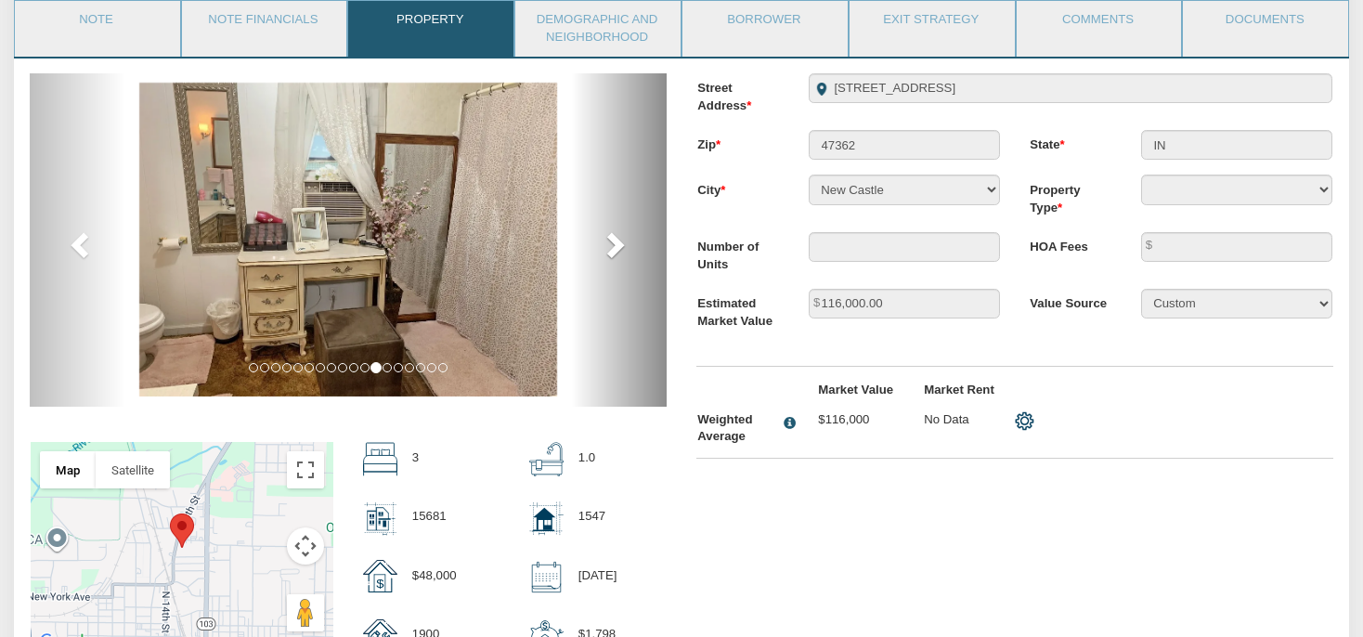
click at [622, 248] on span at bounding box center [614, 244] width 28 height 28
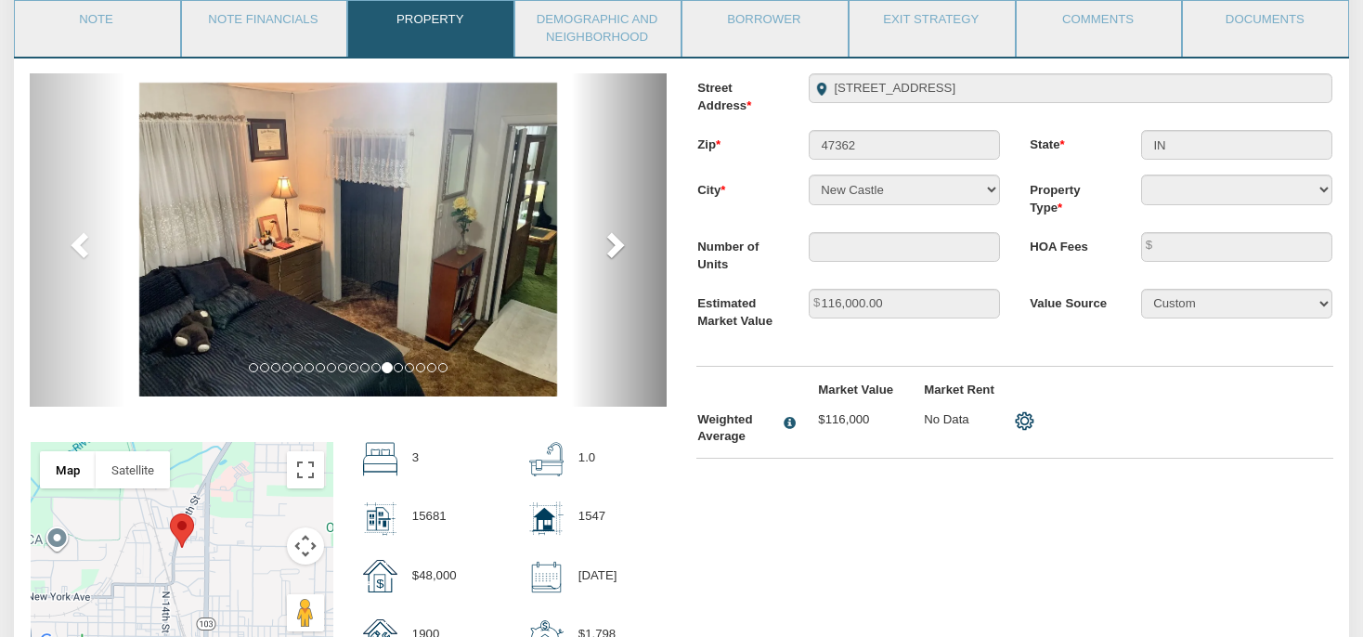
click at [622, 247] on span at bounding box center [614, 244] width 28 height 28
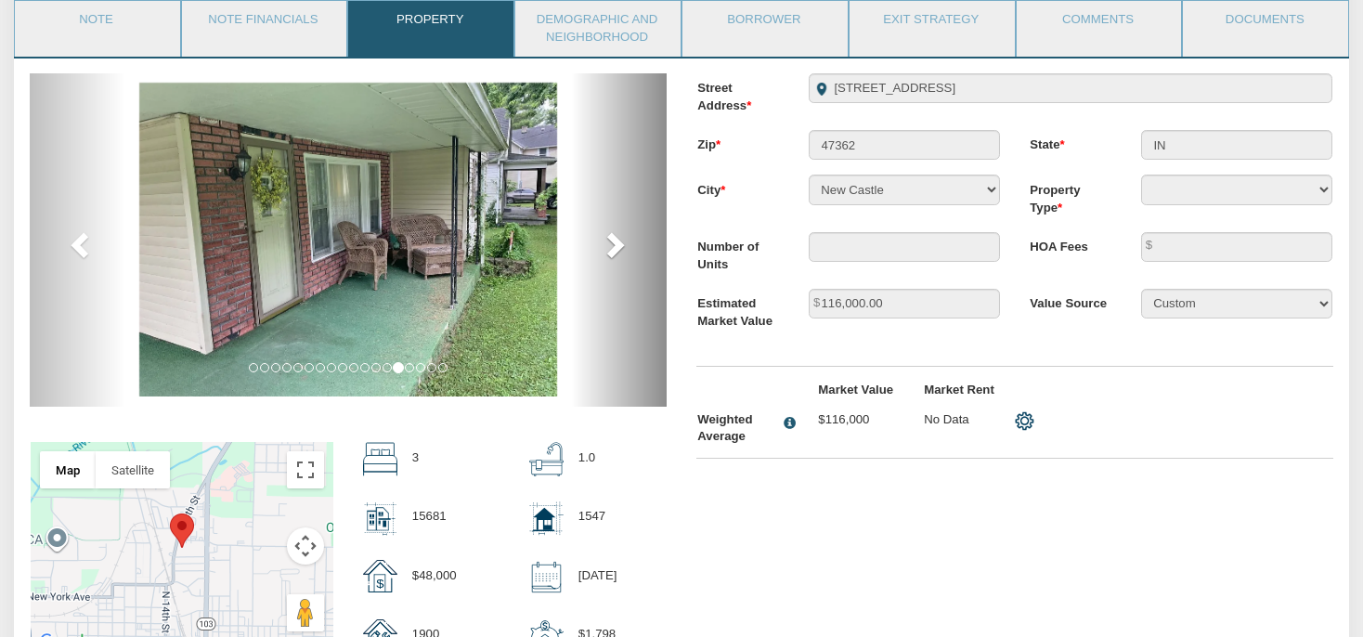
click at [622, 247] on span at bounding box center [614, 244] width 28 height 28
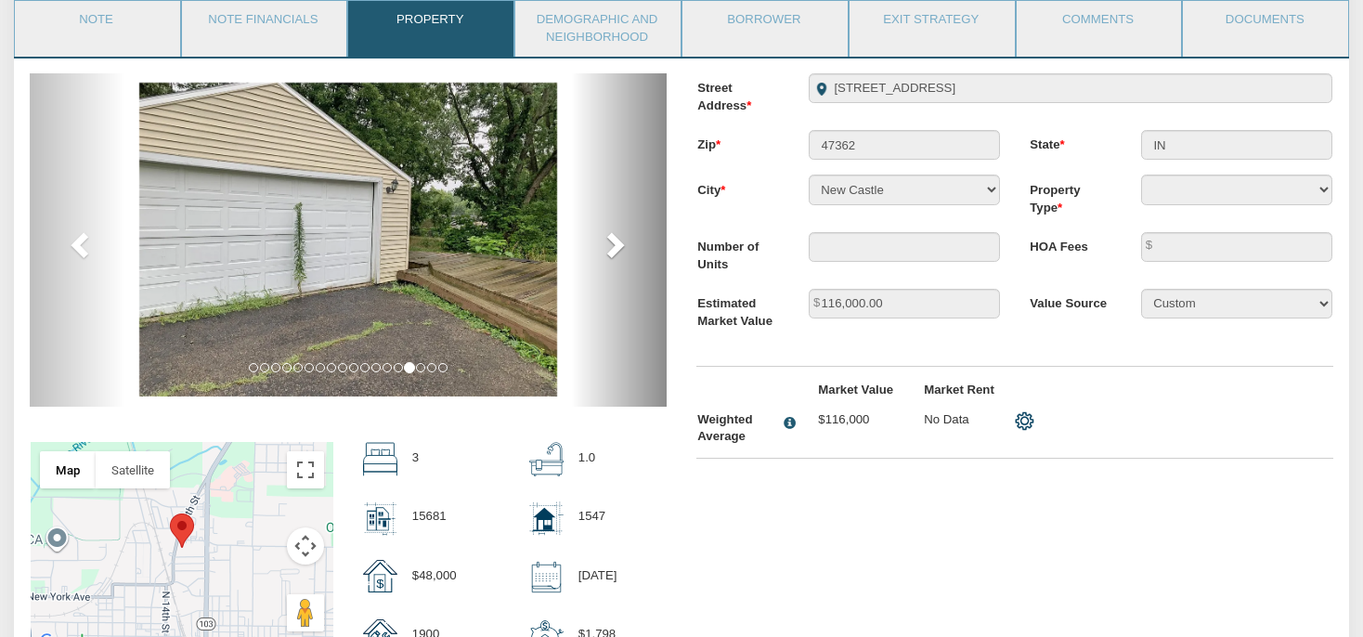
click at [622, 247] on span at bounding box center [614, 244] width 28 height 28
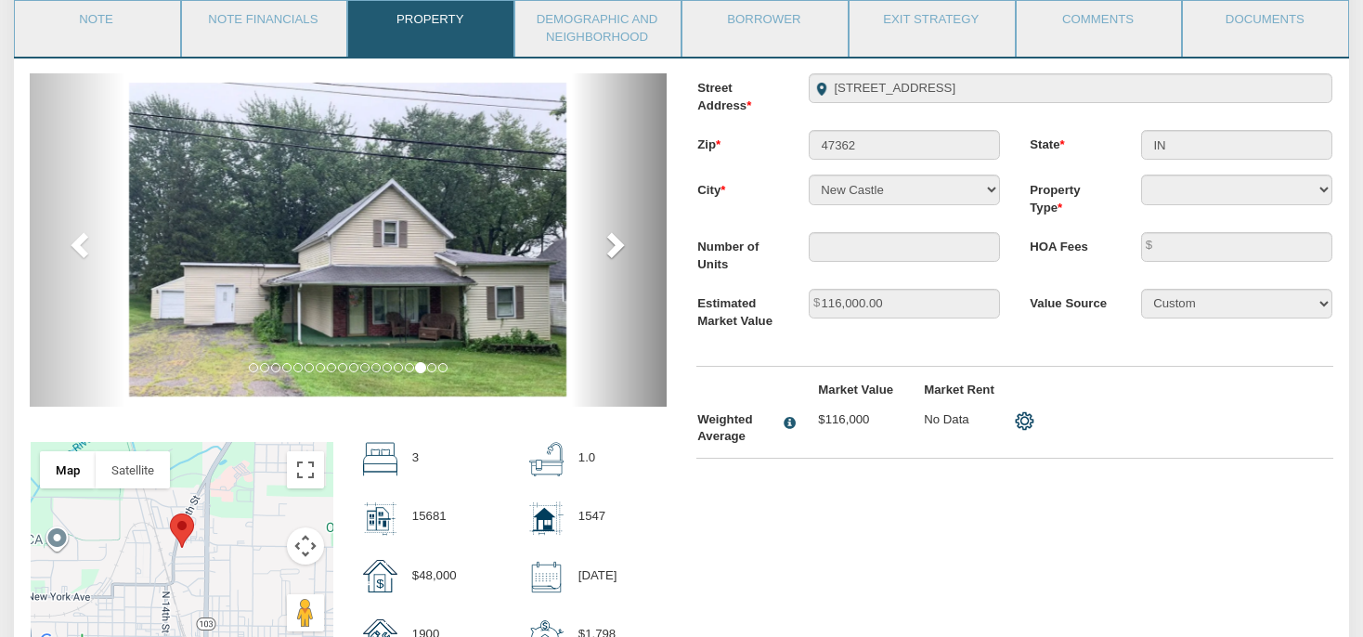
click at [622, 247] on span at bounding box center [614, 244] width 28 height 28
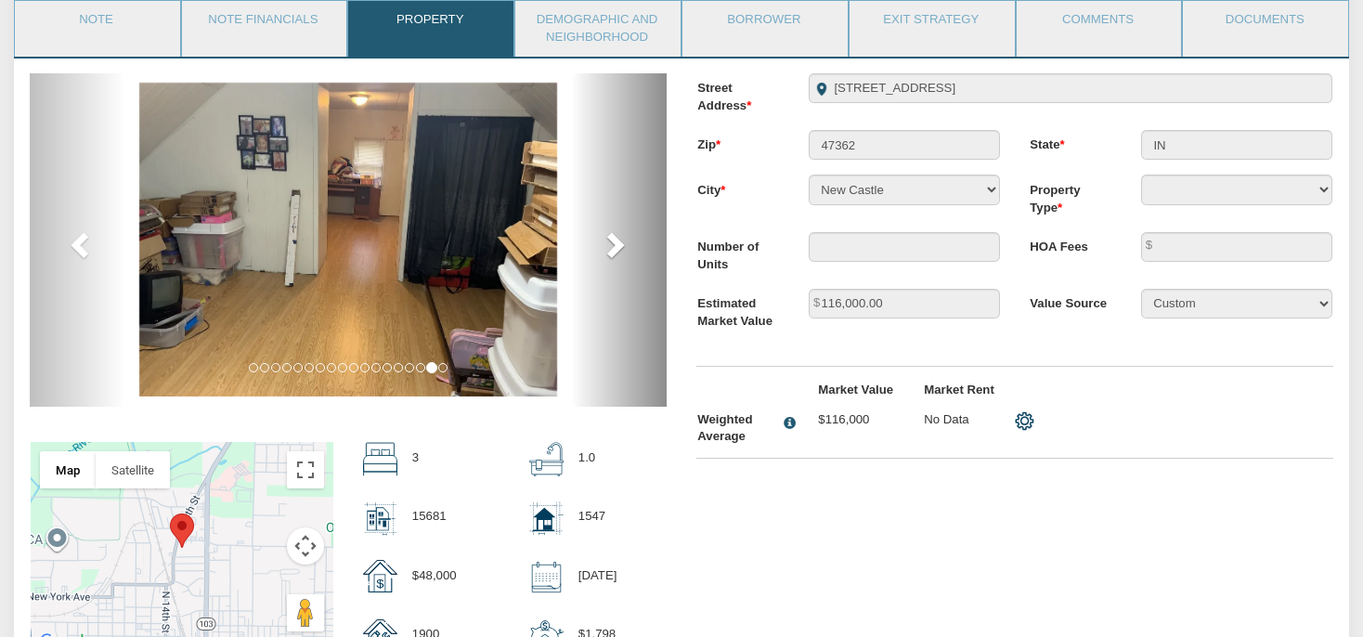
click at [622, 247] on span at bounding box center [614, 244] width 28 height 28
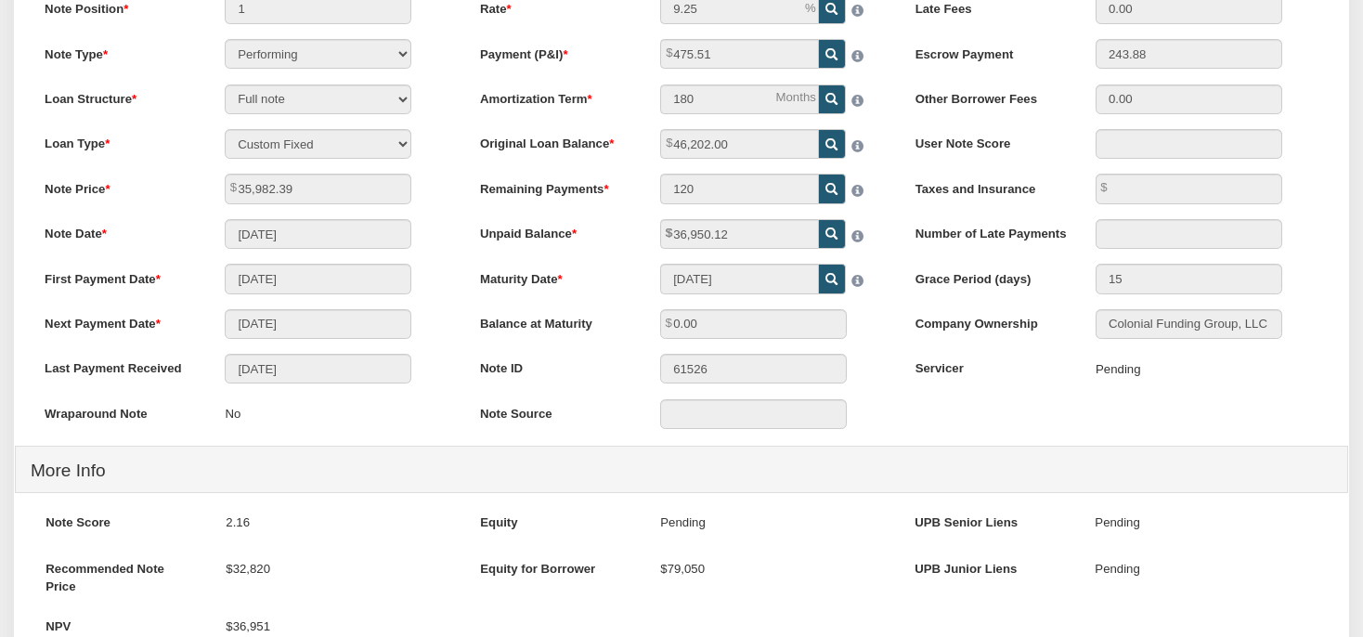
scroll to position [176, 0]
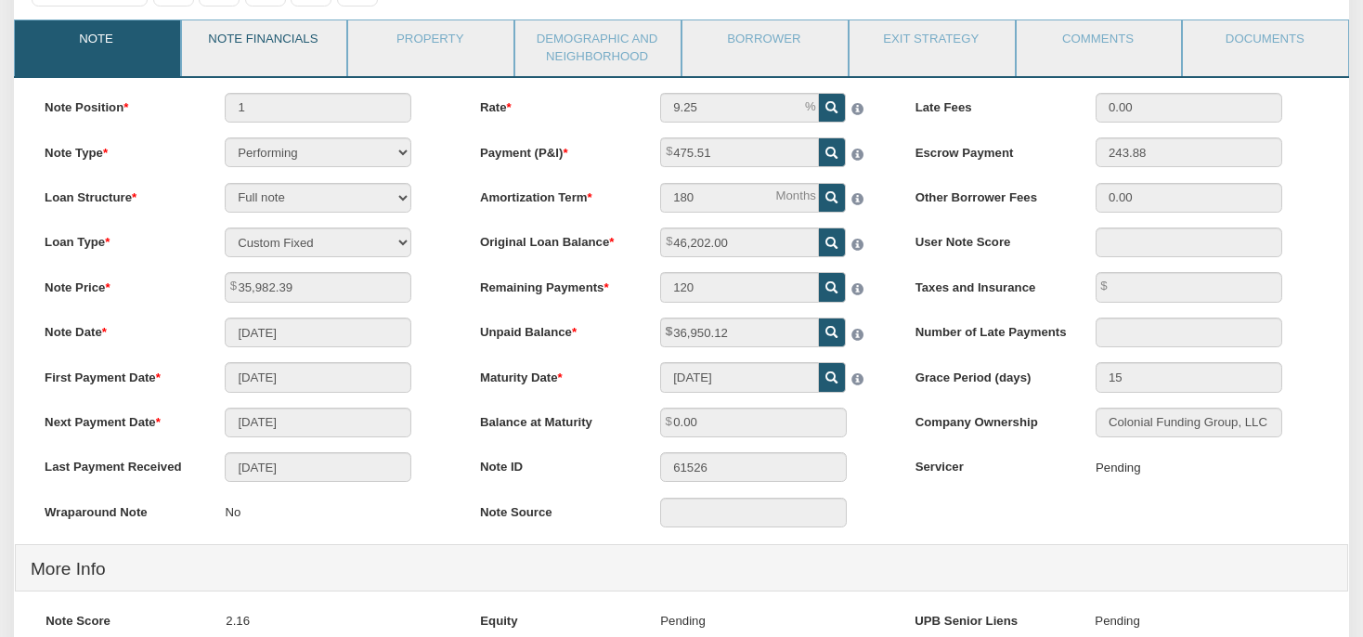
click at [235, 50] on link "Note Financials" at bounding box center [263, 43] width 163 height 46
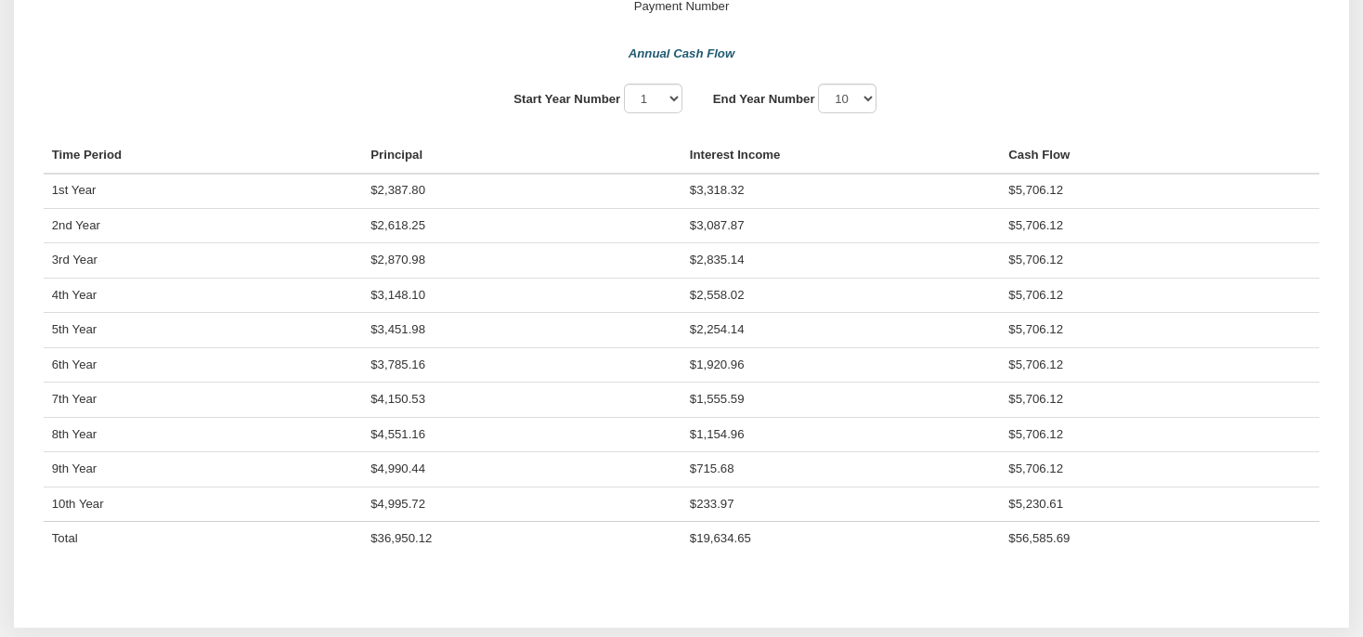
scroll to position [1353, 0]
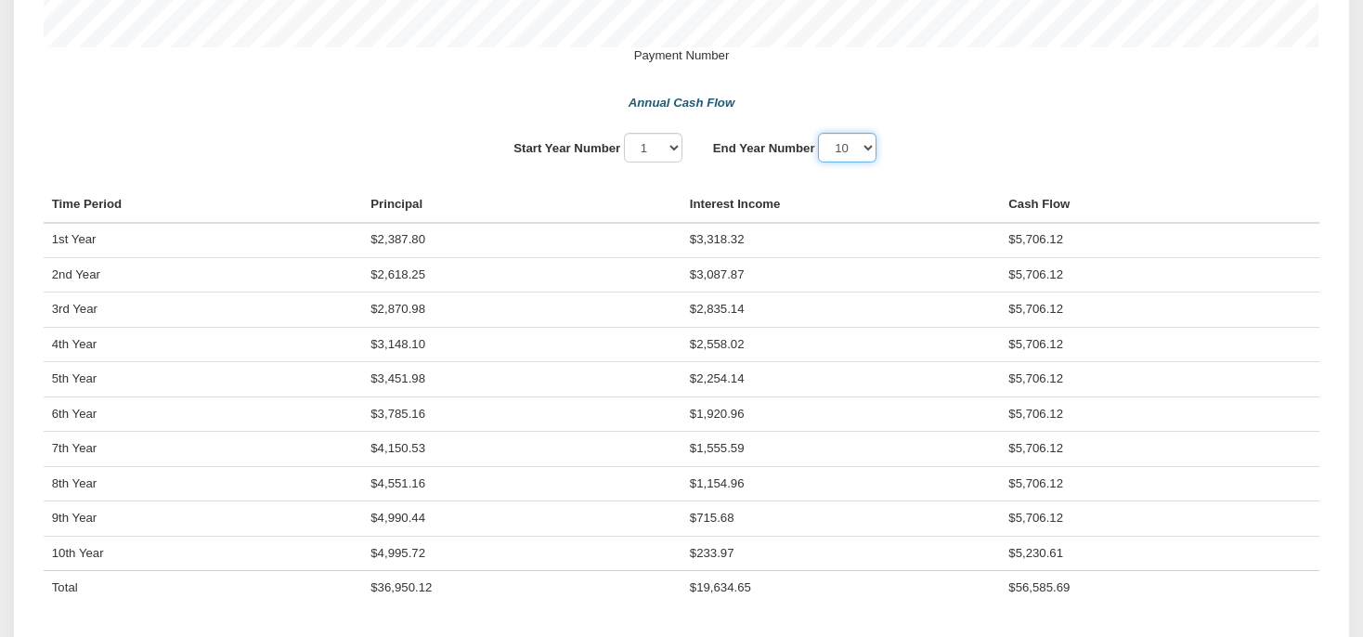
click at [818, 133] on select "1 2 3 4 5 6 7 8 9 10" at bounding box center [847, 148] width 58 height 30
click option "4" at bounding box center [0, 0] width 0 height 0
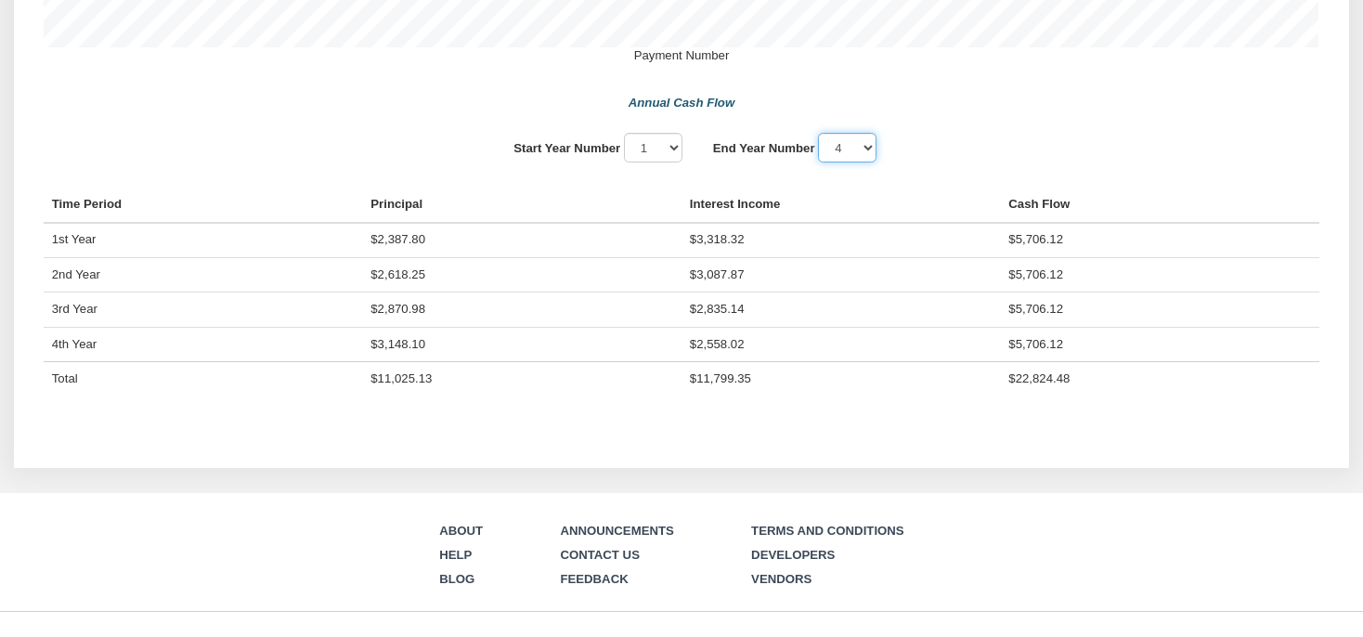
click at [818, 133] on select "1 2 3 4 5 6 7 8 9 10" at bounding box center [847, 148] width 58 height 30
select select "6"
click option "6" at bounding box center [0, 0] width 0 height 0
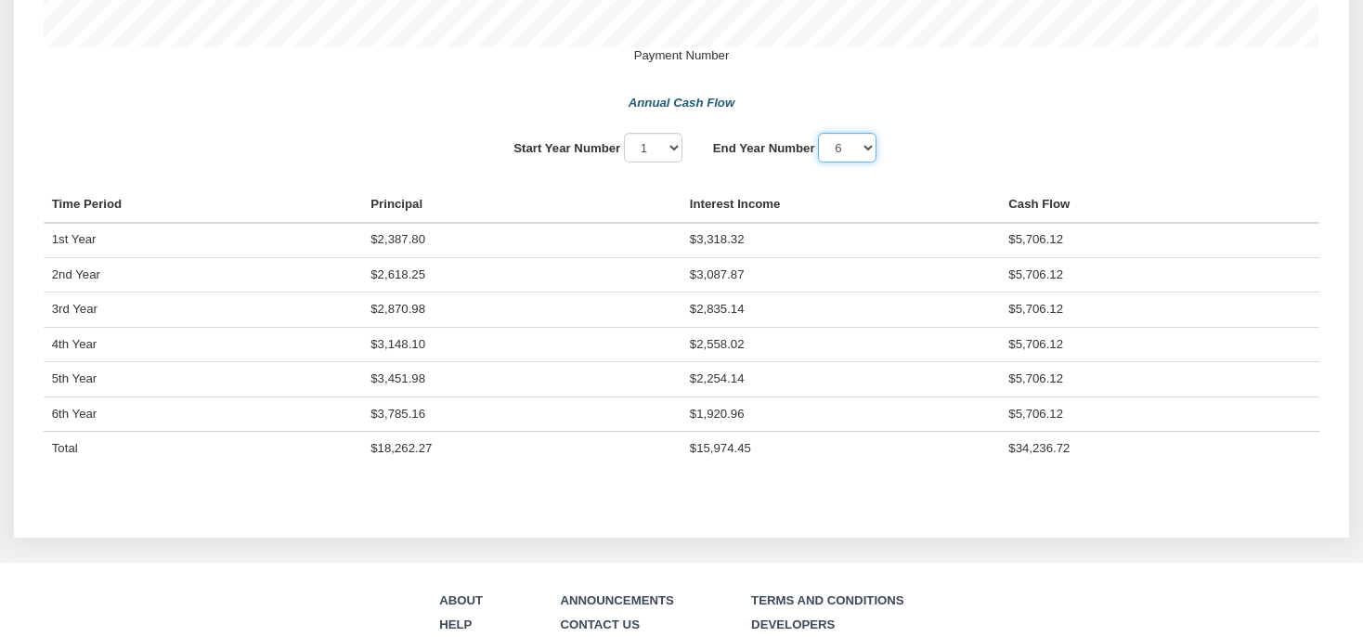
click at [818, 133] on select "1 2 3 4 5 6 7 8 9 10" at bounding box center [847, 148] width 58 height 30
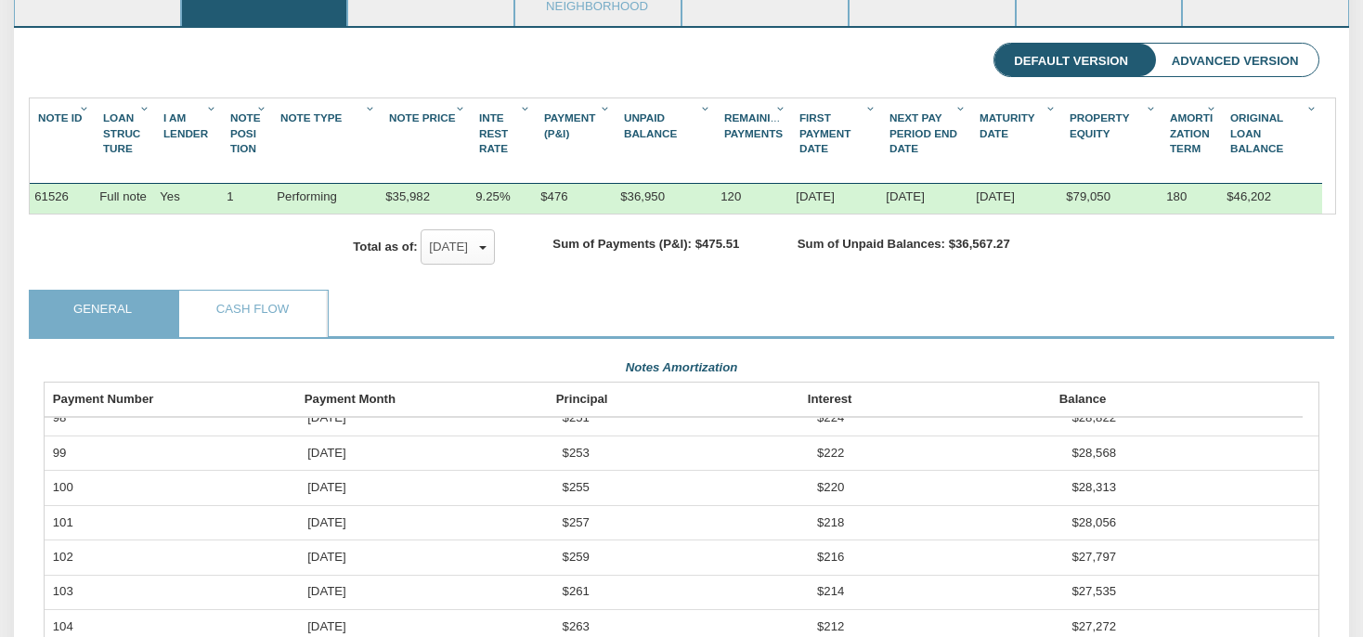
drag, startPoint x: 869, startPoint y: 159, endPoint x: 1374, endPoint y: 9, distance: 526.8
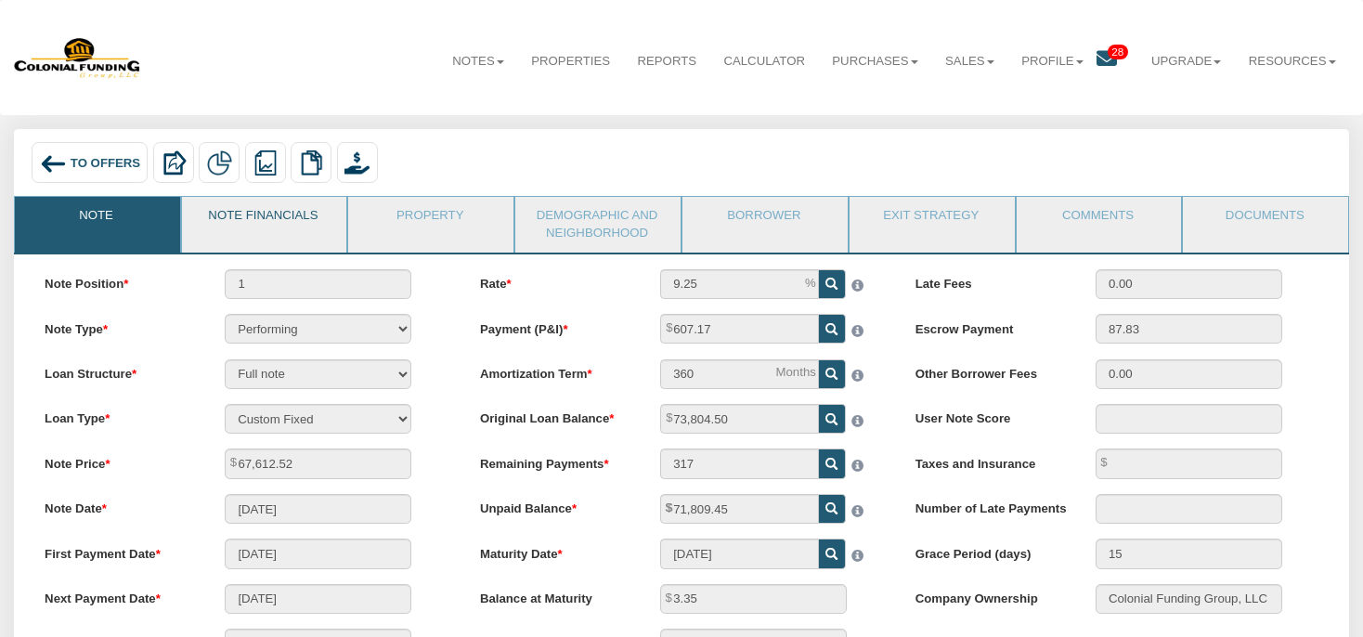
click at [297, 210] on link "Note Financials" at bounding box center [263, 220] width 163 height 46
click at [284, 226] on link "Note Financials" at bounding box center [263, 220] width 163 height 46
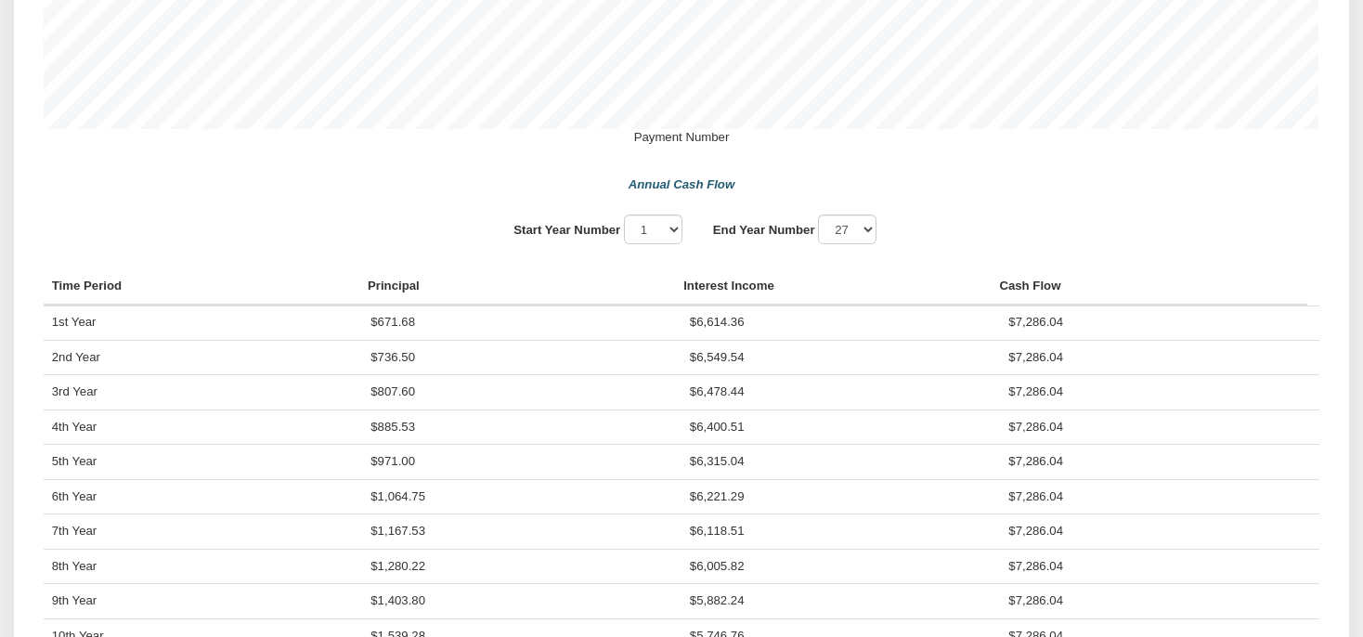
scroll to position [1274, 0]
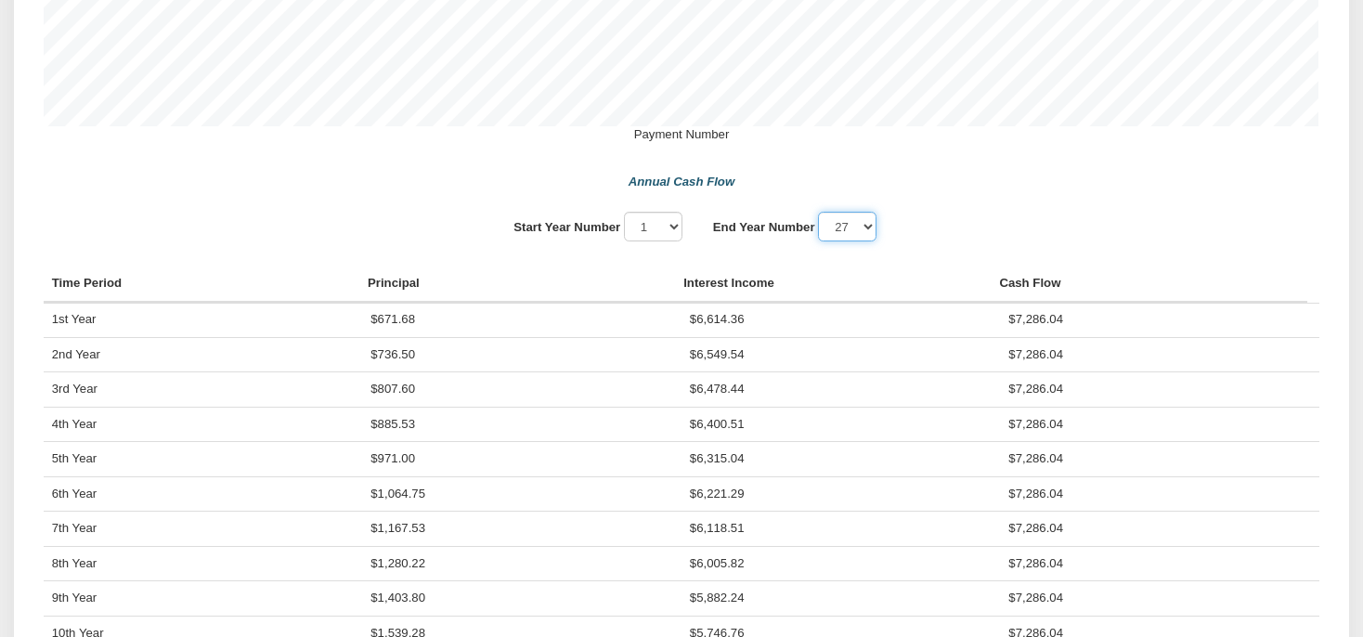
click at [818, 212] on select "1 2 3 4 5 6 7 8 9 10 11 12" at bounding box center [847, 227] width 58 height 30
click option "6" at bounding box center [0, 0] width 0 height 0
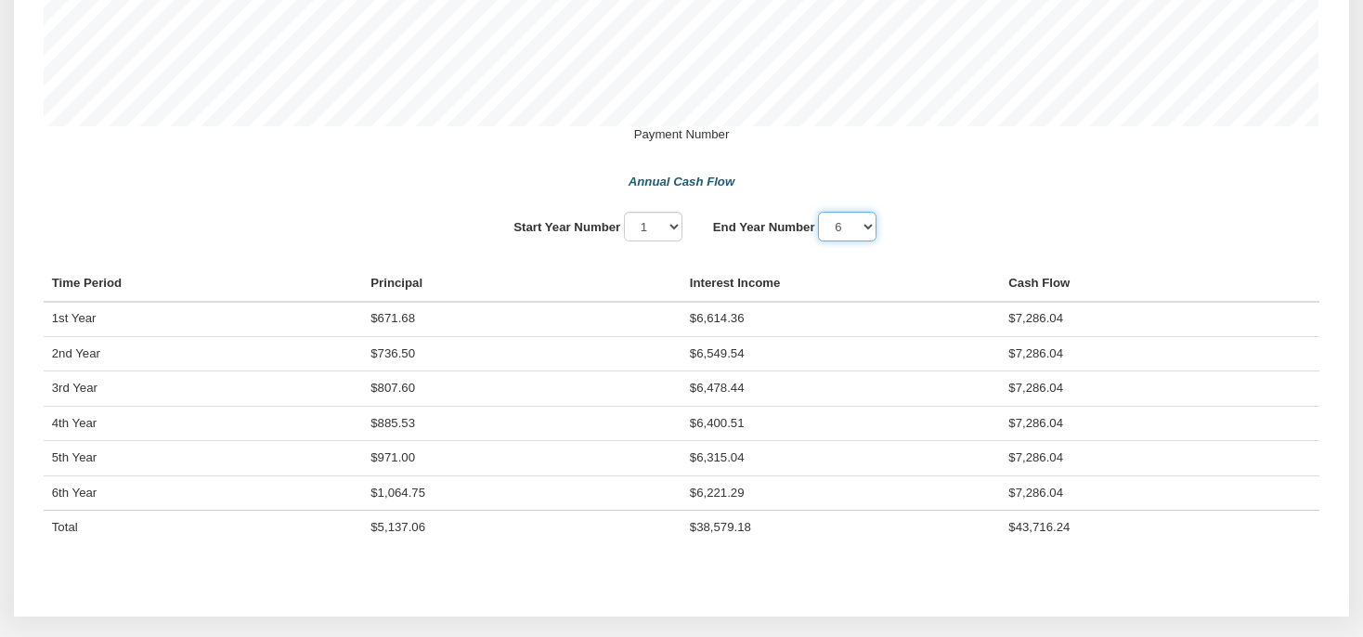
click at [818, 212] on select "1 2 3 4 5 6 7 8 9 10 11 12" at bounding box center [847, 227] width 58 height 30
click option "12" at bounding box center [0, 0] width 0 height 0
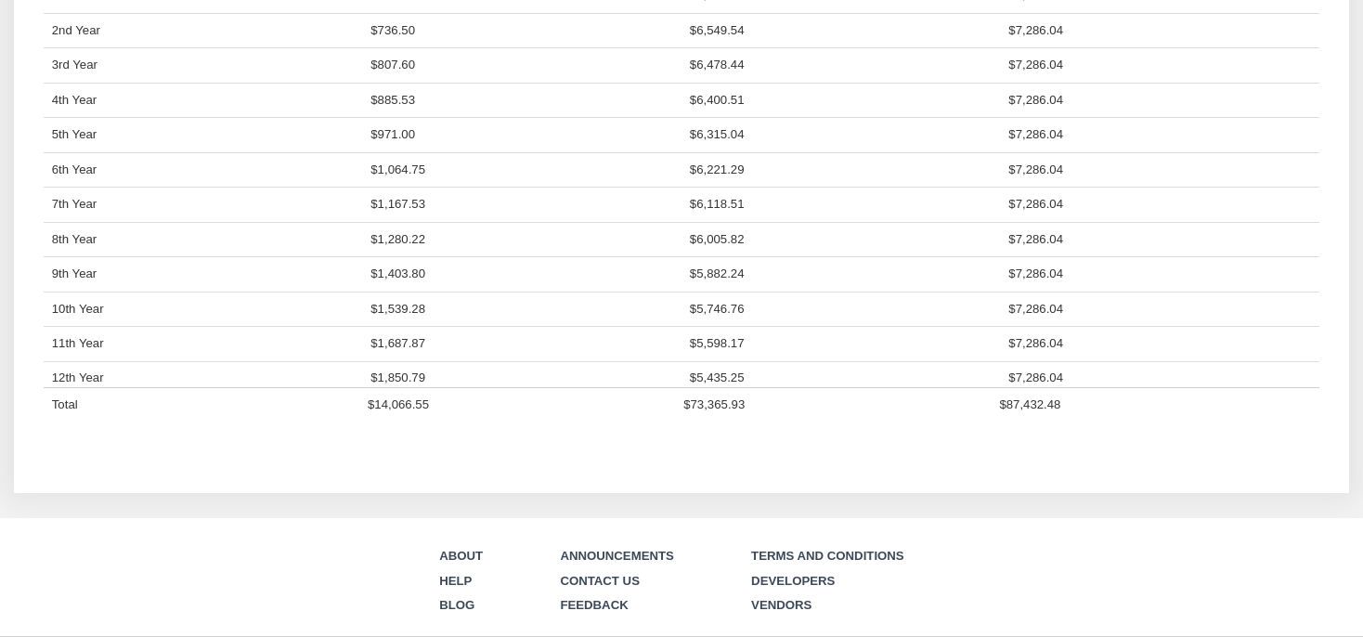
scroll to position [1372, 0]
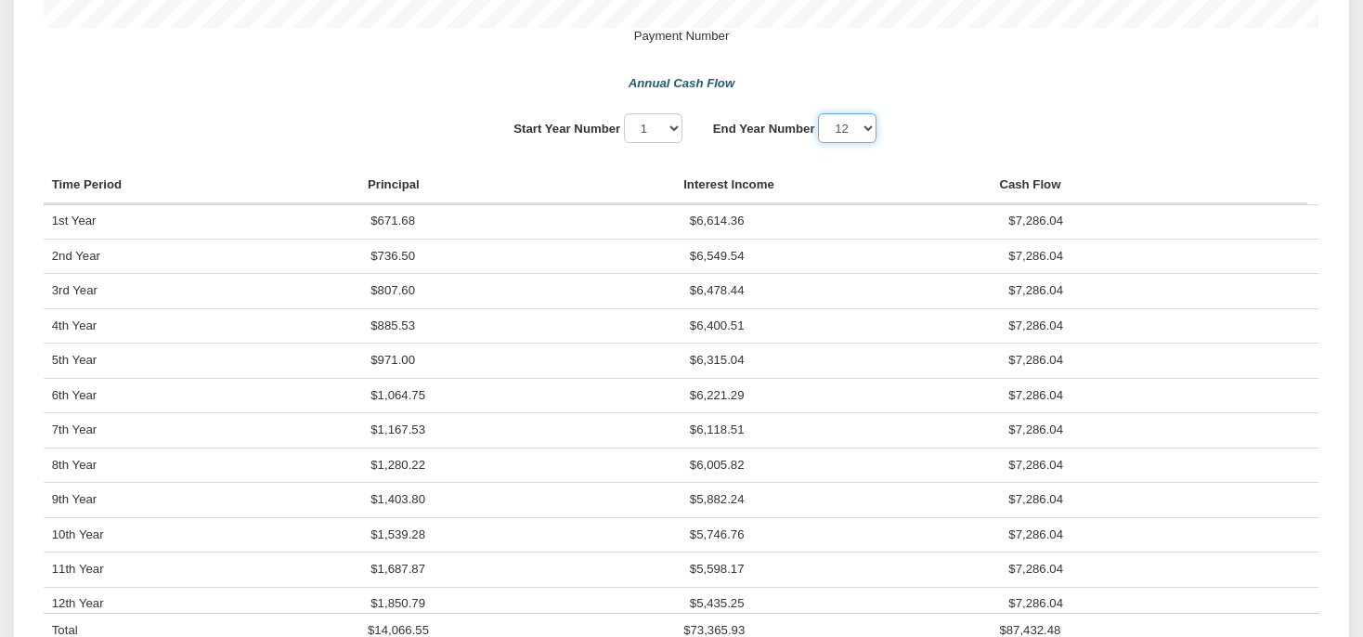
click at [818, 113] on select "1 2 3 4 5 6 7 8 9 10 11 12" at bounding box center [847, 128] width 58 height 30
click option "10" at bounding box center [0, 0] width 0 height 0
click at [818, 113] on select "1 2 3 4 5 6 7 8 9 10 11 12" at bounding box center [847, 128] width 58 height 30
click option "9" at bounding box center [0, 0] width 0 height 0
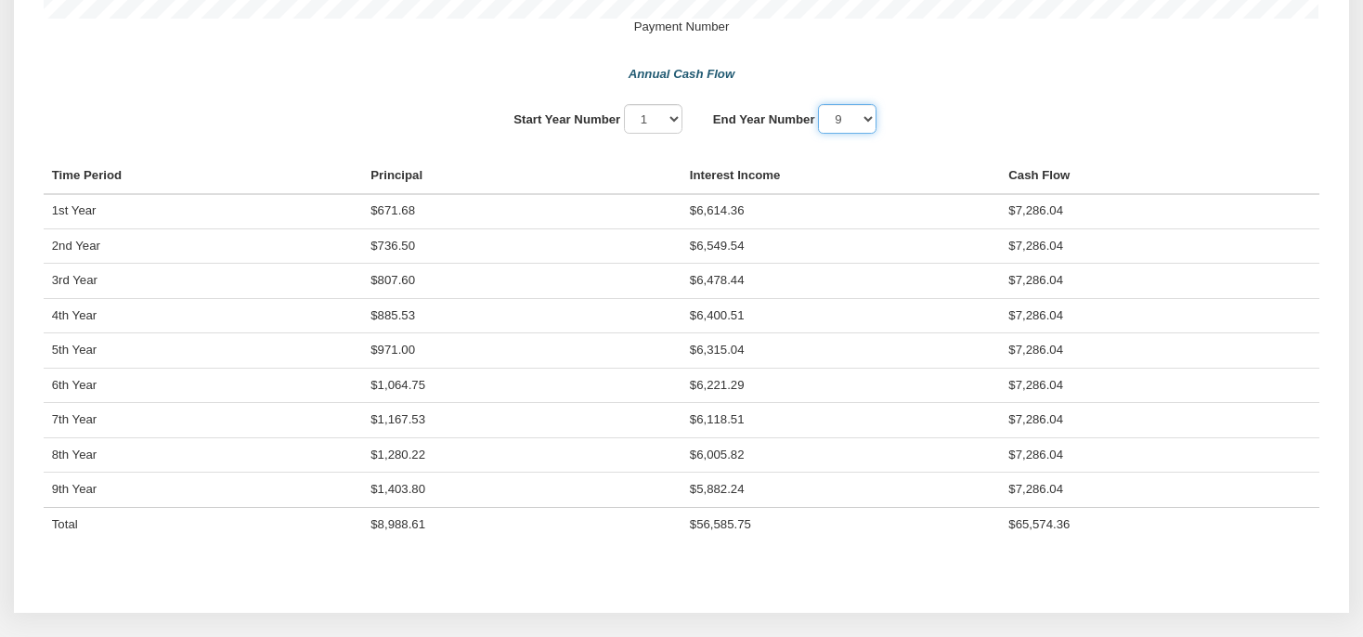
scroll to position [1194, 0]
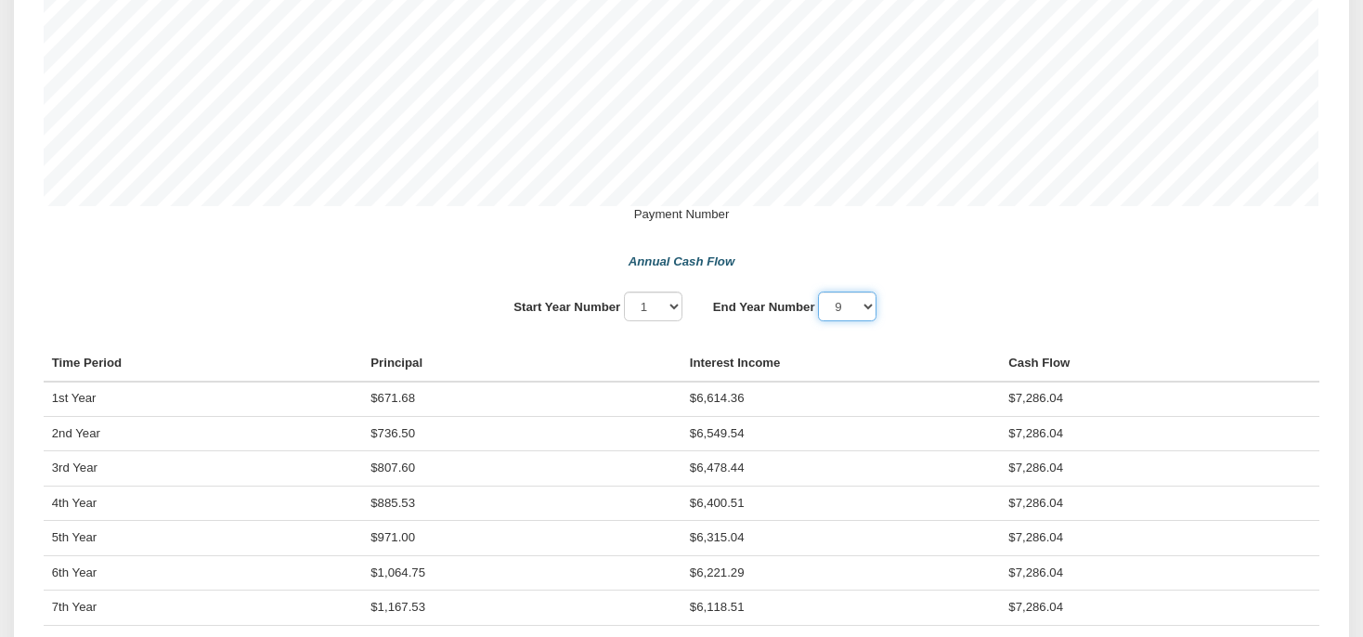
click at [818, 292] on select "1 2 3 4 5 6 7 8 9 10 11 12" at bounding box center [847, 307] width 58 height 30
select select "27"
click option "27" at bounding box center [0, 0] width 0 height 0
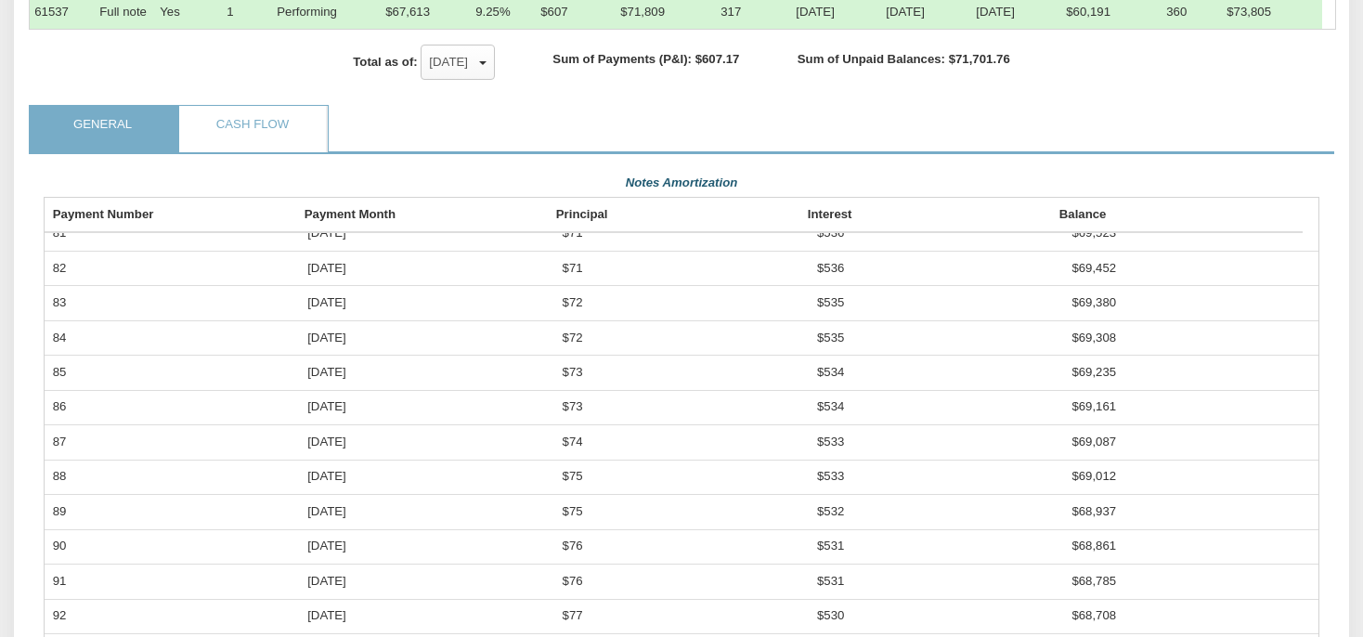
scroll to position [215, 0]
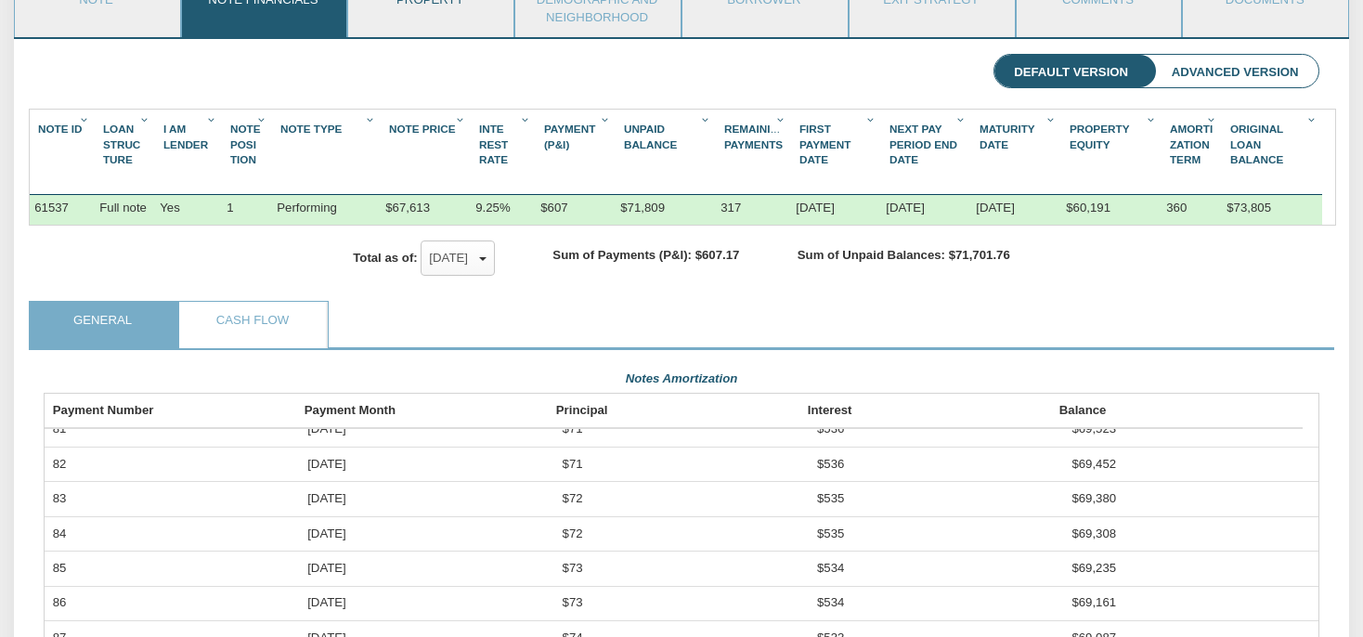
click at [418, 18] on link "Property" at bounding box center [429, 4] width 163 height 46
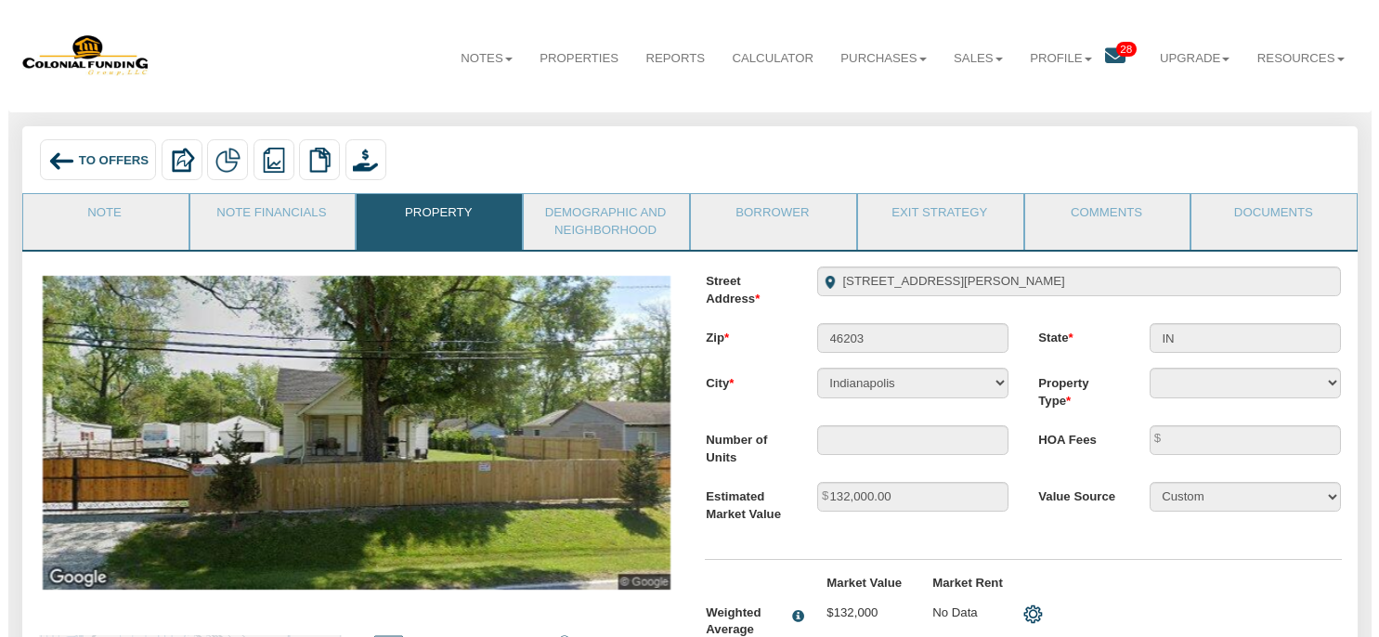
scroll to position [0, 0]
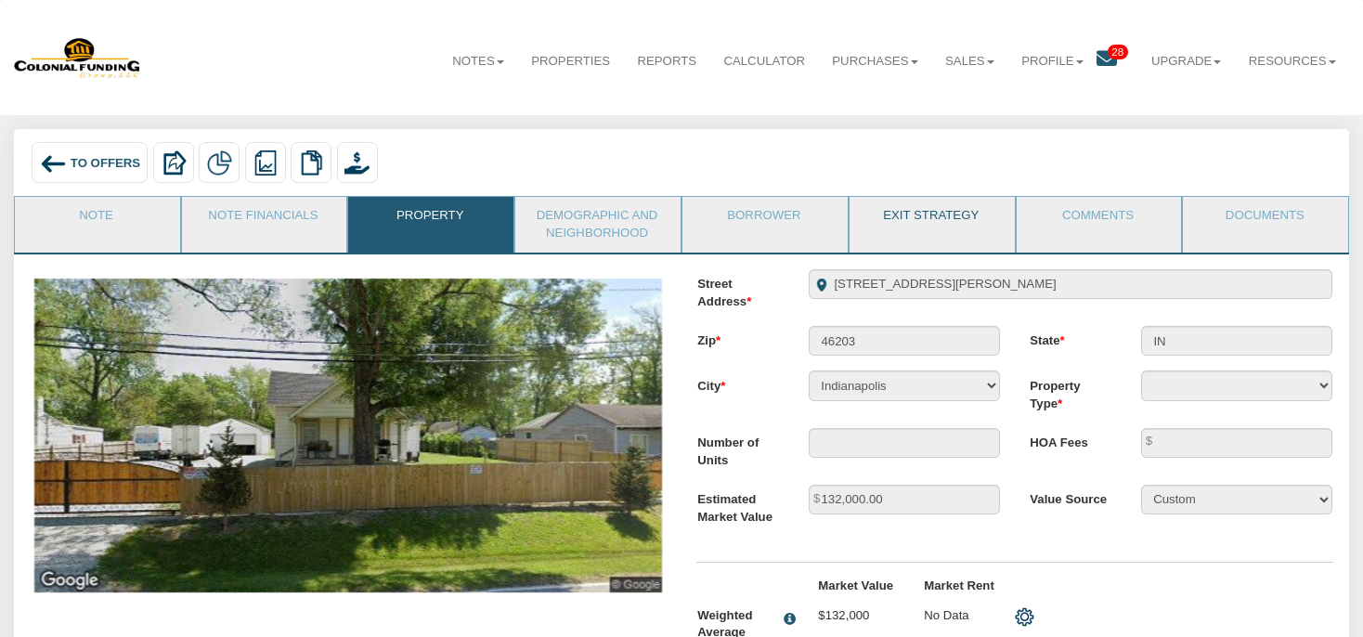
click at [938, 231] on link "Exit Strategy" at bounding box center [931, 220] width 163 height 46
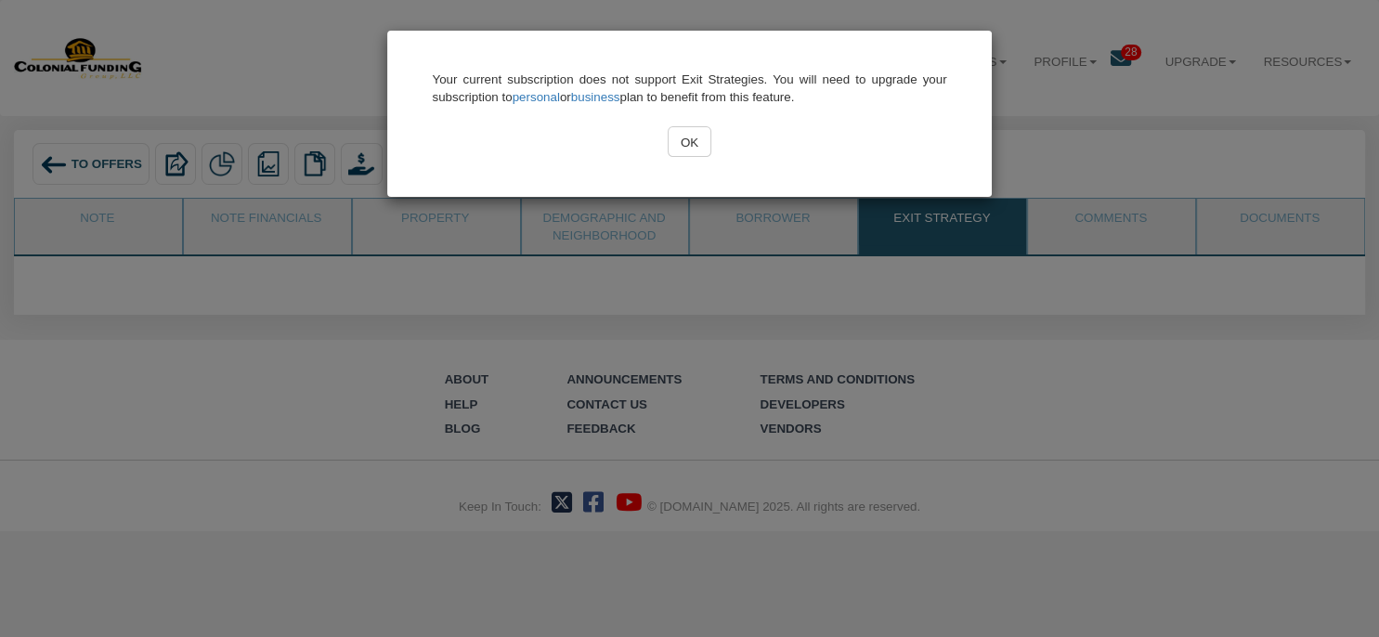
click at [683, 150] on input "OK" at bounding box center [690, 141] width 44 height 31
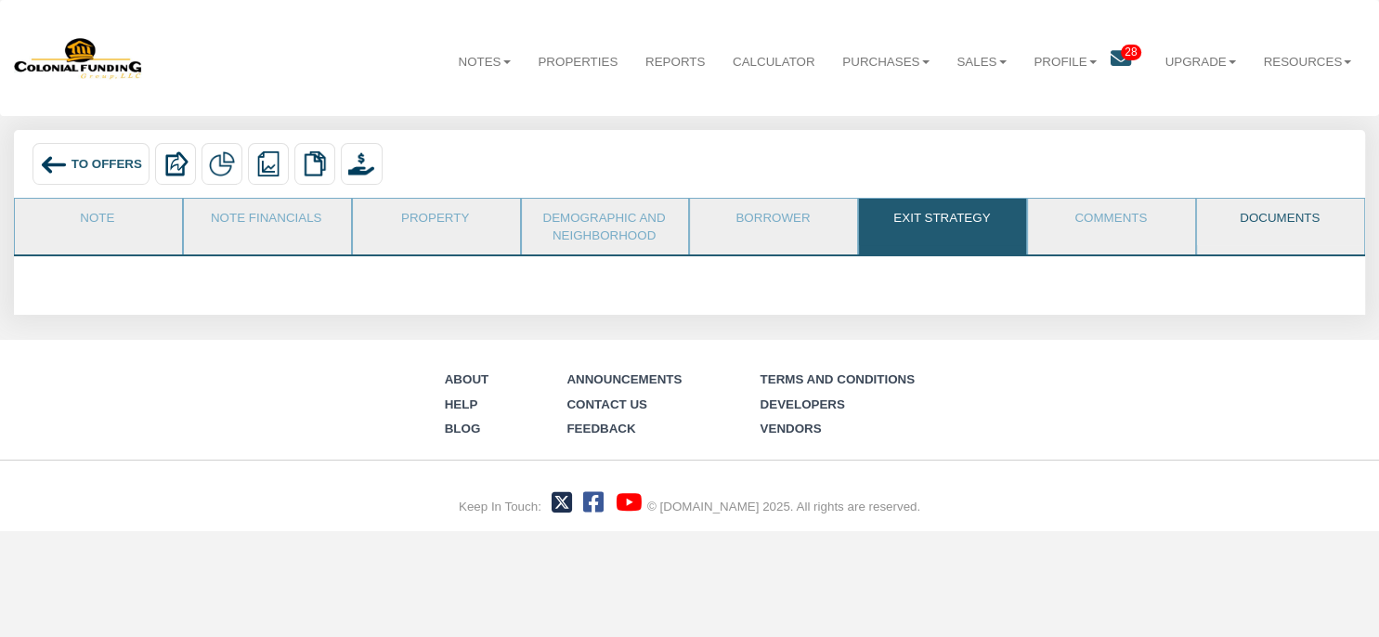
click at [1254, 220] on link "Documents" at bounding box center [1279, 222] width 165 height 46
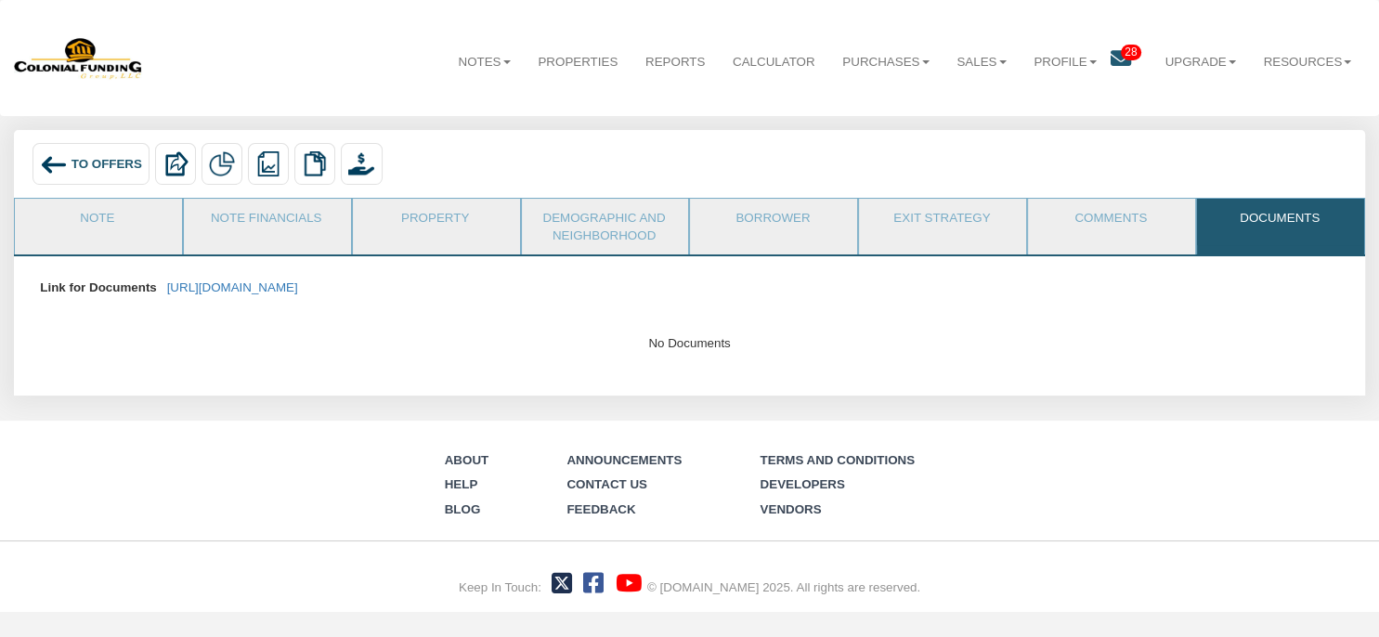
click at [298, 295] on p "https://colonialfundinggroup.sharepoint.com/:f:/s/operationsteam/Eo1o7F-9AcxJjE…" at bounding box center [232, 287] width 131 height 32
click at [298, 286] on link "https://colonialfundinggroup.sharepoint.com/:f:/s/operationsteam/Eo1o7F-9AcxJjE…" at bounding box center [232, 287] width 131 height 14
click at [1122, 58] on icon at bounding box center [1121, 58] width 20 height 20
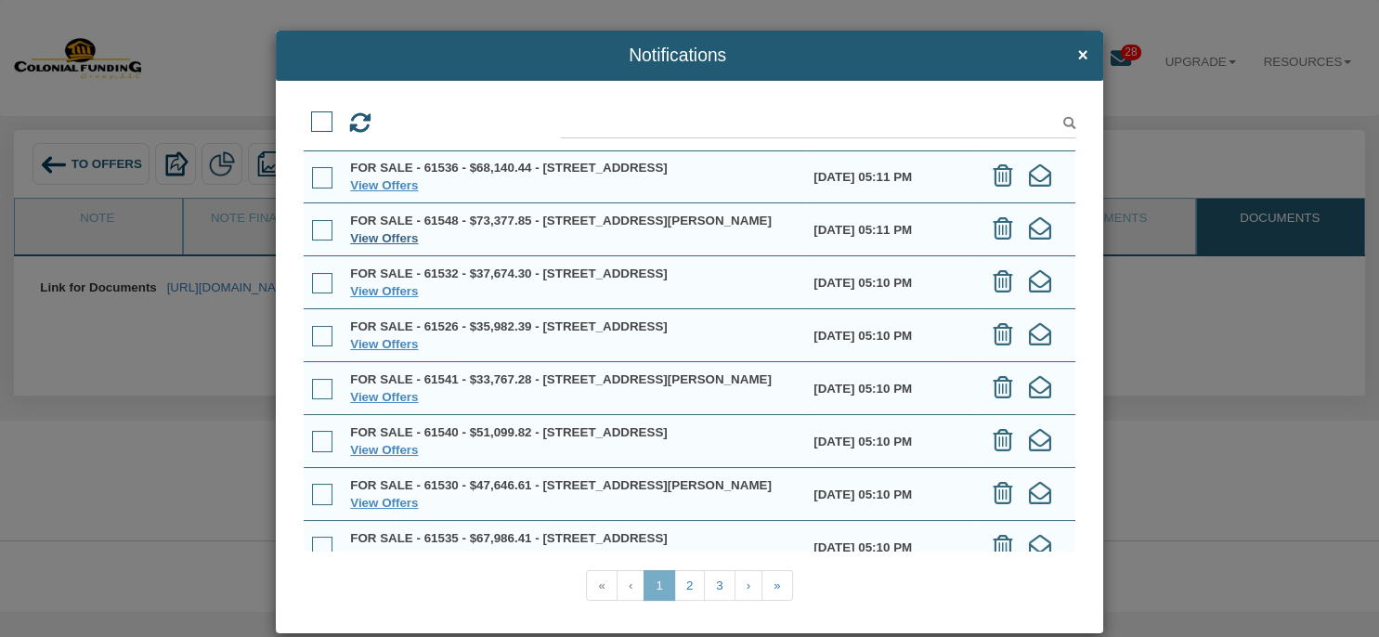
click at [355, 245] on link "View Offers" at bounding box center [384, 238] width 68 height 14
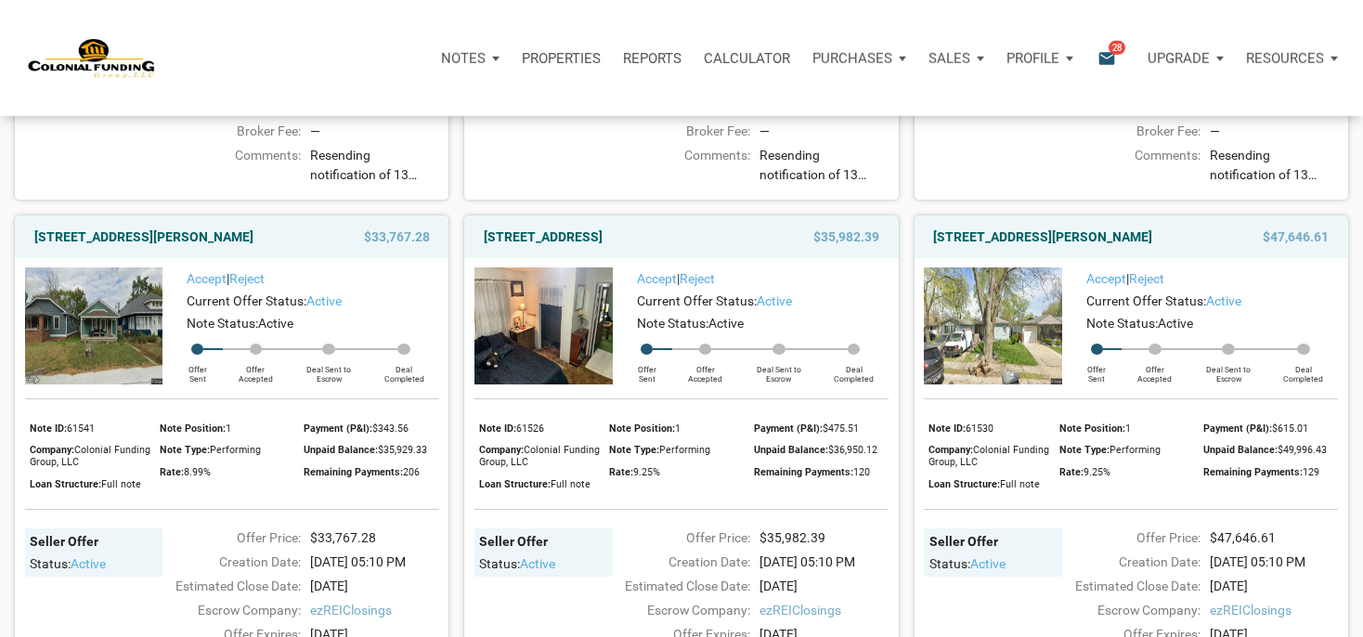
scroll to position [686, 0]
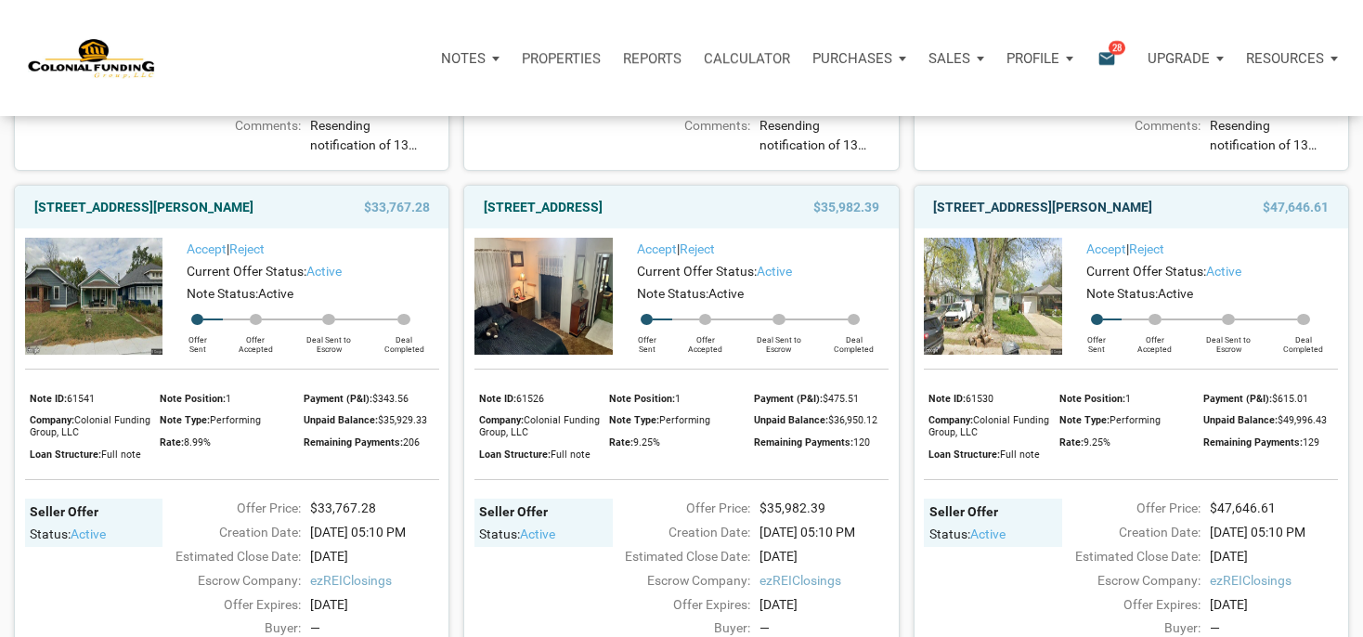
click at [1023, 218] on link "[STREET_ADDRESS][PERSON_NAME]" at bounding box center [1042, 207] width 219 height 22
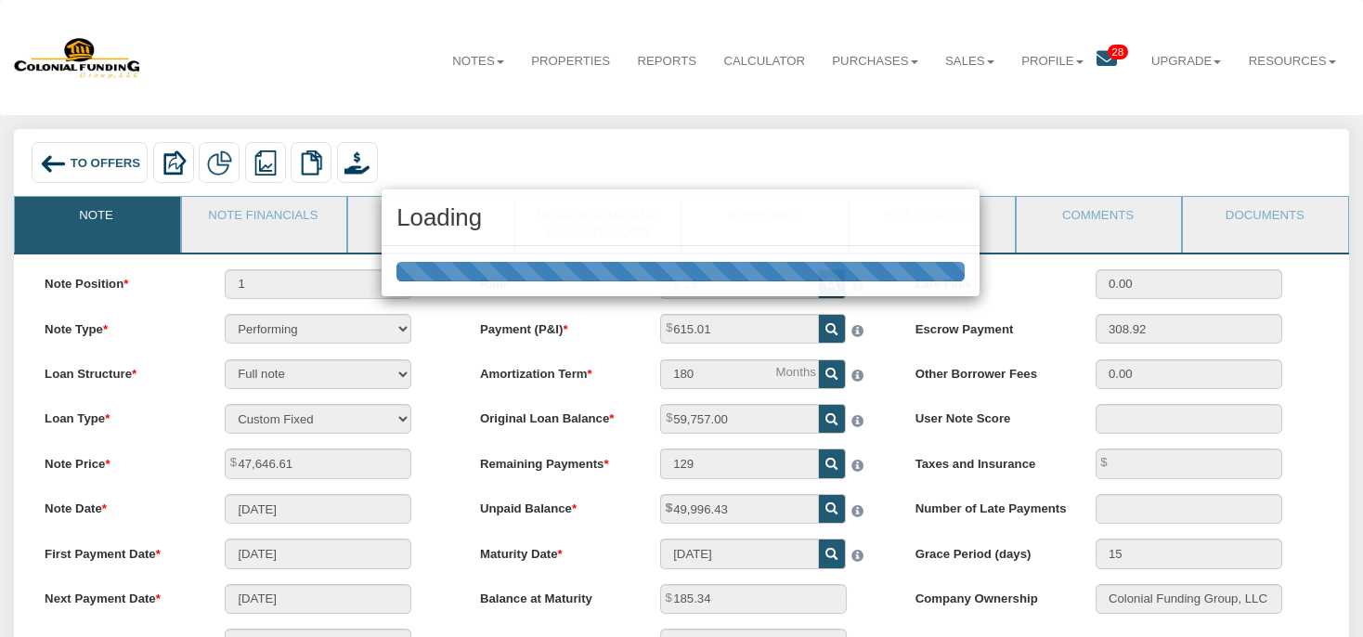
click at [396, 232] on div "Loading" at bounding box center [681, 218] width 598 height 58
click at [373, 227] on div "Loading" at bounding box center [681, 318] width 1363 height 637
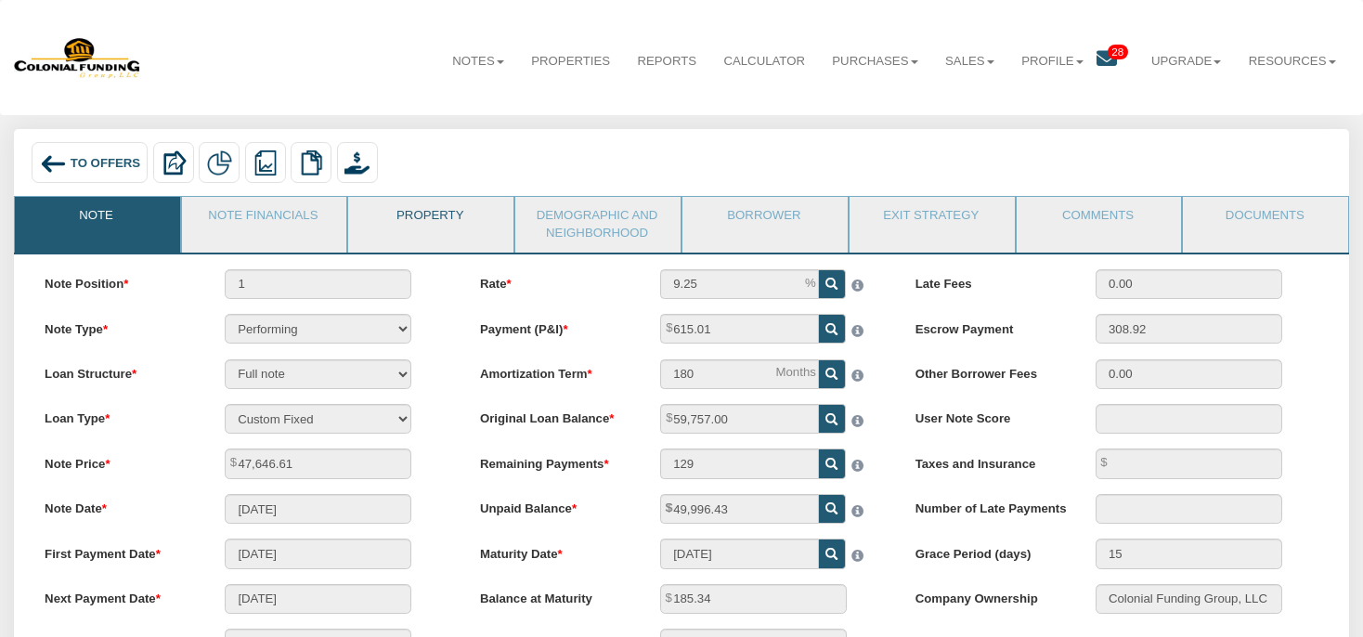
click at [362, 225] on link "Property" at bounding box center [429, 220] width 163 height 46
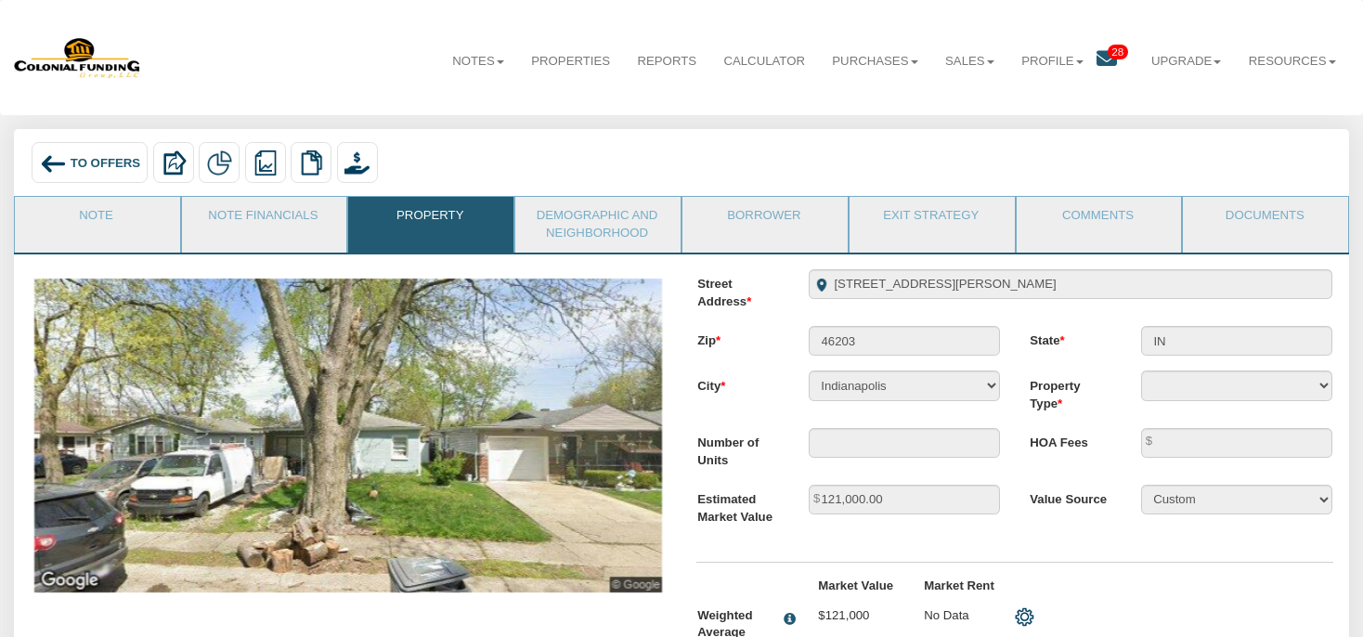
click at [58, 162] on img at bounding box center [53, 163] width 27 height 27
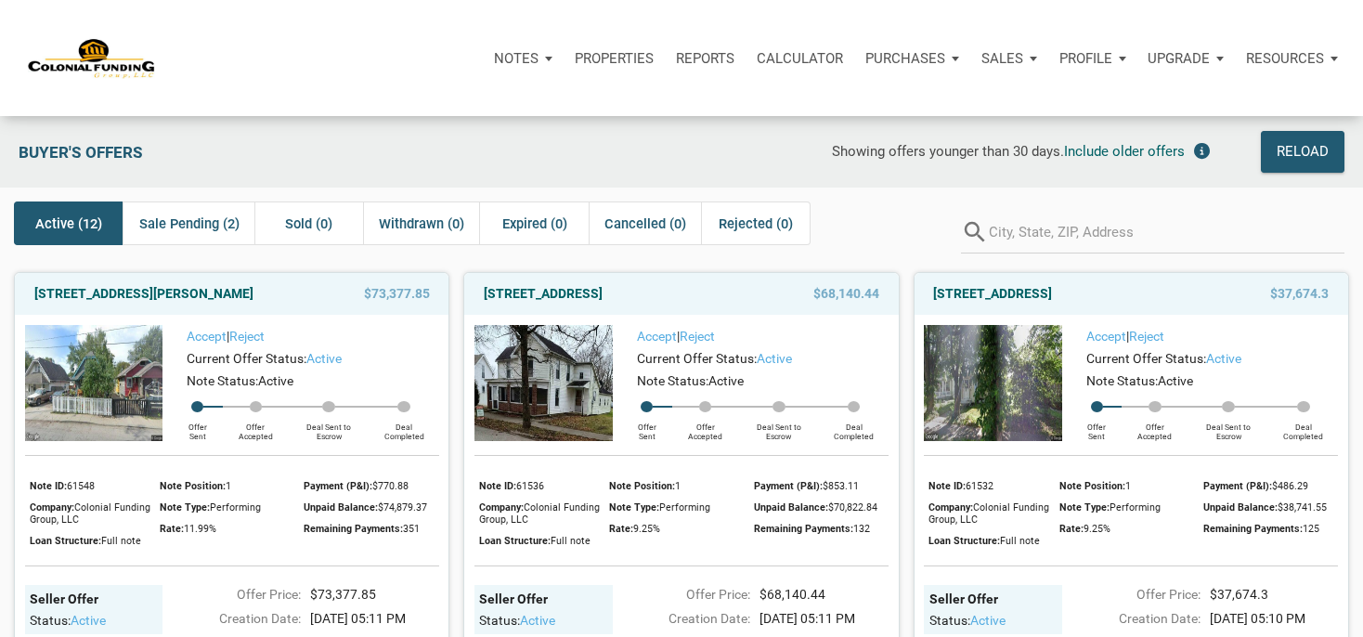
click at [64, 217] on span "Active (12)" at bounding box center [68, 224] width 67 height 22
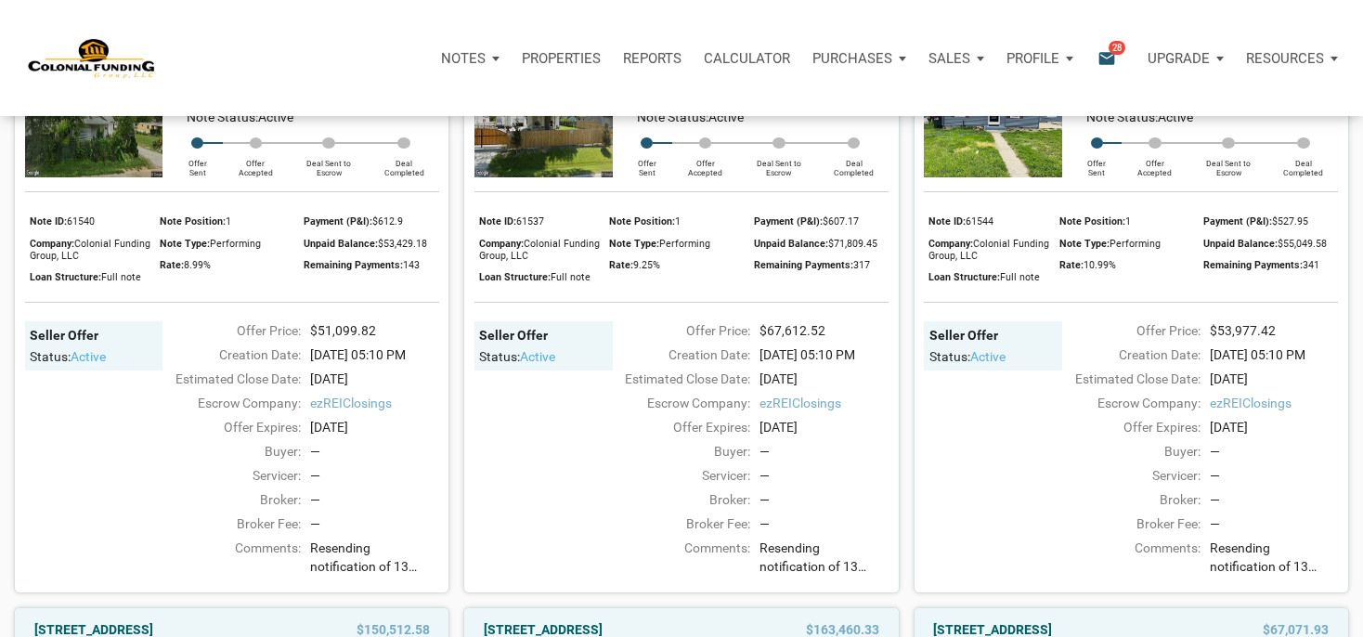
scroll to position [1384, 0]
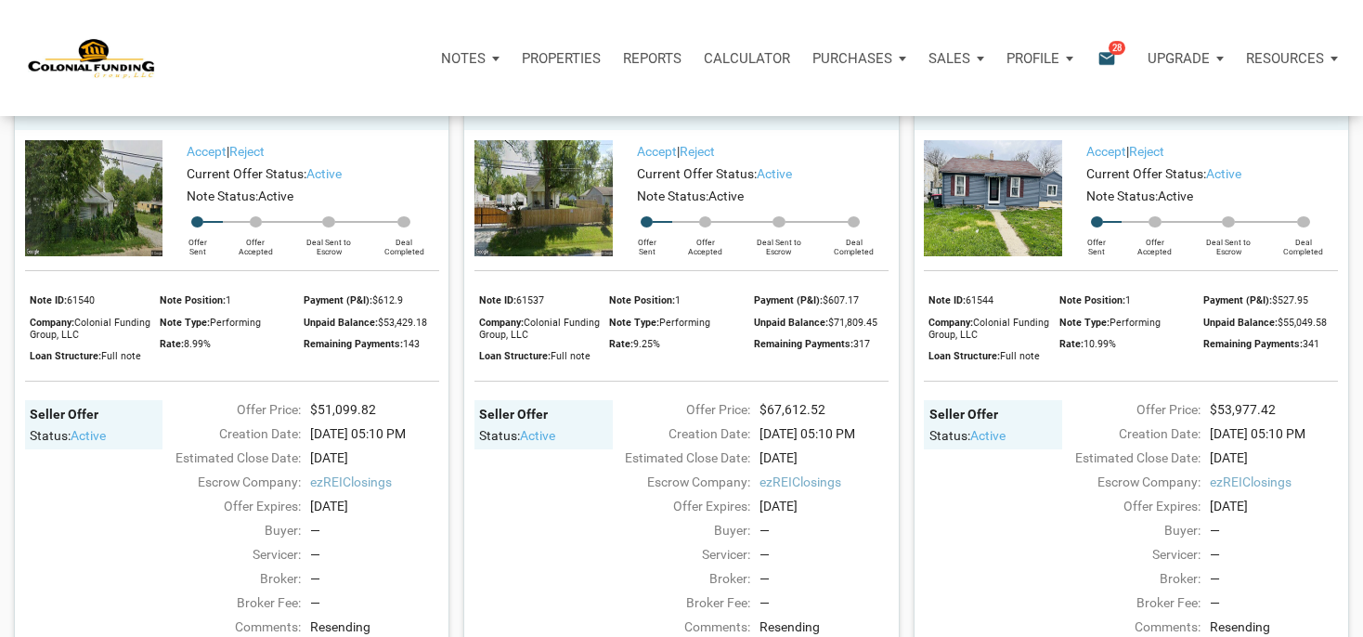
click at [1053, 120] on link "[STREET_ADDRESS][US_STATE]" at bounding box center [1027, 108] width 188 height 22
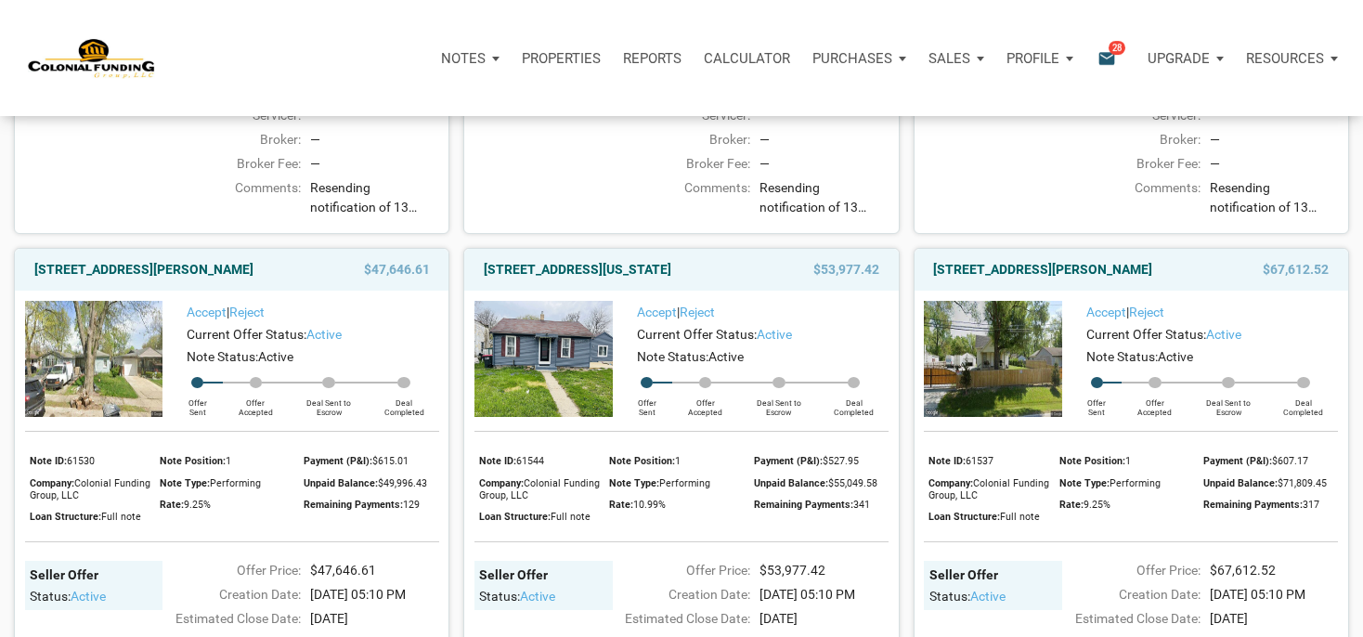
scroll to position [1232, 0]
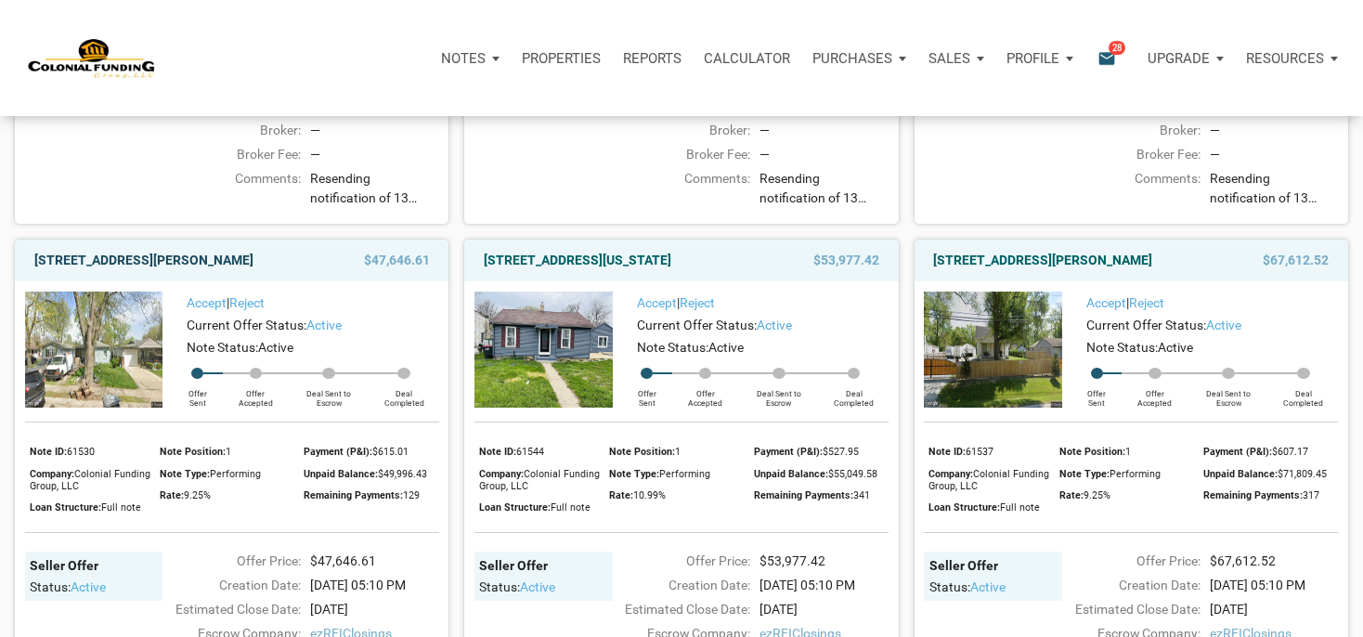
click at [253, 271] on link "[STREET_ADDRESS][PERSON_NAME]" at bounding box center [143, 260] width 219 height 22
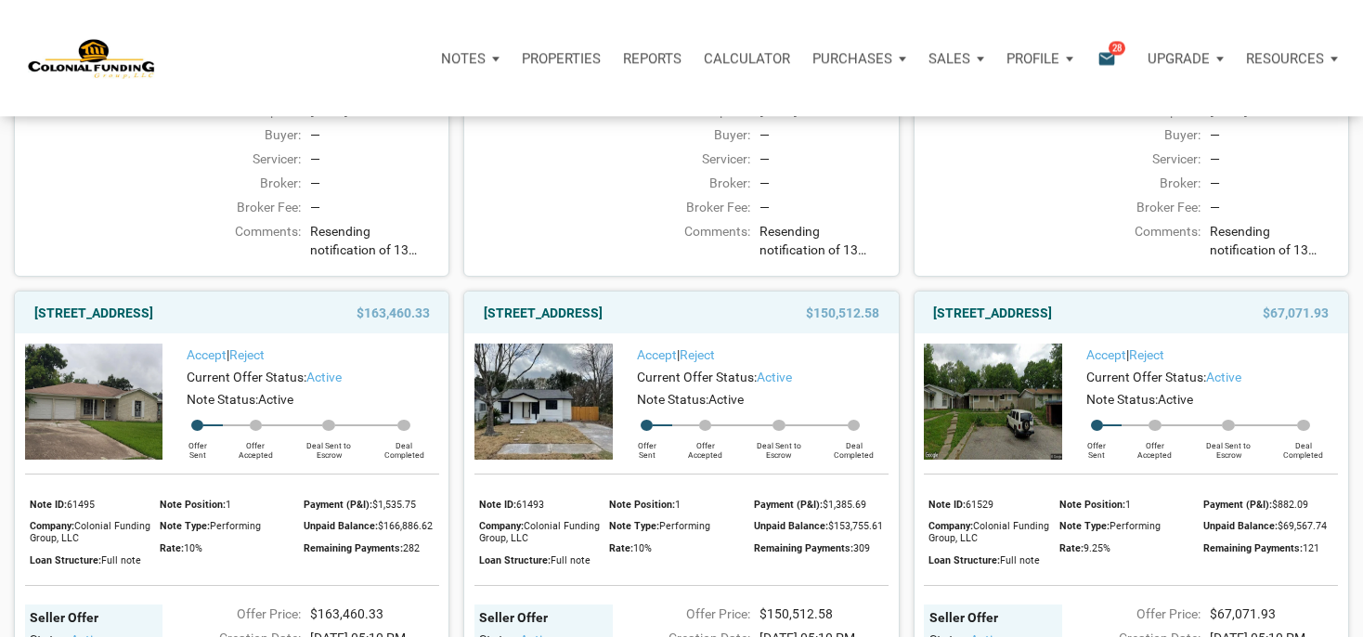
scroll to position [1820, 0]
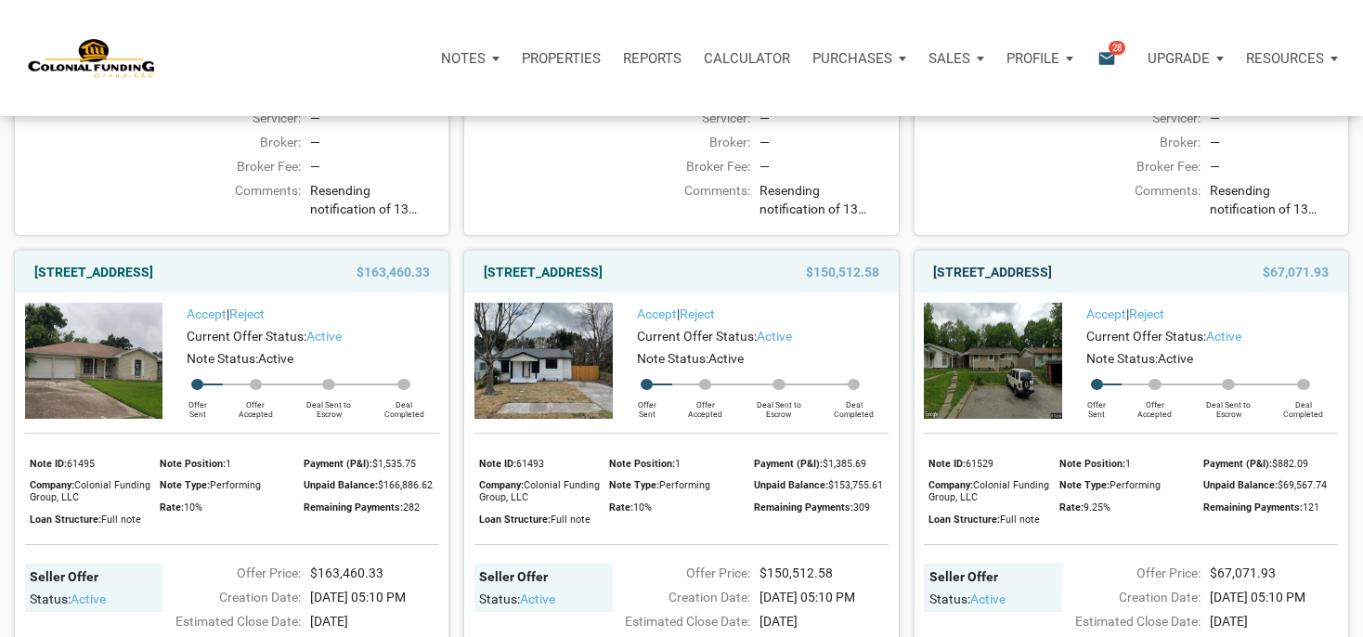
click at [1052, 283] on link "[STREET_ADDRESS]" at bounding box center [992, 272] width 119 height 22
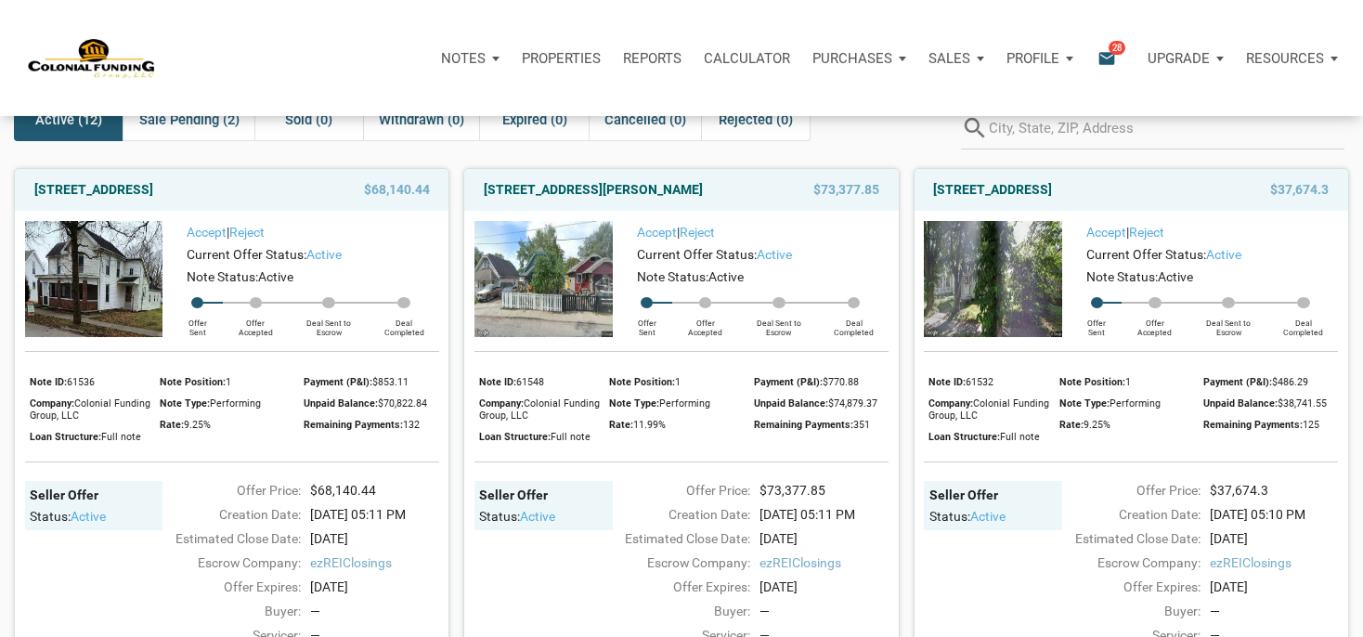
scroll to position [78, 0]
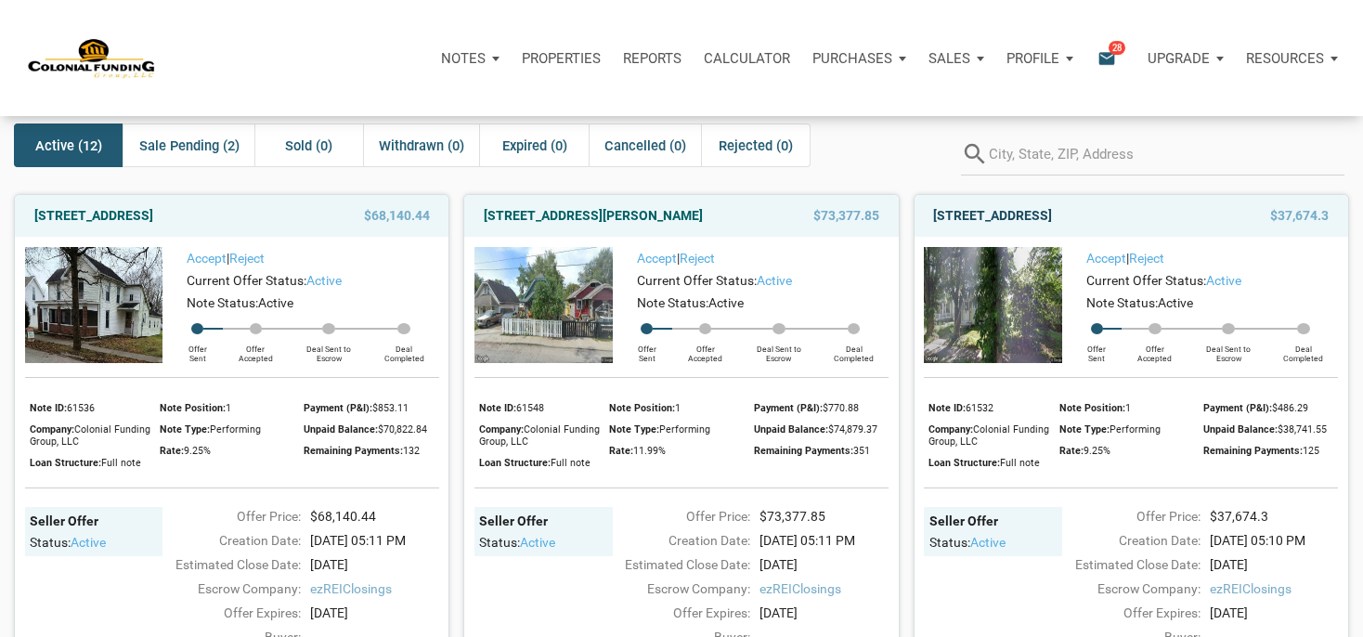
click at [1052, 222] on link "[STREET_ADDRESS]" at bounding box center [992, 215] width 119 height 22
drag, startPoint x: 1008, startPoint y: 221, endPoint x: 994, endPoint y: 213, distance: 16.2
click at [1007, 221] on link "[STREET_ADDRESS]" at bounding box center [992, 215] width 119 height 22
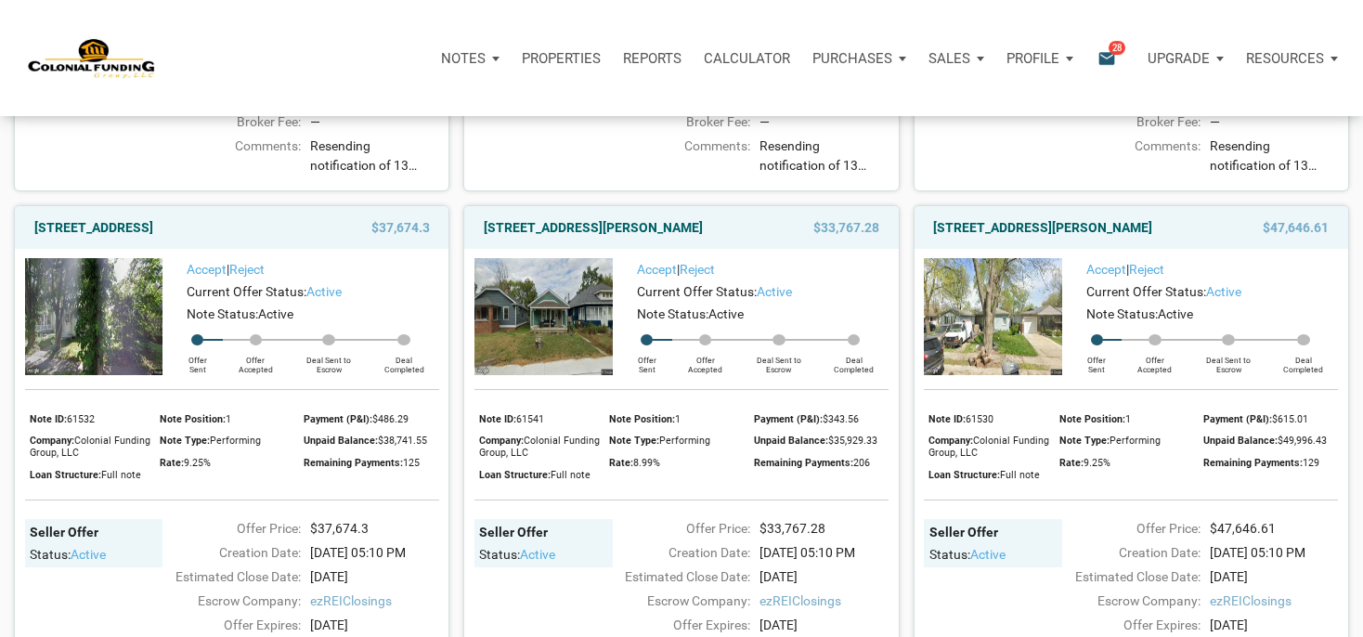
scroll to position [643, 0]
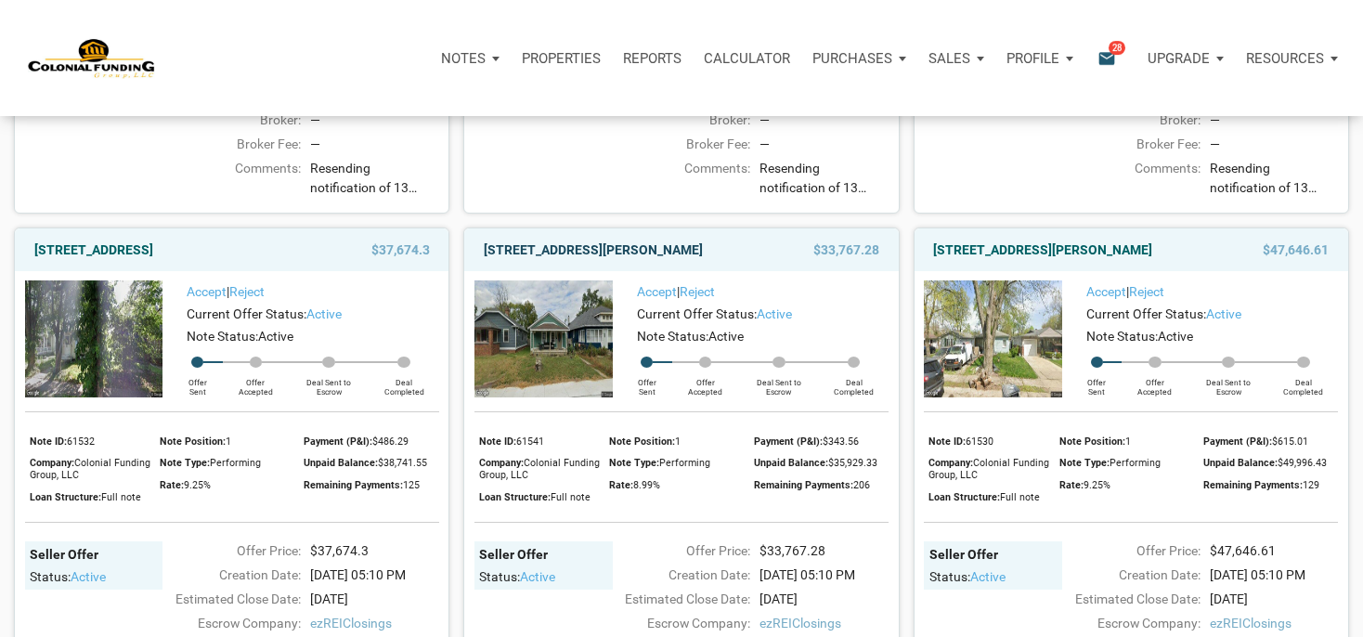
click at [593, 261] on link "[STREET_ADDRESS][PERSON_NAME]" at bounding box center [593, 250] width 219 height 22
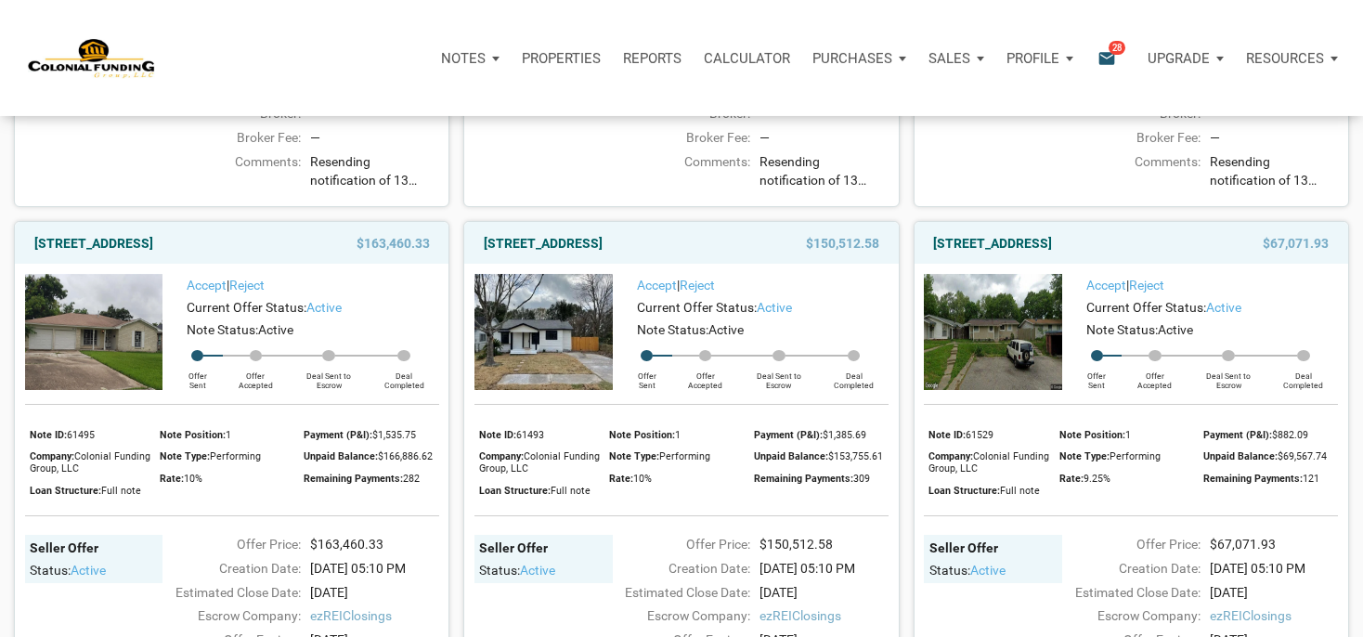
scroll to position [1885, 0]
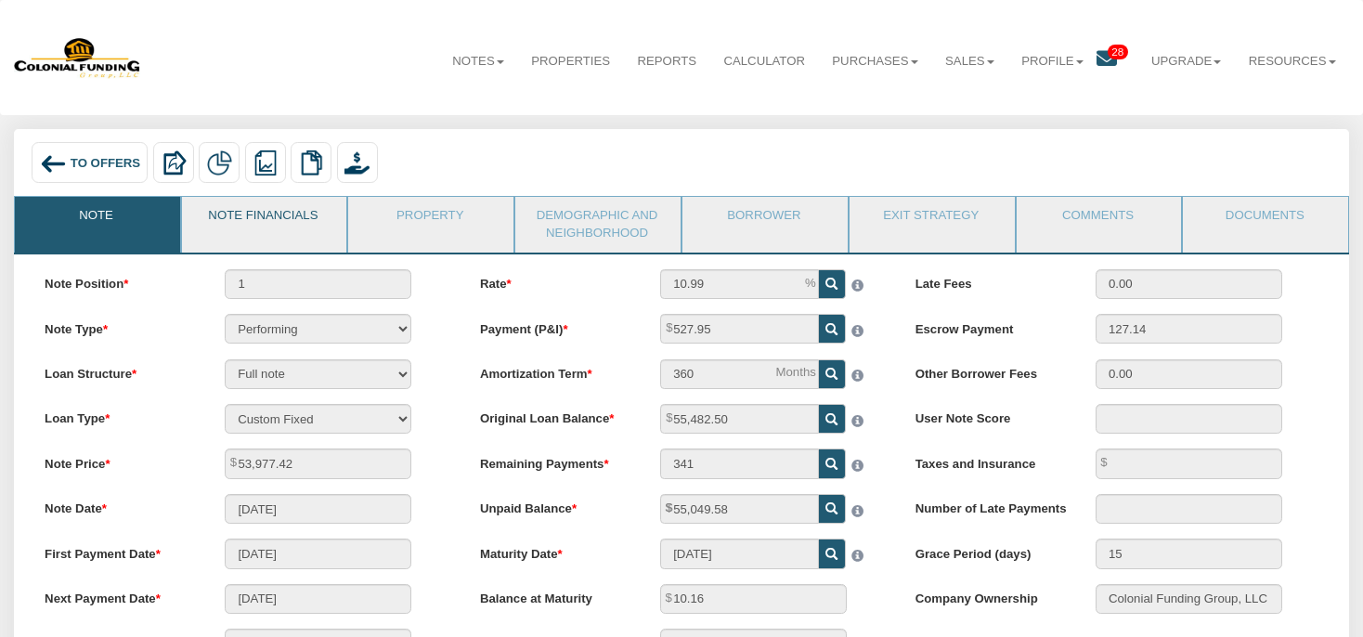
click at [301, 214] on link "Note Financials" at bounding box center [263, 220] width 163 height 46
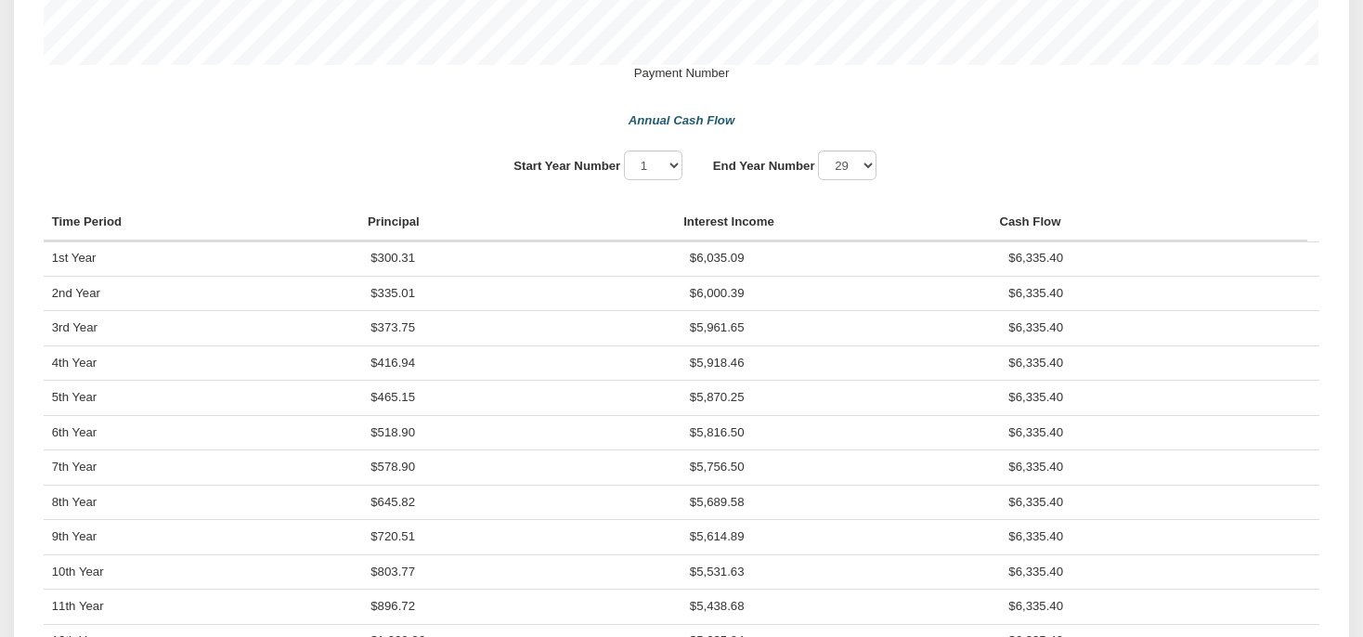
scroll to position [1471, 0]
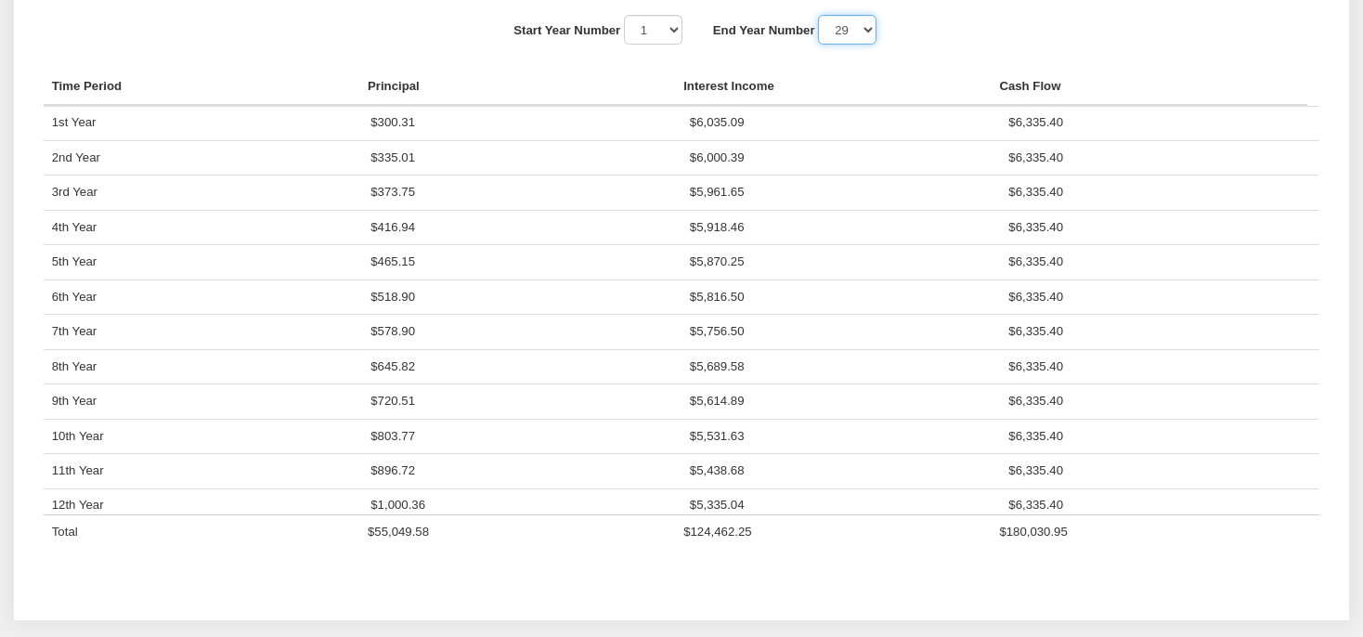
click at [818, 15] on select "1 2 3 4 5 6 7 8 9 10 11 12" at bounding box center [847, 30] width 58 height 30
select select "8"
click option "8" at bounding box center [0, 0] width 0 height 0
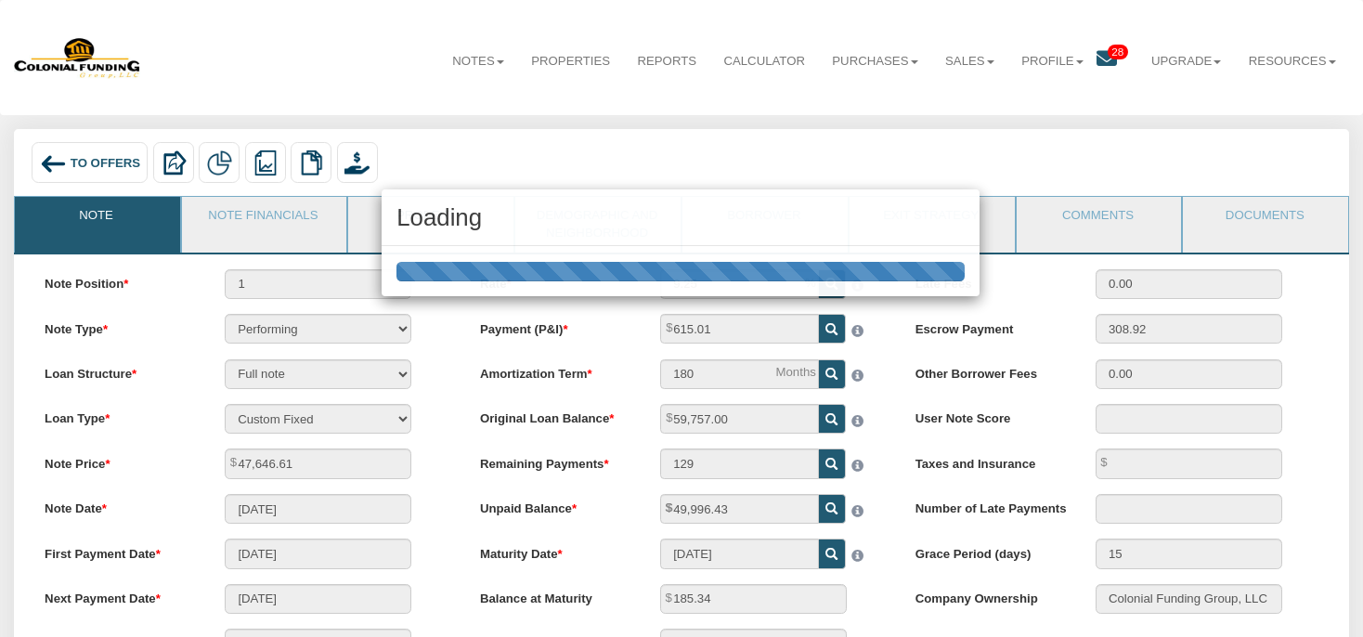
click at [422, 232] on div "Loading" at bounding box center [681, 218] width 598 height 58
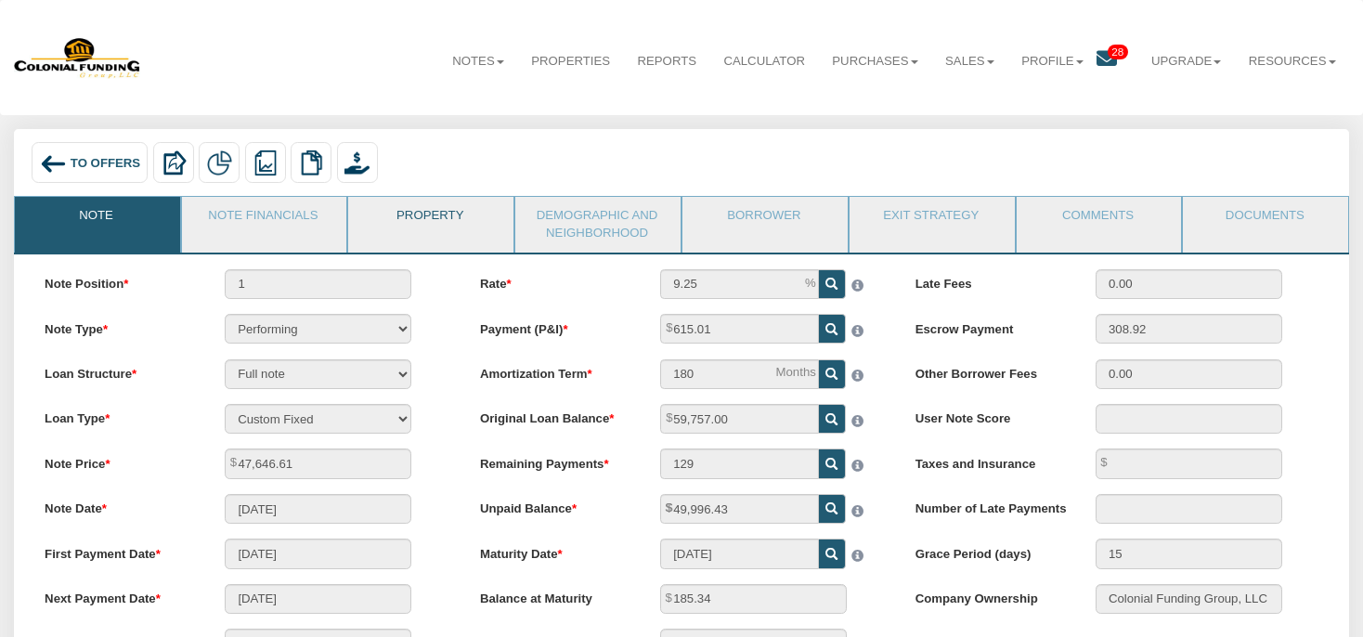
click at [376, 230] on link "Property" at bounding box center [429, 220] width 163 height 46
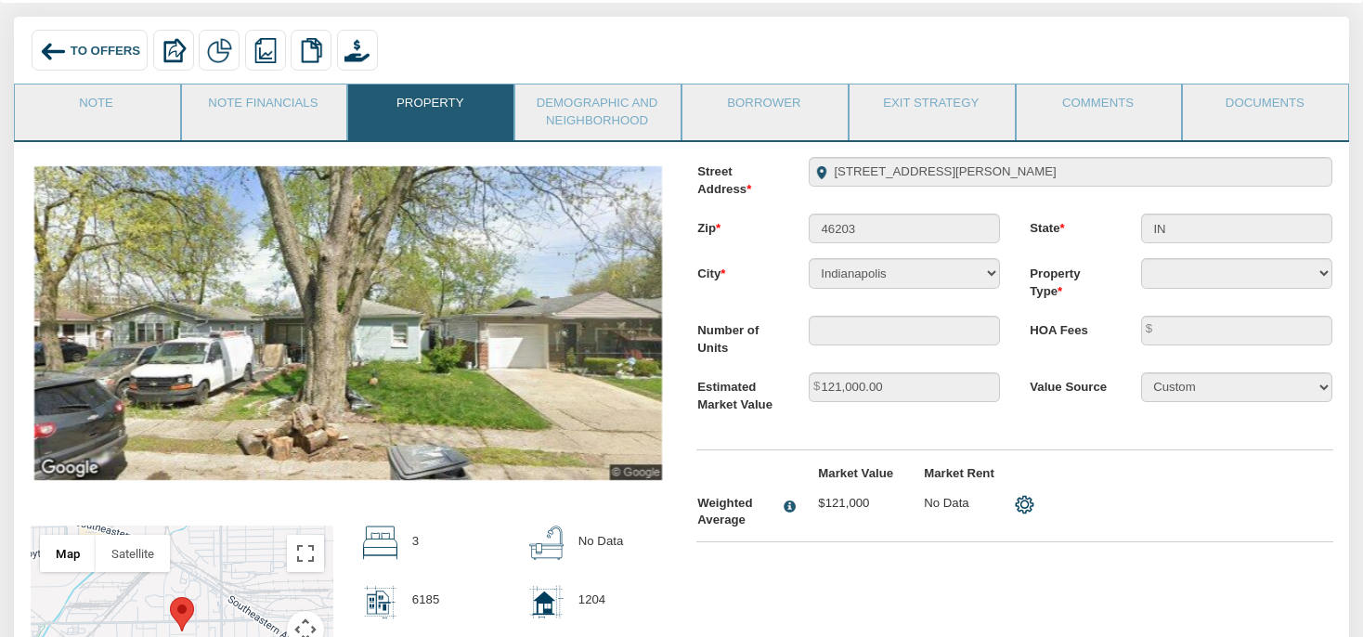
scroll to position [97, 0]
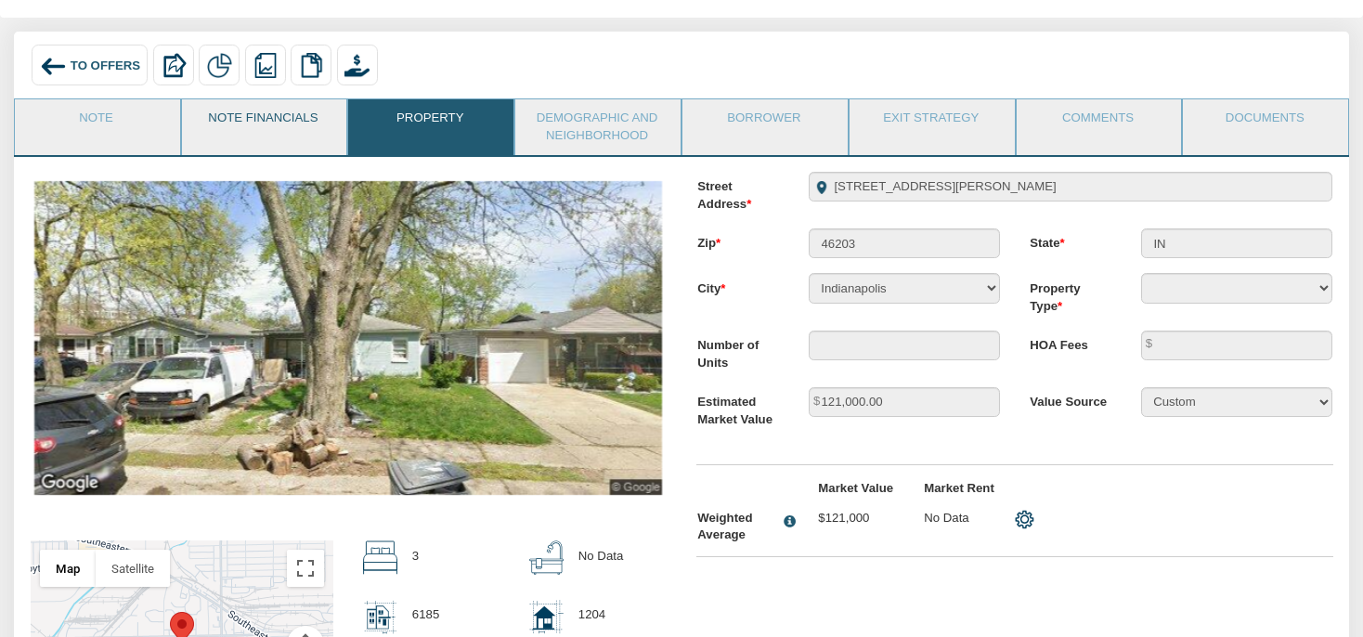
click at [308, 137] on link "Note Financials" at bounding box center [263, 122] width 163 height 46
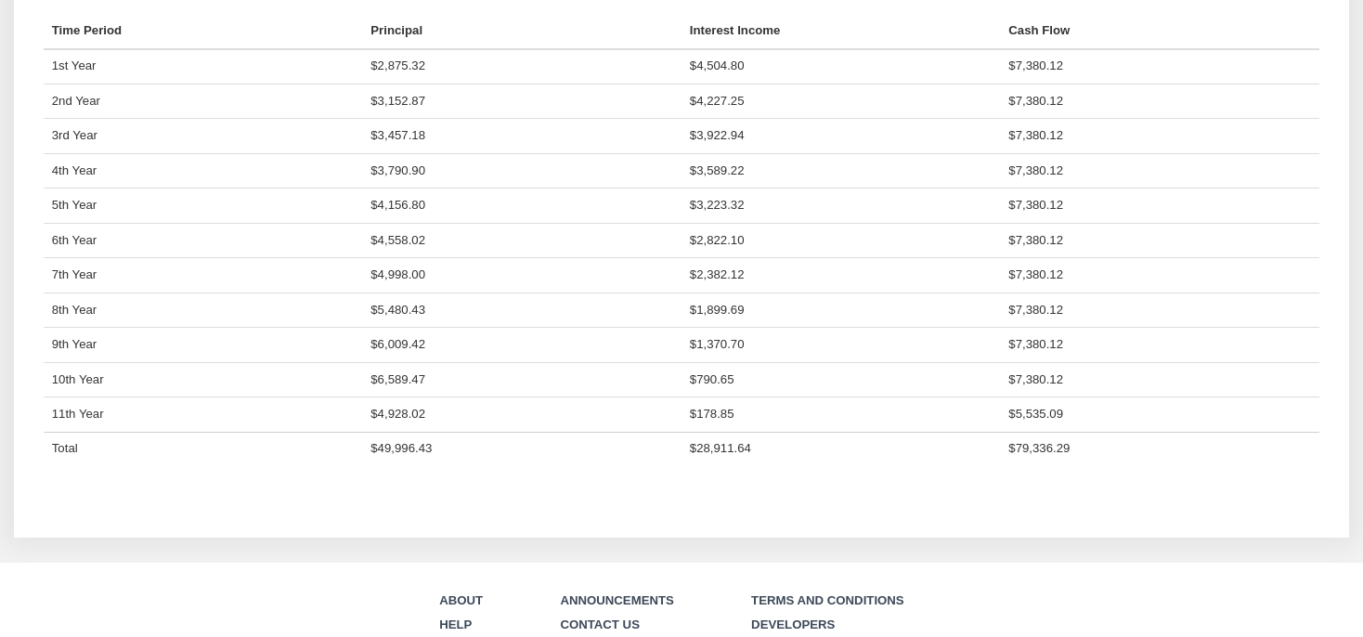
scroll to position [1568, 0]
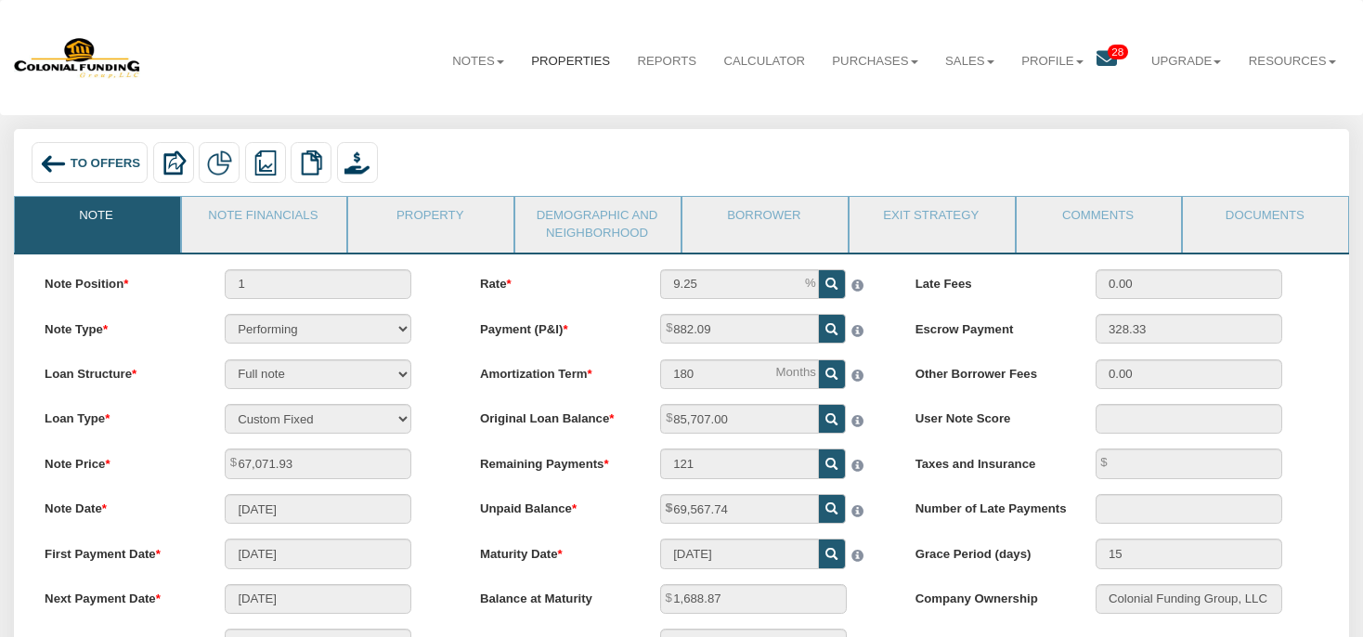
click at [527, 60] on link "Properties" at bounding box center [571, 61] width 106 height 45
click at [408, 214] on link "Property" at bounding box center [429, 220] width 163 height 46
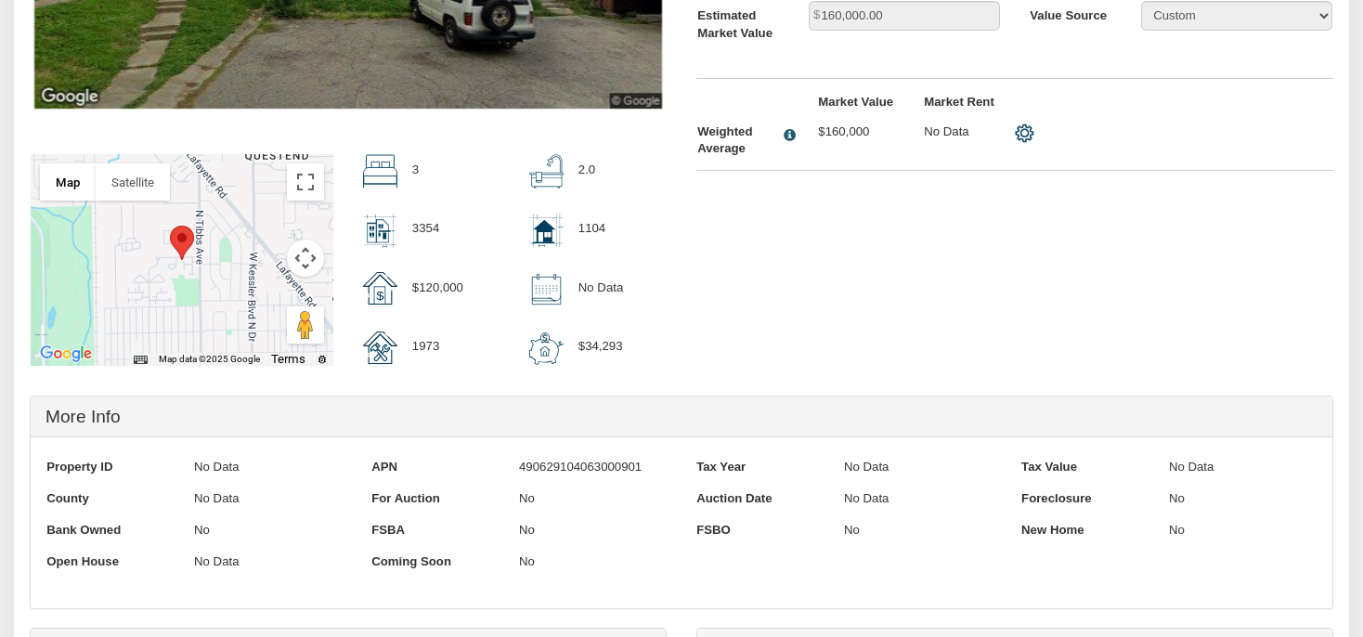
scroll to position [686, 0]
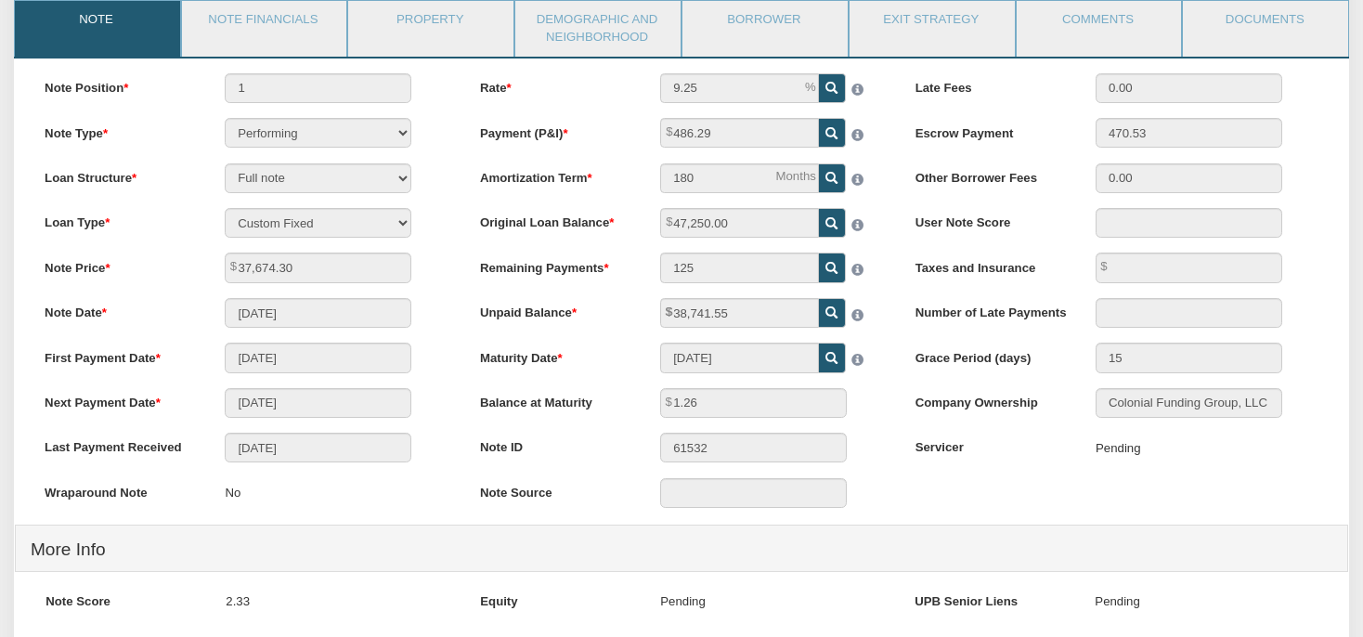
scroll to position [97, 0]
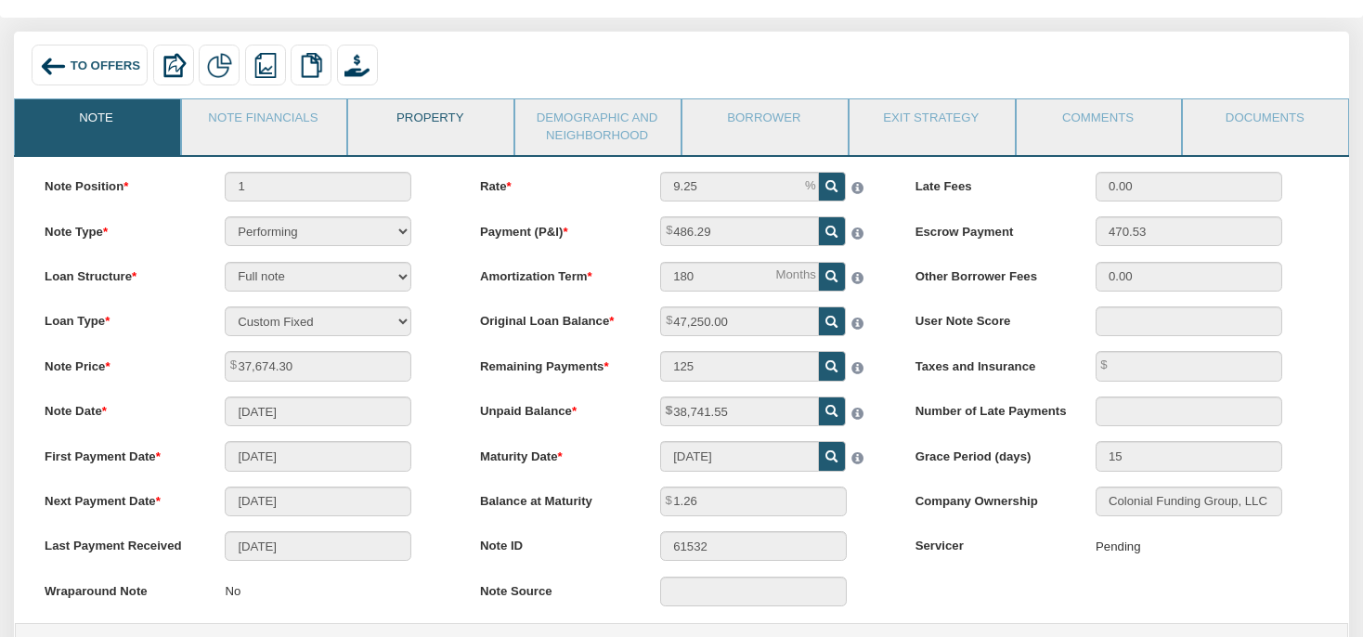
click at [434, 141] on link "Property" at bounding box center [429, 122] width 163 height 46
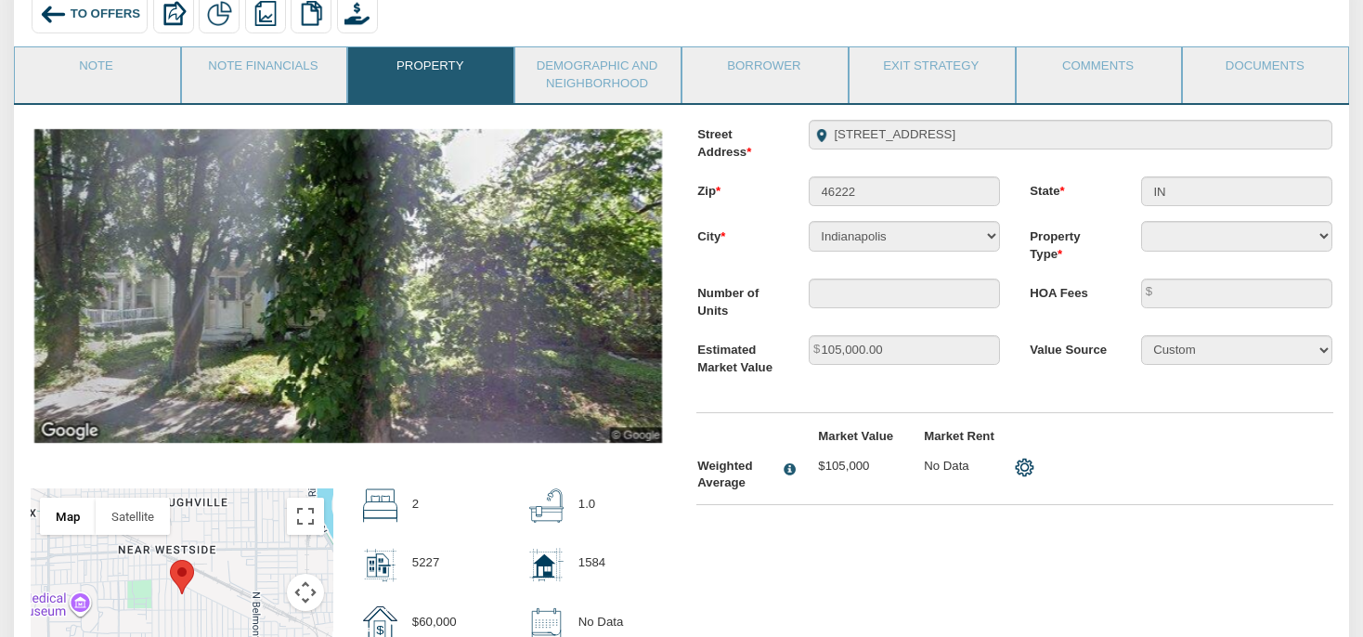
scroll to position [196, 0]
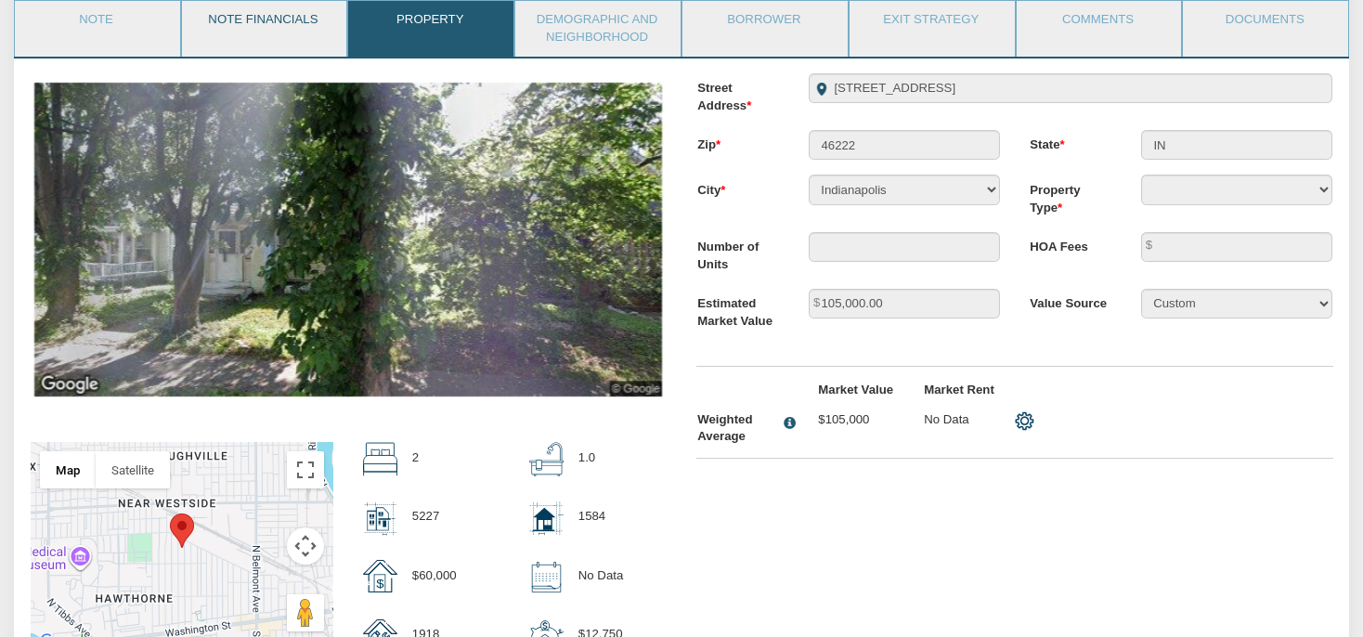
click at [298, 28] on link "Note Financials" at bounding box center [263, 24] width 163 height 46
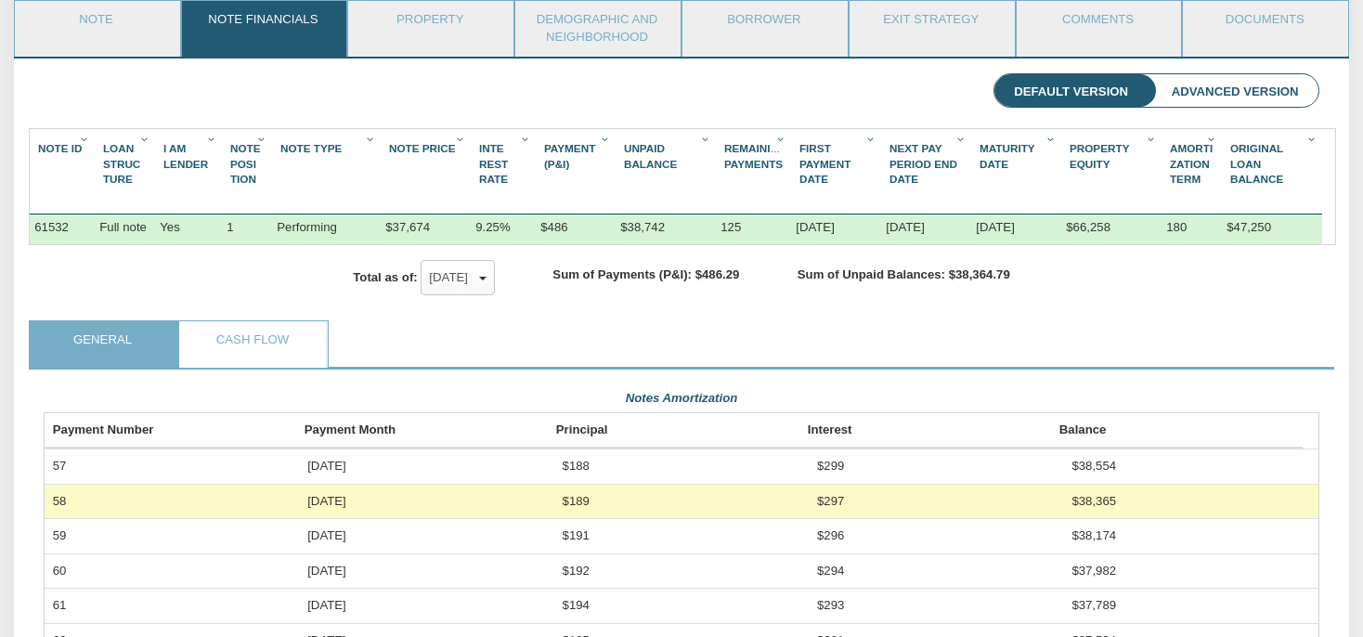
scroll to position [320, 1275]
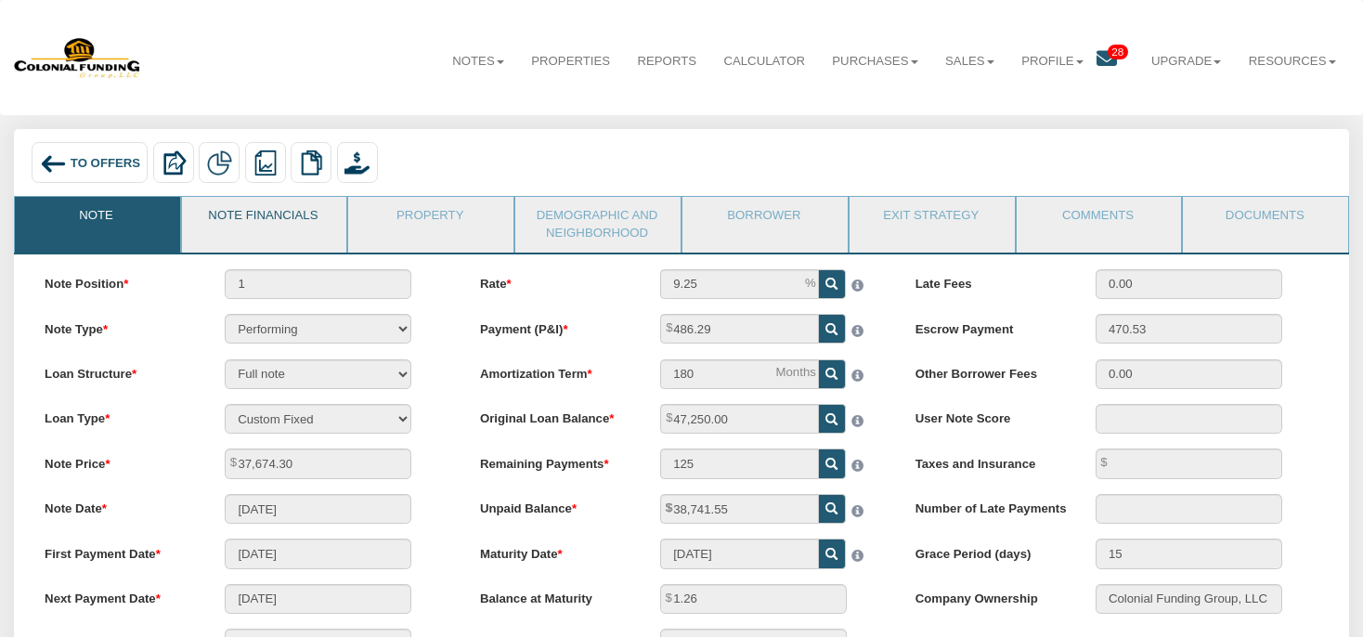
click at [259, 231] on link "Note Financials" at bounding box center [263, 220] width 163 height 46
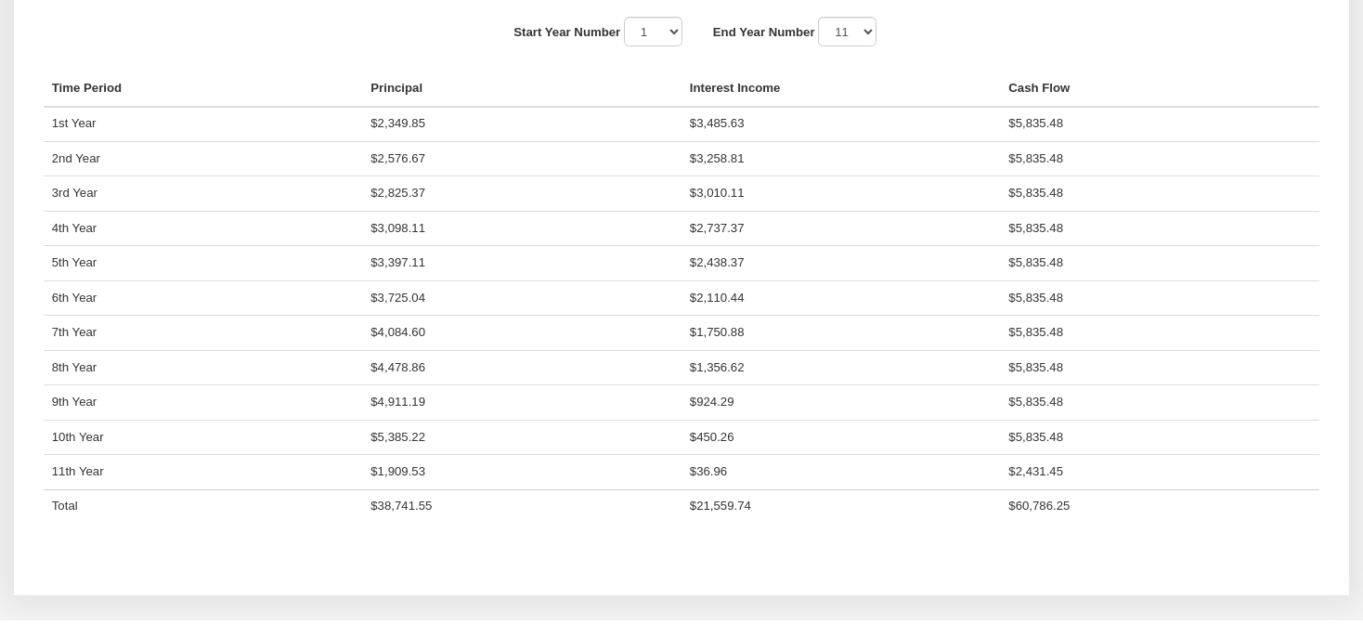
scroll to position [1471, 0]
click at [818, 15] on select "1 2 3 4 5 6 7 8 9 10 11" at bounding box center [847, 30] width 58 height 30
click option "6" at bounding box center [0, 0] width 0 height 0
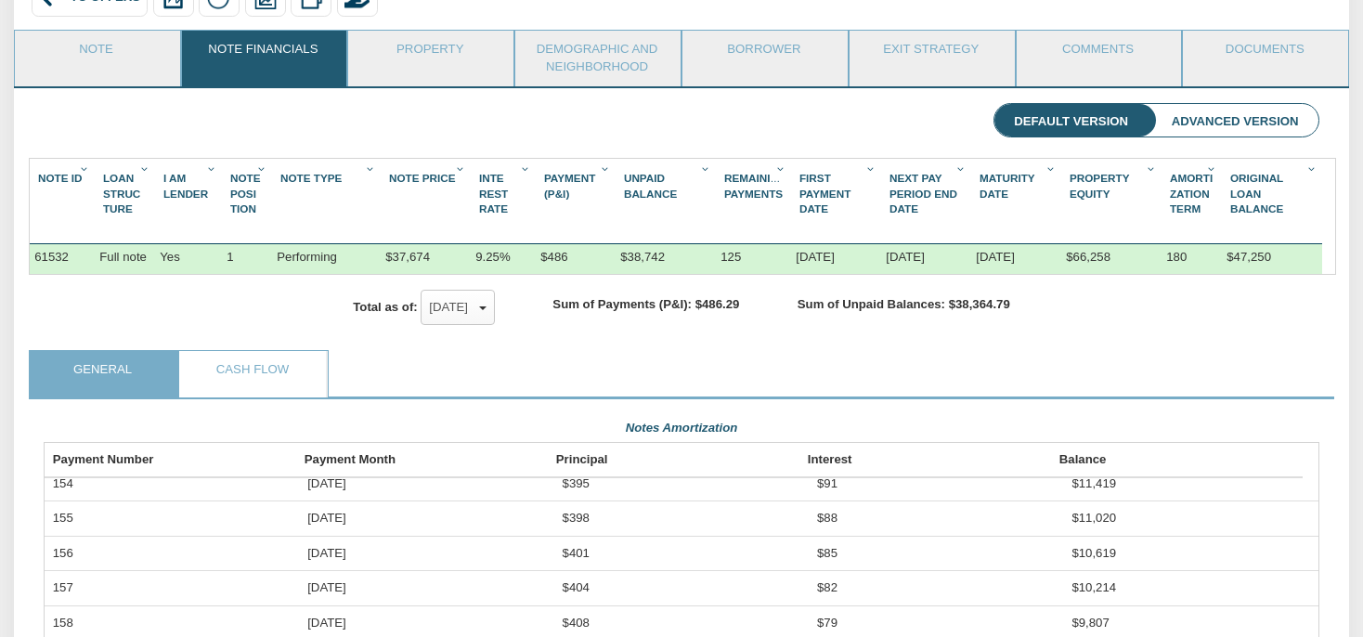
scroll to position [109, 0]
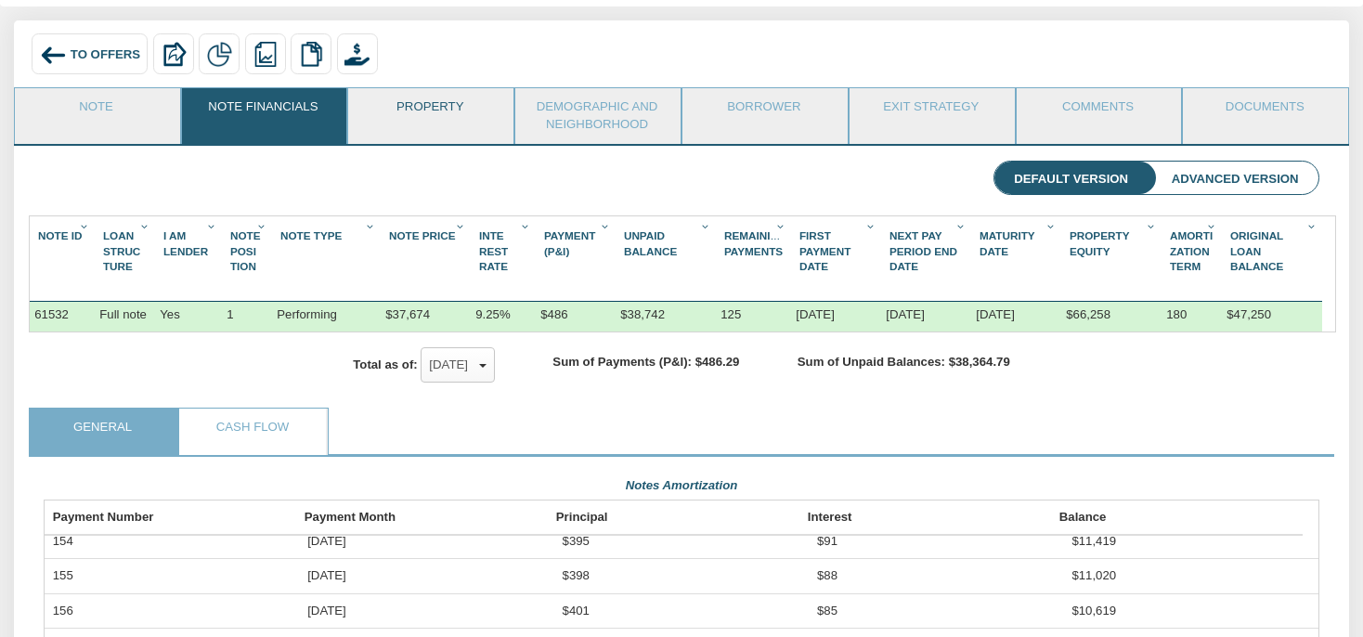
click at [448, 116] on link "Property" at bounding box center [429, 111] width 163 height 46
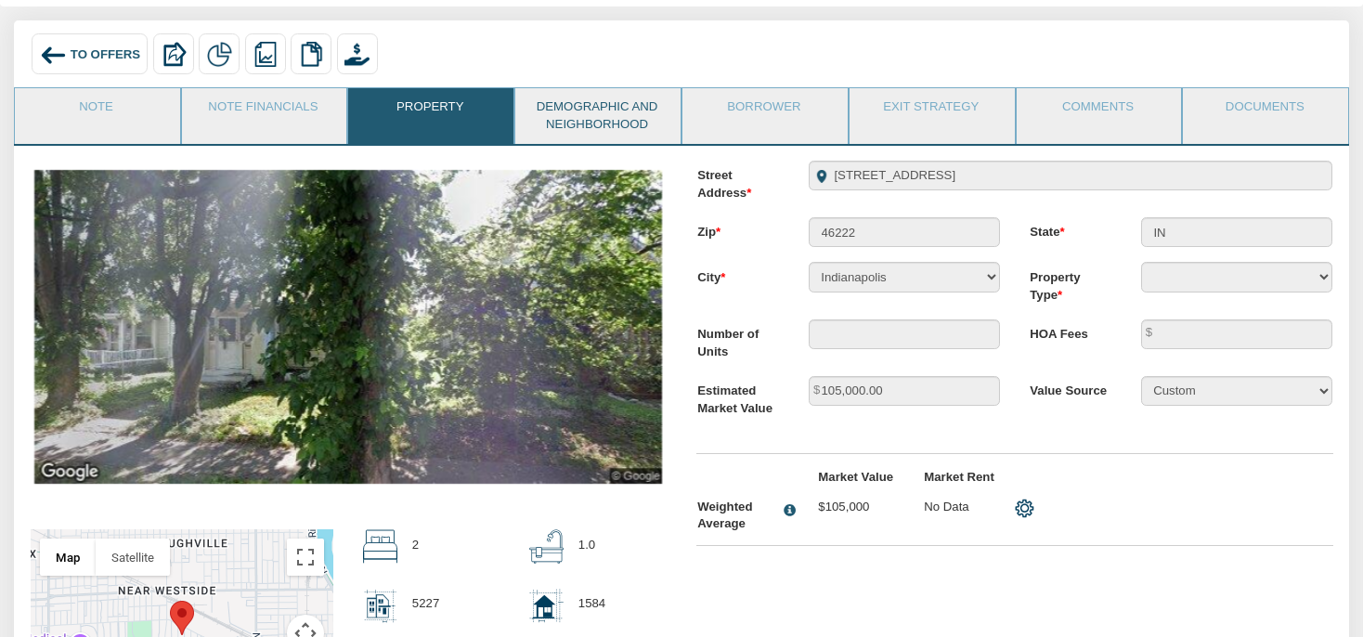
click at [604, 114] on link "Demographic and Neighborhood" at bounding box center [596, 115] width 163 height 55
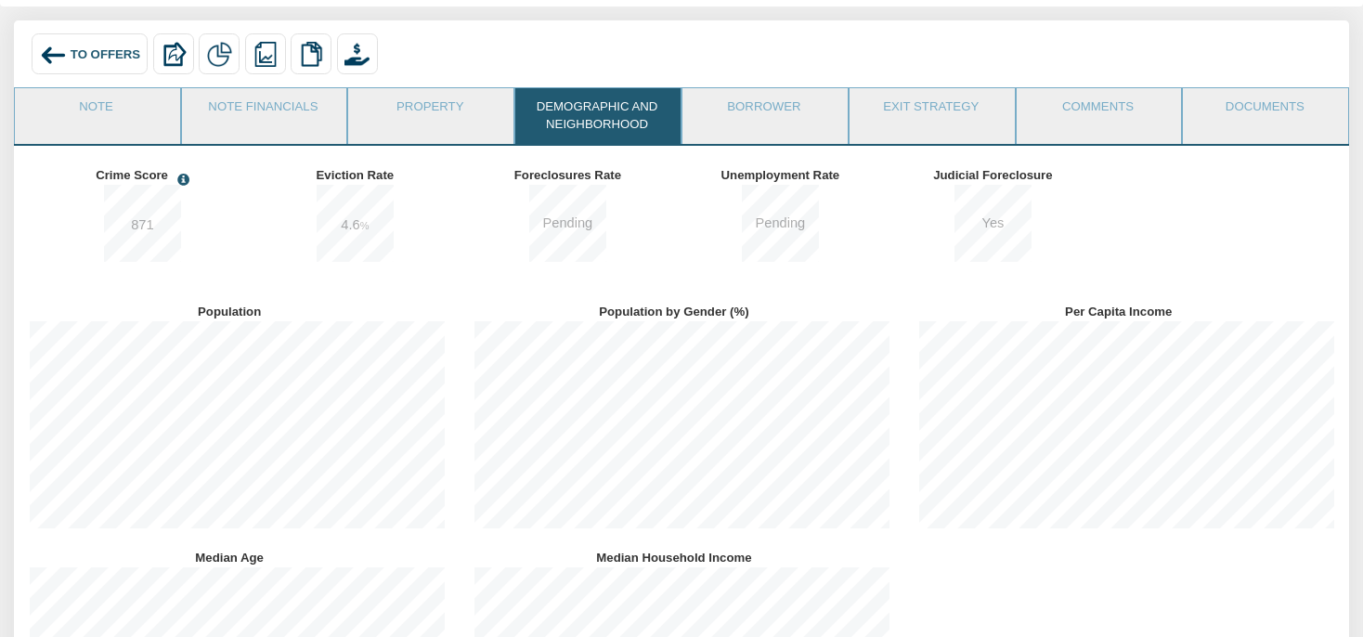
scroll to position [246, 444]
click at [772, 121] on link "Borrower" at bounding box center [763, 111] width 163 height 46
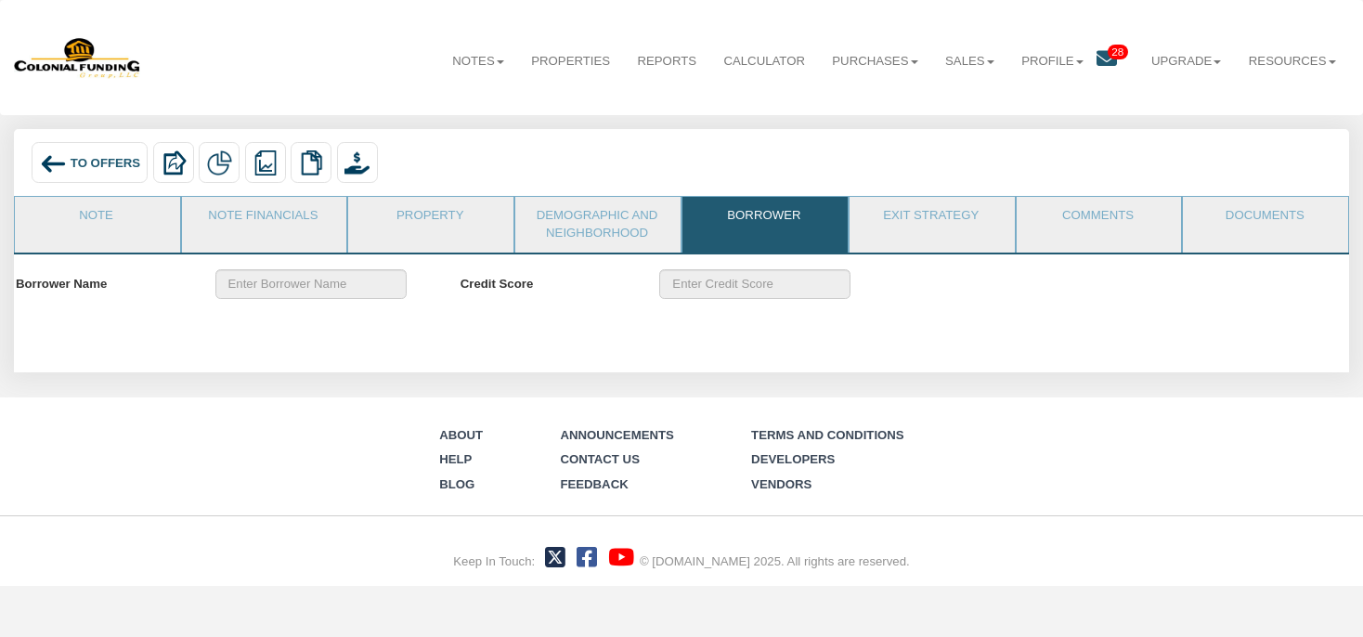
scroll to position [0, 0]
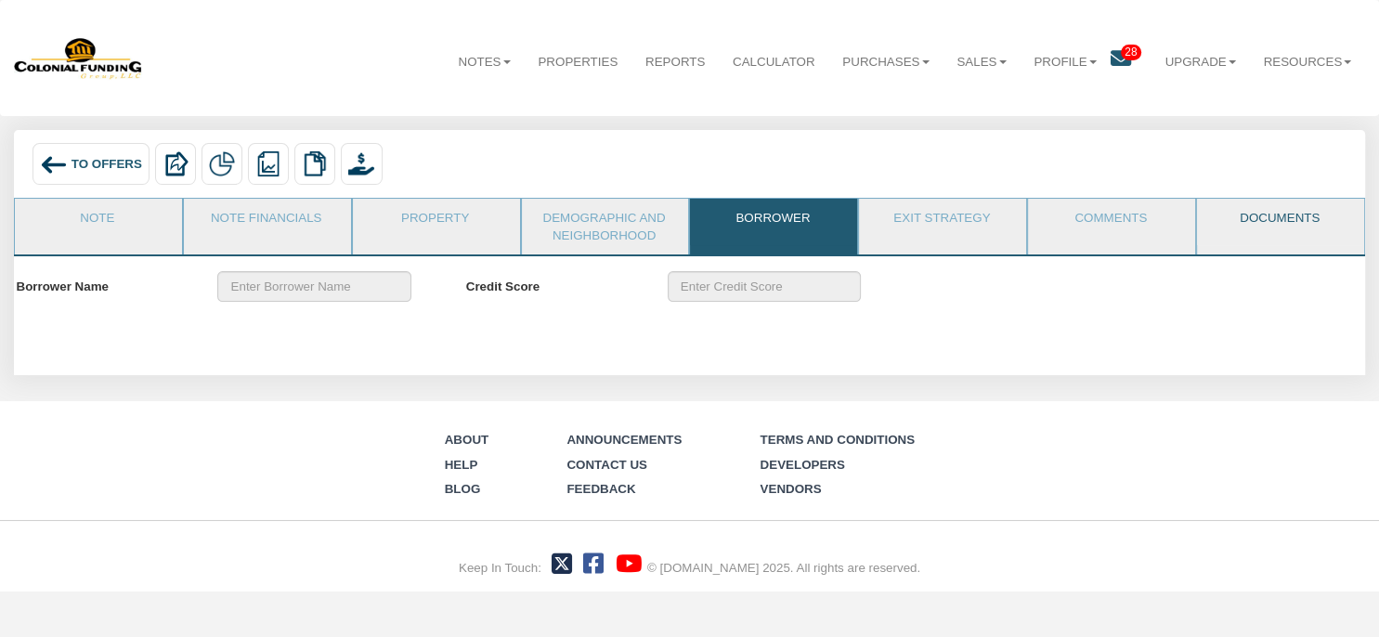
click at [1268, 228] on link "Documents" at bounding box center [1279, 222] width 165 height 46
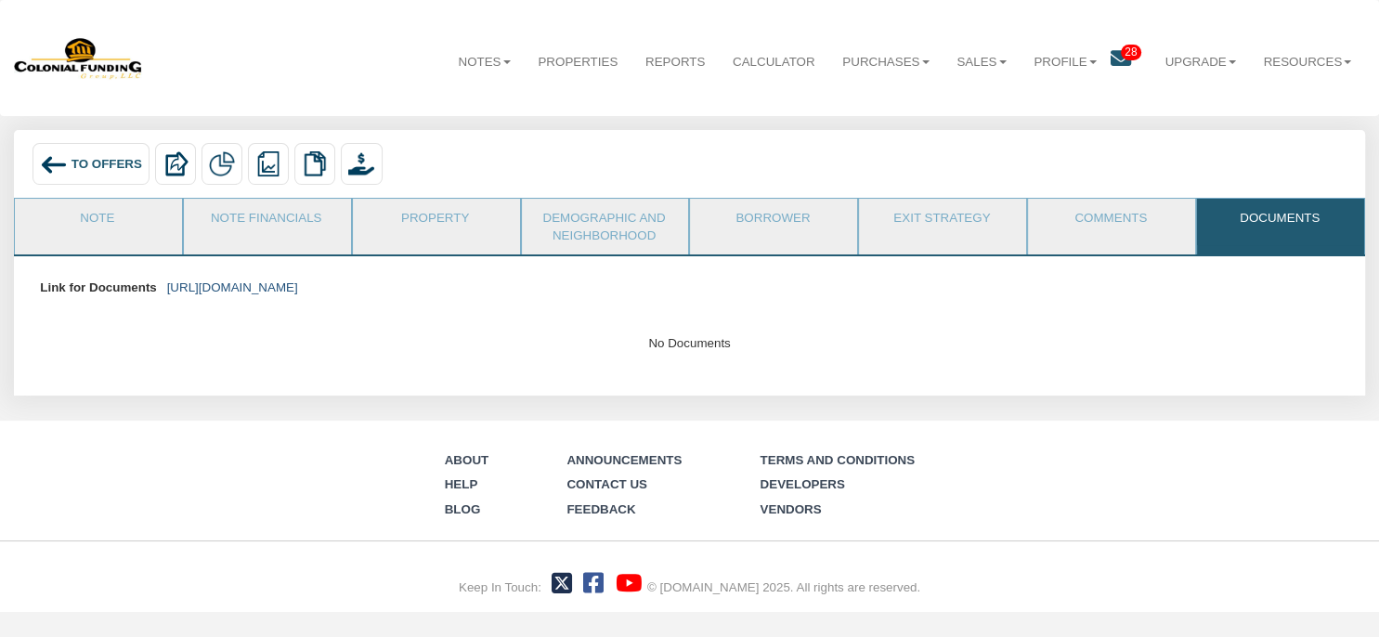
click at [298, 291] on link "[URL][DOMAIN_NAME]" at bounding box center [232, 287] width 131 height 14
click at [298, 216] on link "Note Financials" at bounding box center [266, 222] width 165 height 46
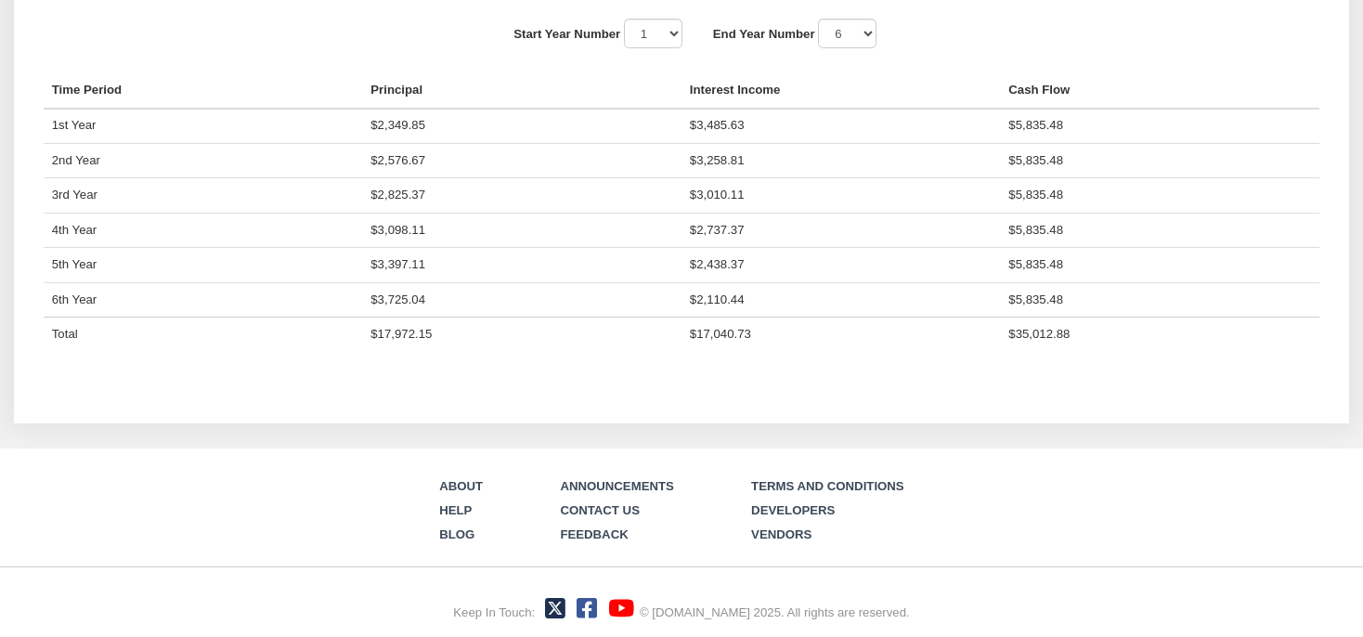
scroll to position [1482, 0]
click at [818, 19] on select "1 2 3 4 5 6 7 8 9 10 11" at bounding box center [847, 34] width 58 height 30
select select "11"
click option "11" at bounding box center [0, 0] width 0 height 0
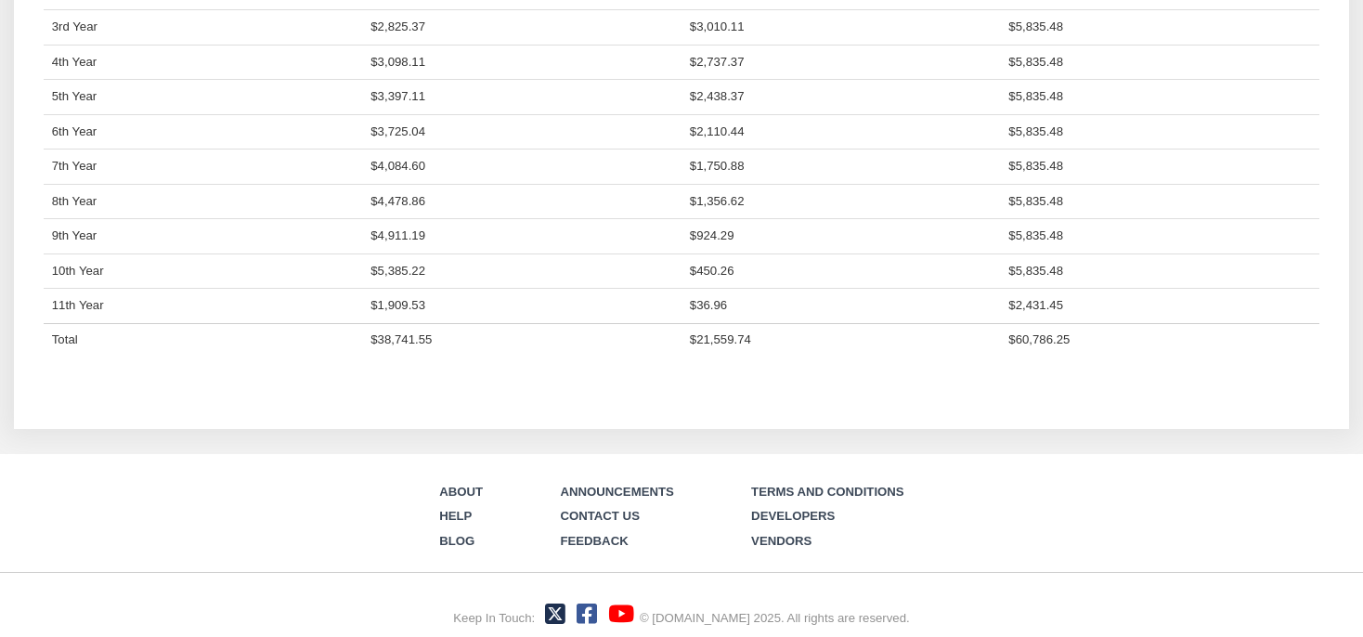
scroll to position [1657, 0]
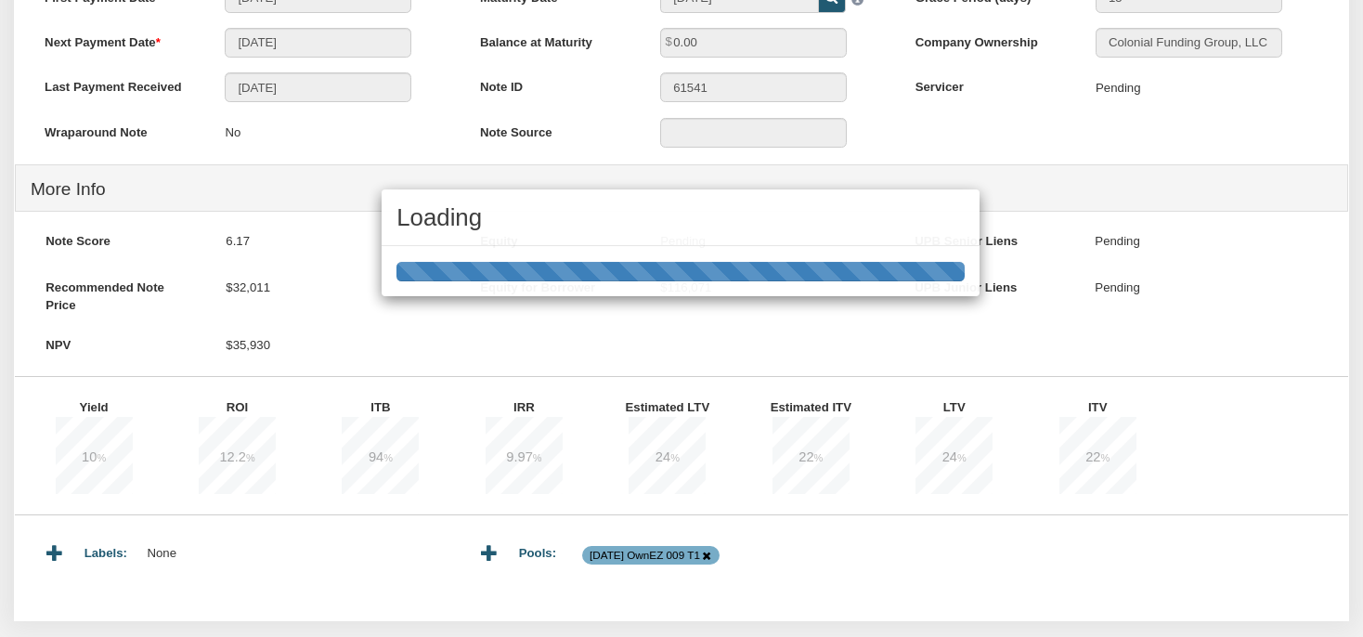
scroll to position [588, 0]
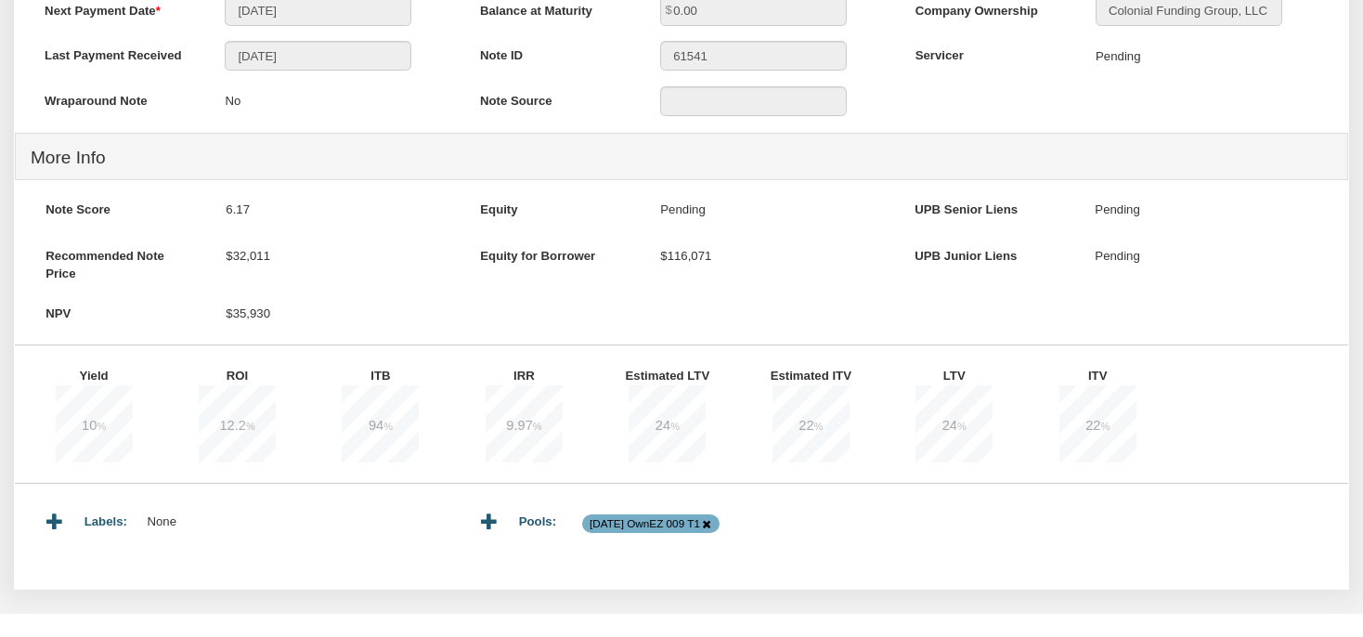
drag, startPoint x: 357, startPoint y: 186, endPoint x: 320, endPoint y: 182, distance: 37.3
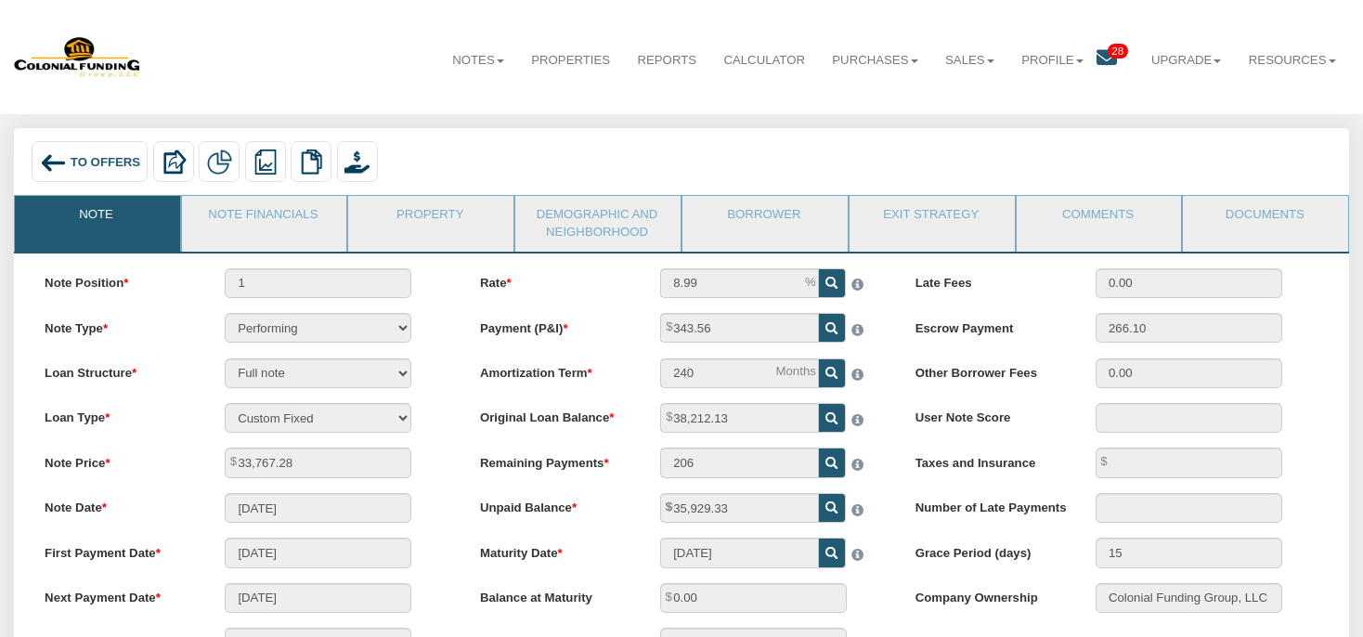
scroll to position [0, 0]
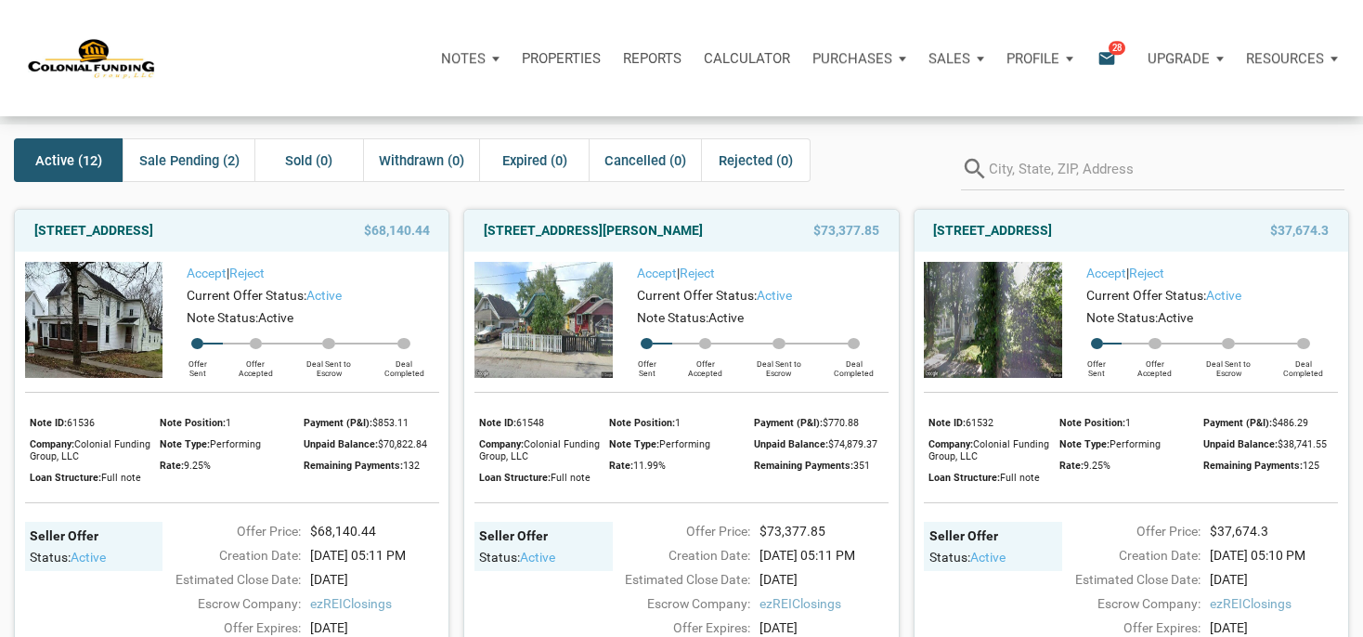
scroll to position [97, 0]
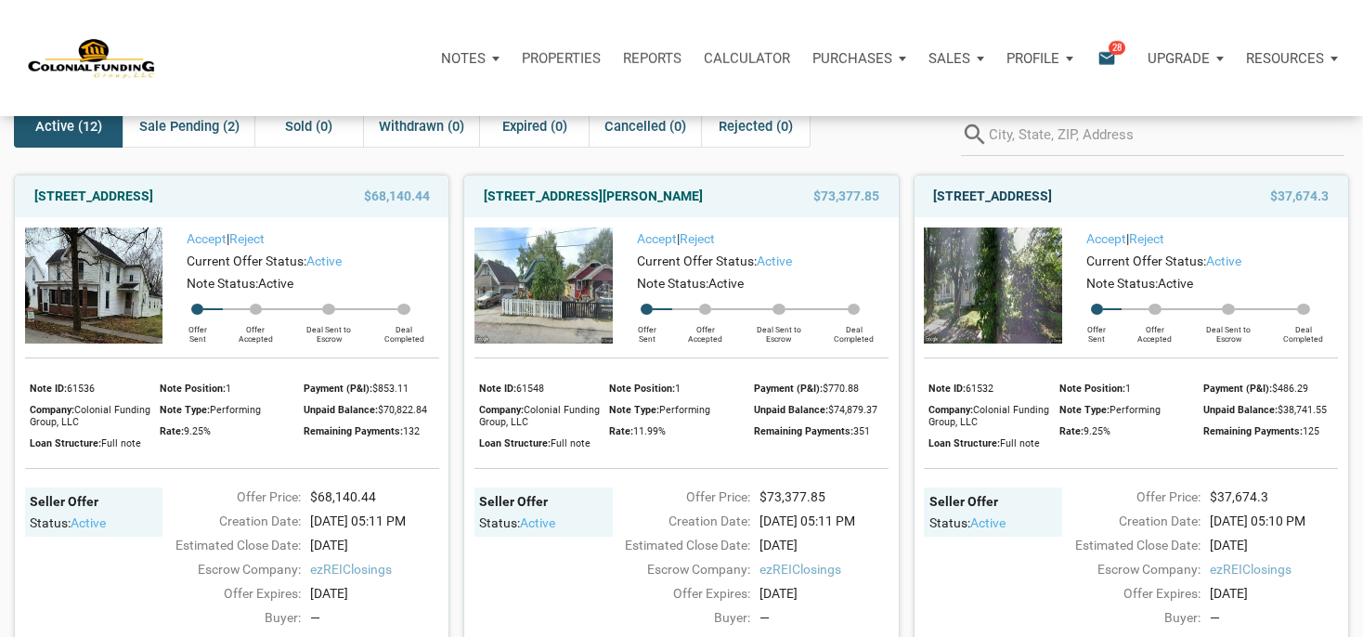
click at [994, 197] on link "[STREET_ADDRESS]" at bounding box center [992, 196] width 119 height 22
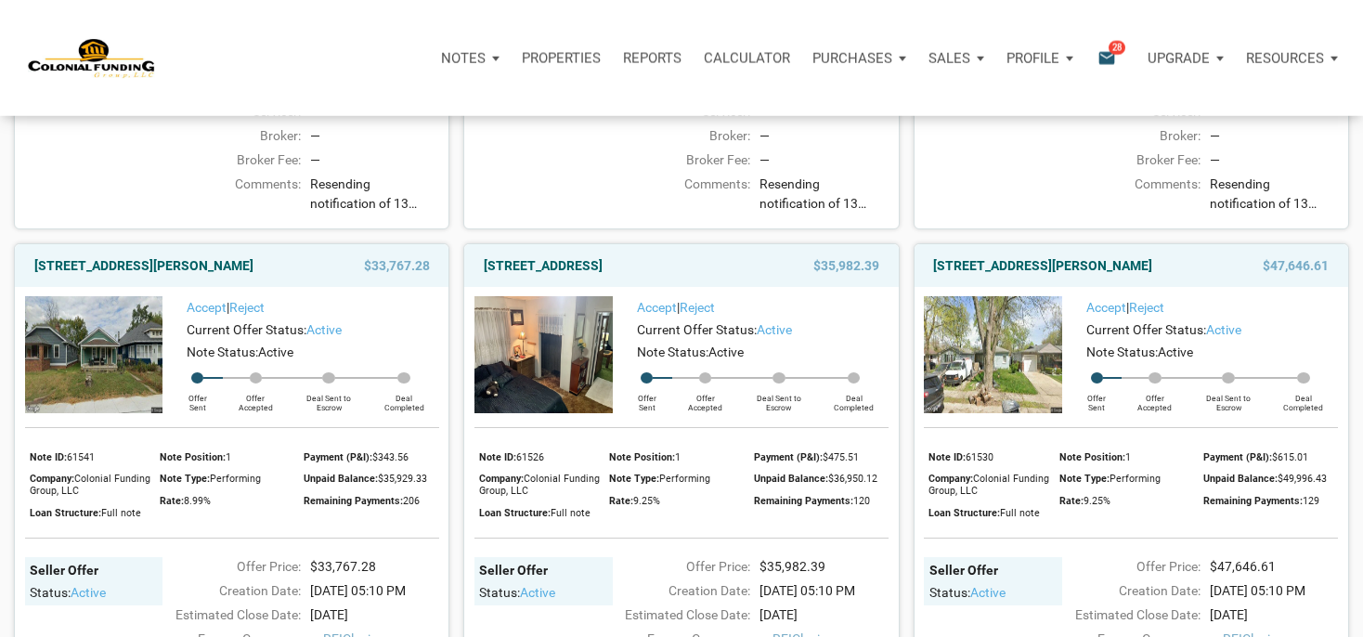
scroll to position [686, 0]
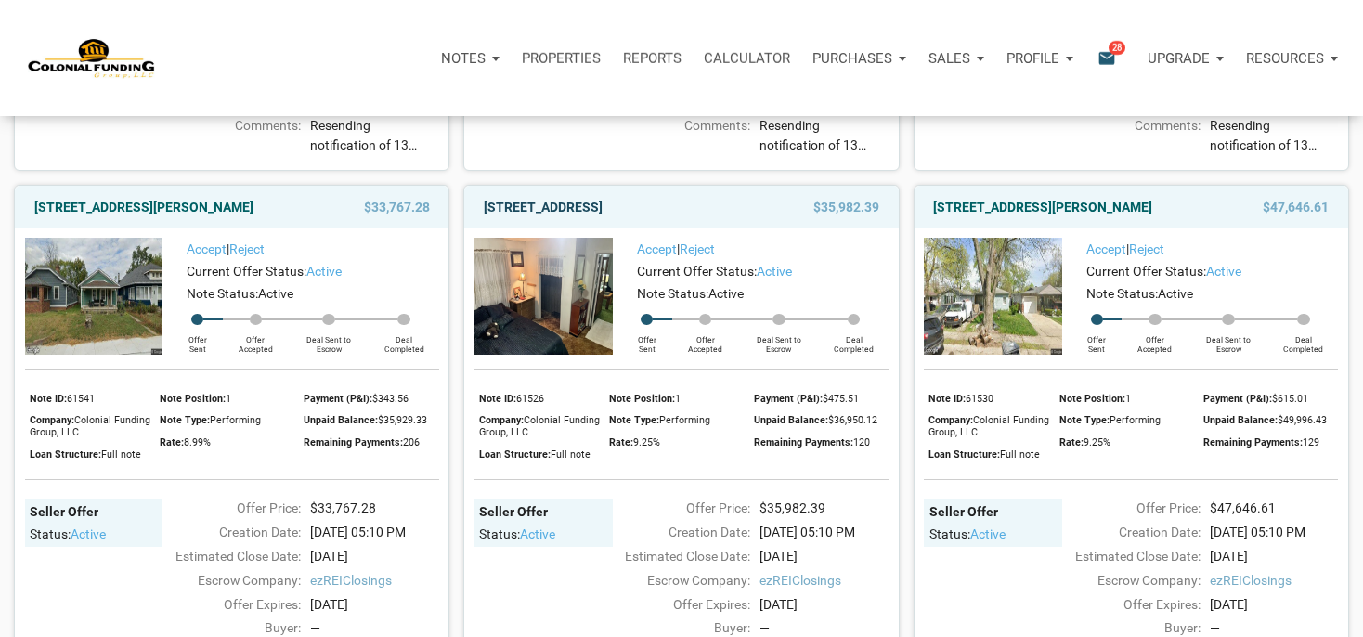
click at [603, 218] on link "[STREET_ADDRESS]" at bounding box center [543, 207] width 119 height 22
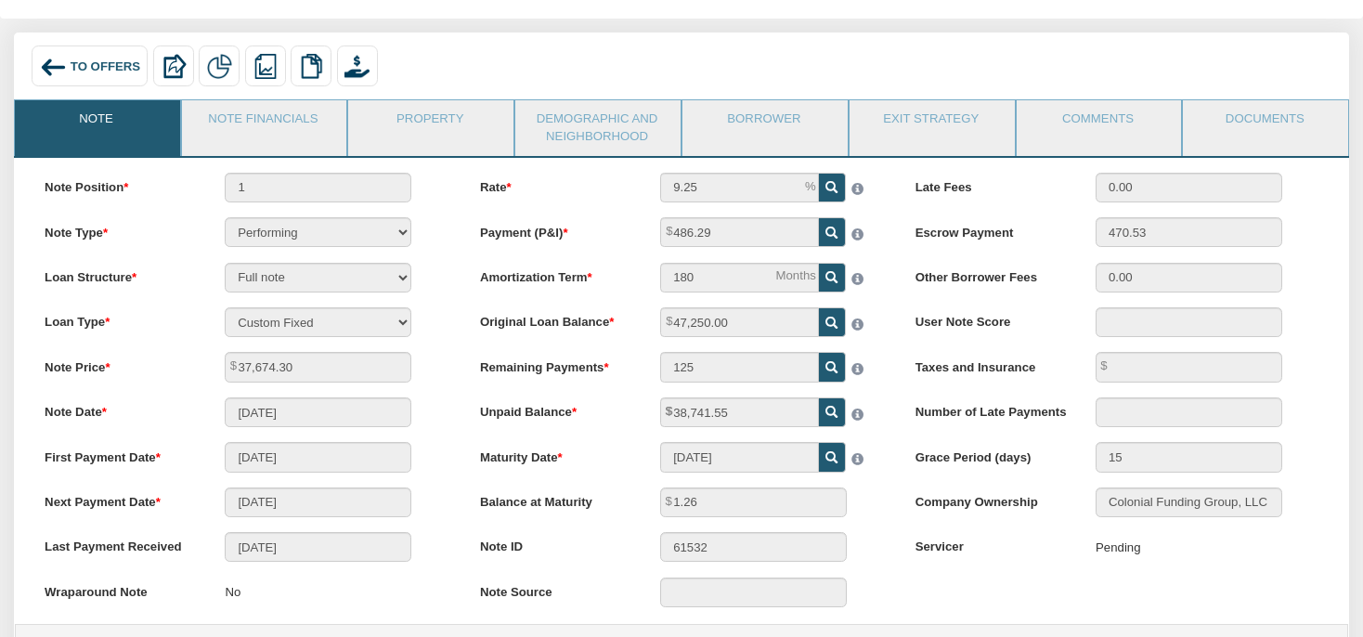
scroll to position [78, 0]
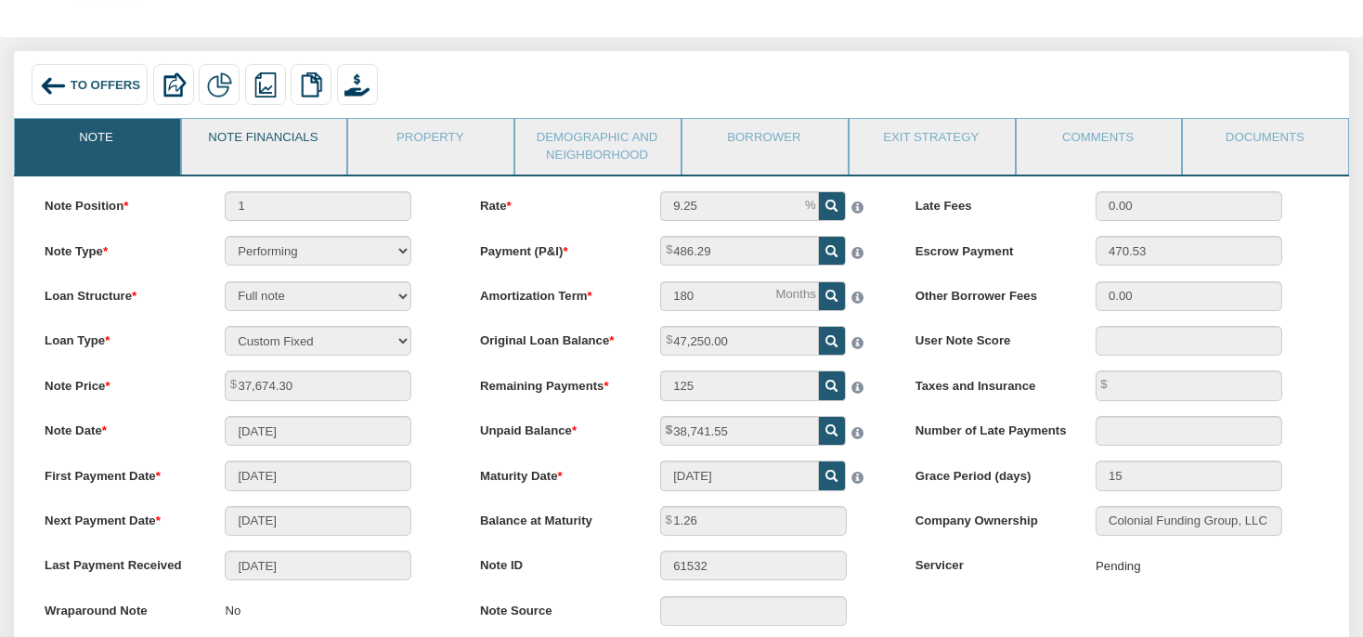
click at [317, 164] on link "Note Financials" at bounding box center [263, 142] width 163 height 46
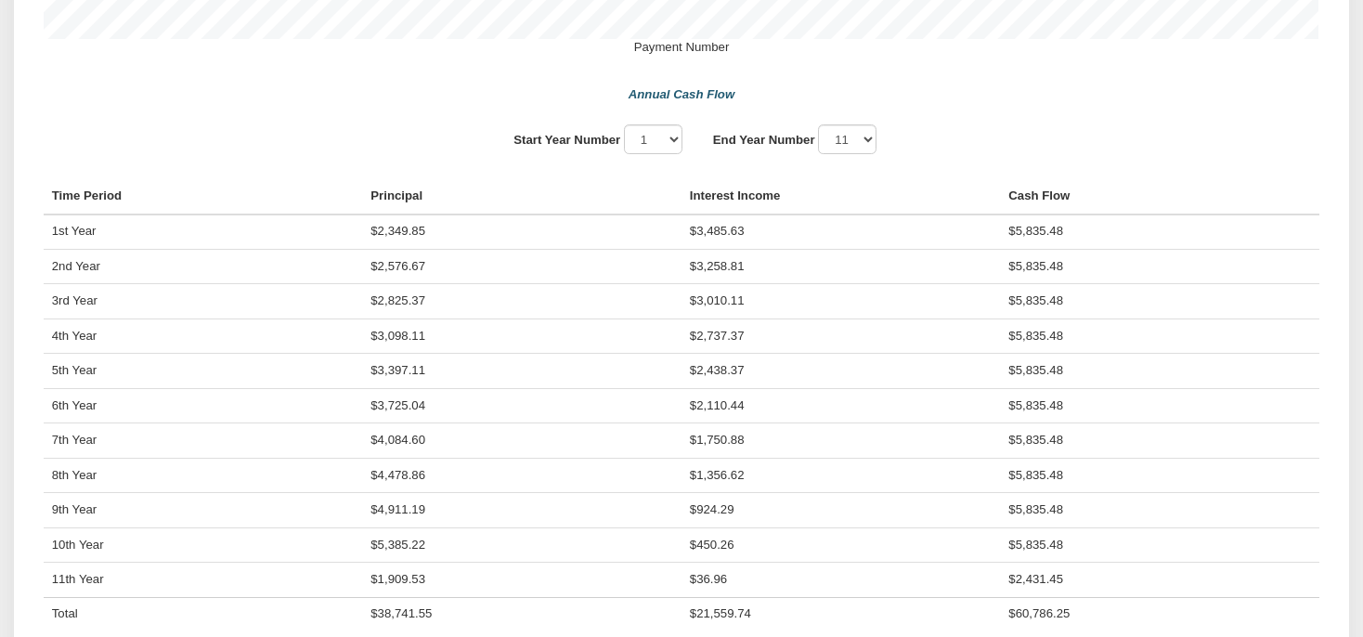
scroll to position [1451, 0]
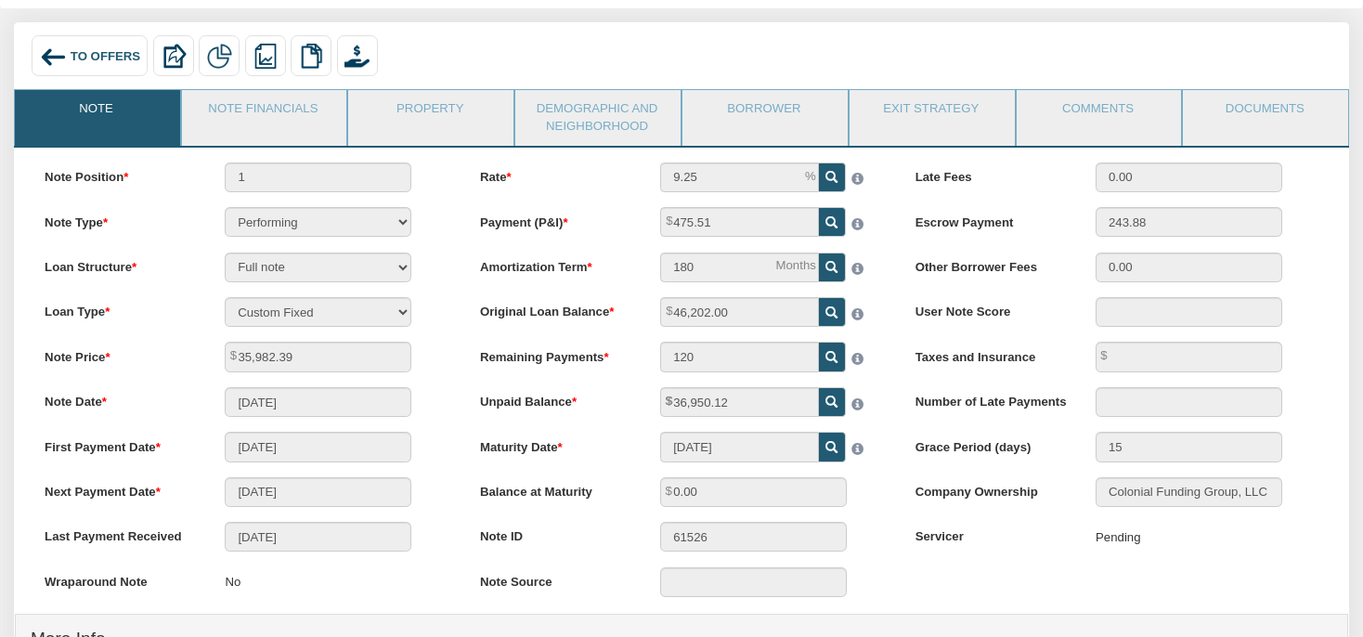
scroll to position [97, 0]
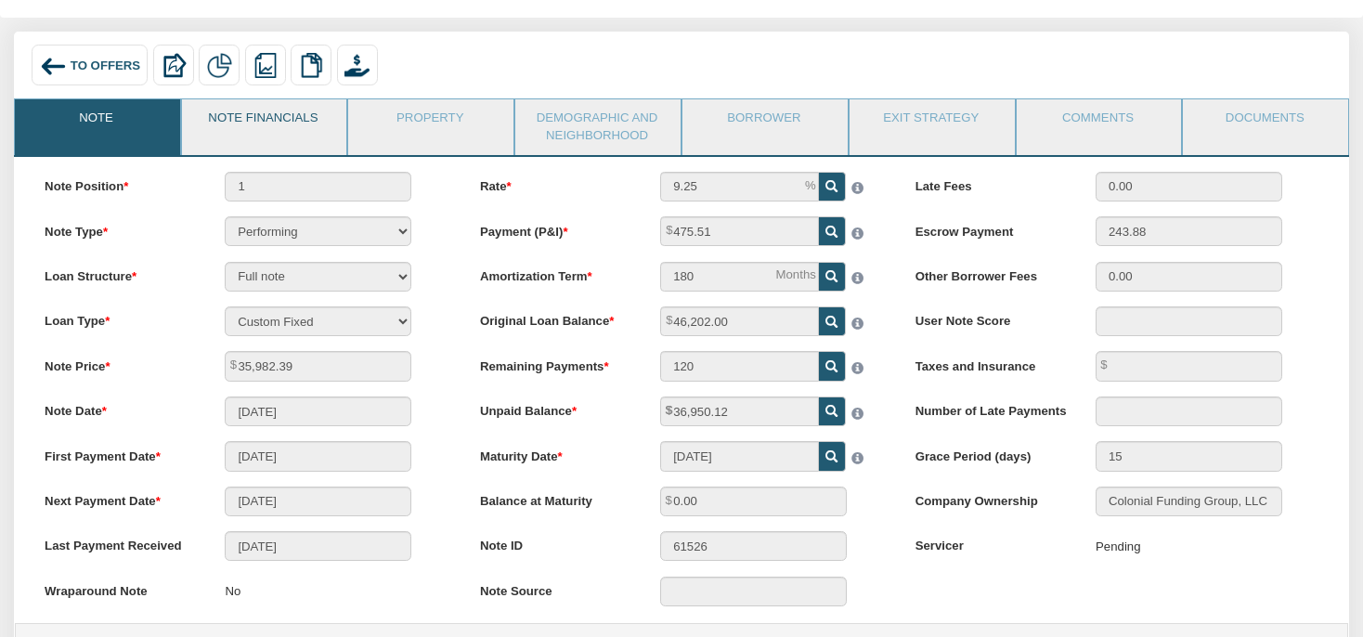
click at [277, 126] on link "Note Financials" at bounding box center [263, 122] width 163 height 46
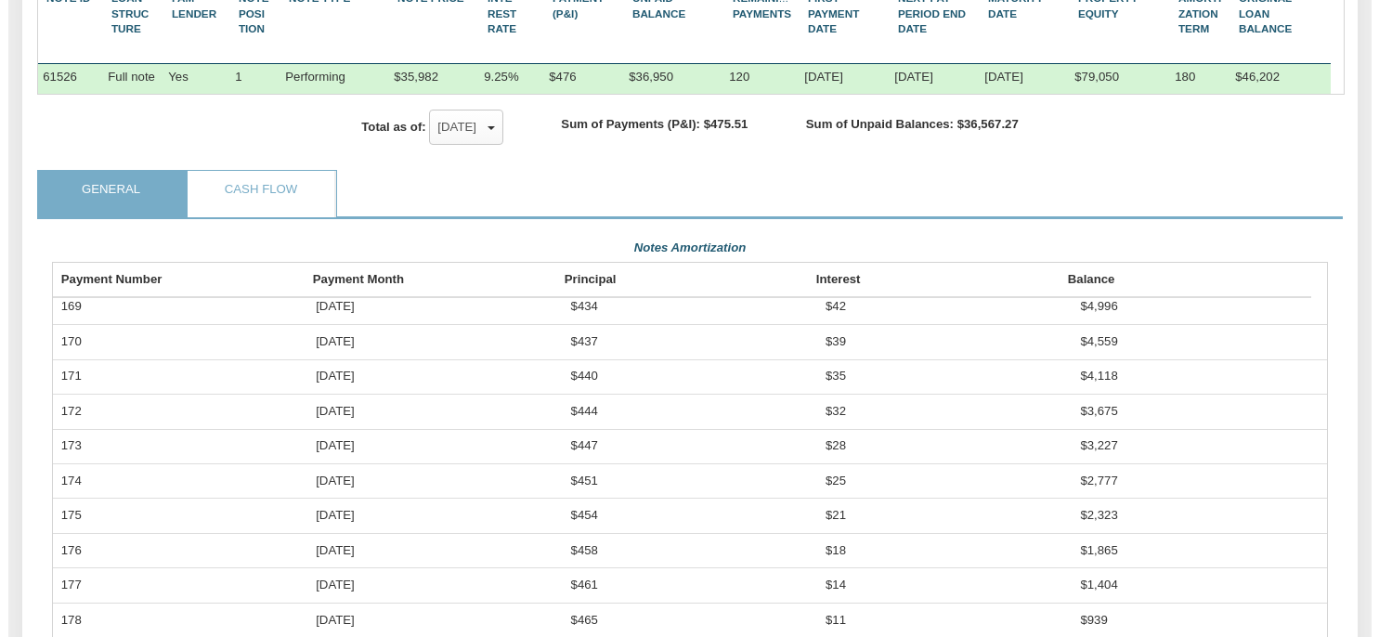
scroll to position [0, 0]
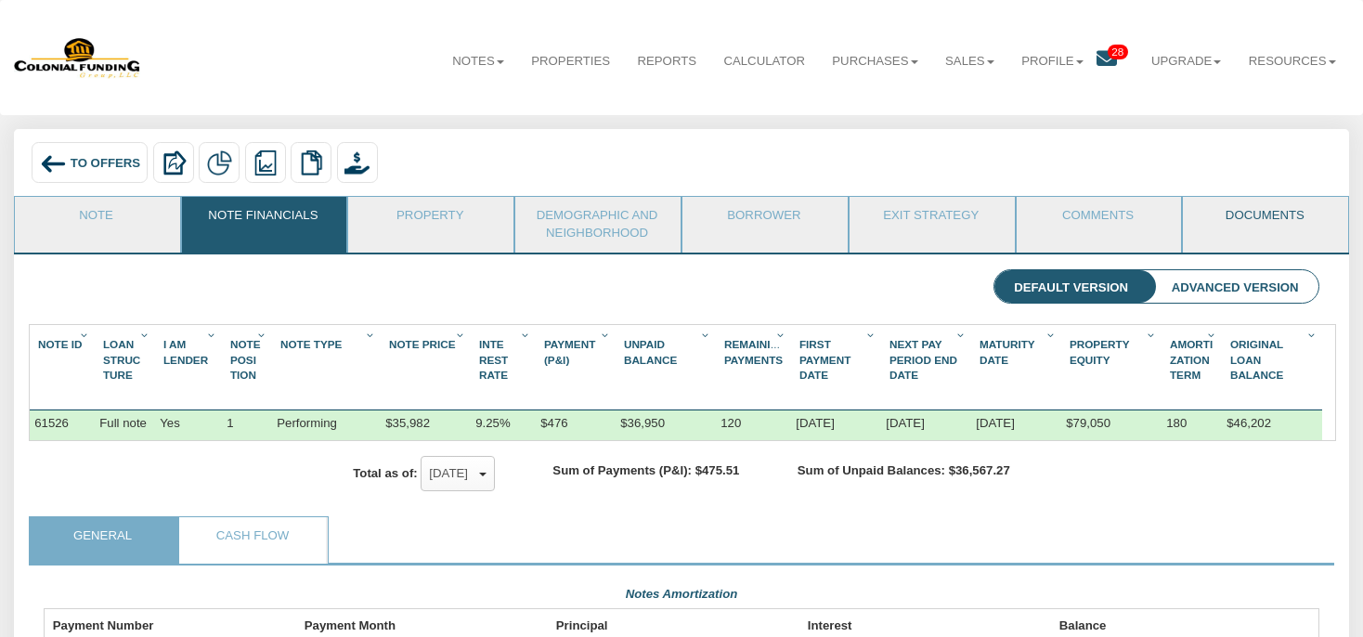
click at [1254, 233] on link "Documents" at bounding box center [1264, 220] width 163 height 46
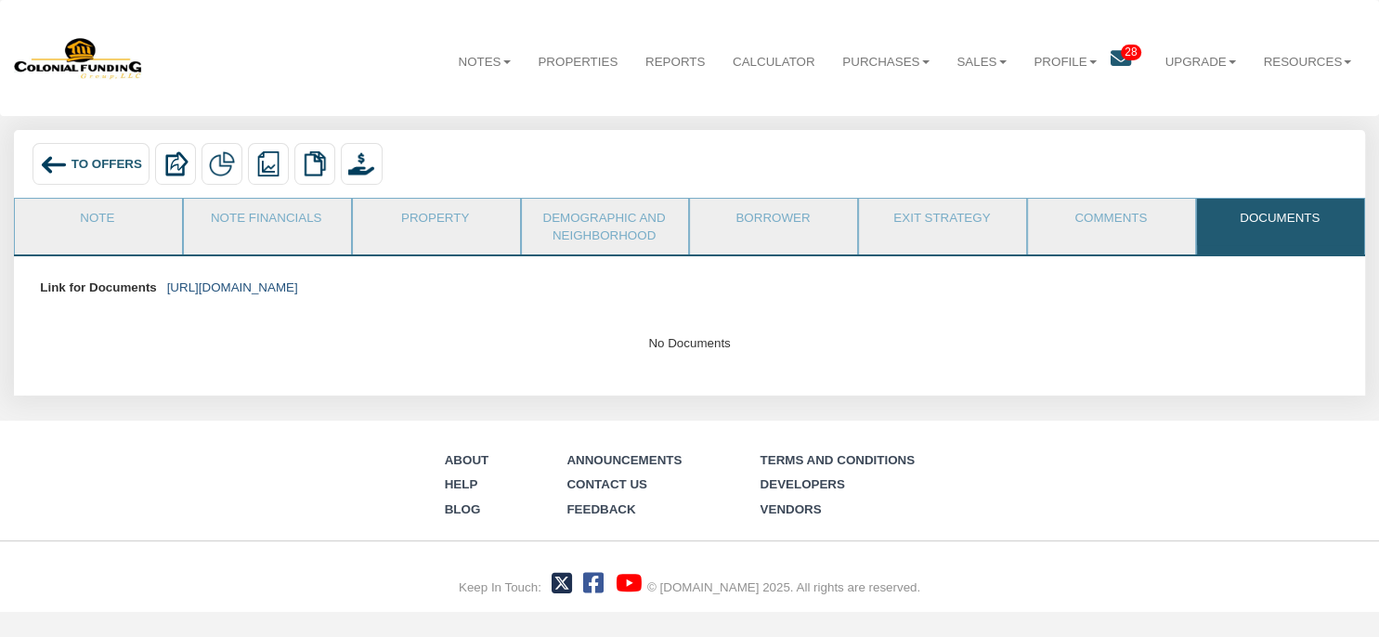
click at [298, 281] on link "[URL][DOMAIN_NAME]" at bounding box center [232, 287] width 131 height 14
click at [1112, 61] on icon at bounding box center [1121, 58] width 20 height 20
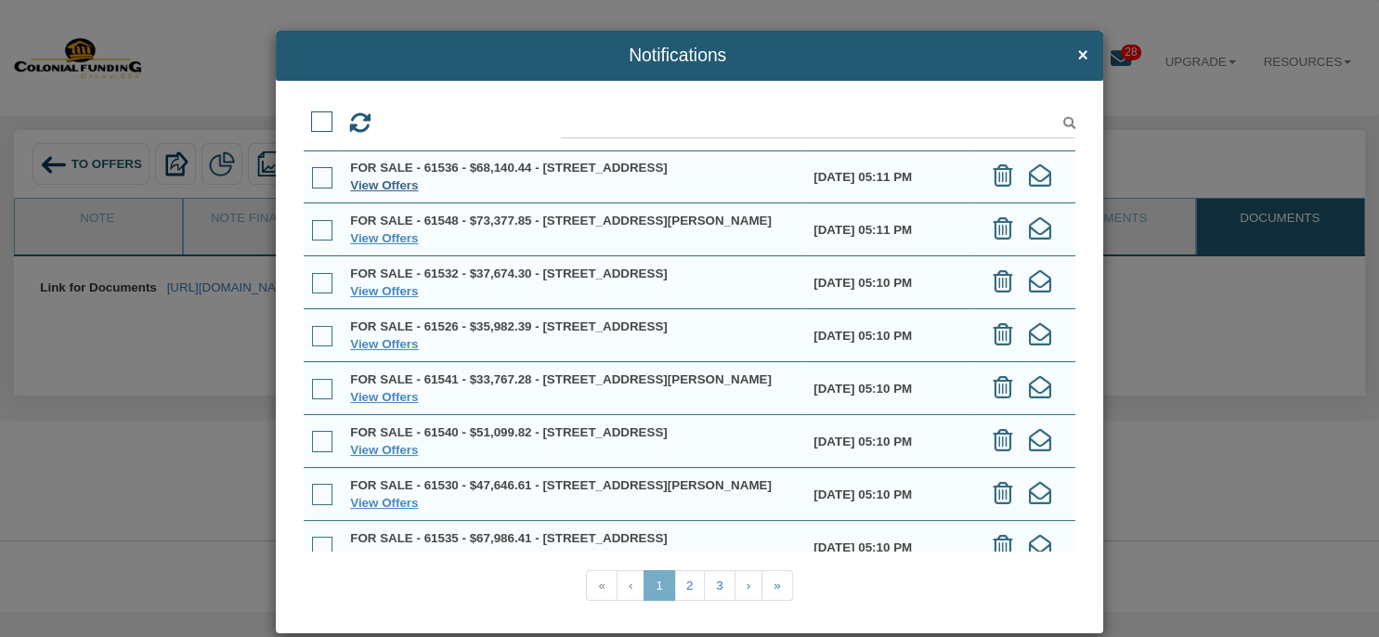
click at [376, 192] on link "View Offers" at bounding box center [384, 185] width 68 height 14
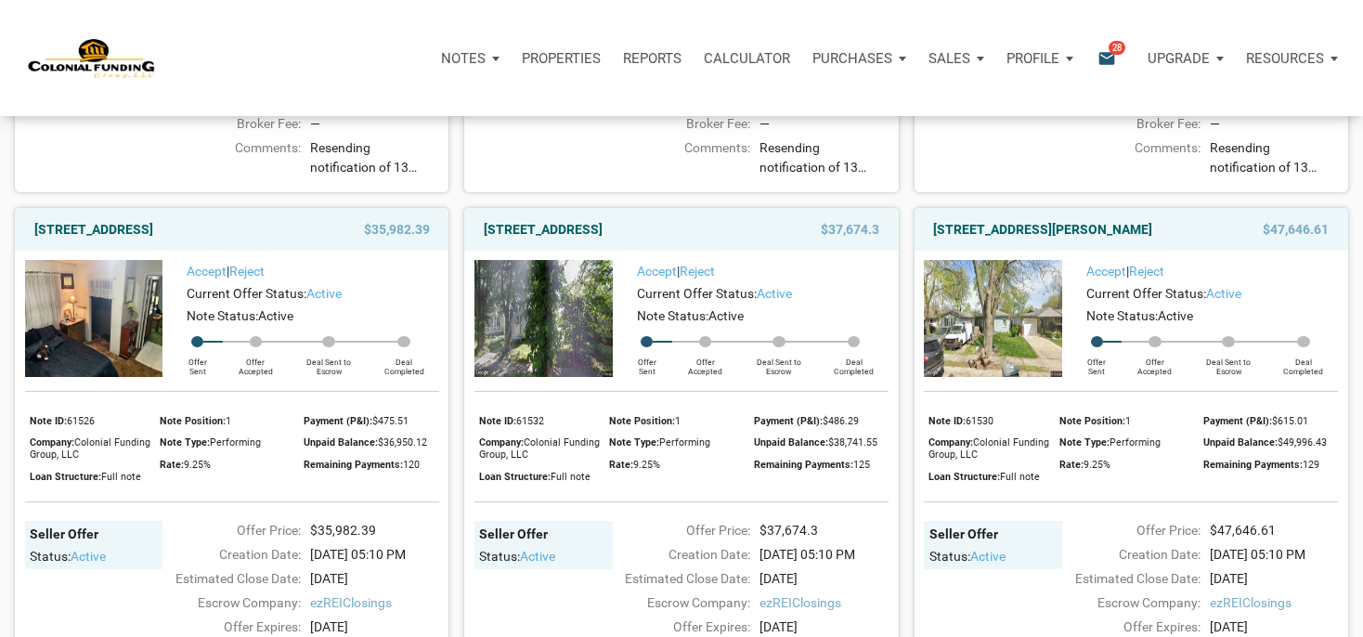
scroll to position [686, 0]
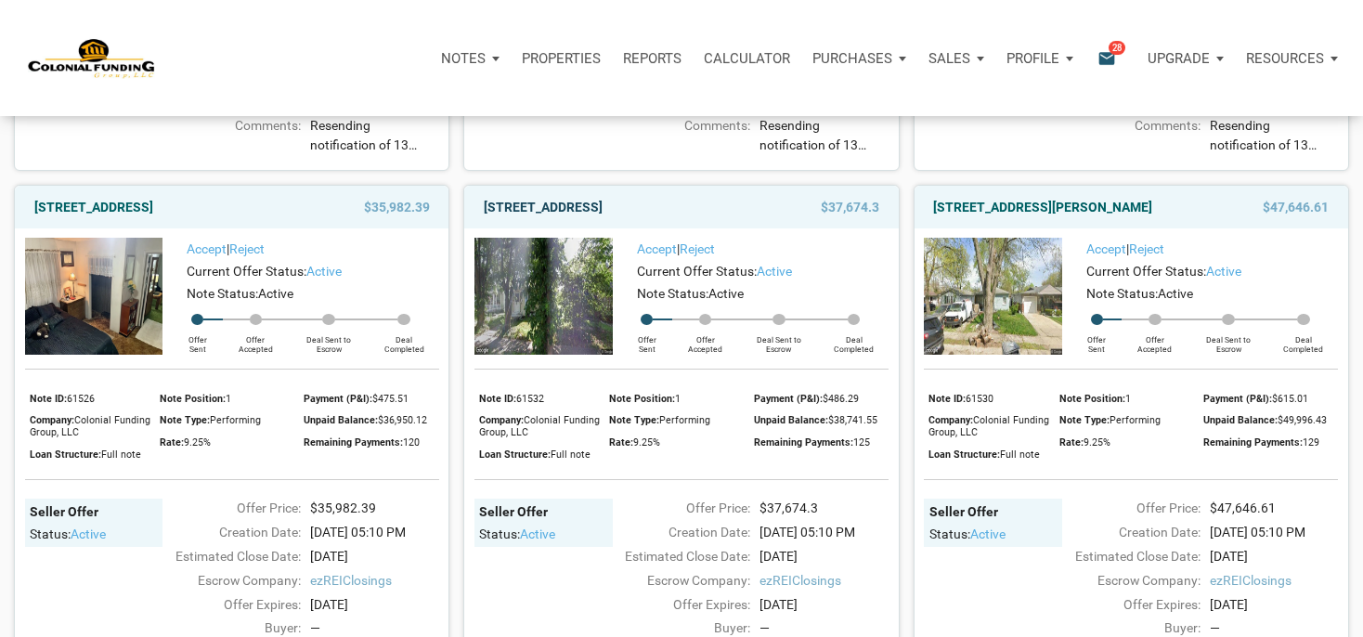
click at [603, 218] on link "[STREET_ADDRESS]" at bounding box center [543, 207] width 119 height 22
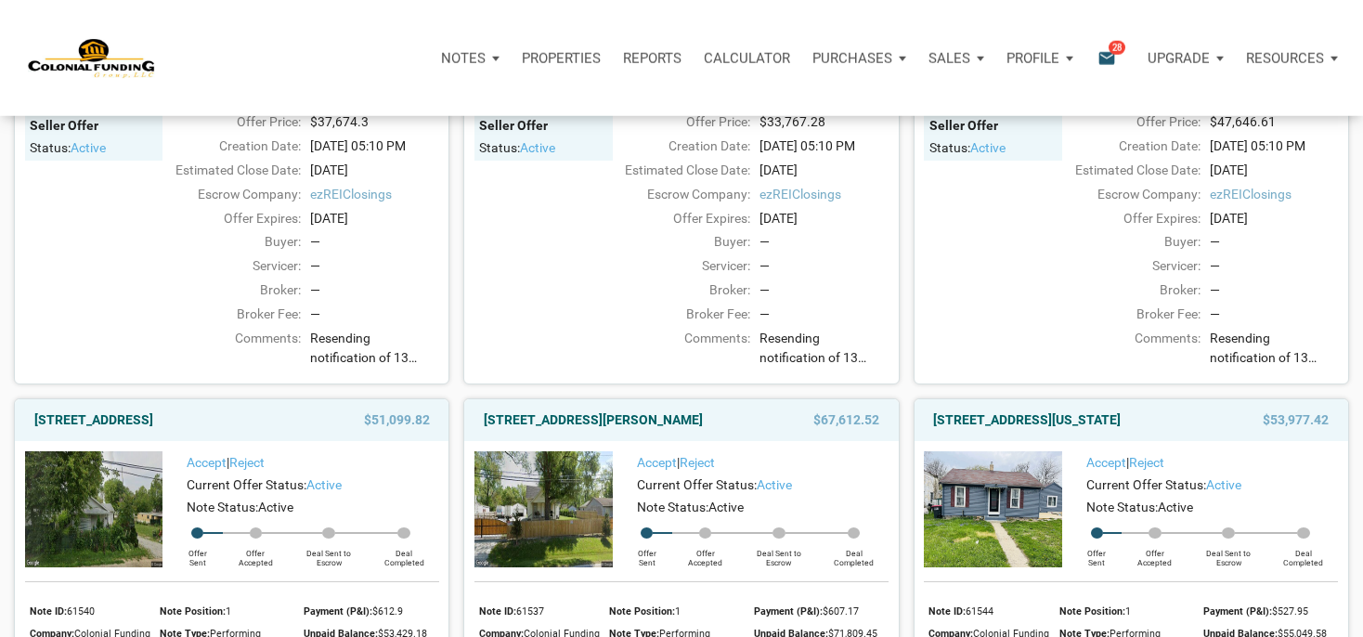
scroll to position [1274, 0]
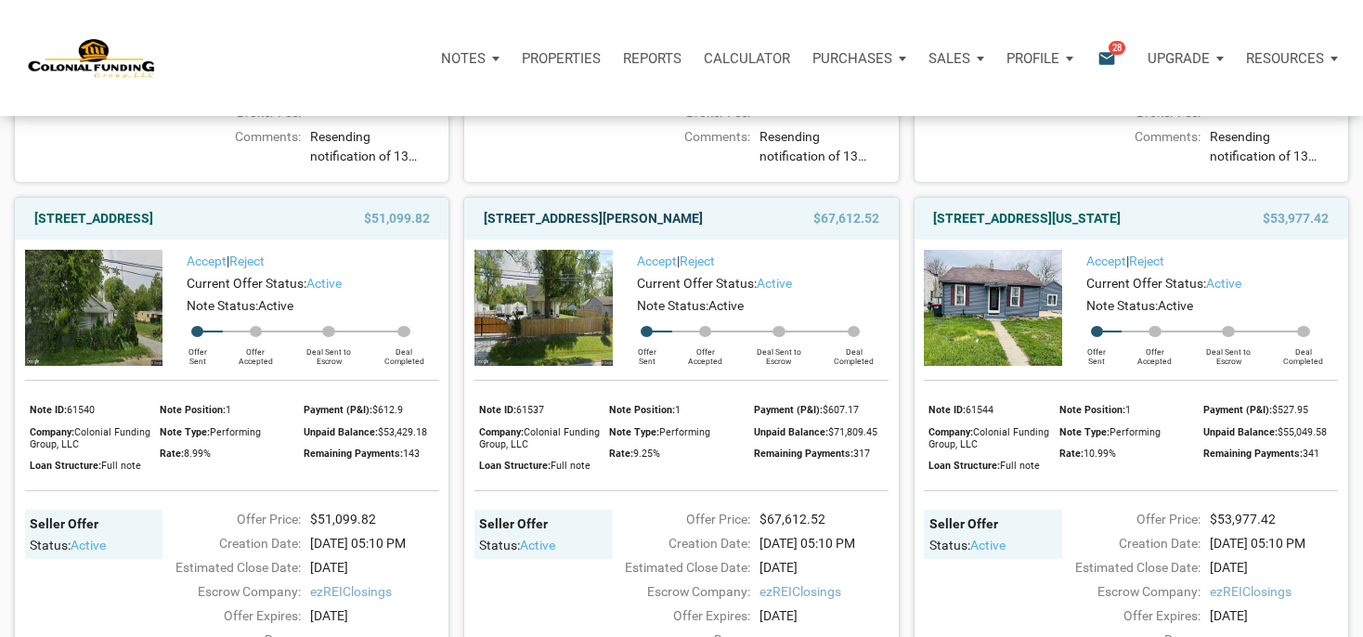
click at [559, 229] on link "[STREET_ADDRESS][PERSON_NAME]" at bounding box center [593, 218] width 219 height 22
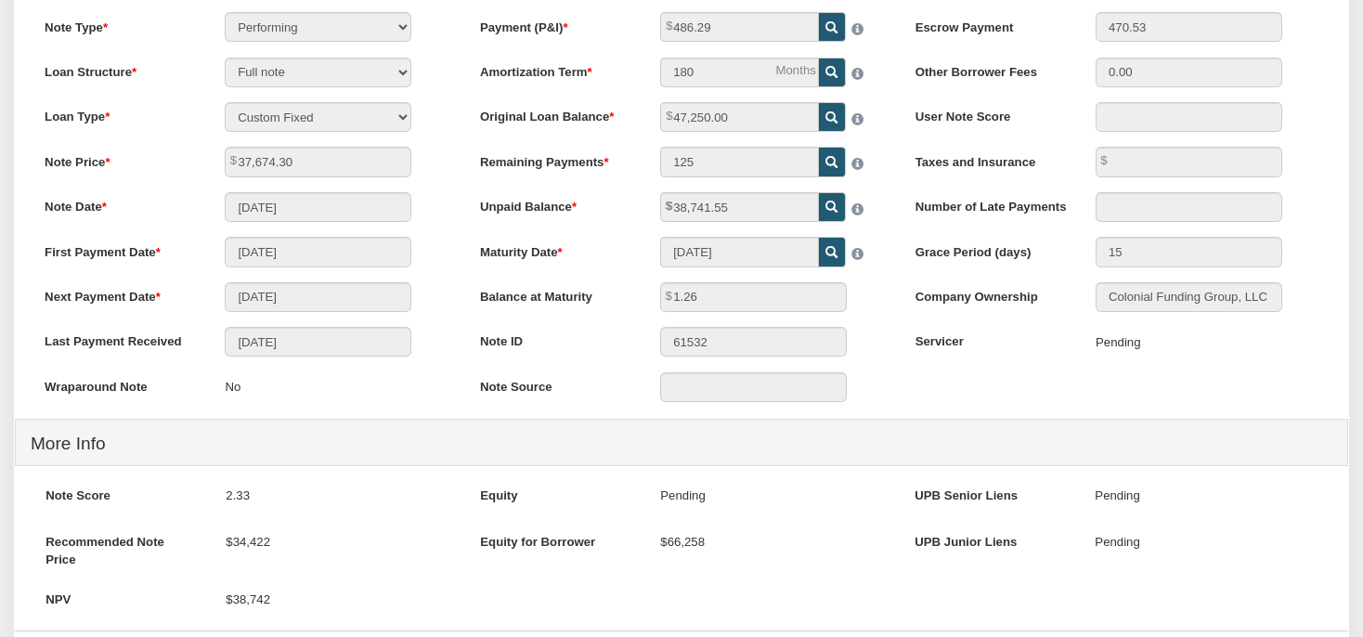
scroll to position [97, 0]
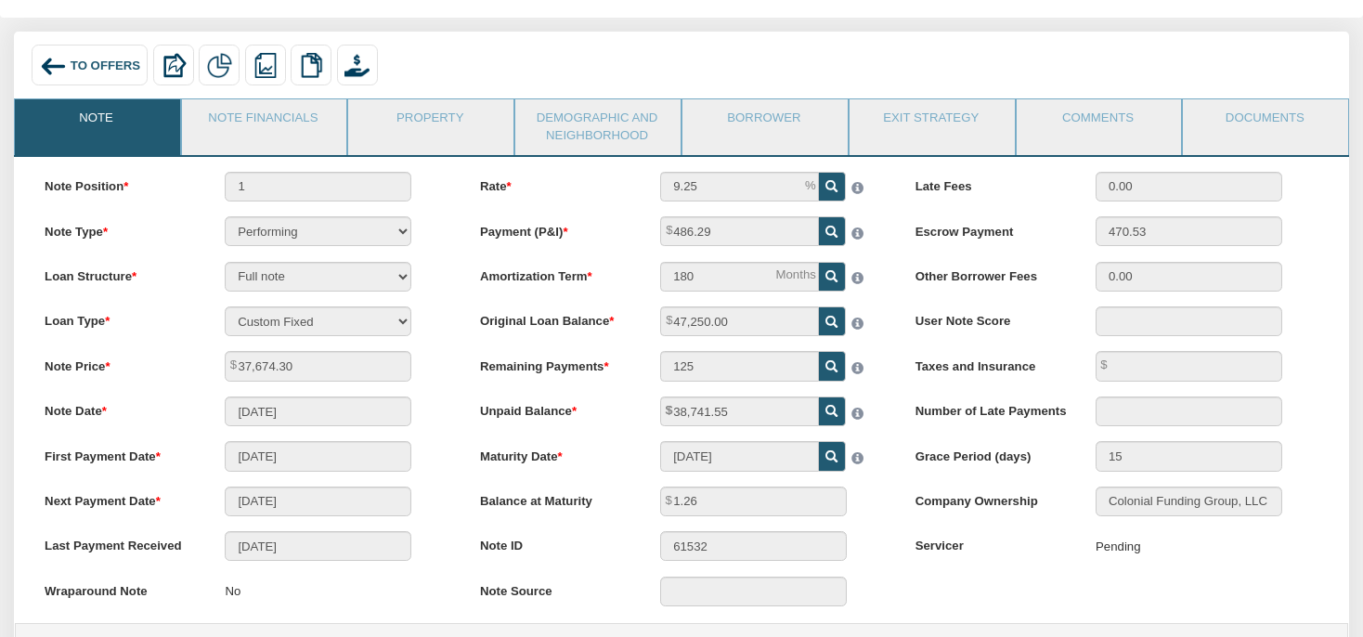
click at [313, 148] on li "Note Financials" at bounding box center [264, 126] width 167 height 56
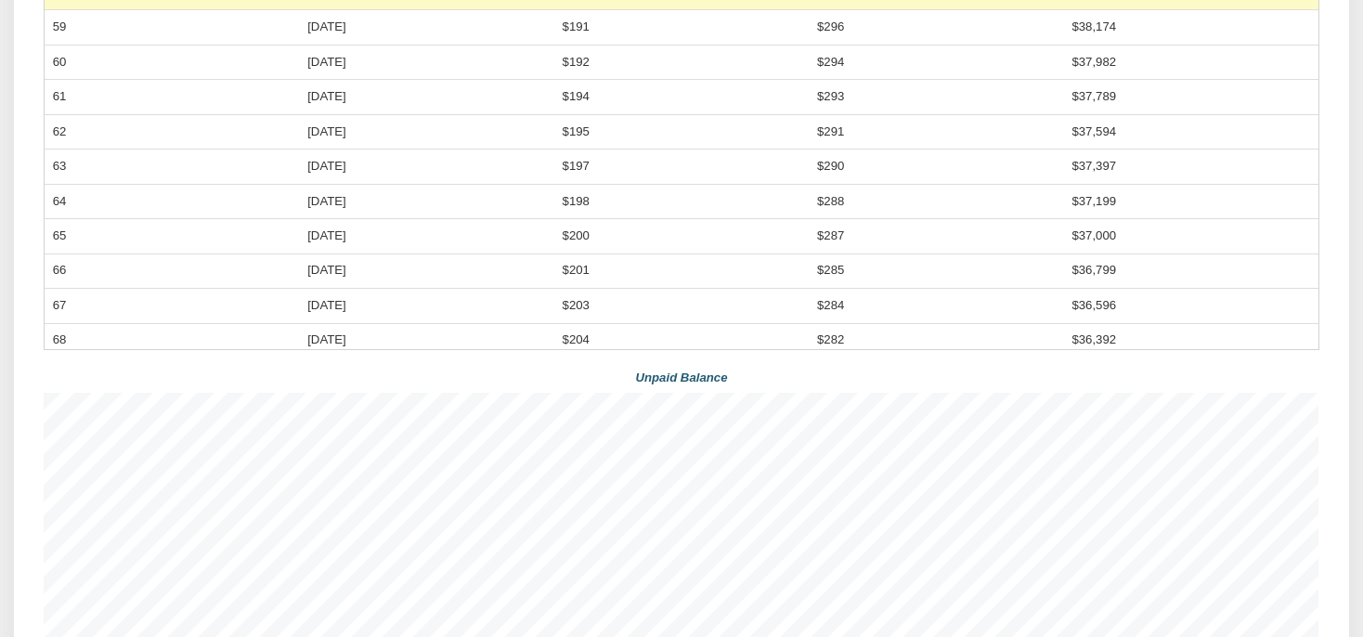
scroll to position [490, 0]
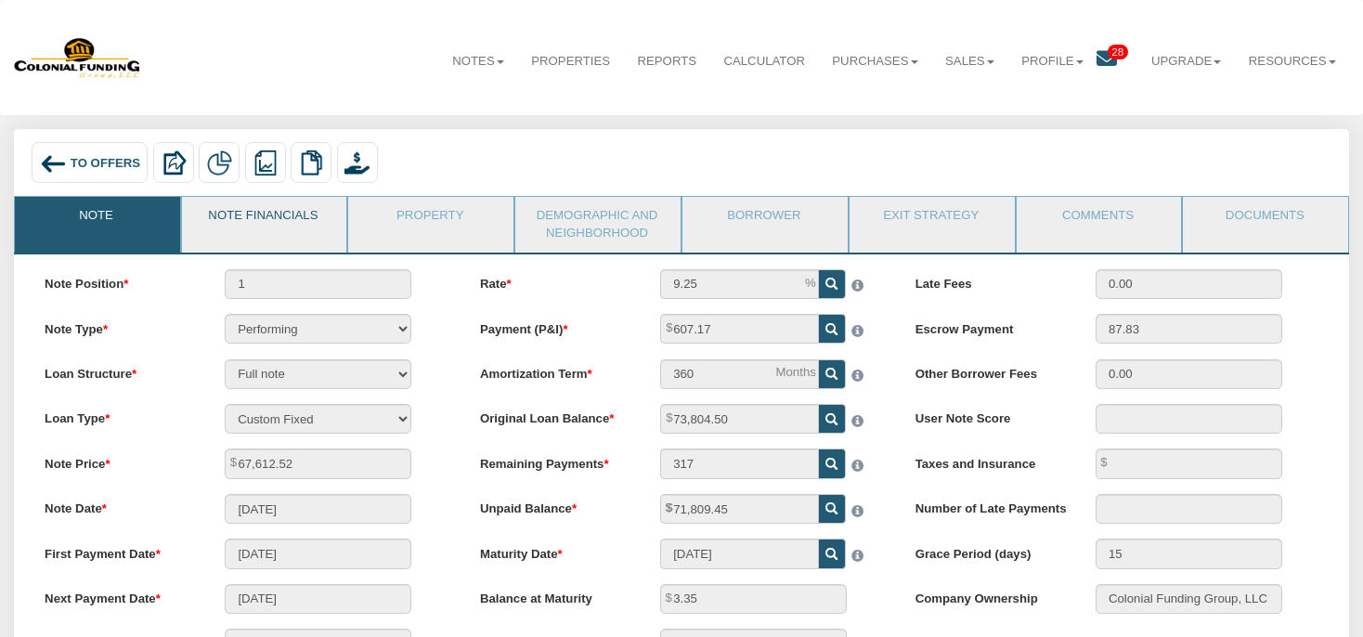
click at [284, 226] on link "Note Financials" at bounding box center [263, 220] width 163 height 46
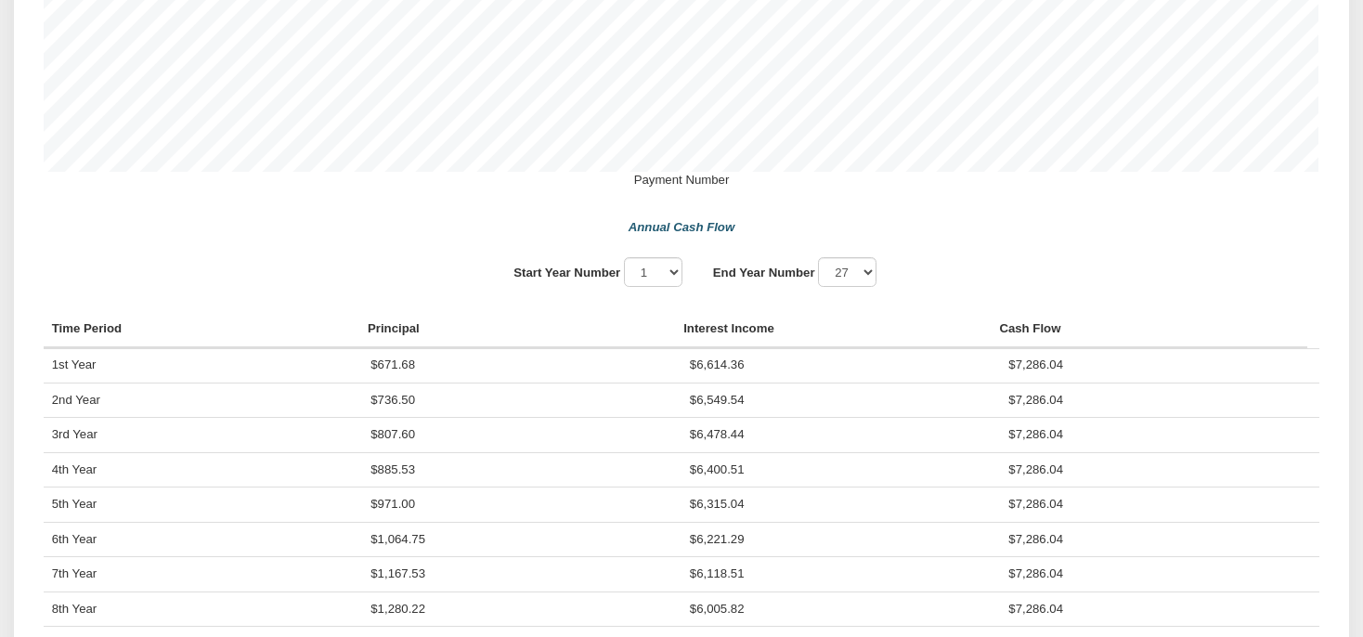
scroll to position [1471, 0]
